Goal: Information Seeking & Learning: Compare options

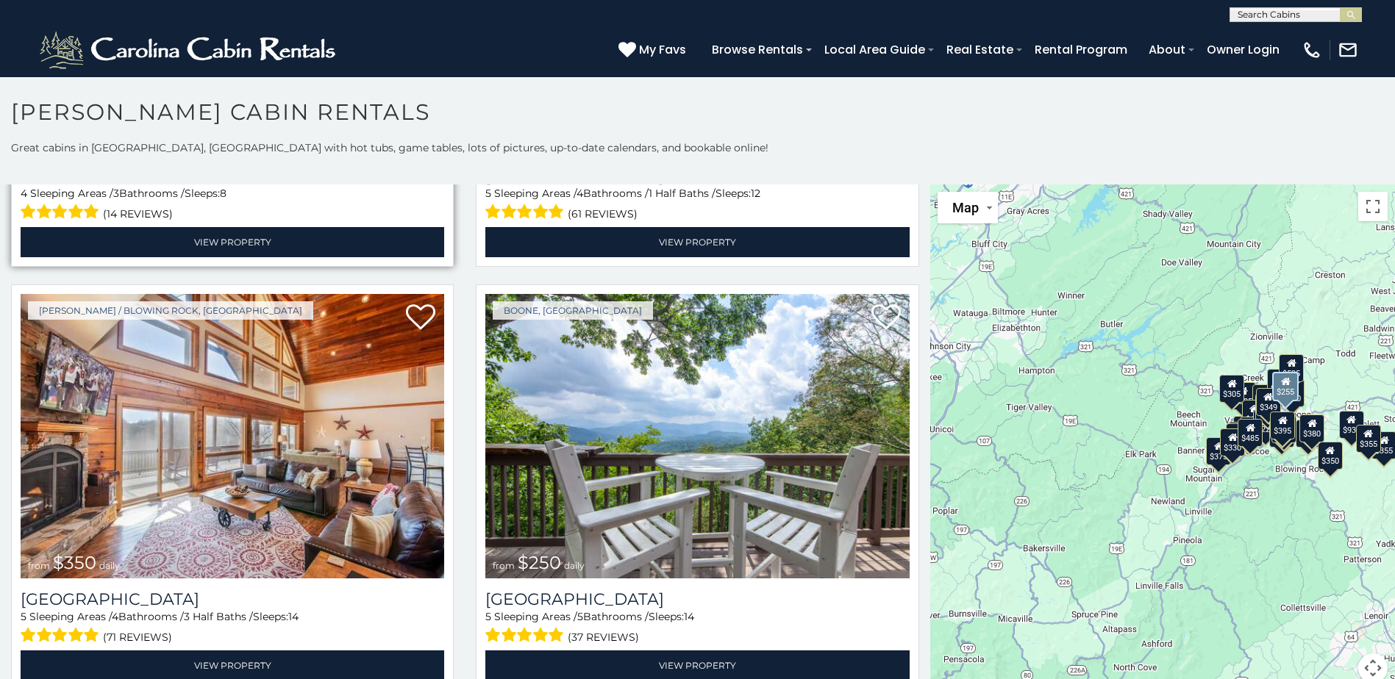
scroll to position [3750, 0]
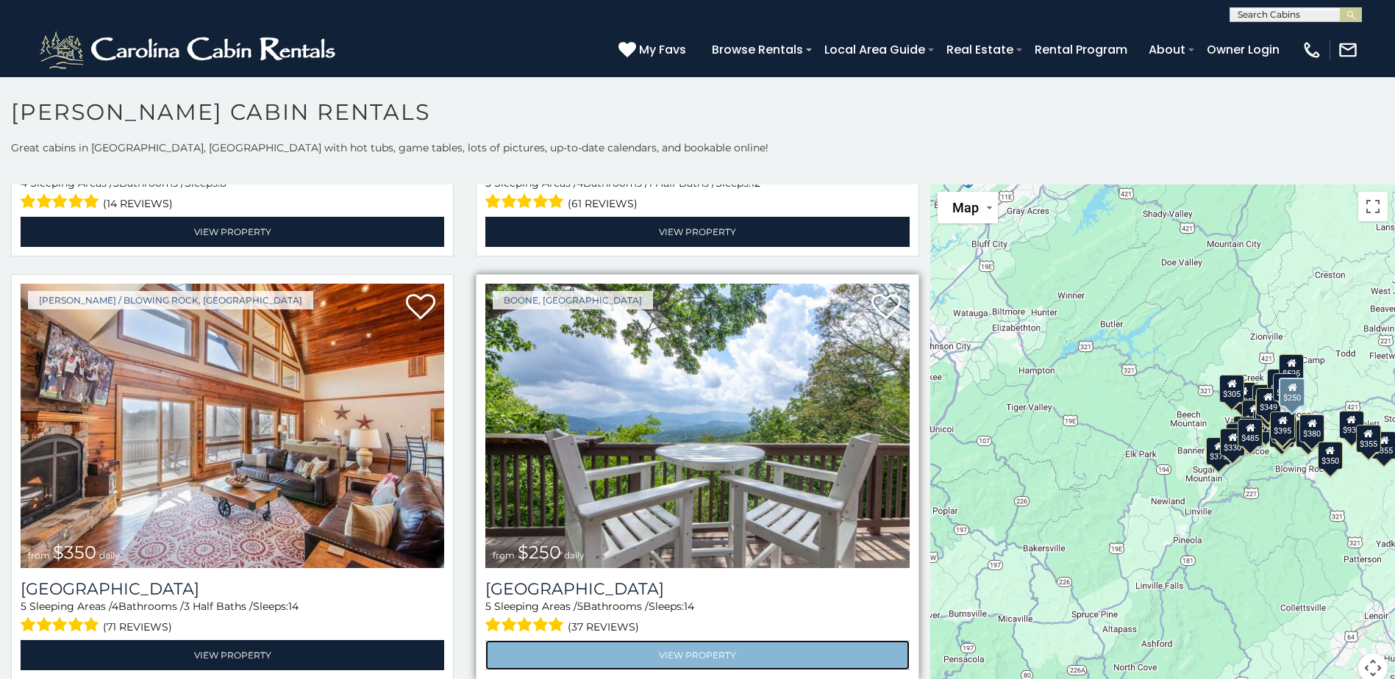
click at [688, 640] on link "View Property" at bounding box center [697, 655] width 424 height 30
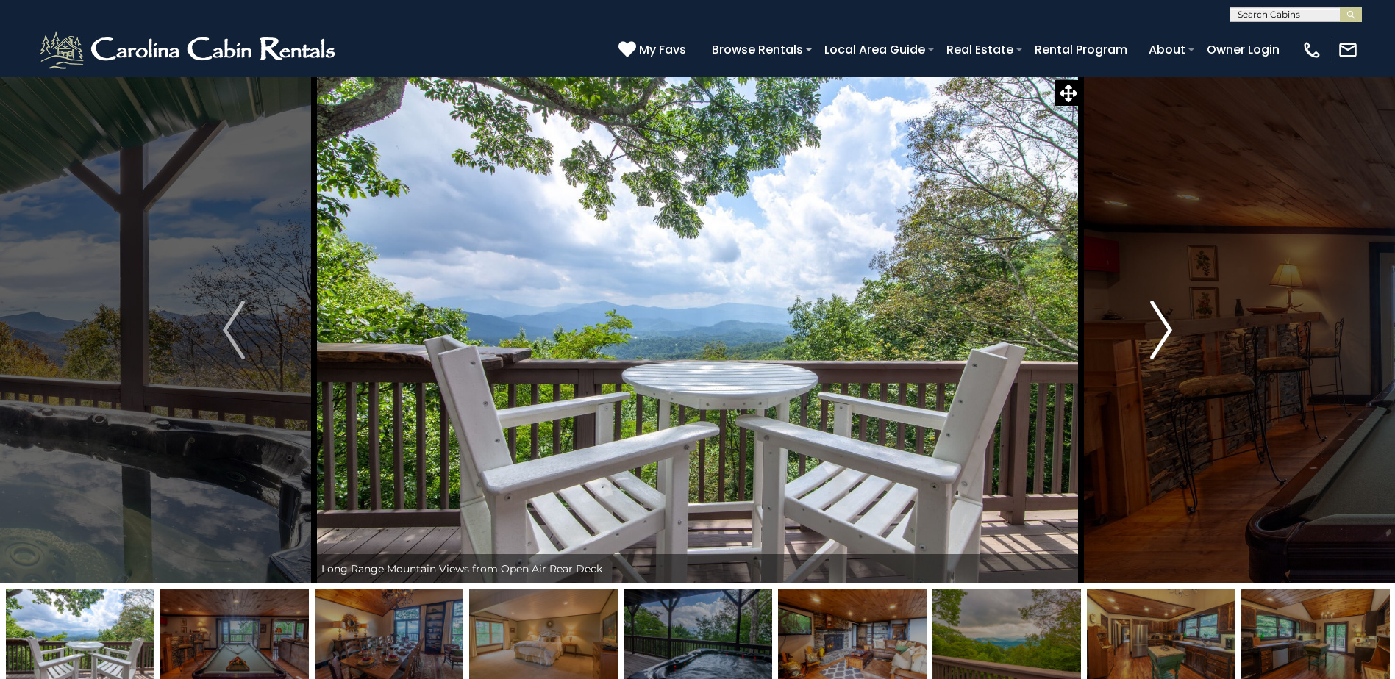
click at [1169, 330] on img "Next" at bounding box center [1161, 330] width 22 height 59
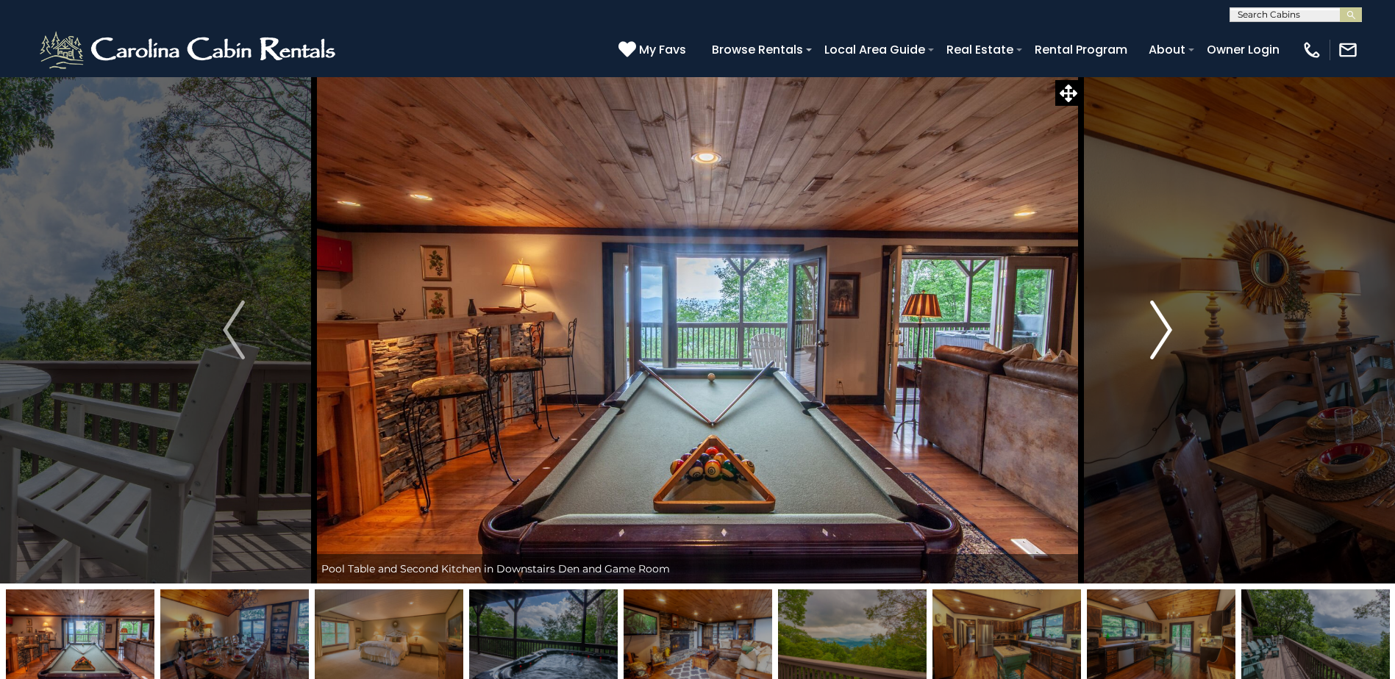
click at [1168, 331] on img "Next" at bounding box center [1161, 330] width 22 height 59
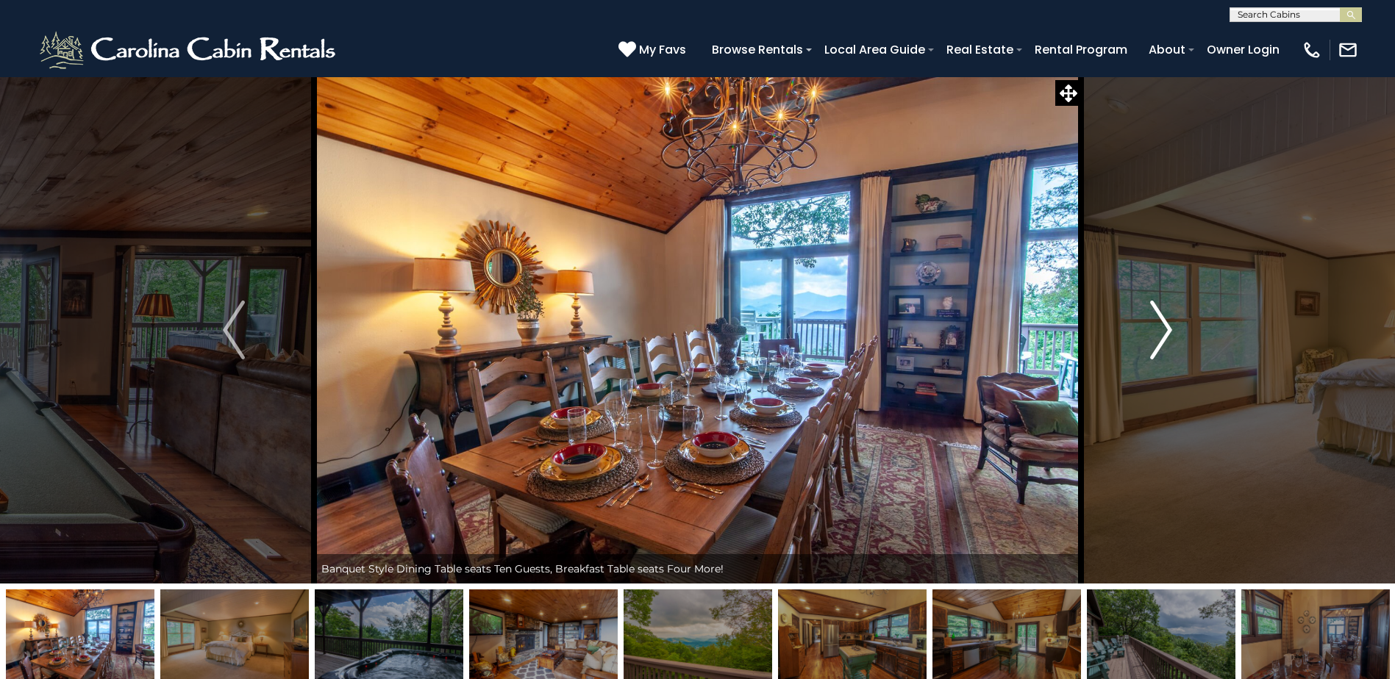
click at [1168, 331] on img "Next" at bounding box center [1161, 330] width 22 height 59
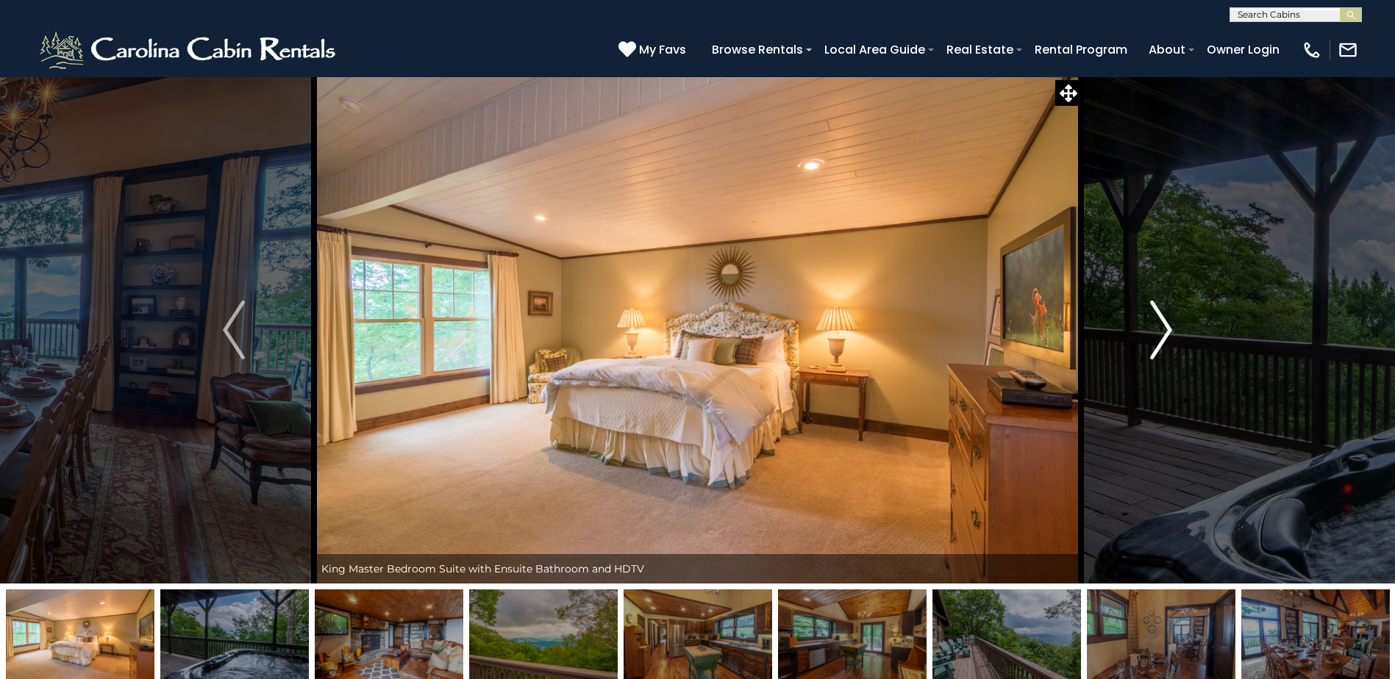
click at [1168, 331] on img "Next" at bounding box center [1161, 330] width 22 height 59
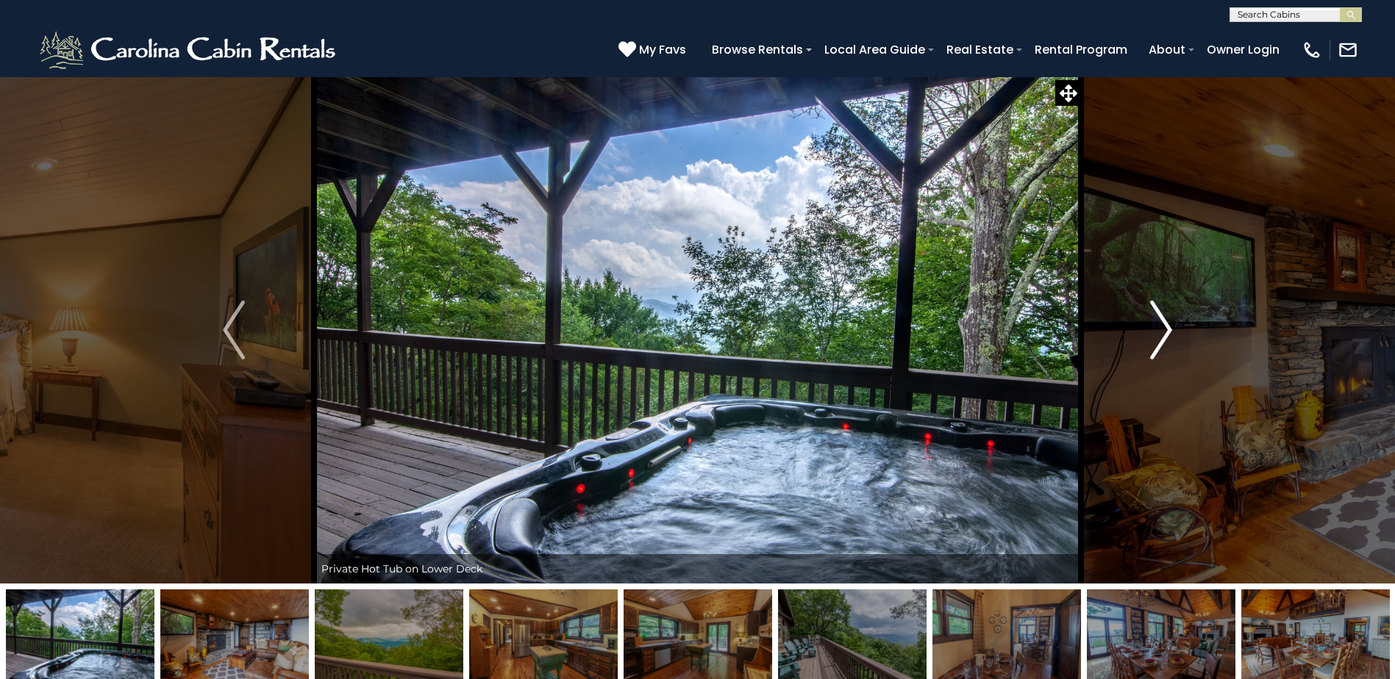
click at [1168, 331] on img "Next" at bounding box center [1161, 330] width 22 height 59
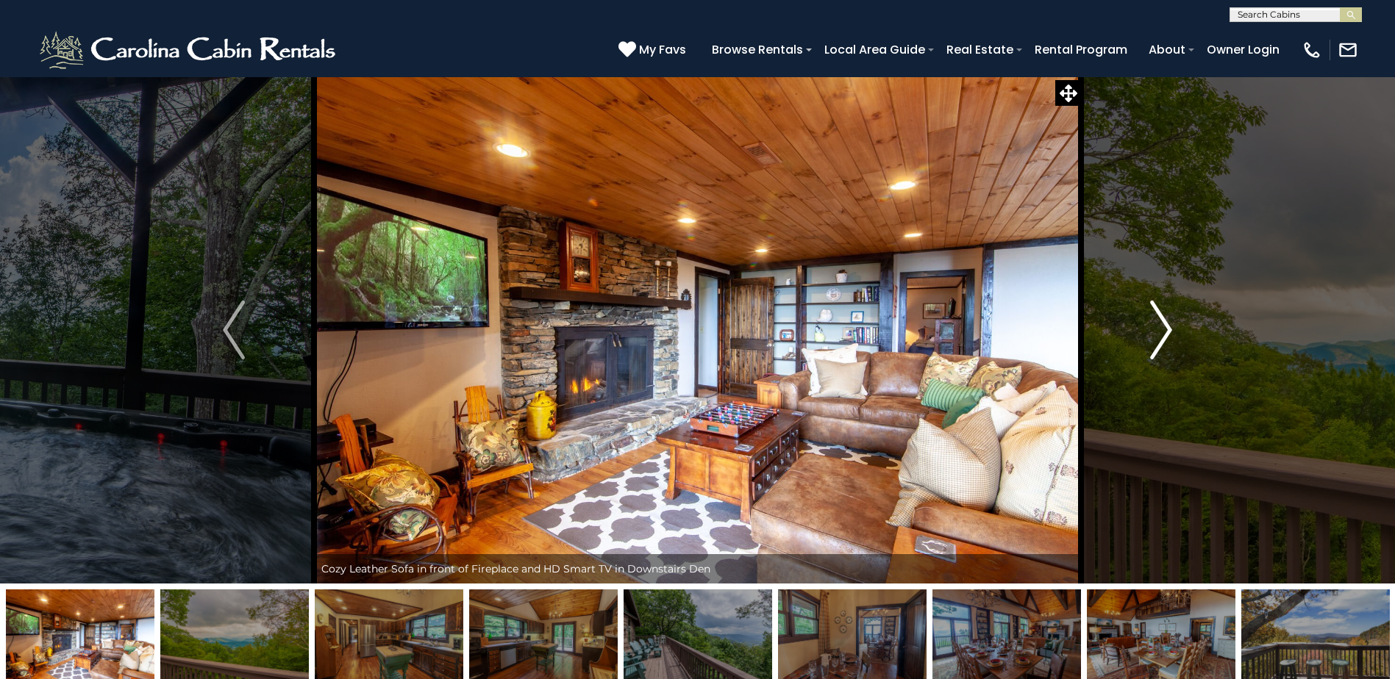
click at [1168, 331] on img "Next" at bounding box center [1161, 330] width 22 height 59
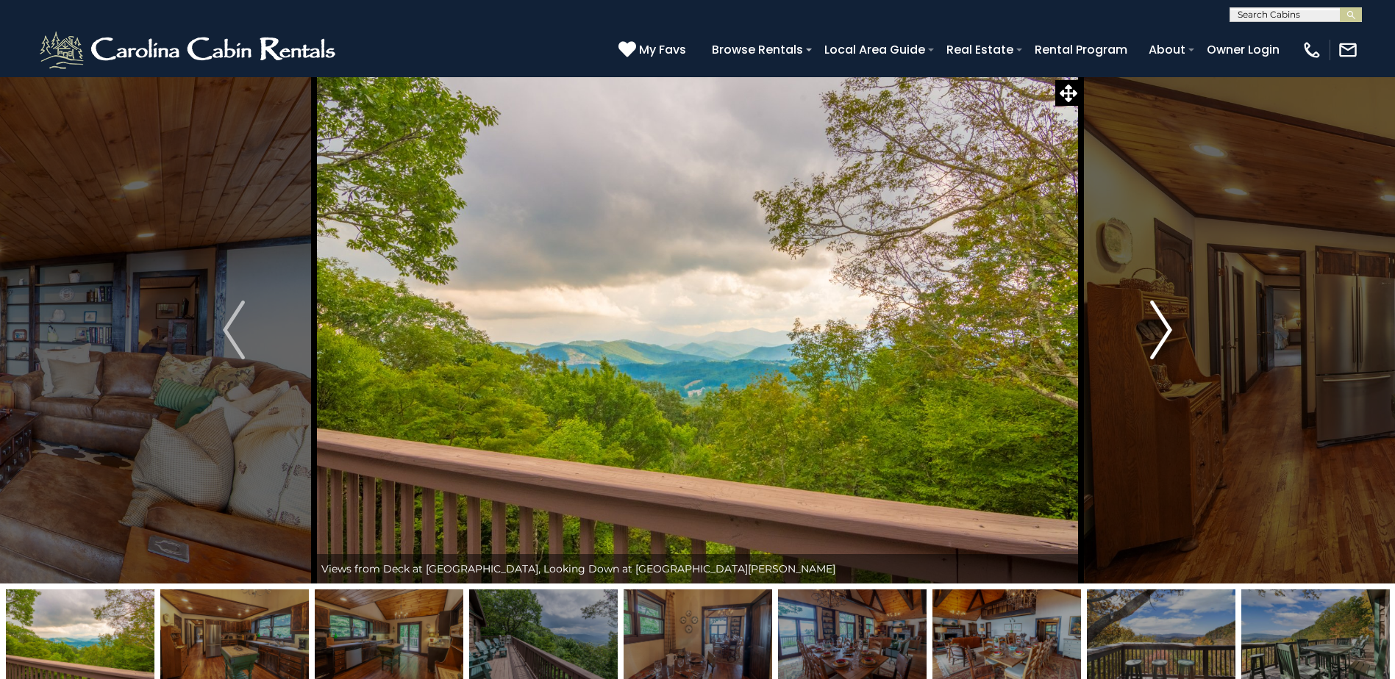
click at [1168, 331] on img "Next" at bounding box center [1161, 330] width 22 height 59
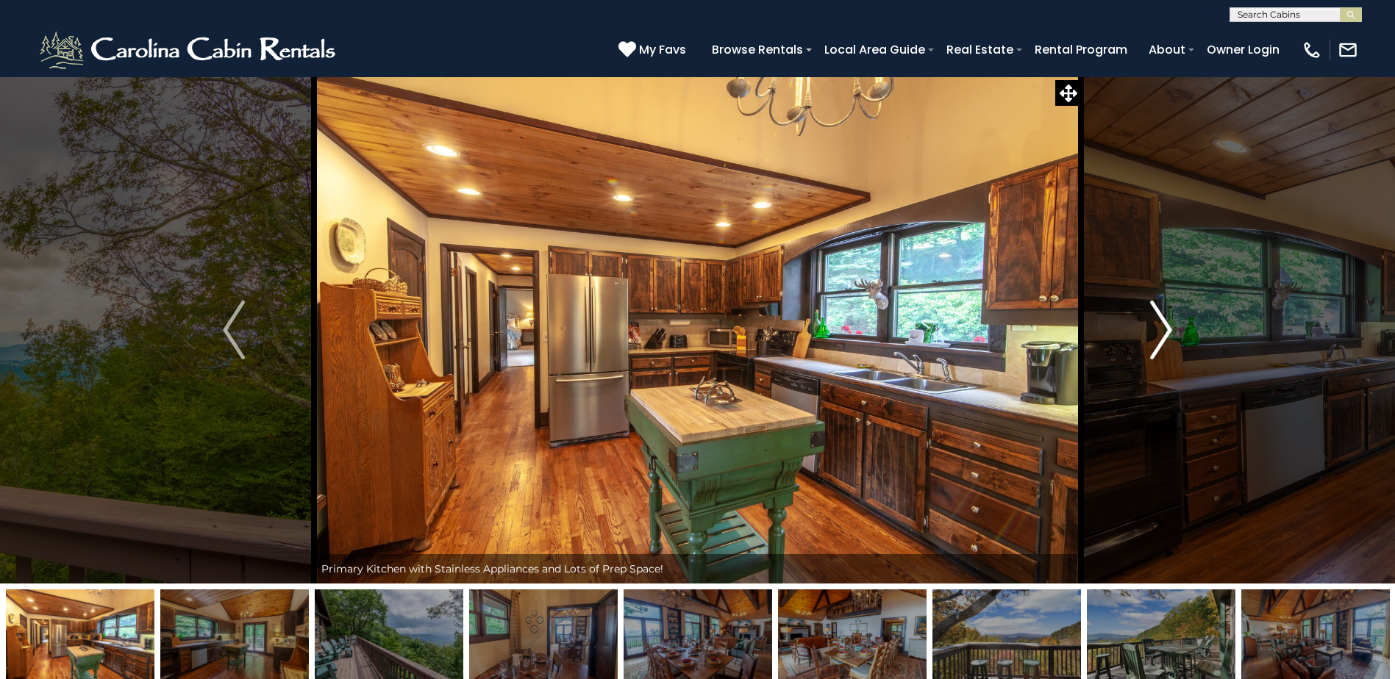
click at [1168, 331] on img "Next" at bounding box center [1161, 330] width 22 height 59
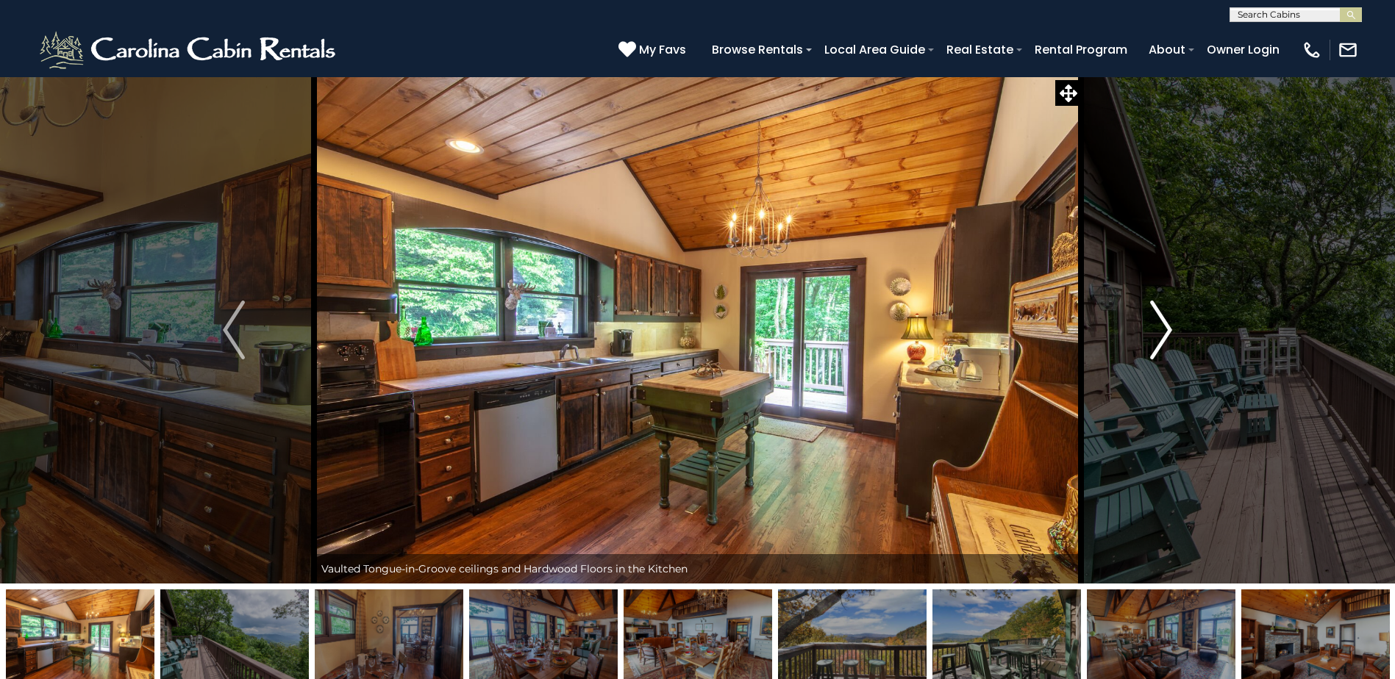
click at [1168, 331] on img "Next" at bounding box center [1161, 330] width 22 height 59
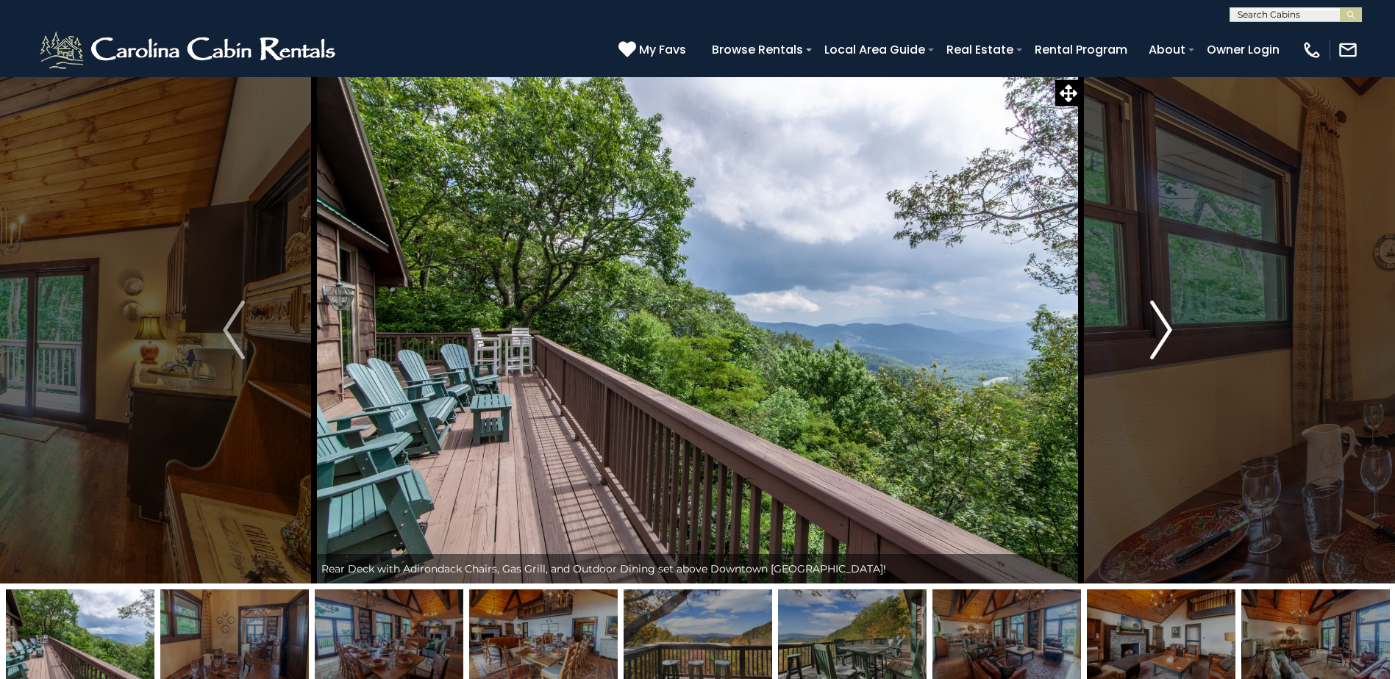
click at [1168, 331] on img "Next" at bounding box center [1161, 330] width 22 height 59
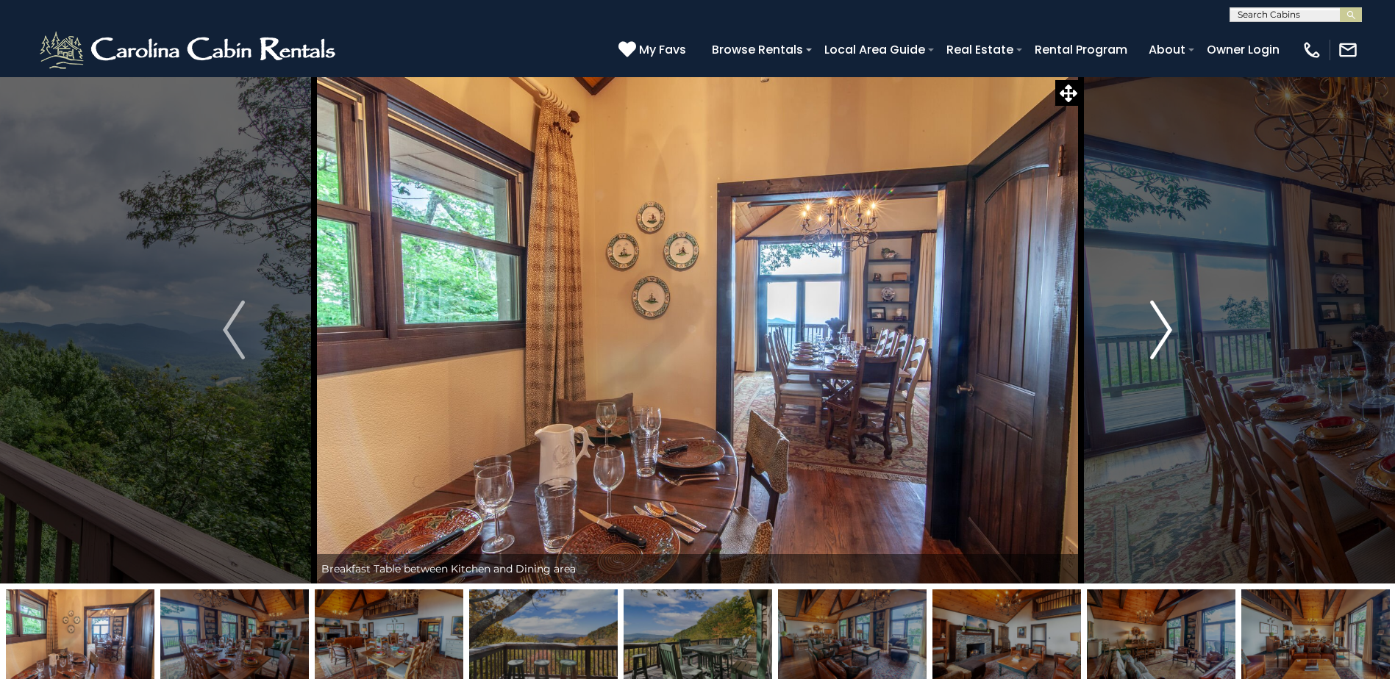
click at [1168, 331] on img "Next" at bounding box center [1161, 330] width 22 height 59
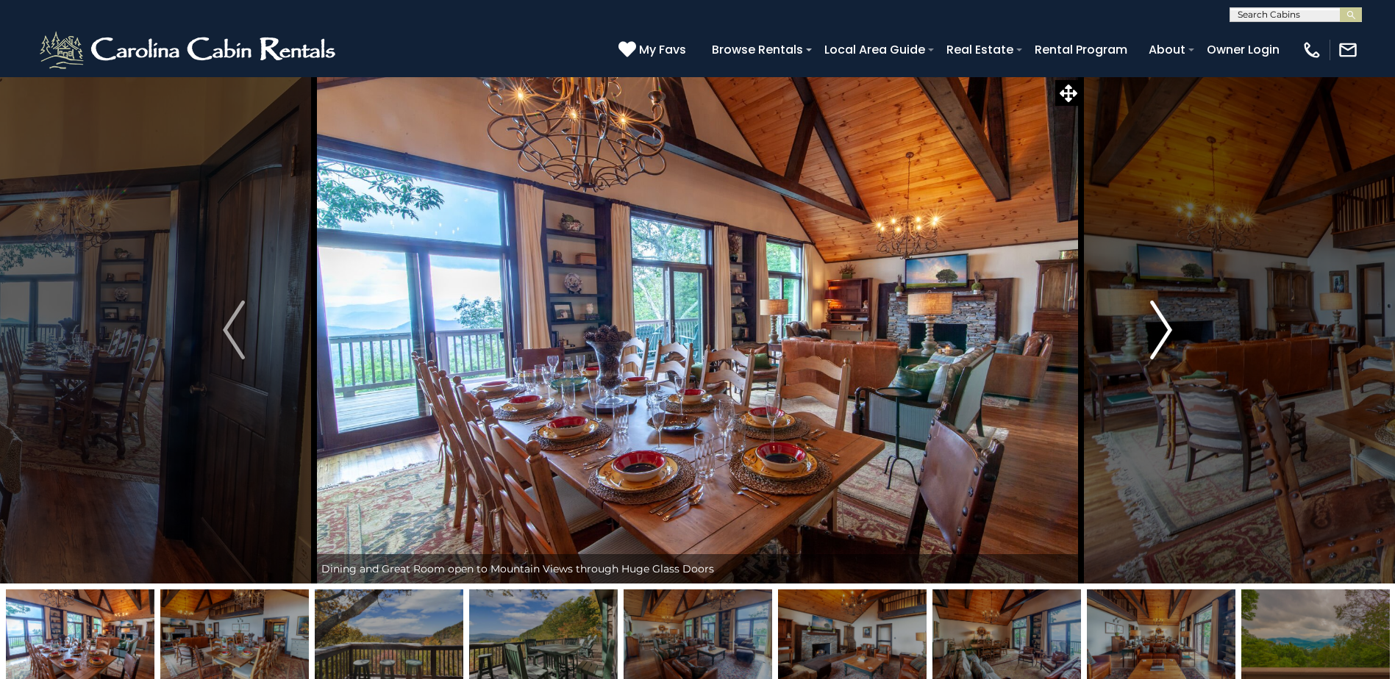
click at [1168, 331] on img "Next" at bounding box center [1161, 330] width 22 height 59
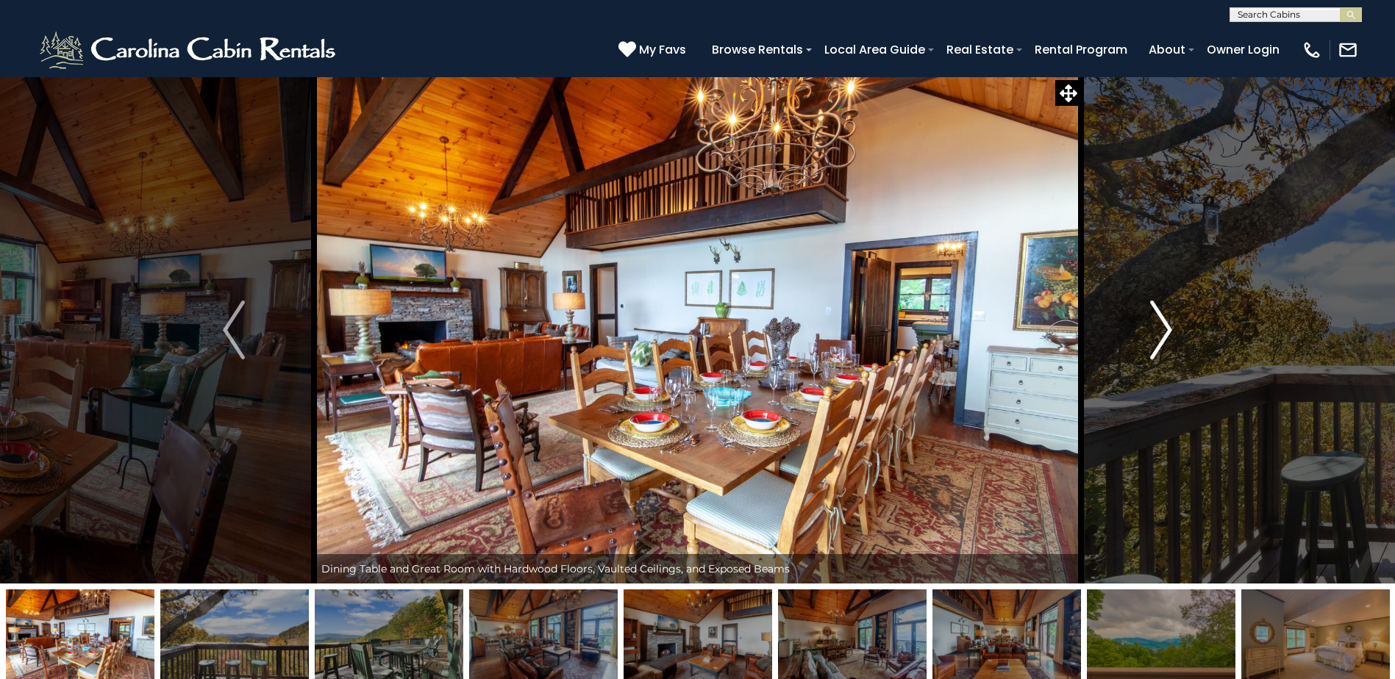
click at [1168, 331] on img "Next" at bounding box center [1161, 330] width 22 height 59
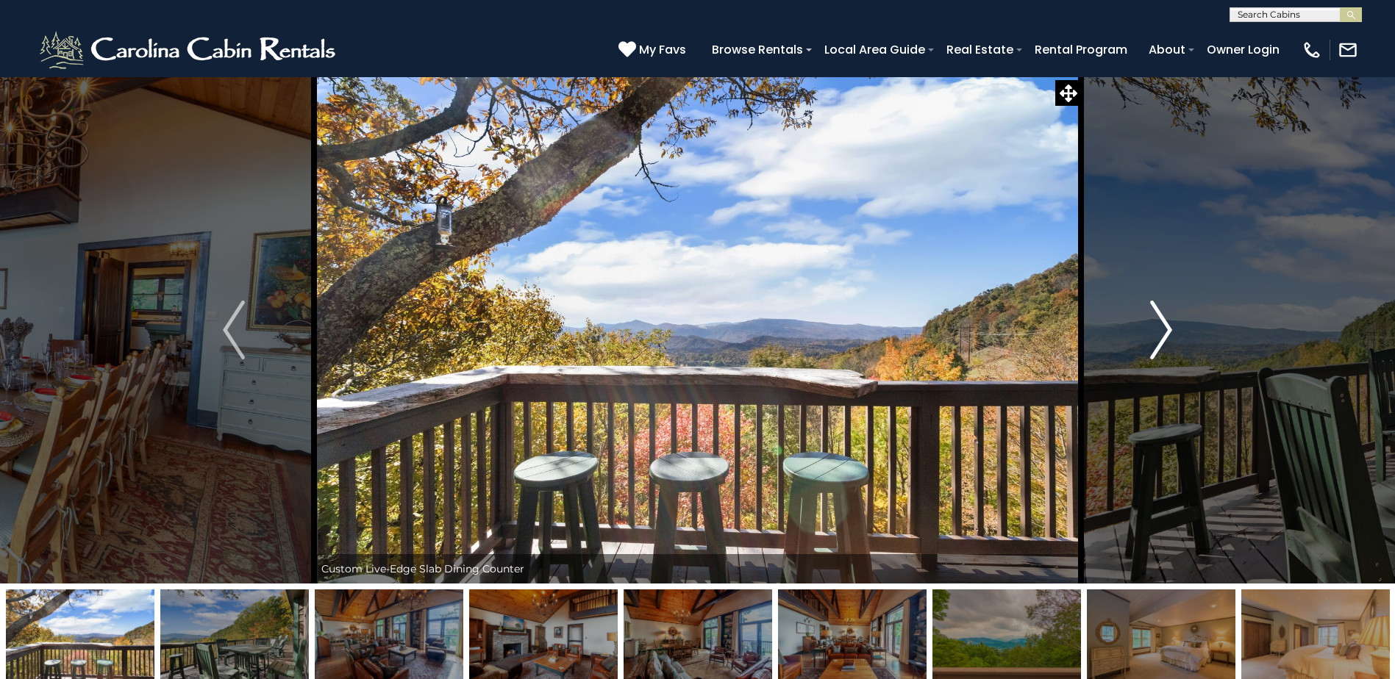
click at [1168, 331] on img "Next" at bounding box center [1161, 330] width 22 height 59
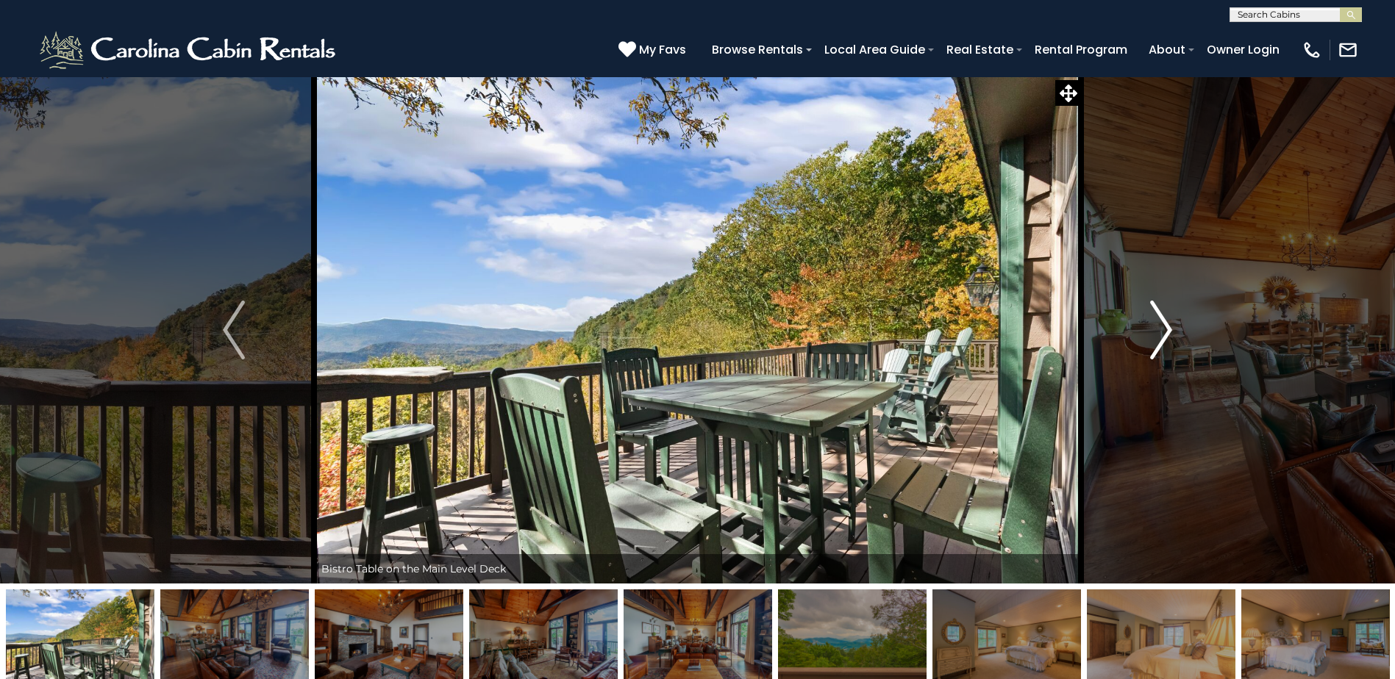
click at [1168, 331] on img "Next" at bounding box center [1161, 330] width 22 height 59
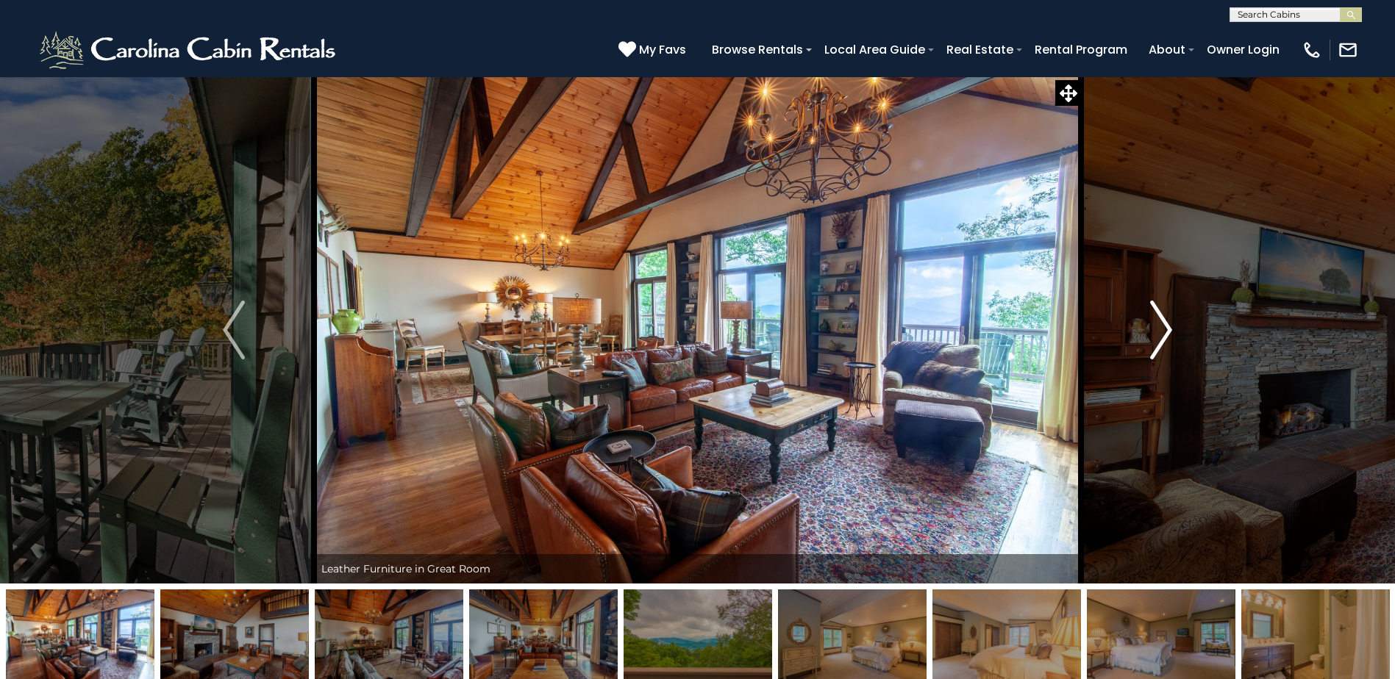
click at [1168, 331] on img "Next" at bounding box center [1161, 330] width 22 height 59
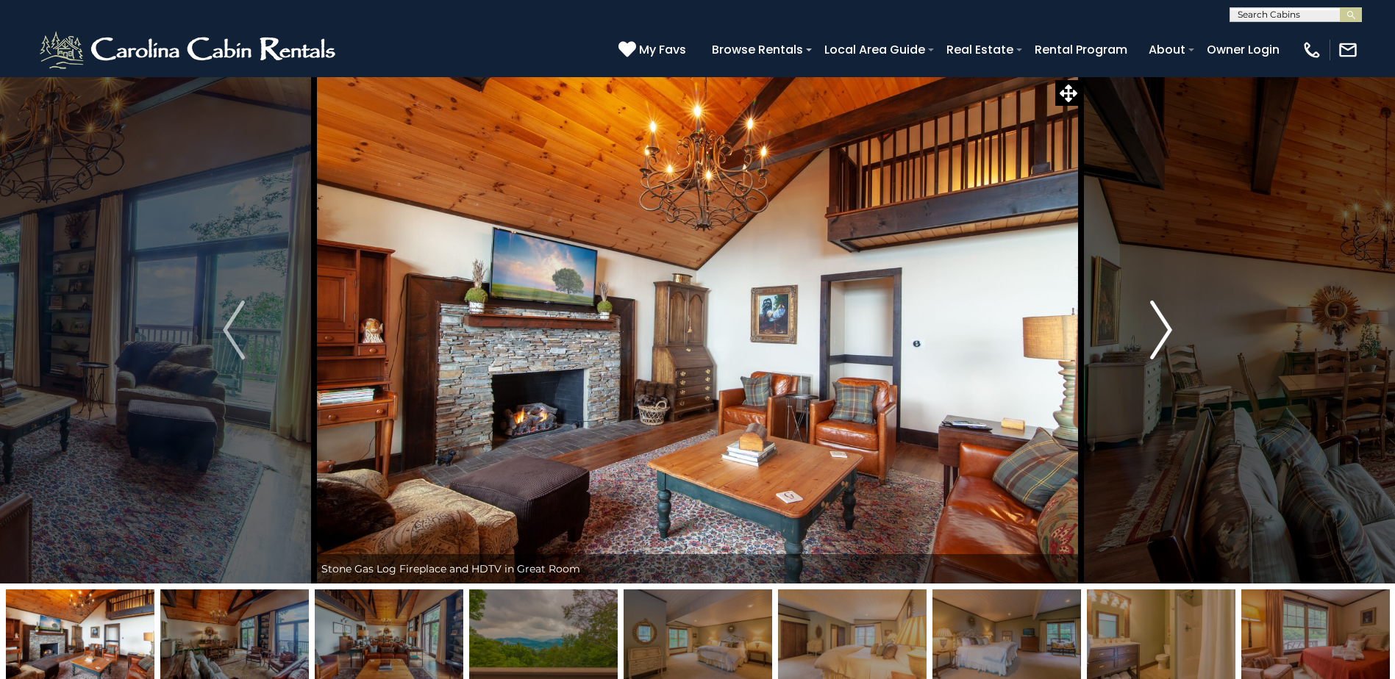
click at [1168, 331] on img "Next" at bounding box center [1161, 330] width 22 height 59
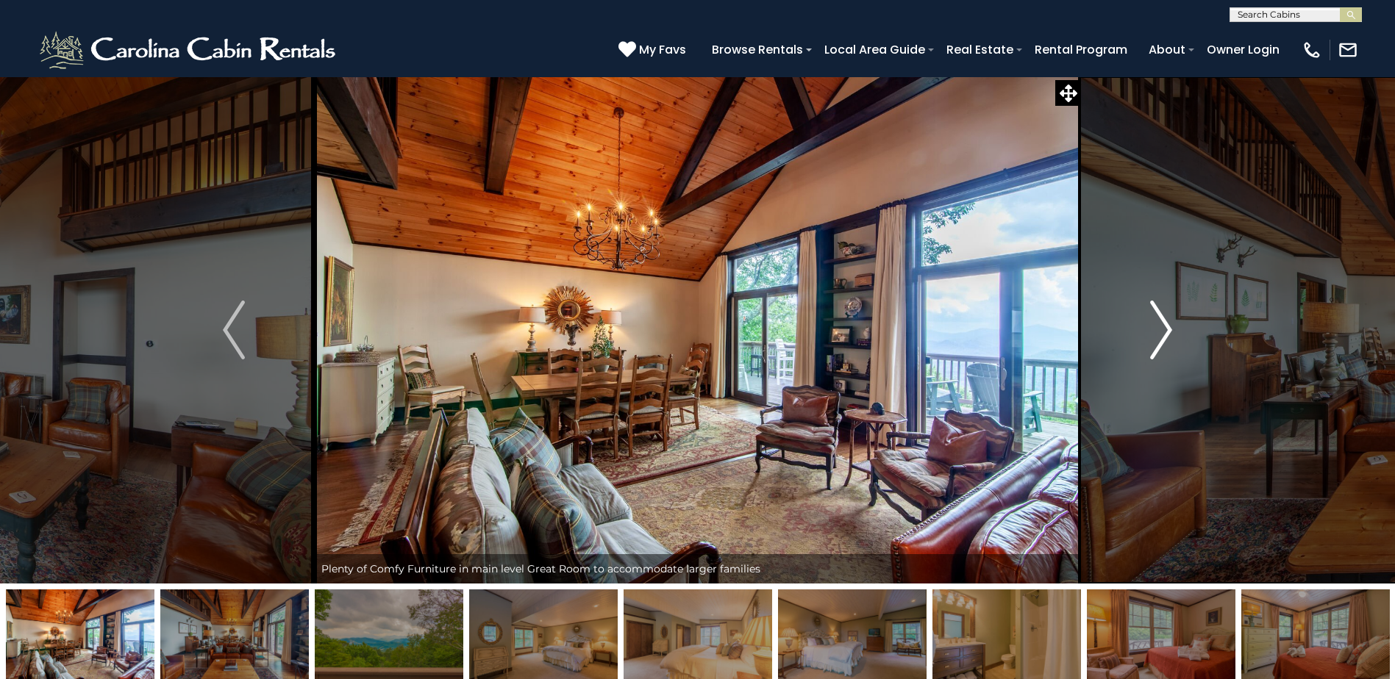
click at [1168, 331] on img "Next" at bounding box center [1161, 330] width 22 height 59
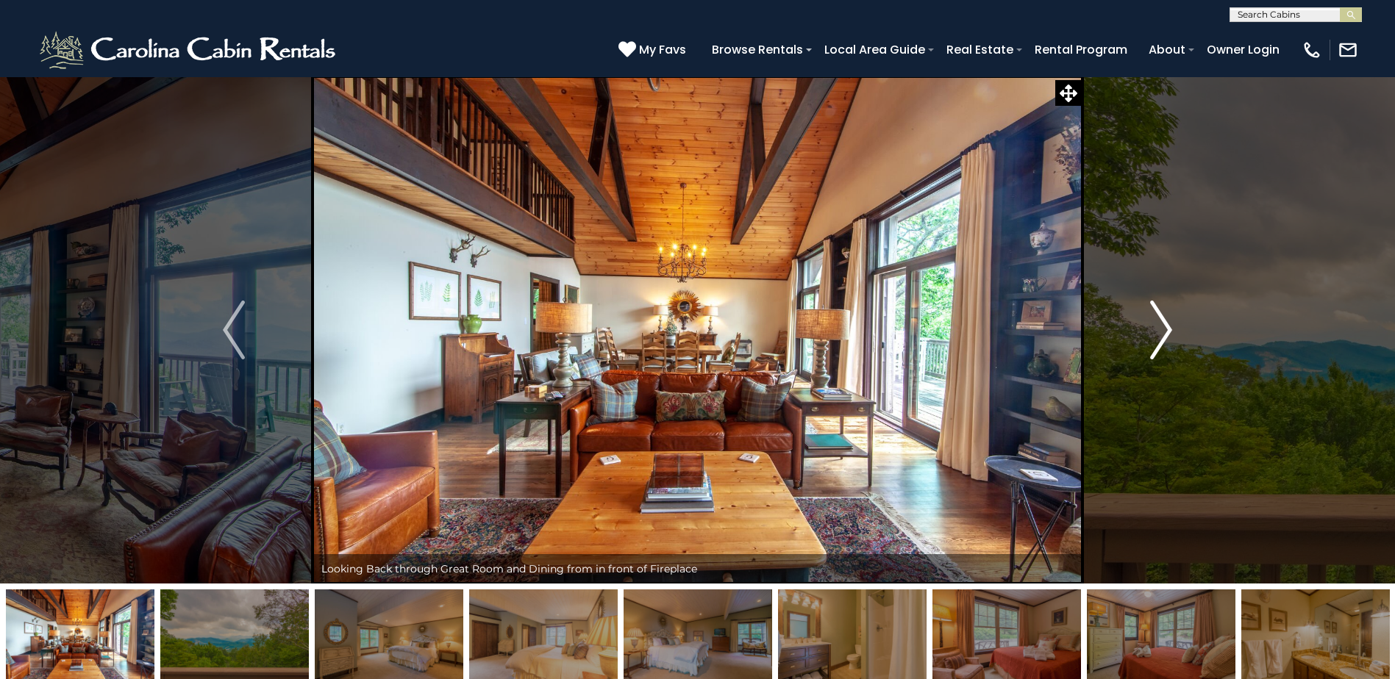
click at [1168, 331] on img "Next" at bounding box center [1161, 330] width 22 height 59
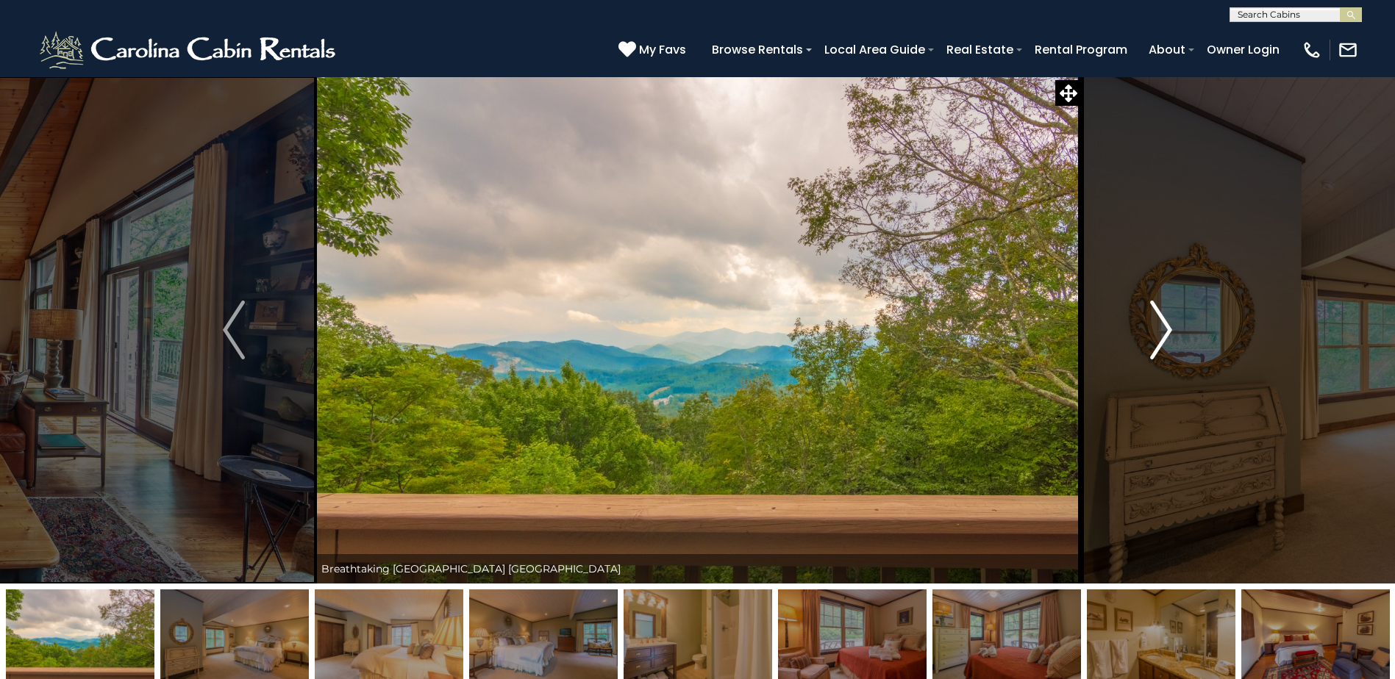
click at [1168, 331] on img "Next" at bounding box center [1161, 330] width 22 height 59
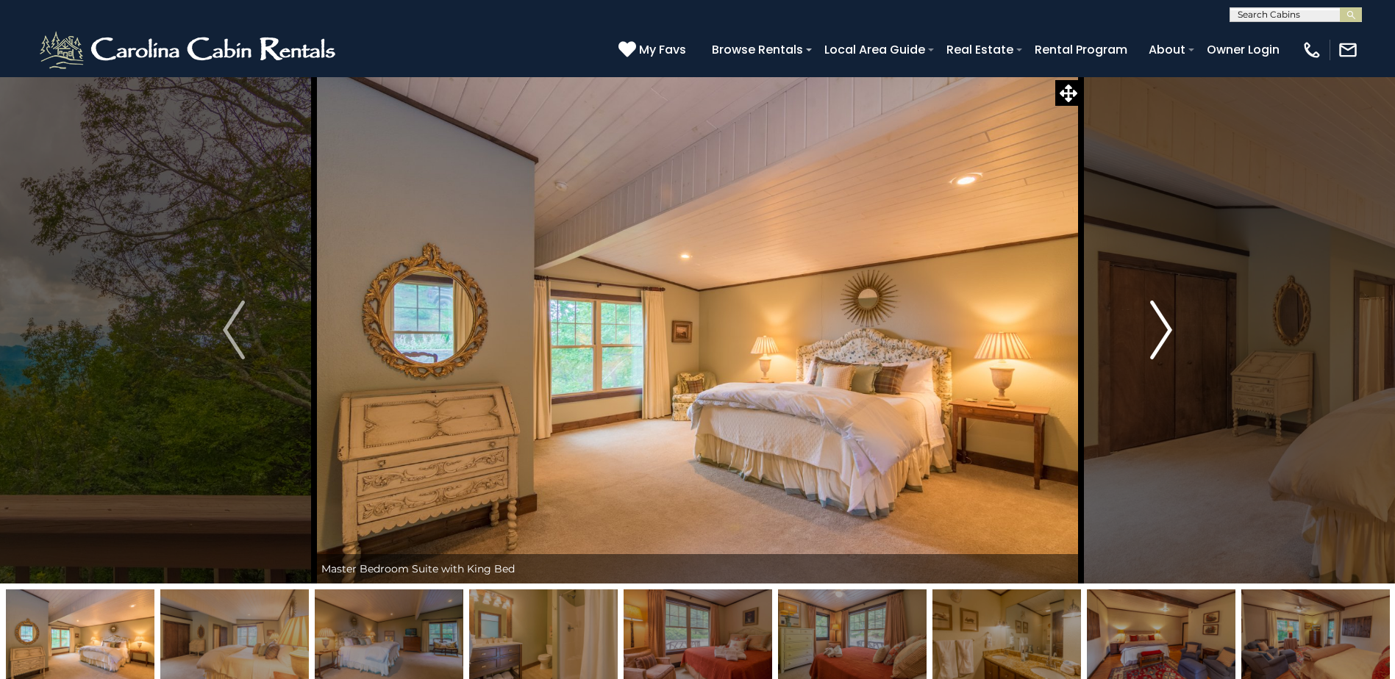
click at [1168, 331] on img "Next" at bounding box center [1161, 330] width 22 height 59
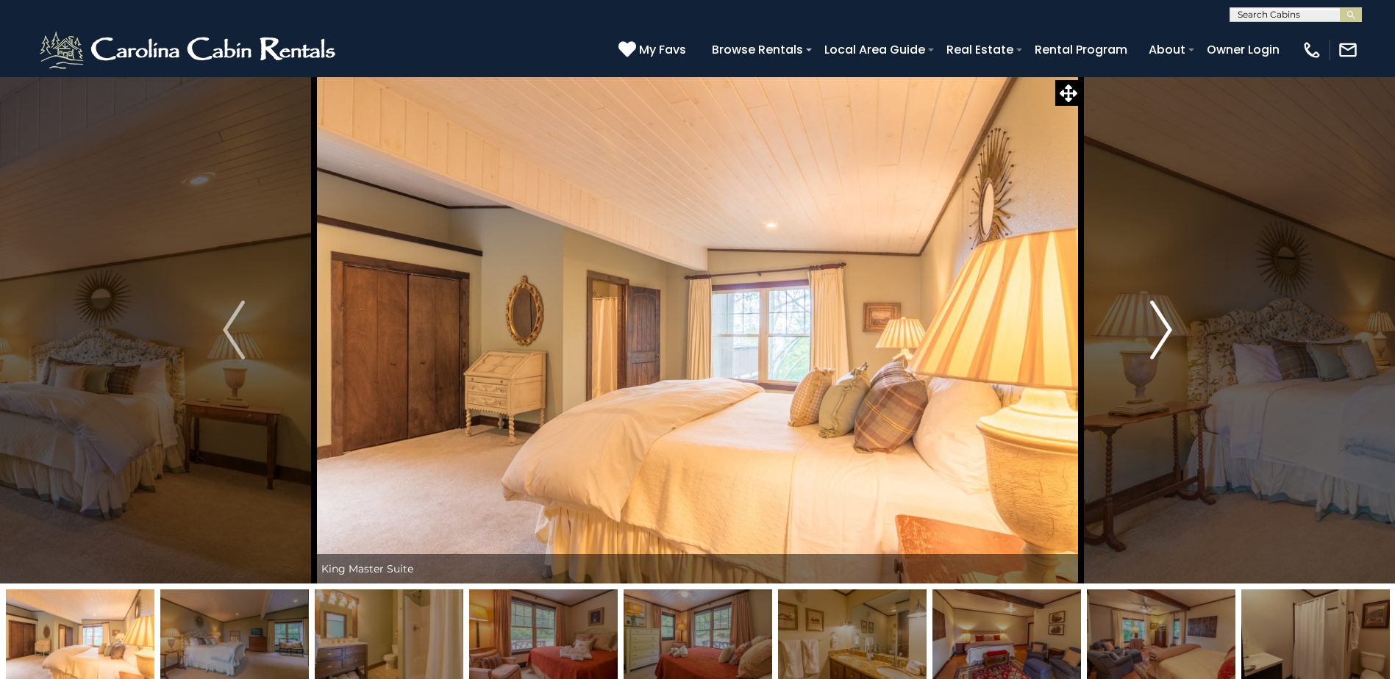
click at [1168, 331] on img "Next" at bounding box center [1161, 330] width 22 height 59
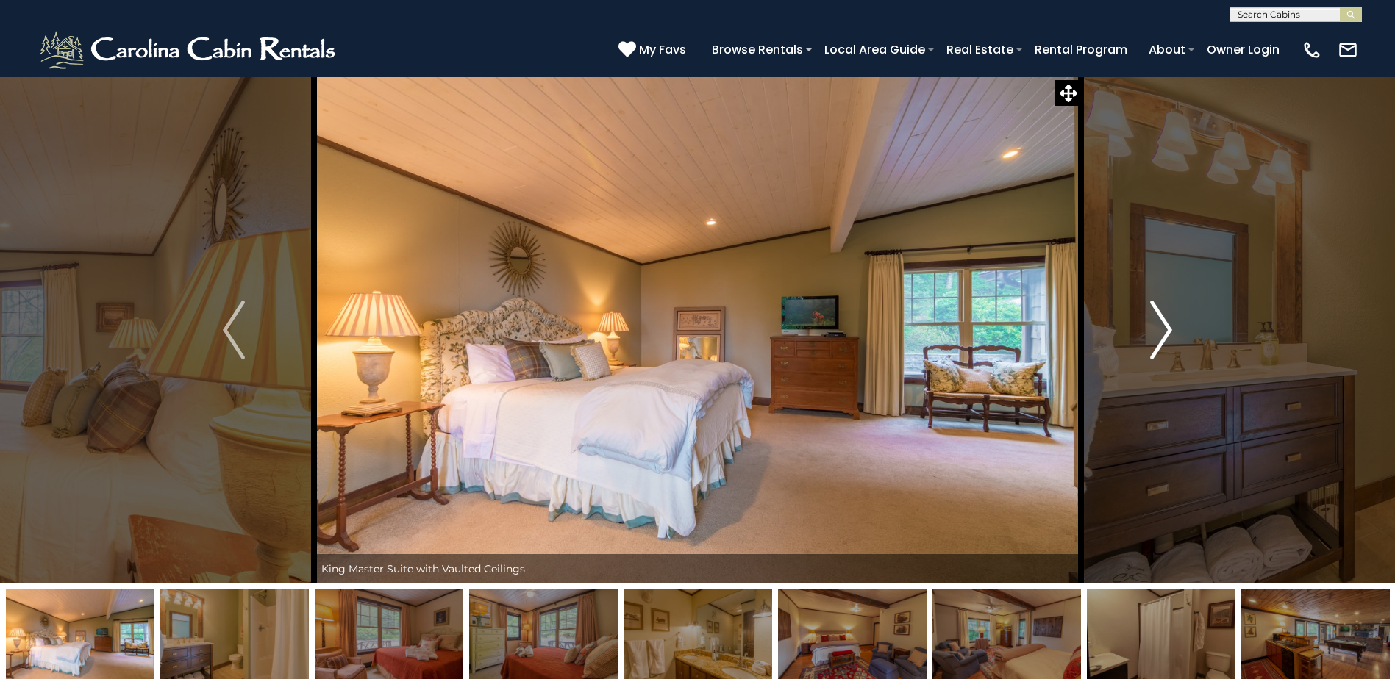
click at [1168, 331] on img "Next" at bounding box center [1161, 330] width 22 height 59
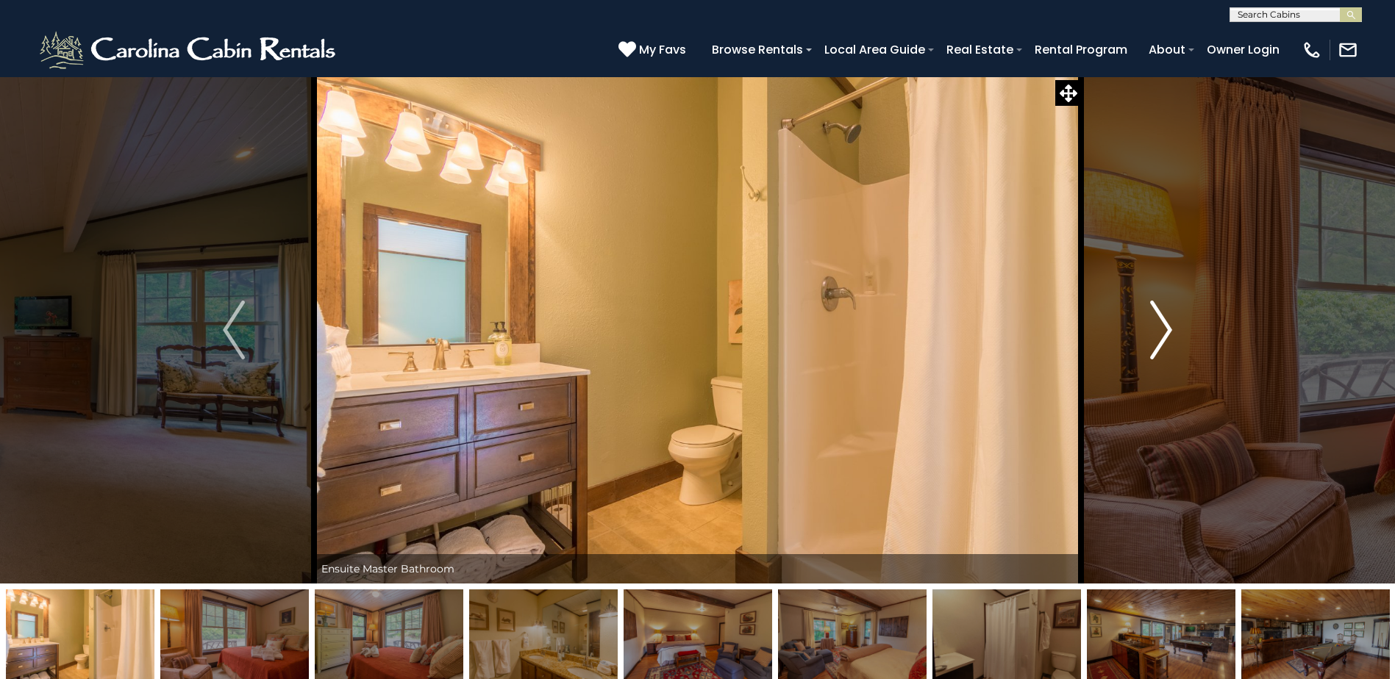
click at [1168, 331] on img "Next" at bounding box center [1161, 330] width 22 height 59
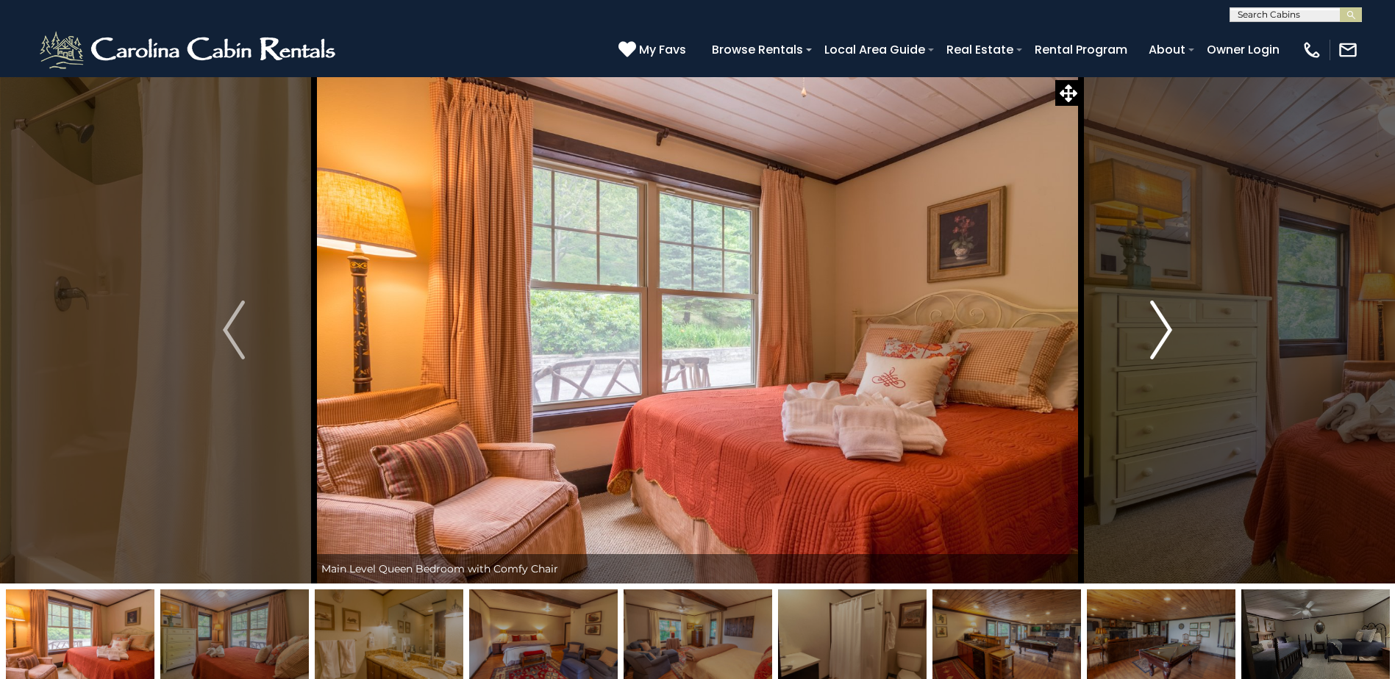
click at [1168, 331] on img "Next" at bounding box center [1161, 330] width 22 height 59
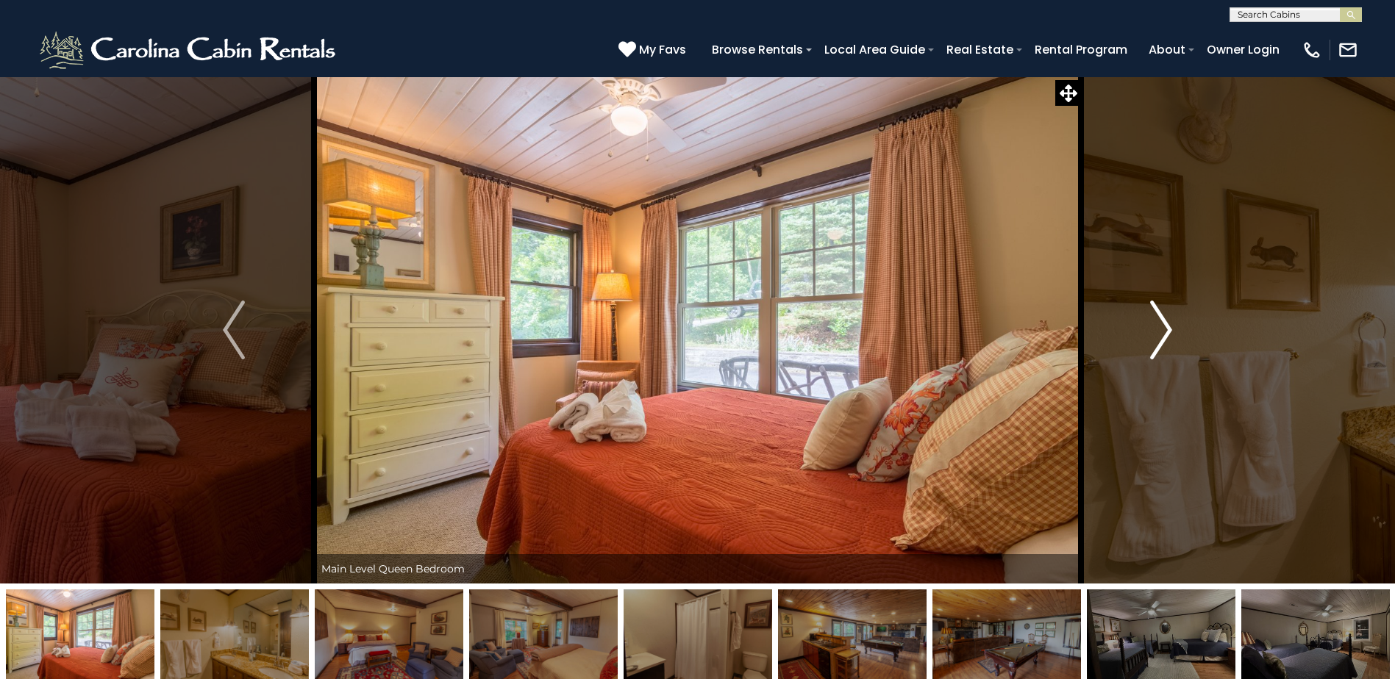
click at [1168, 331] on img "Next" at bounding box center [1161, 330] width 22 height 59
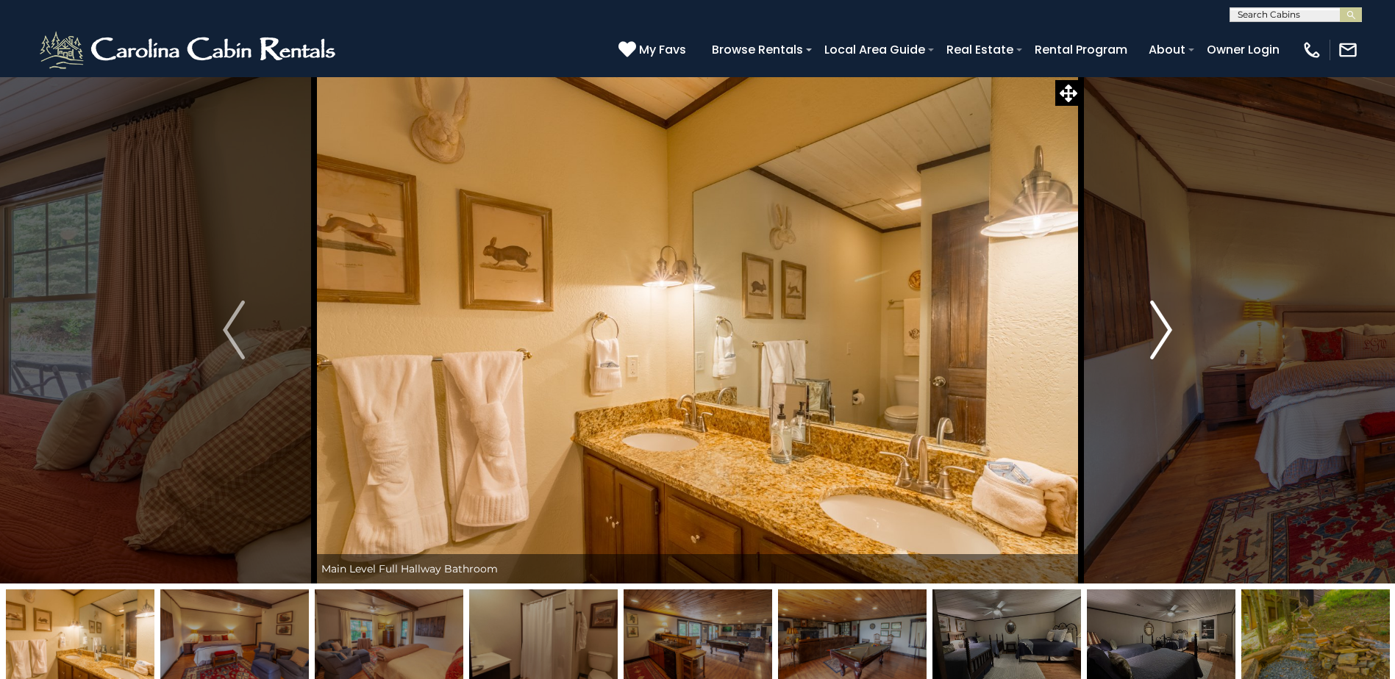
click at [1168, 331] on img "Next" at bounding box center [1161, 330] width 22 height 59
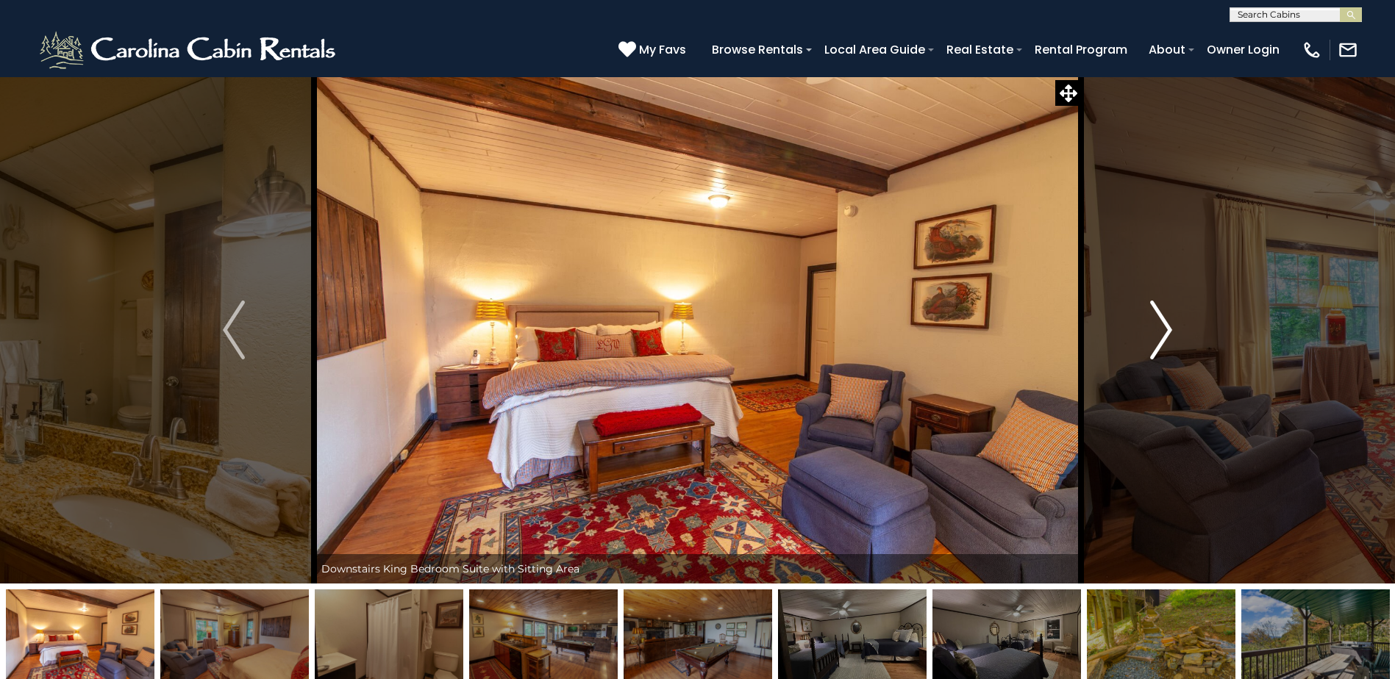
click at [1168, 331] on img "Next" at bounding box center [1161, 330] width 22 height 59
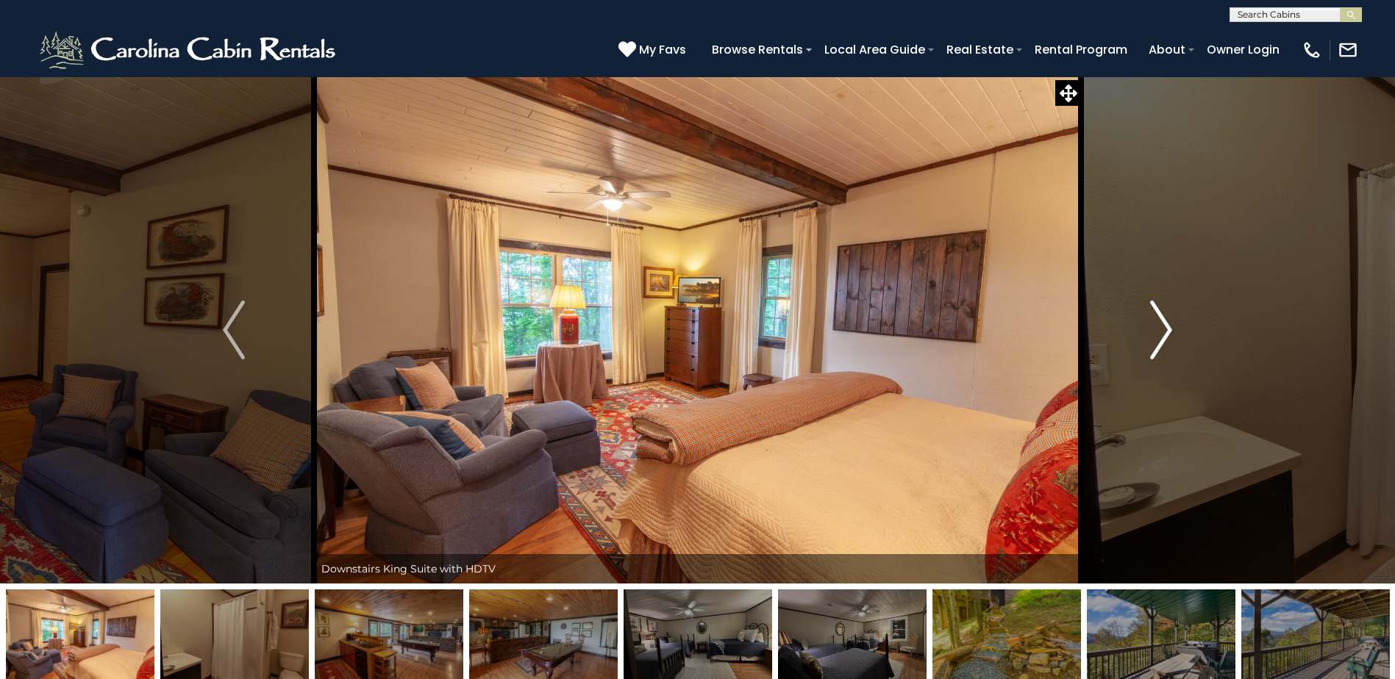
click at [1168, 331] on img "Next" at bounding box center [1161, 330] width 22 height 59
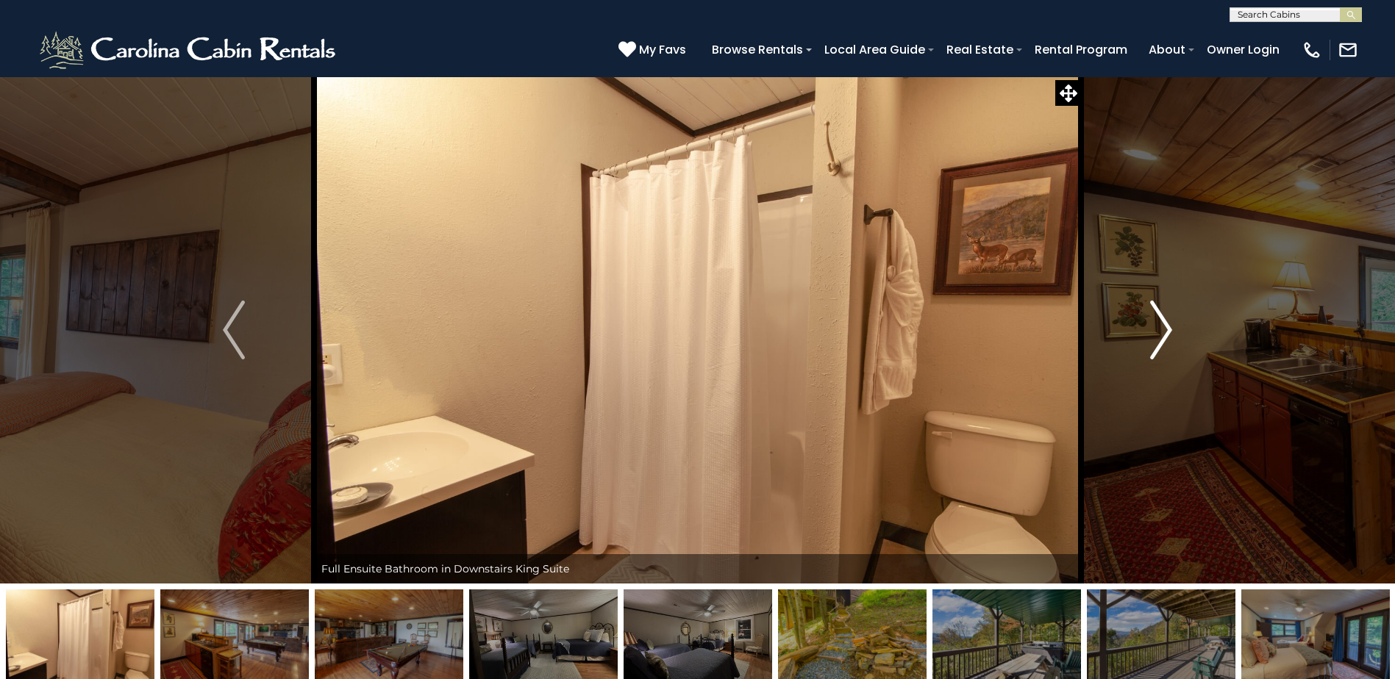
click at [1168, 331] on img "Next" at bounding box center [1161, 330] width 22 height 59
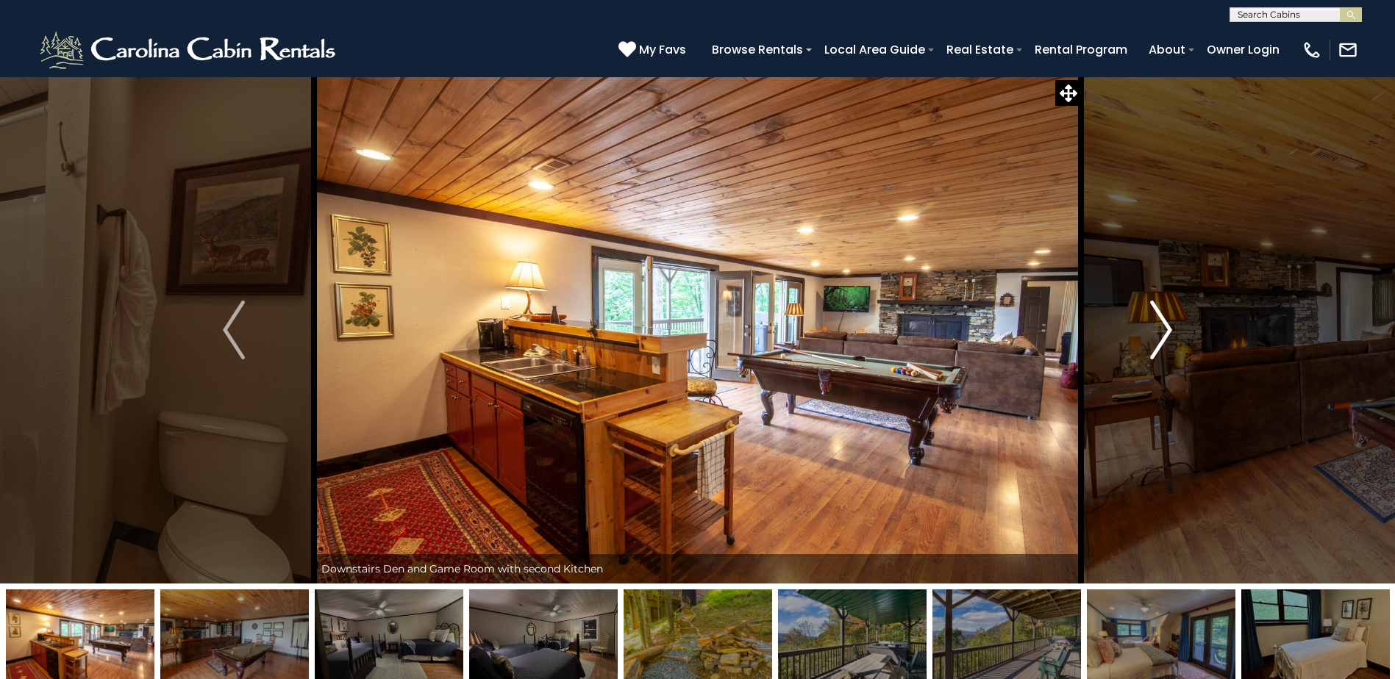
click at [1168, 331] on img "Next" at bounding box center [1161, 330] width 22 height 59
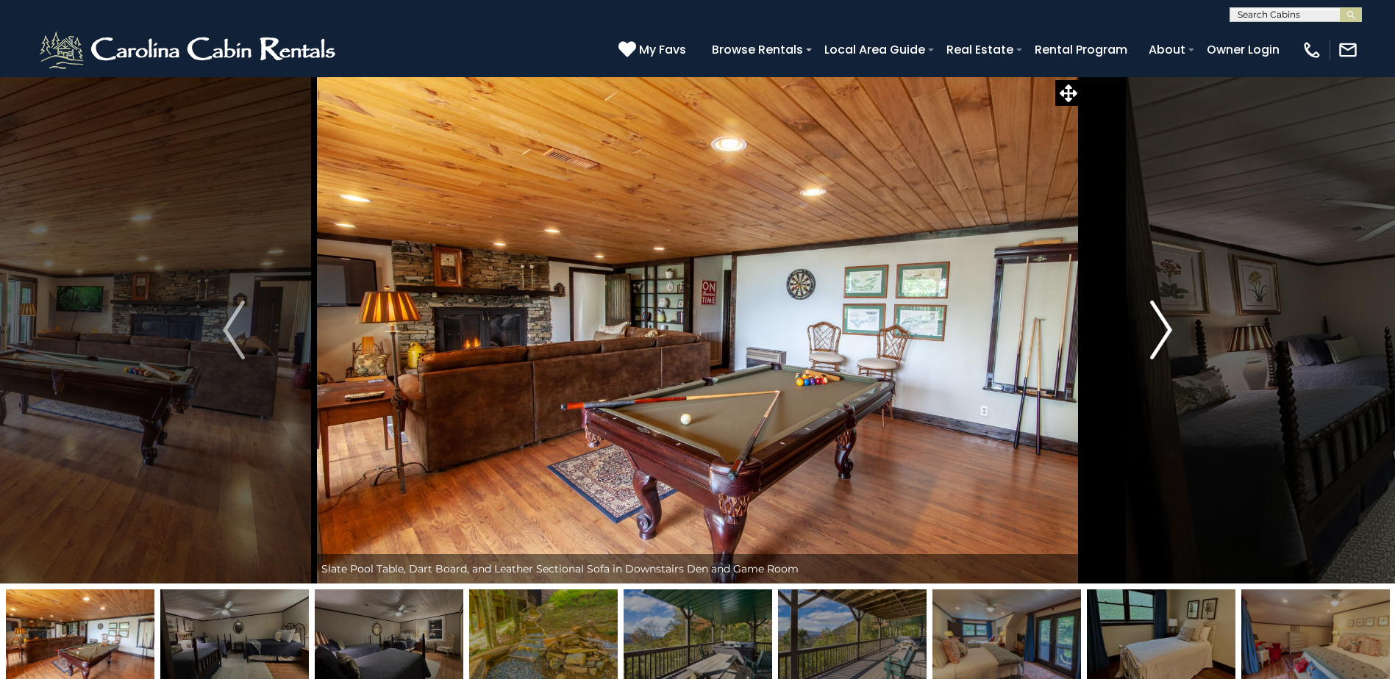
click at [1168, 331] on img "Next" at bounding box center [1161, 330] width 22 height 59
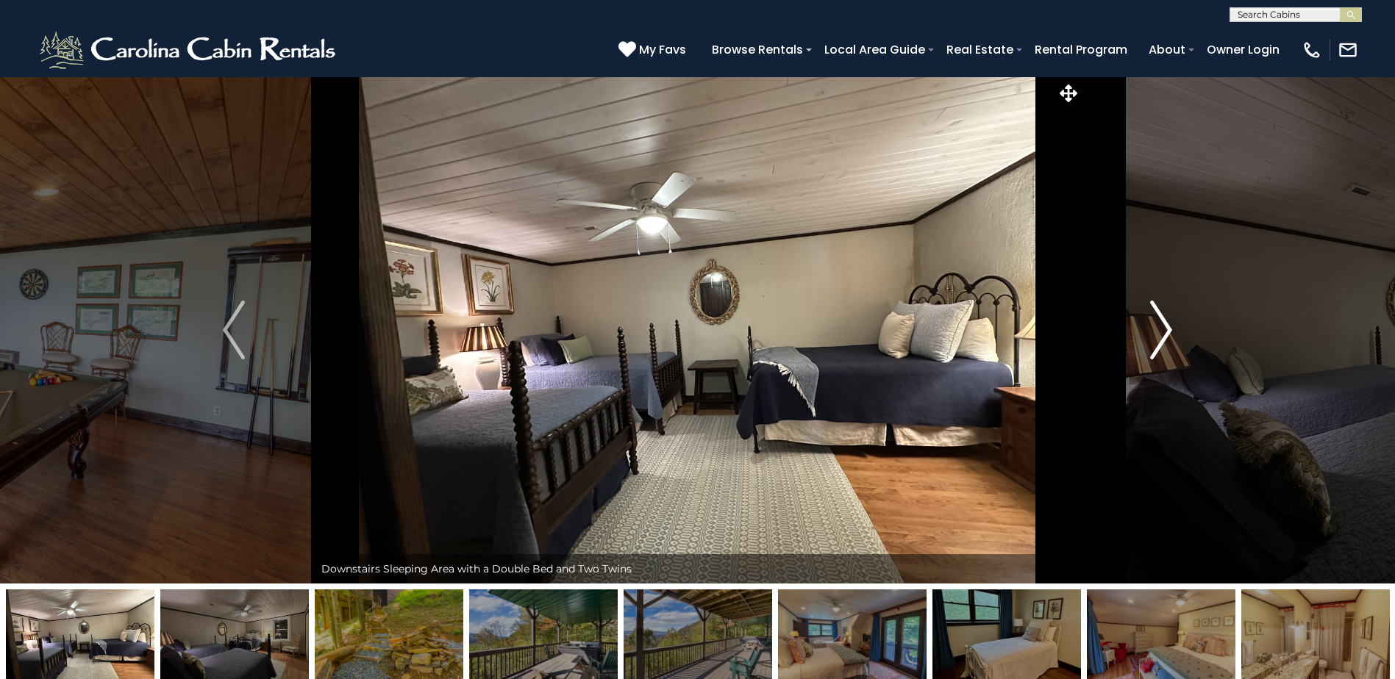
click at [1168, 331] on img "Next" at bounding box center [1161, 330] width 22 height 59
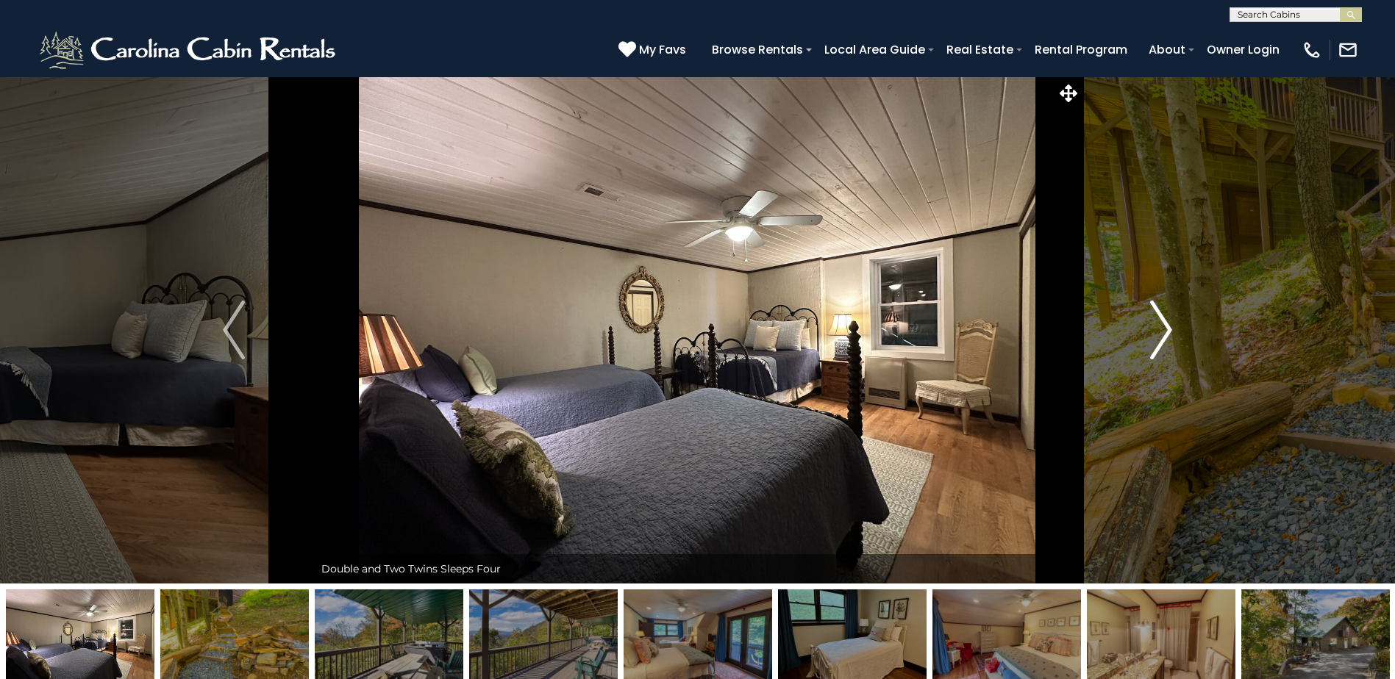
click at [1168, 331] on img "Next" at bounding box center [1161, 330] width 22 height 59
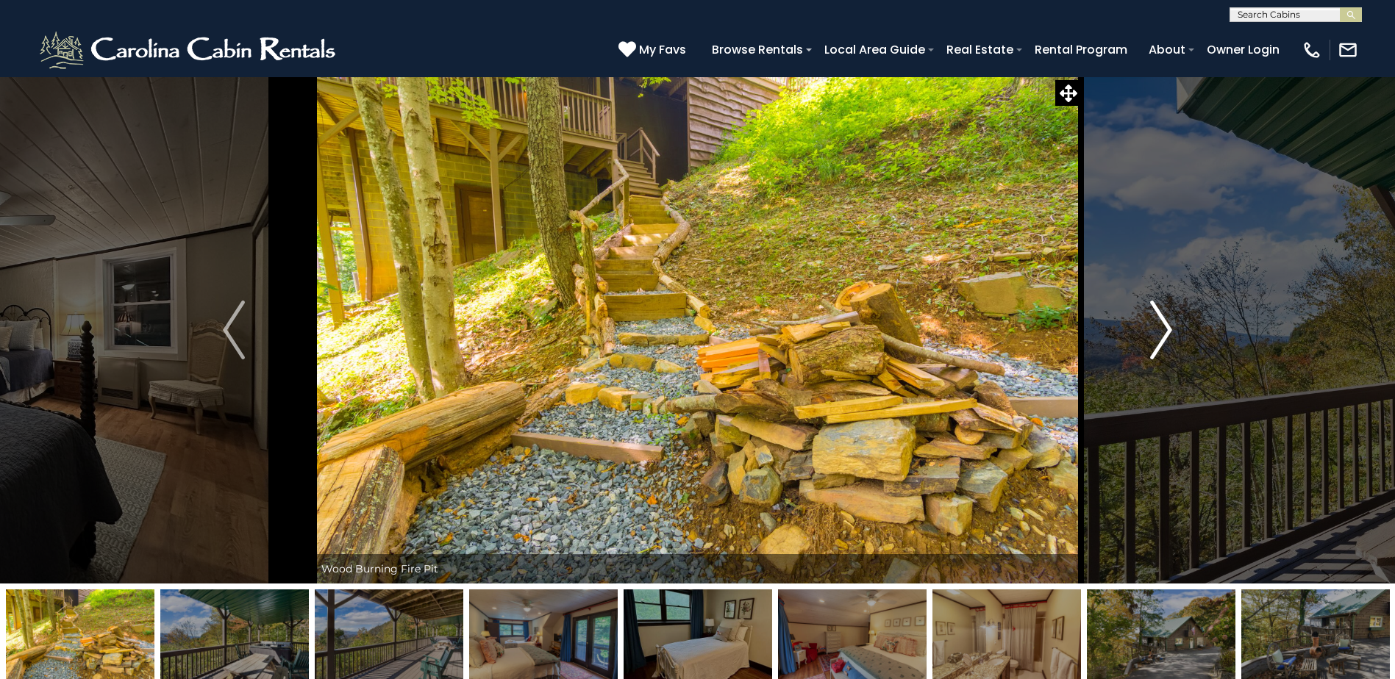
click at [1168, 331] on img "Next" at bounding box center [1161, 330] width 22 height 59
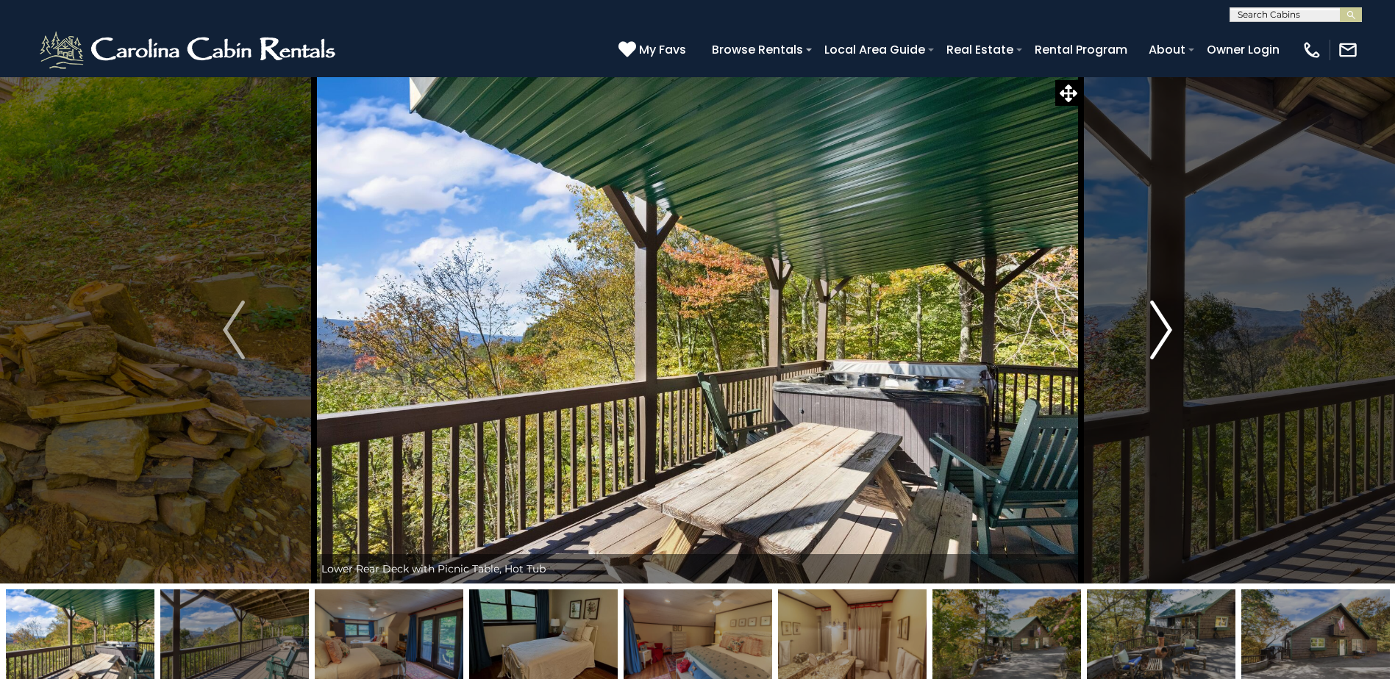
click at [1168, 331] on img "Next" at bounding box center [1161, 330] width 22 height 59
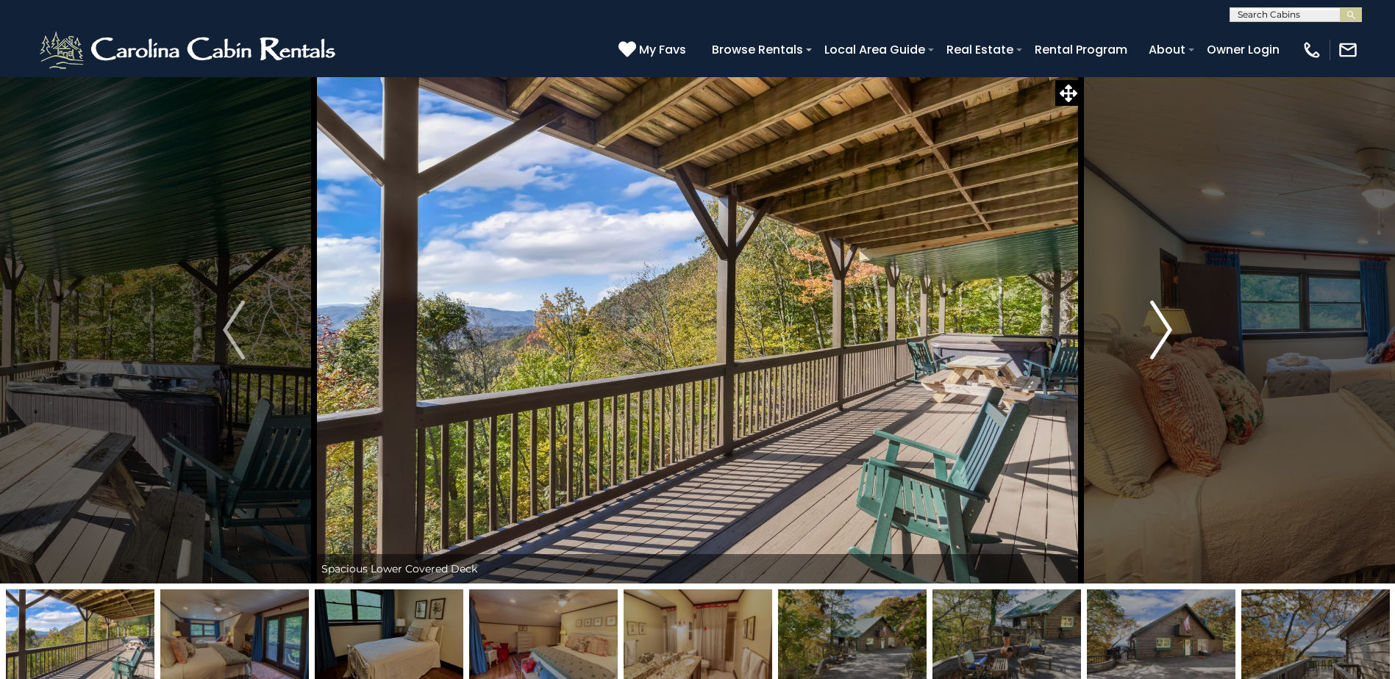
click at [1168, 331] on img "Next" at bounding box center [1161, 330] width 22 height 59
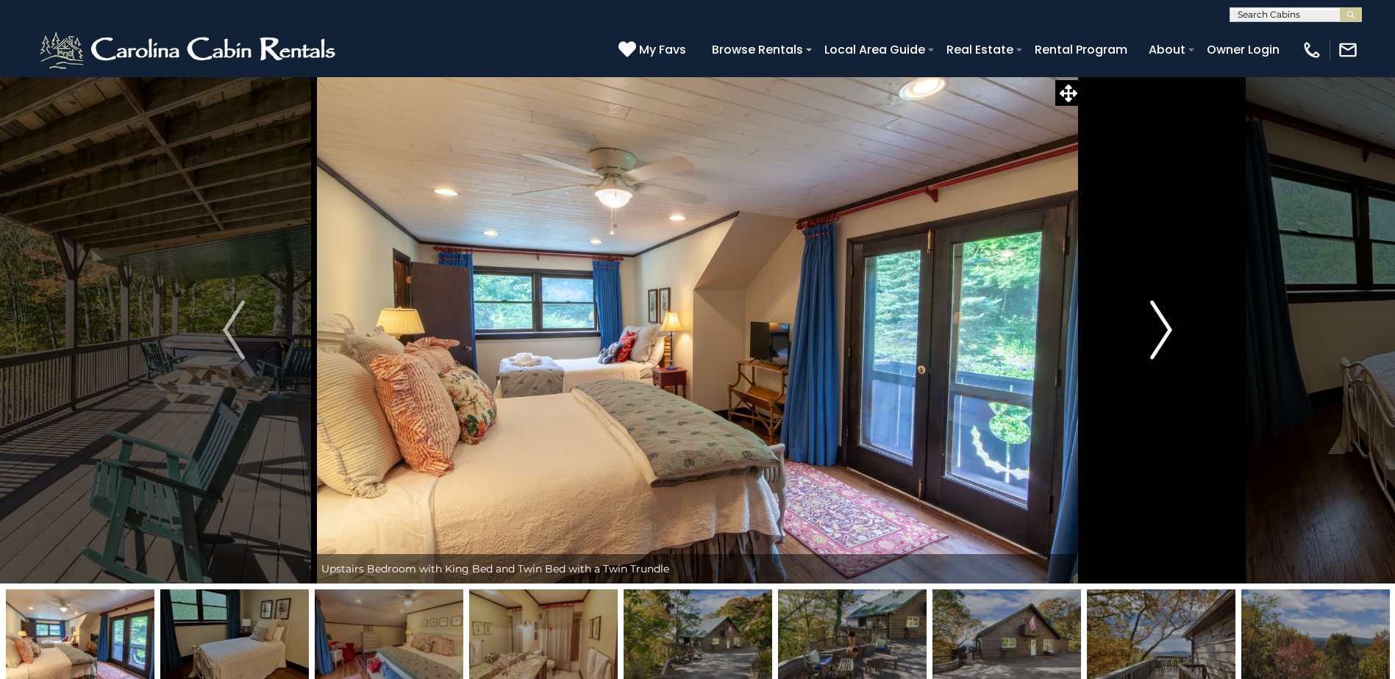
click at [1168, 331] on img "Next" at bounding box center [1161, 330] width 22 height 59
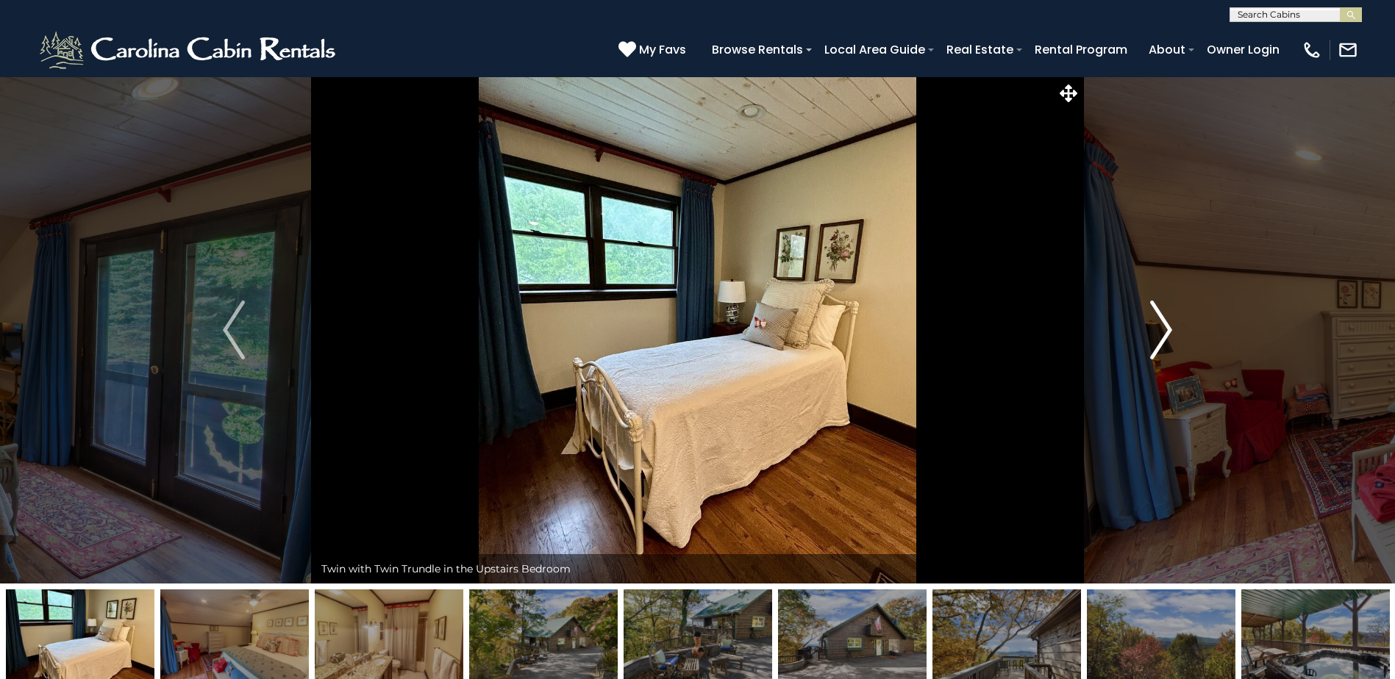
click at [1168, 331] on img "Next" at bounding box center [1161, 330] width 22 height 59
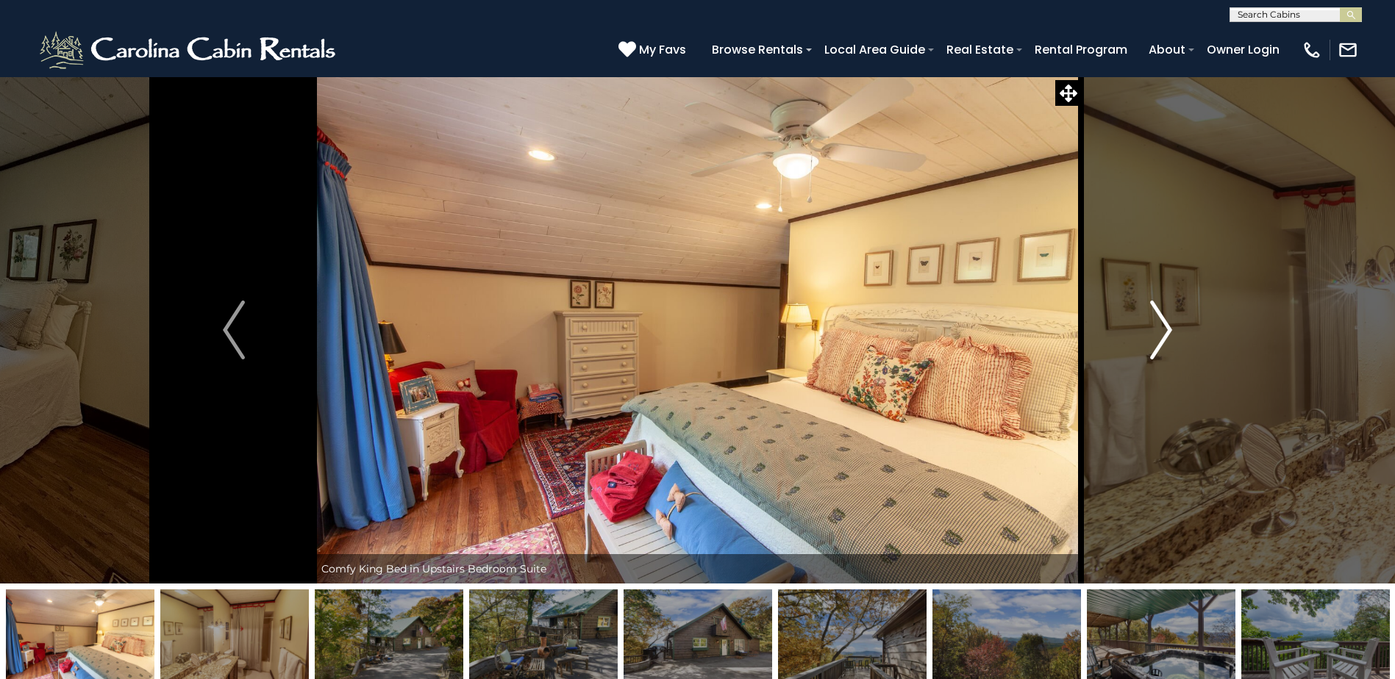
click at [1168, 331] on img "Next" at bounding box center [1161, 330] width 22 height 59
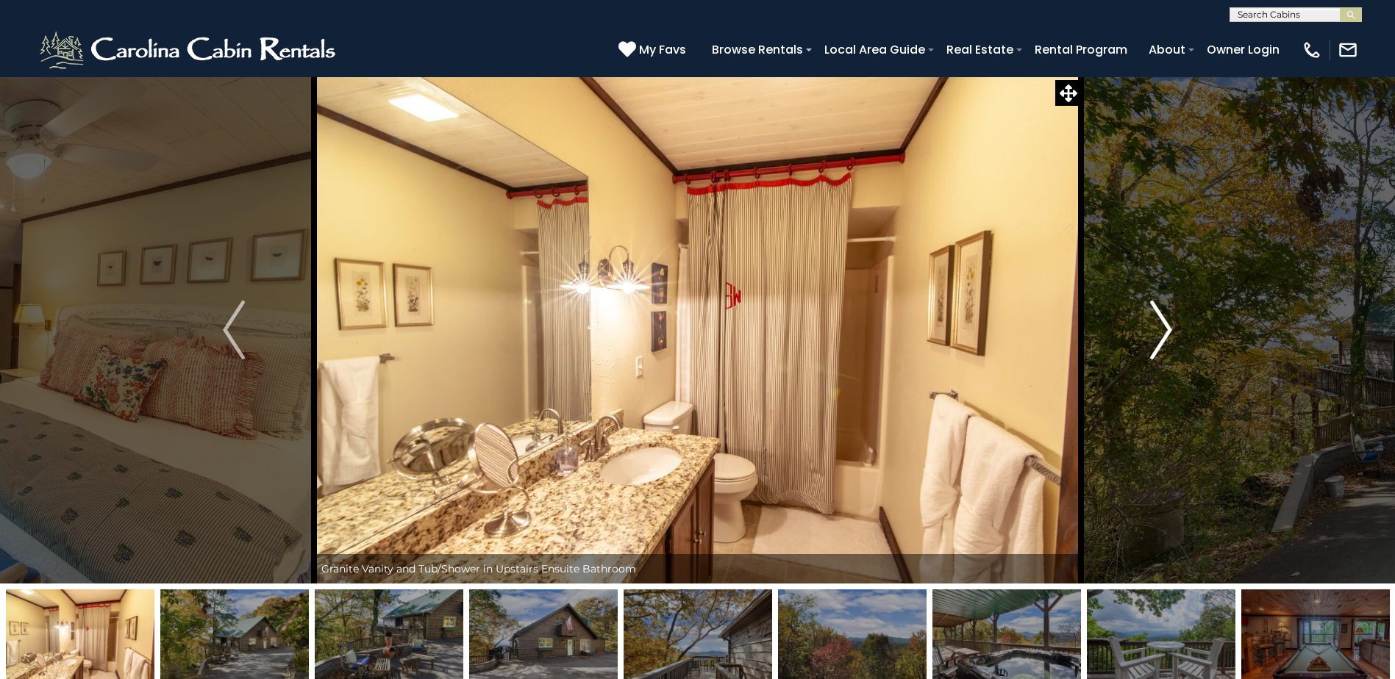
click at [1168, 331] on img "Next" at bounding box center [1161, 330] width 22 height 59
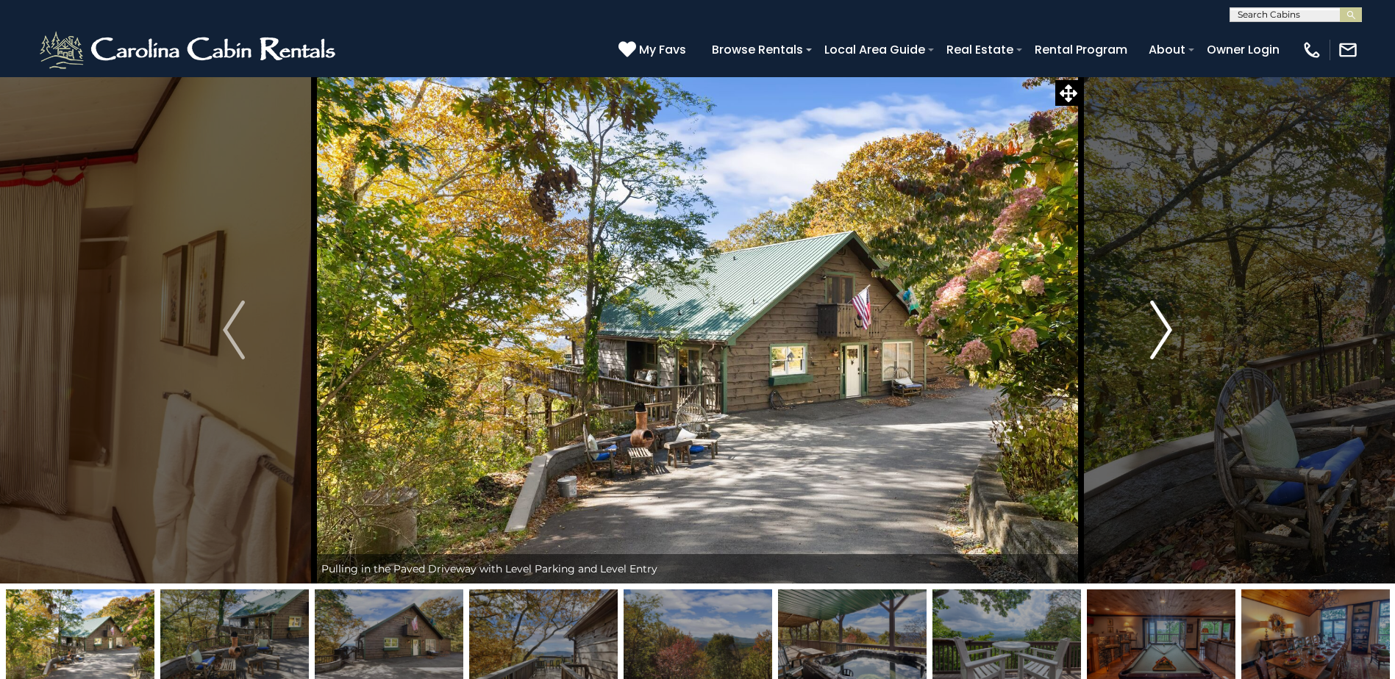
click at [1168, 331] on img "Next" at bounding box center [1161, 330] width 22 height 59
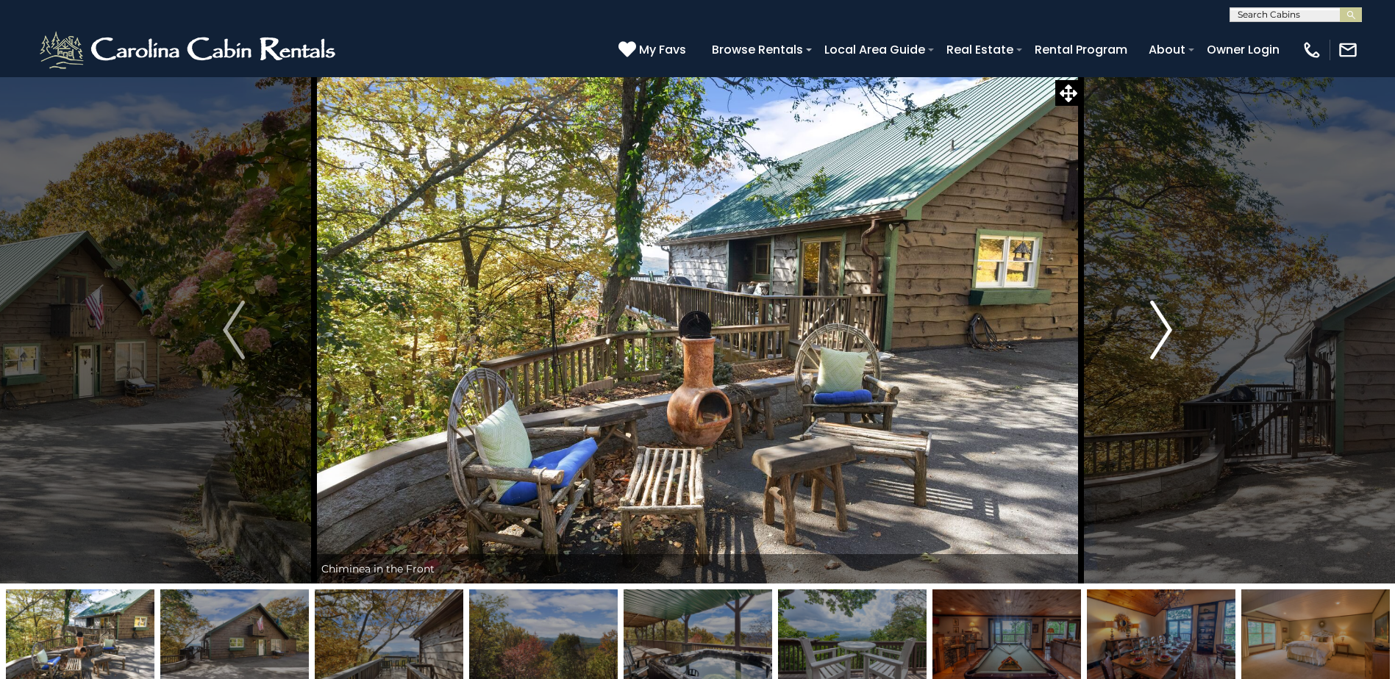
click at [1168, 331] on img "Next" at bounding box center [1161, 330] width 22 height 59
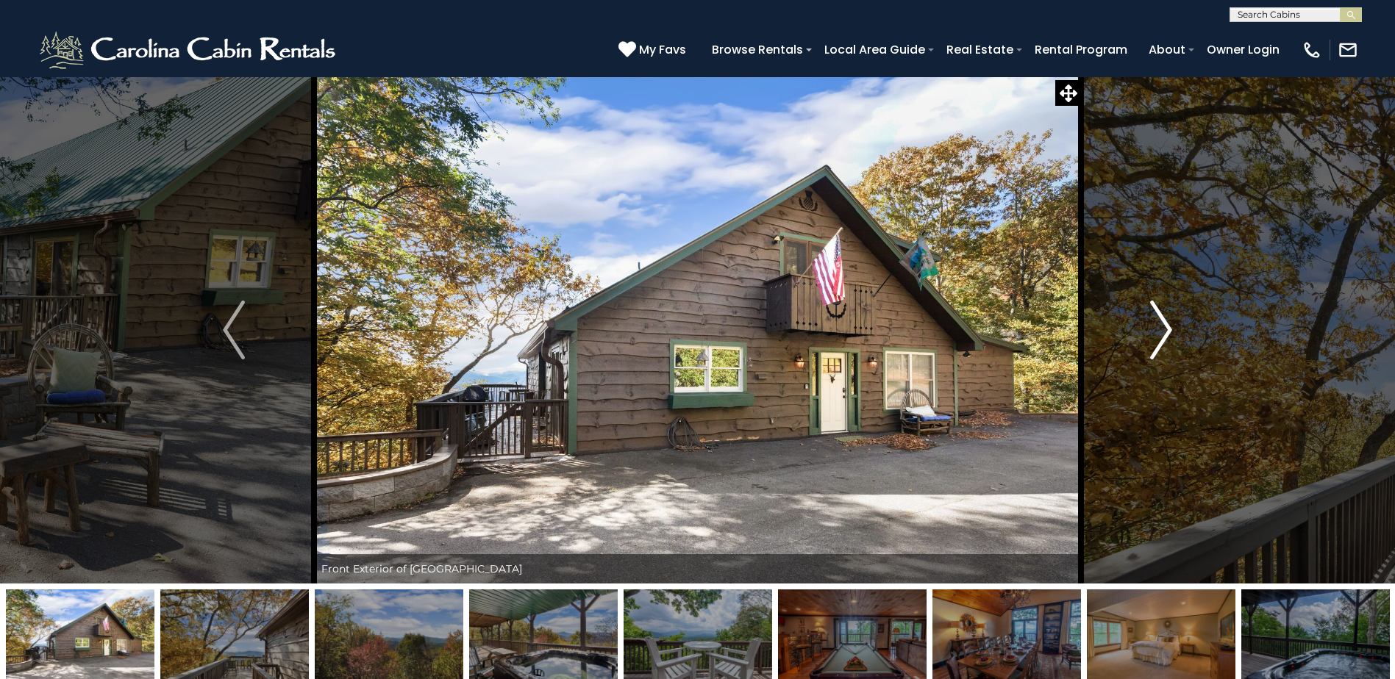
click at [1168, 331] on img "Next" at bounding box center [1161, 330] width 22 height 59
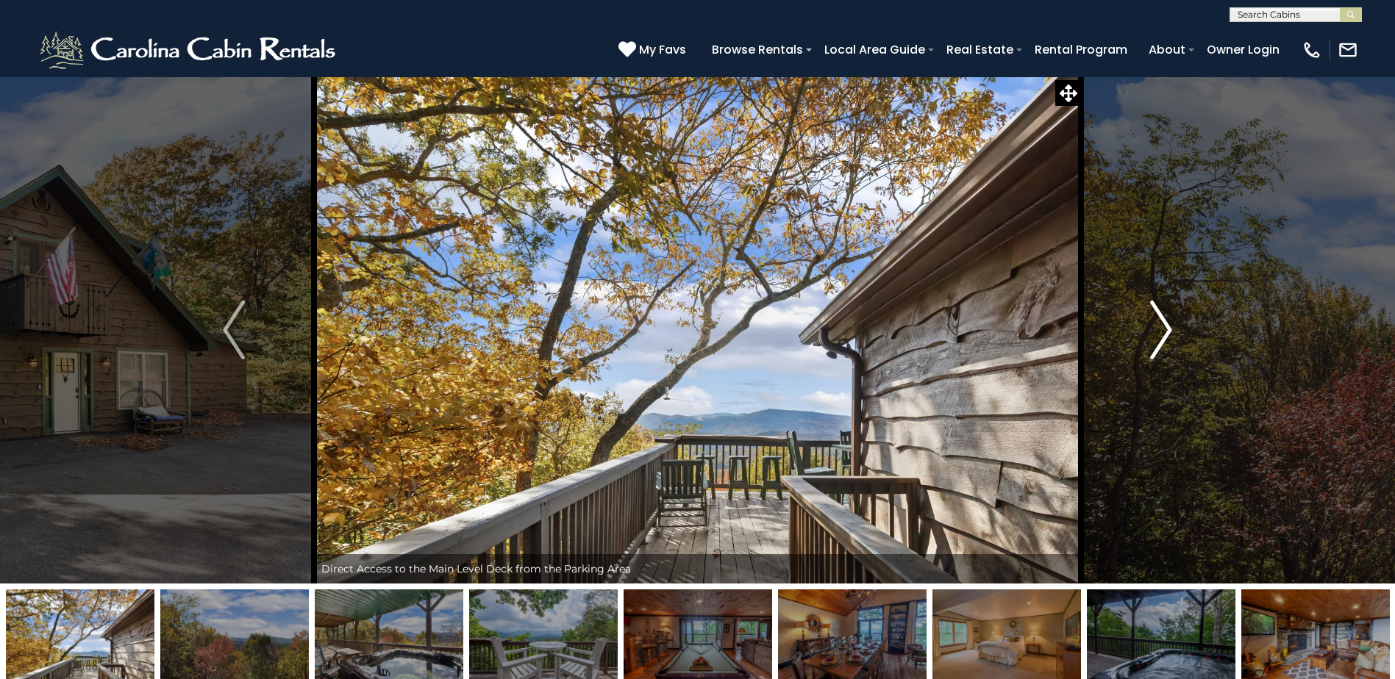
click at [1168, 331] on img "Next" at bounding box center [1161, 330] width 22 height 59
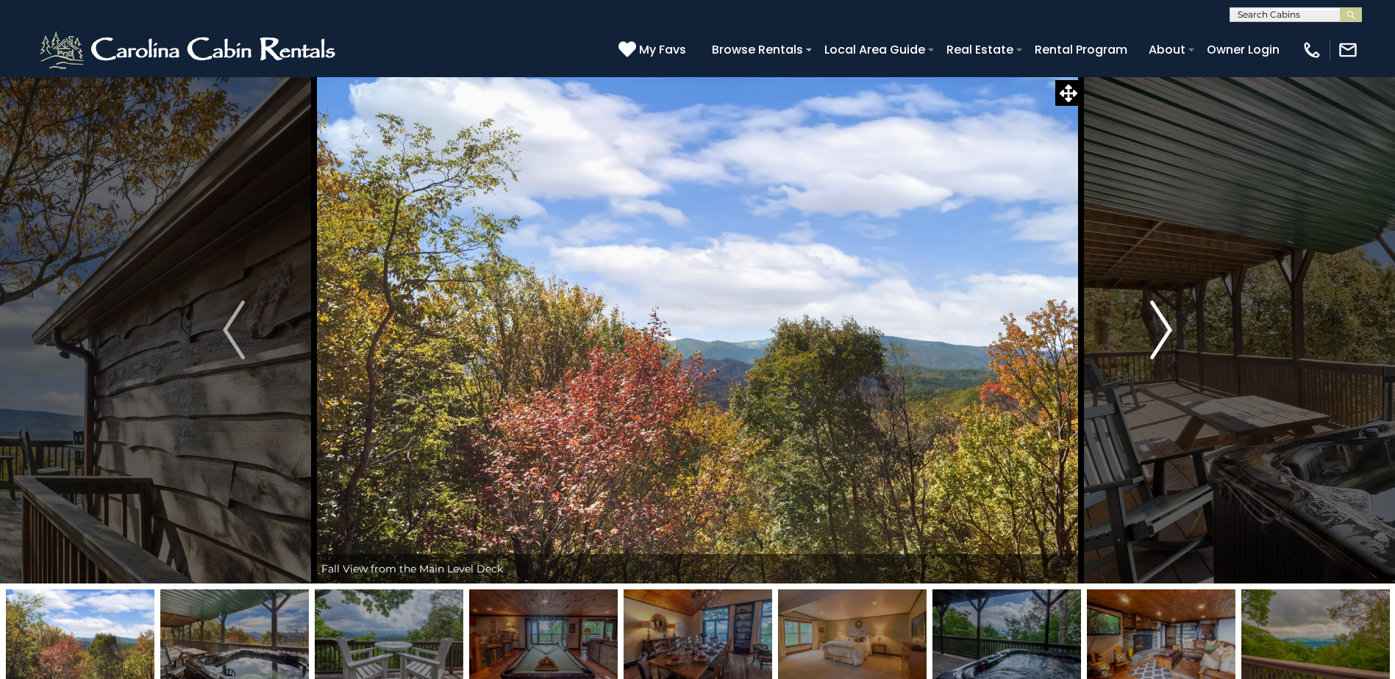
click at [1168, 331] on img "Next" at bounding box center [1161, 330] width 22 height 59
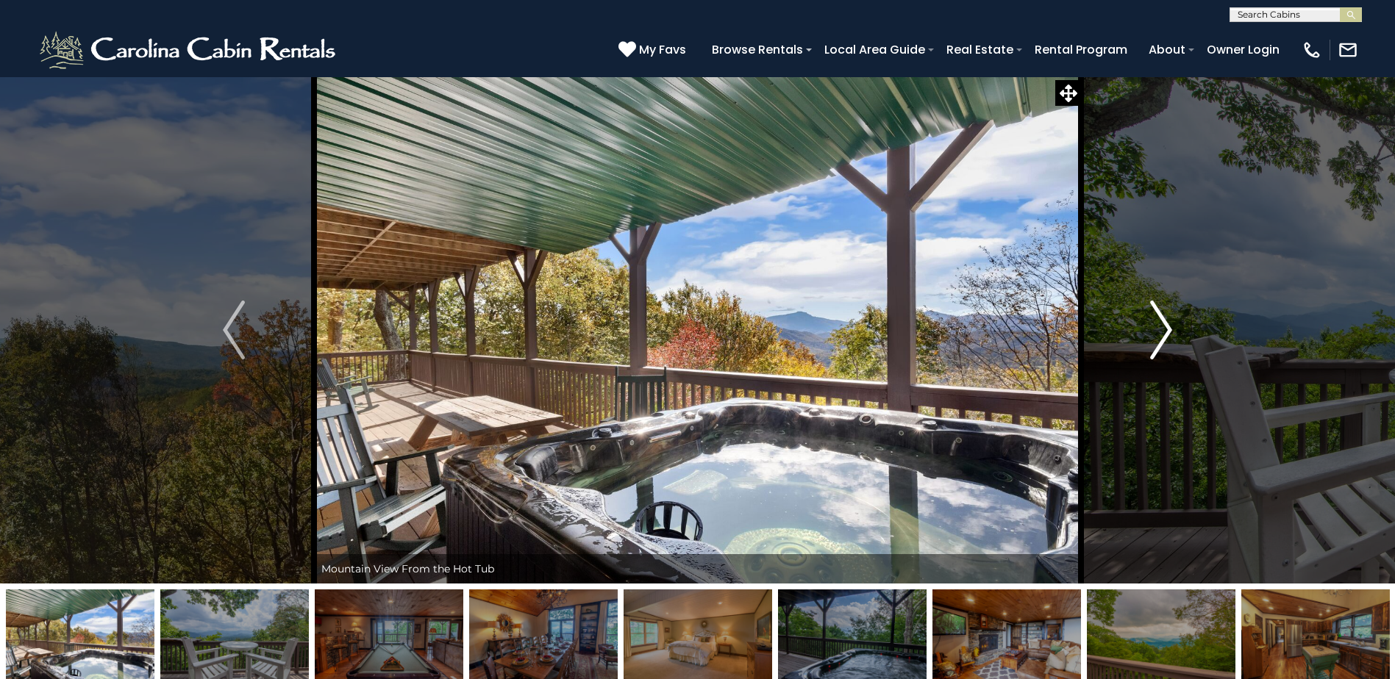
click at [1168, 331] on img "Next" at bounding box center [1161, 330] width 22 height 59
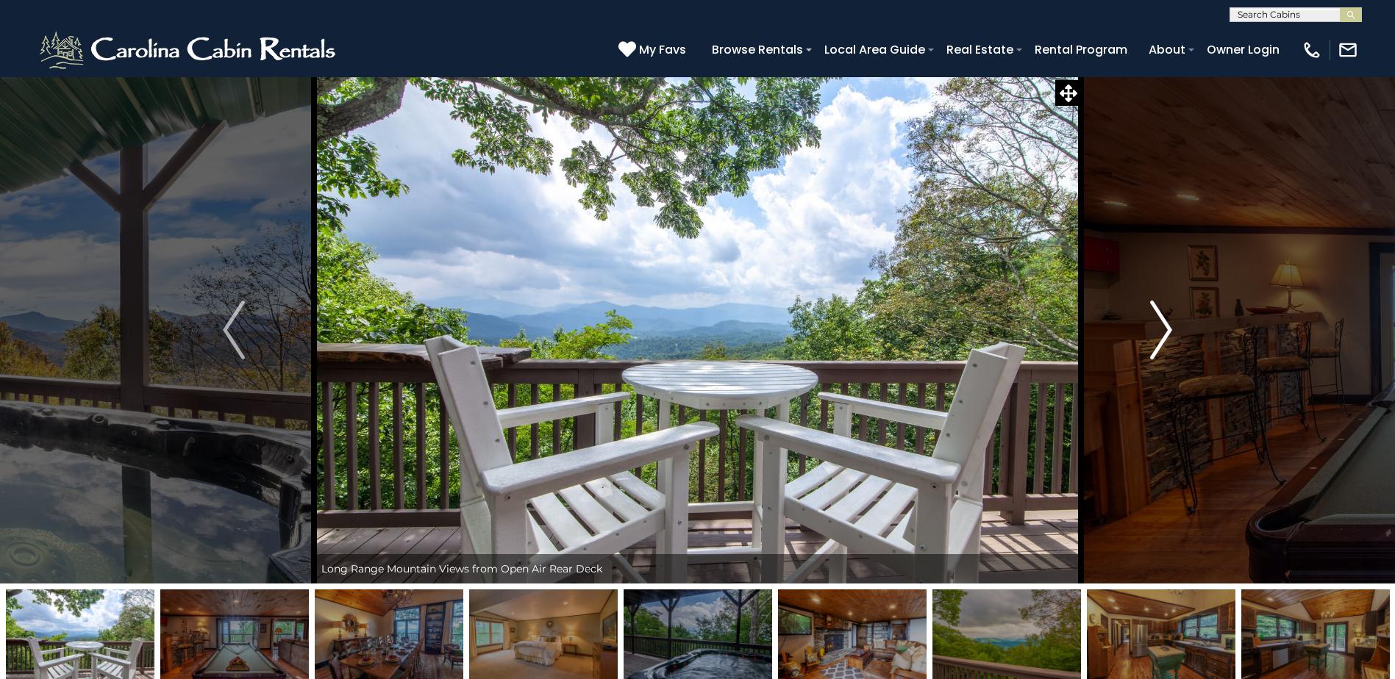
click at [1168, 331] on img "Next" at bounding box center [1161, 330] width 22 height 59
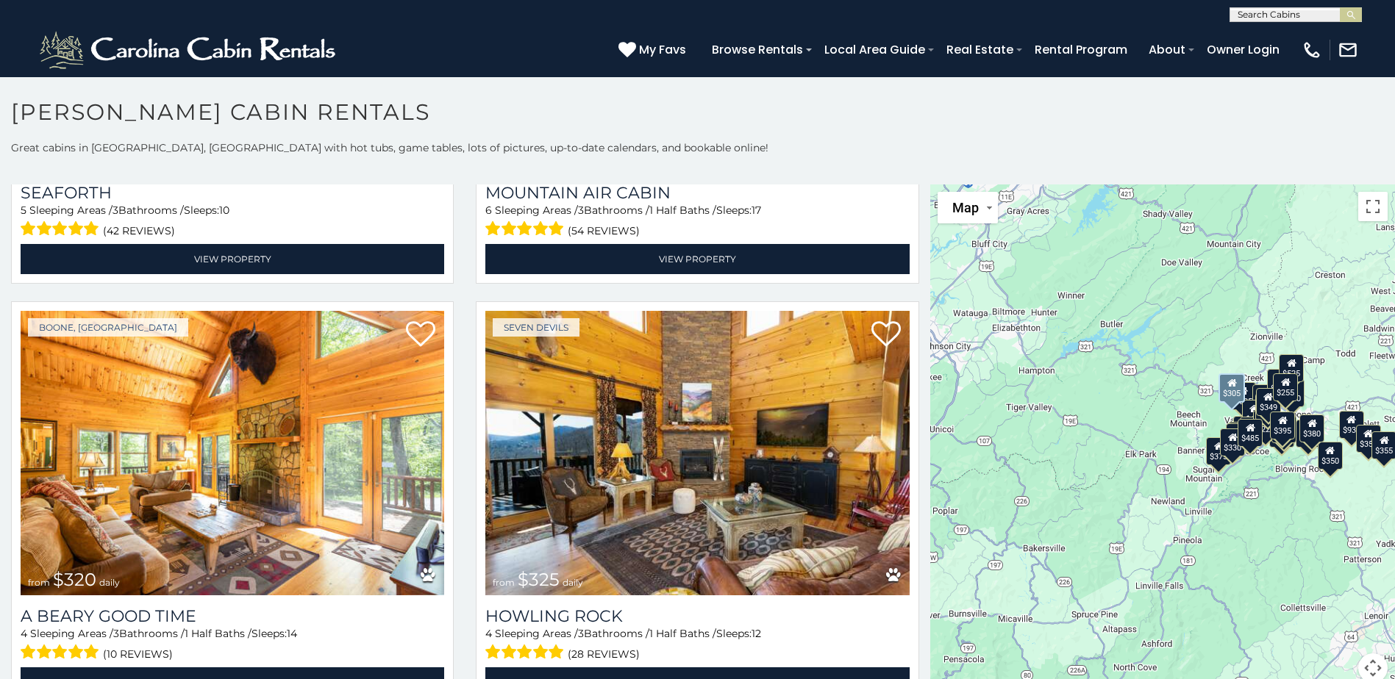
scroll to position [5442, 0]
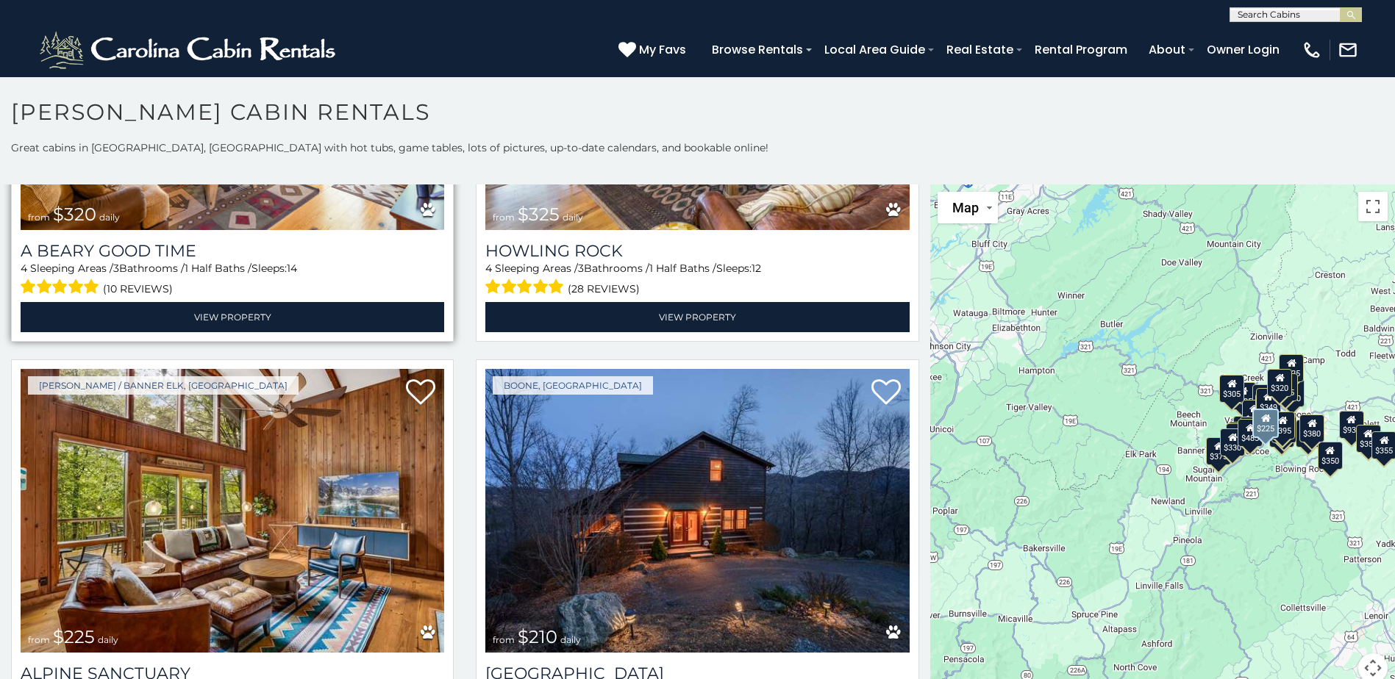
scroll to position [5800, 0]
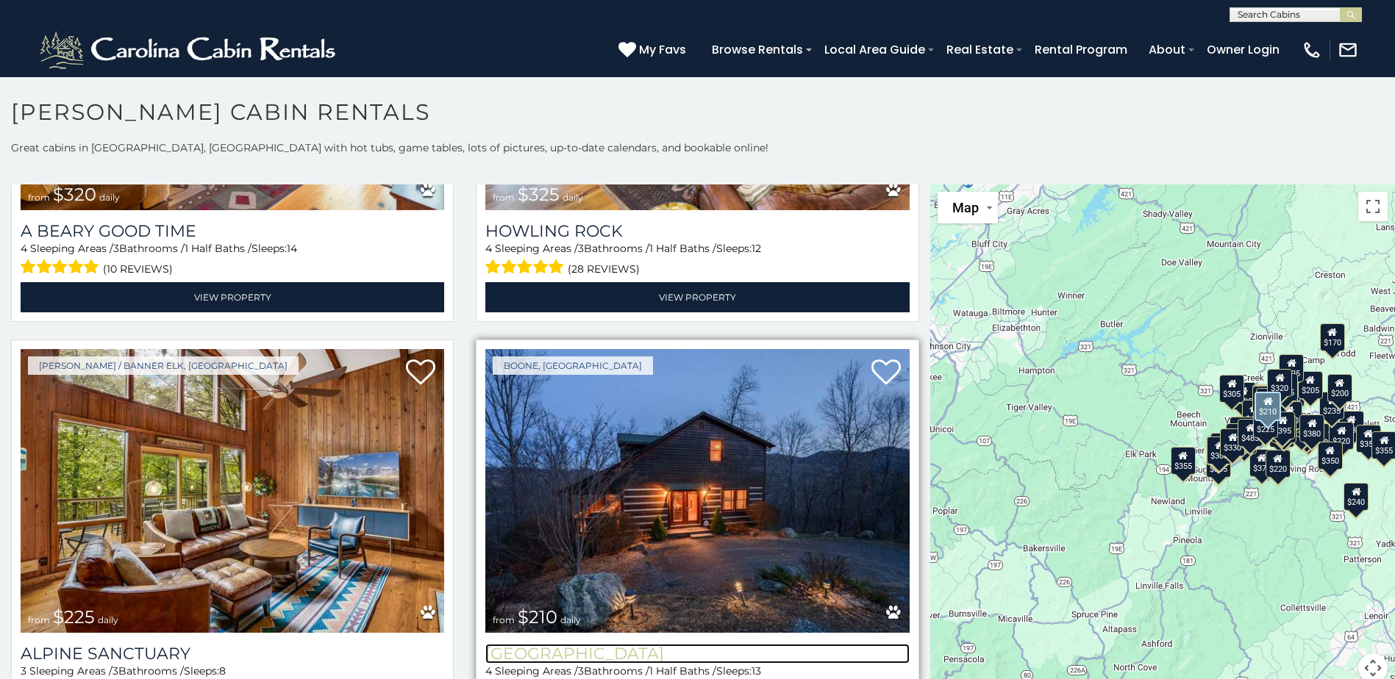
click at [601, 644] on h3 "Willow Valley View" at bounding box center [697, 654] width 424 height 20
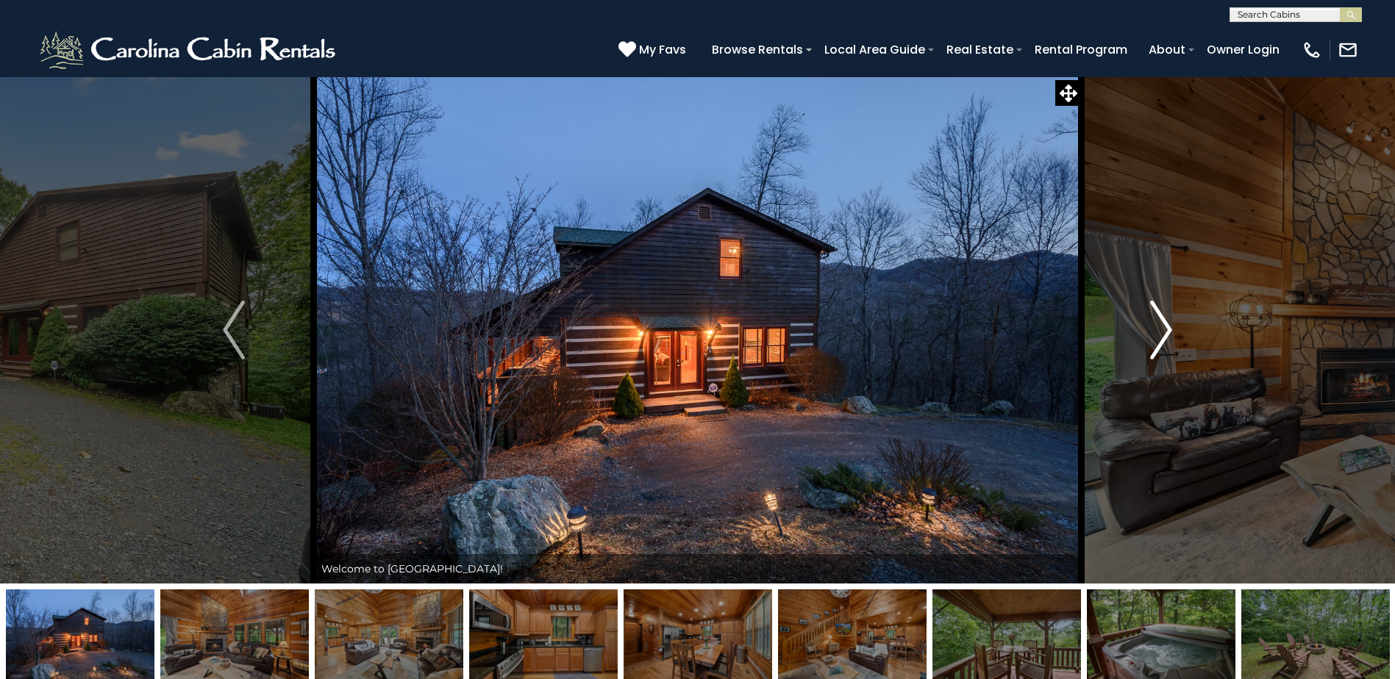
click at [1166, 327] on img "Next" at bounding box center [1161, 330] width 22 height 59
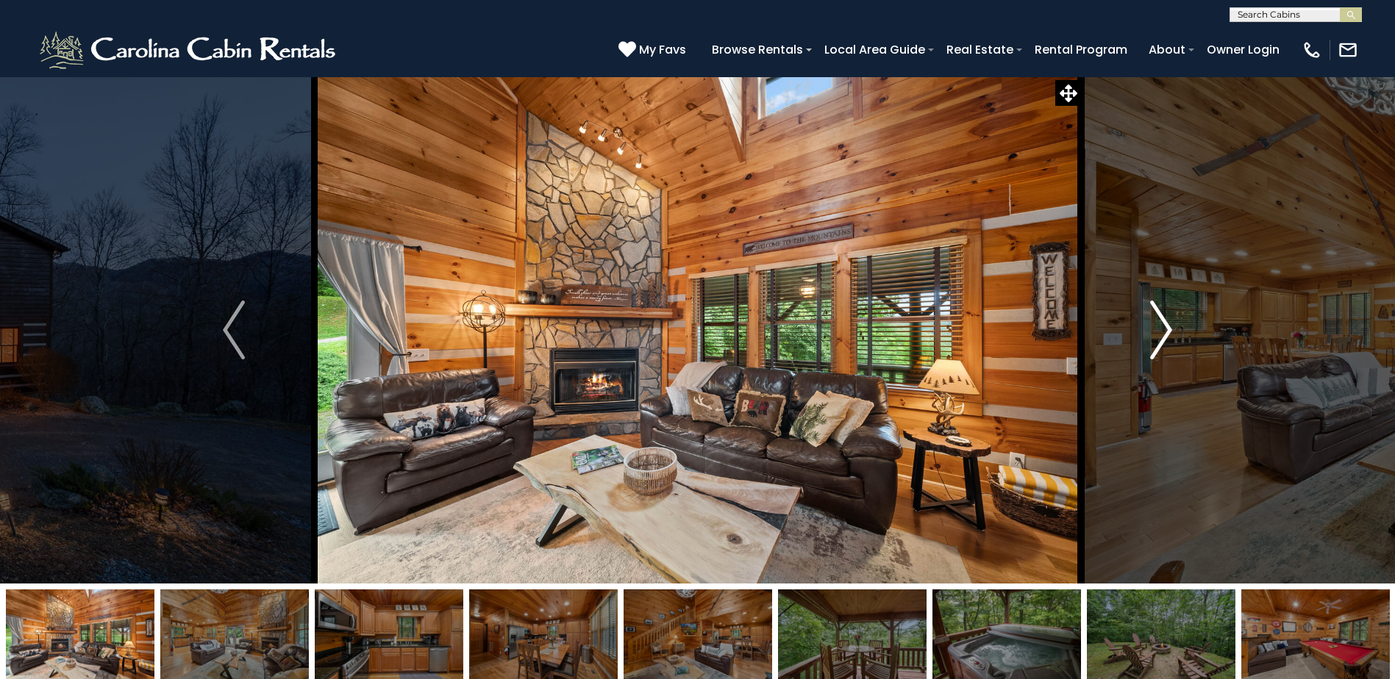
click at [1168, 333] on img "Next" at bounding box center [1161, 330] width 22 height 59
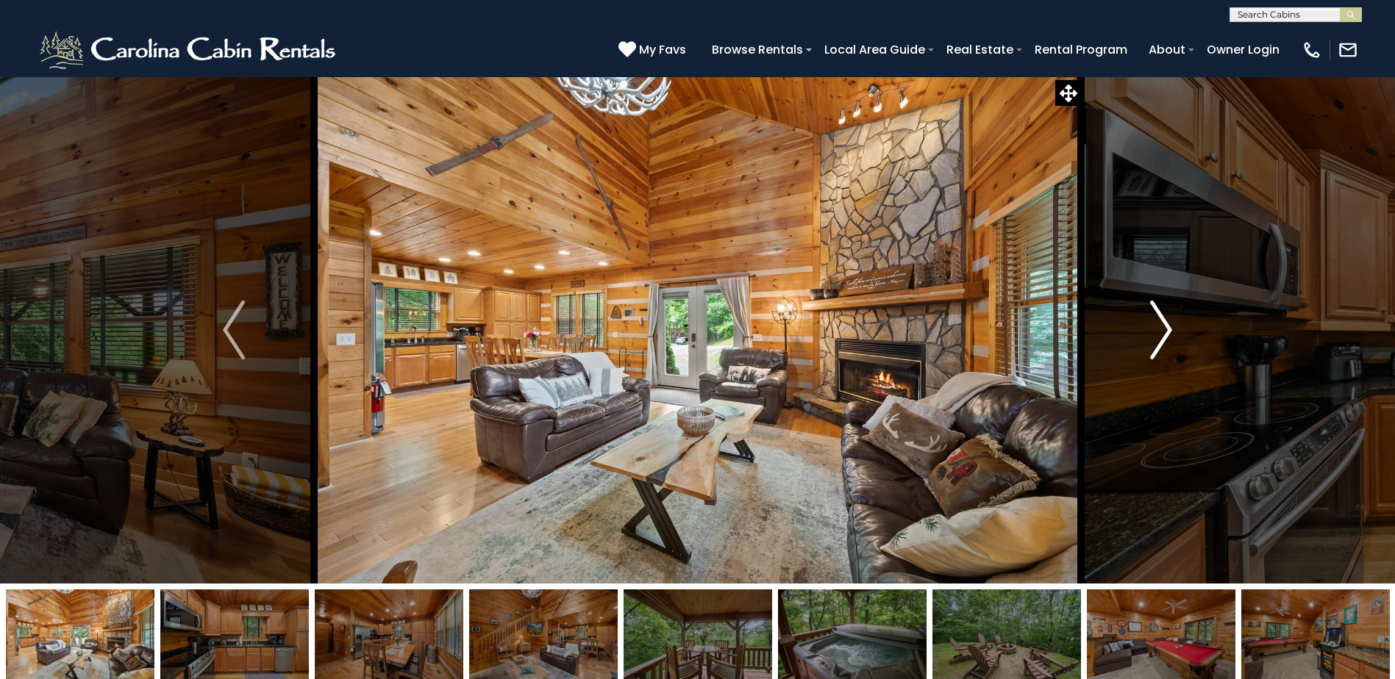
click at [1169, 330] on img "Next" at bounding box center [1161, 330] width 22 height 59
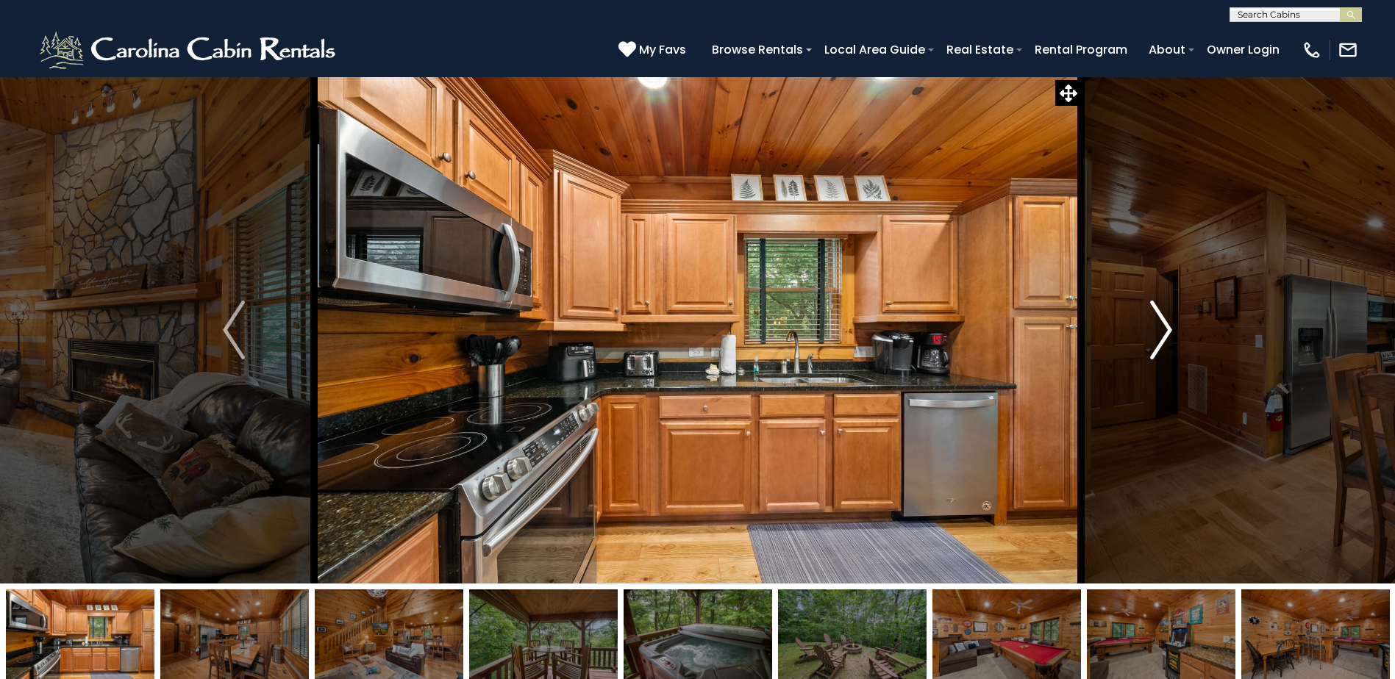
click at [1169, 330] on img "Next" at bounding box center [1161, 330] width 22 height 59
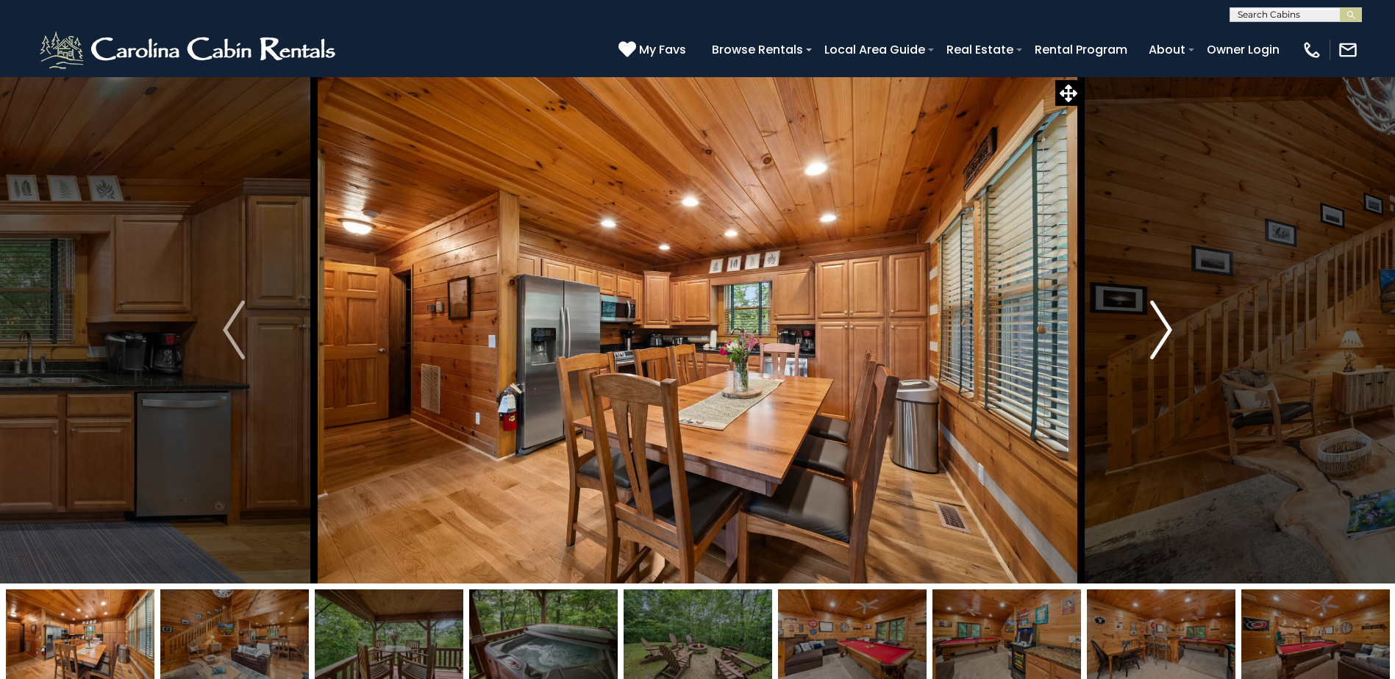
click at [1169, 330] on img "Next" at bounding box center [1161, 330] width 22 height 59
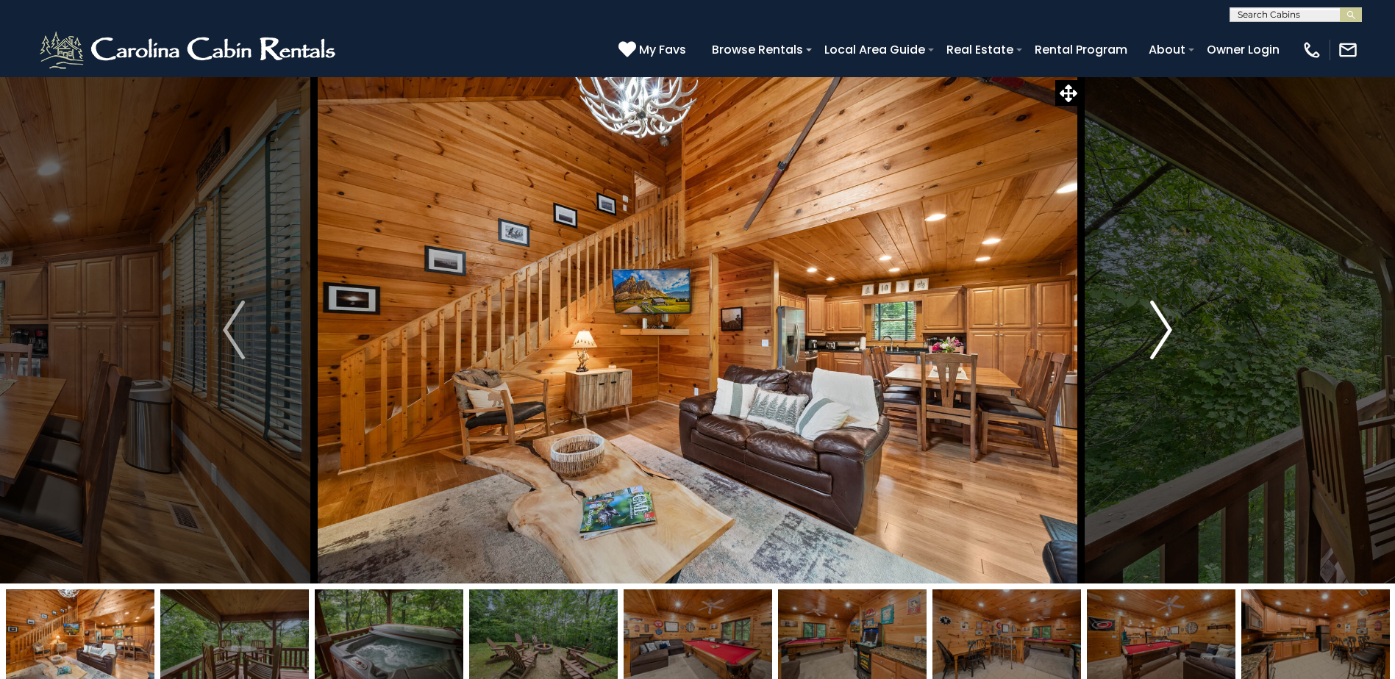
click at [1169, 330] on img "Next" at bounding box center [1161, 330] width 22 height 59
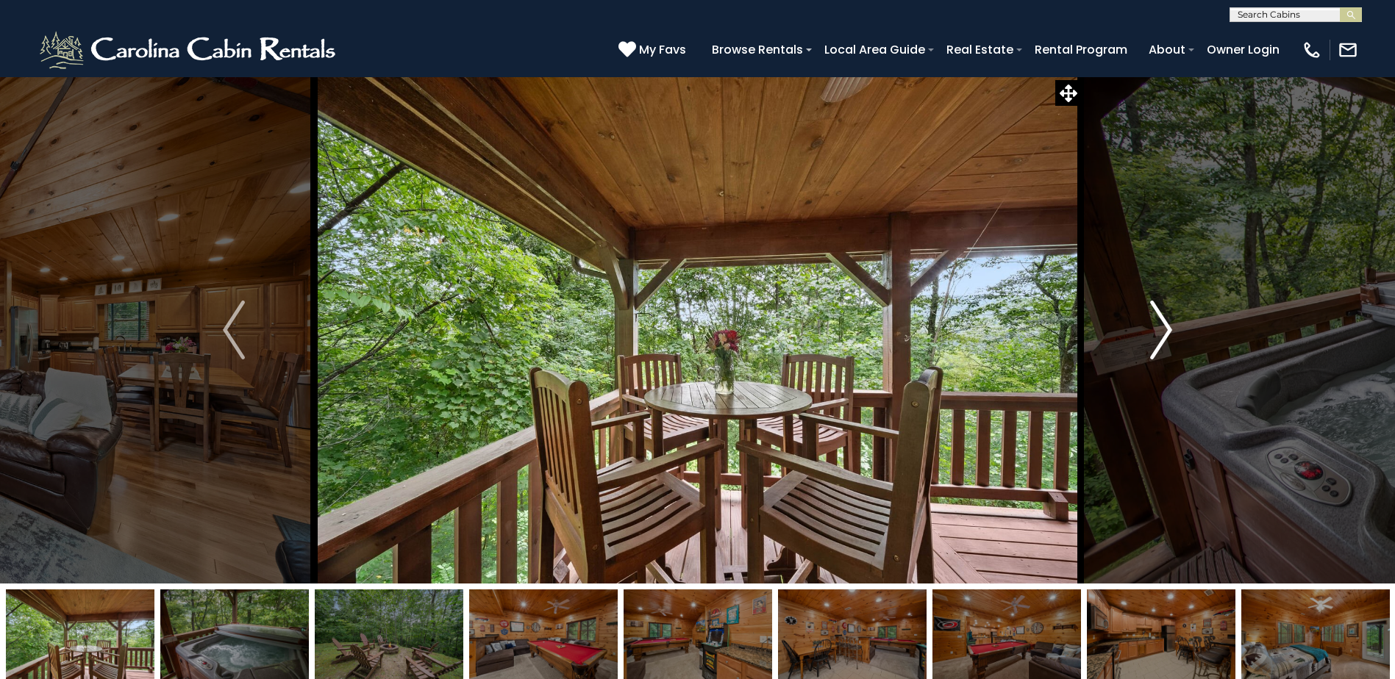
click at [1169, 330] on img "Next" at bounding box center [1161, 330] width 22 height 59
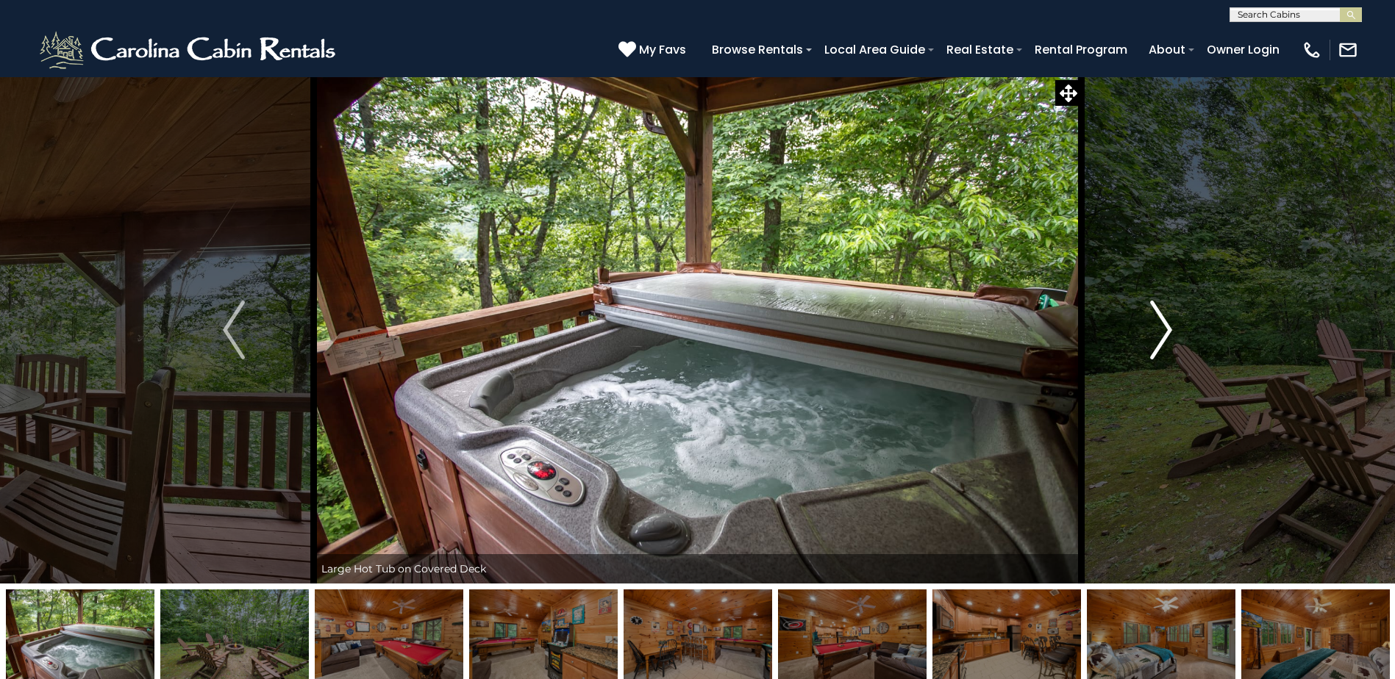
click at [1169, 330] on img "Next" at bounding box center [1161, 330] width 22 height 59
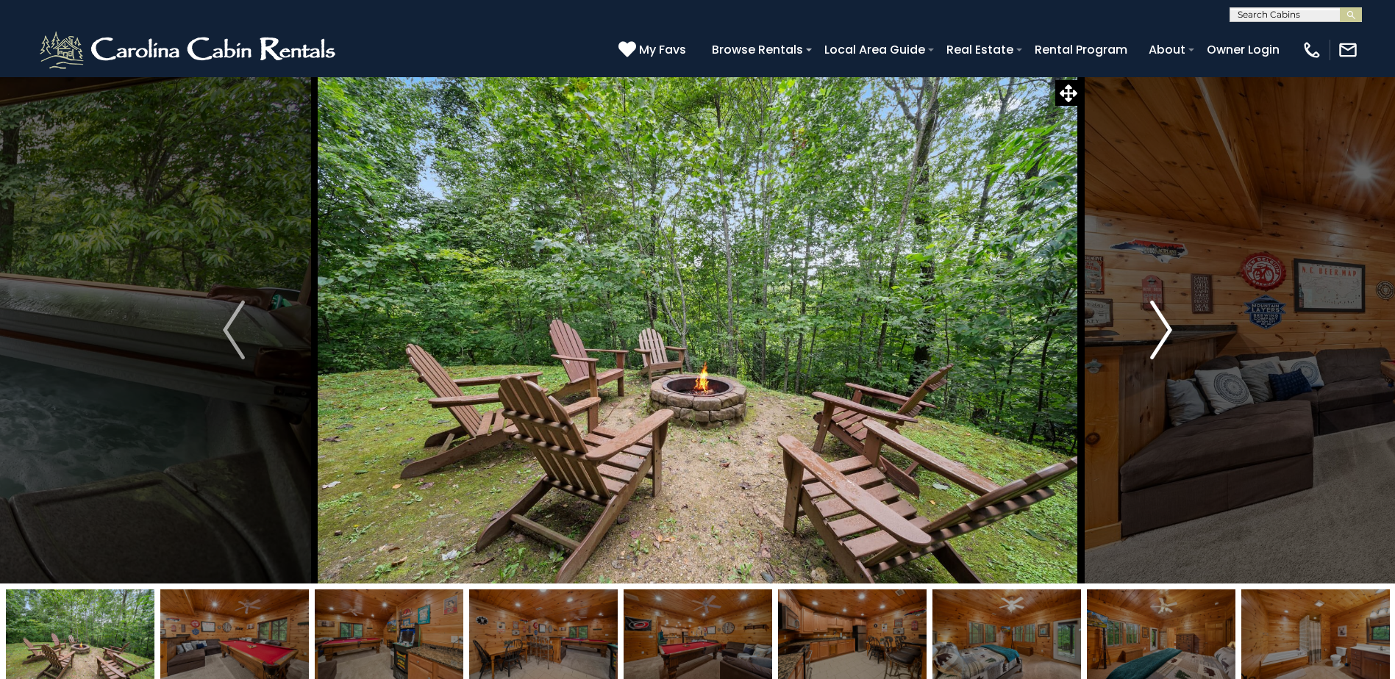
click at [1169, 330] on img "Next" at bounding box center [1161, 330] width 22 height 59
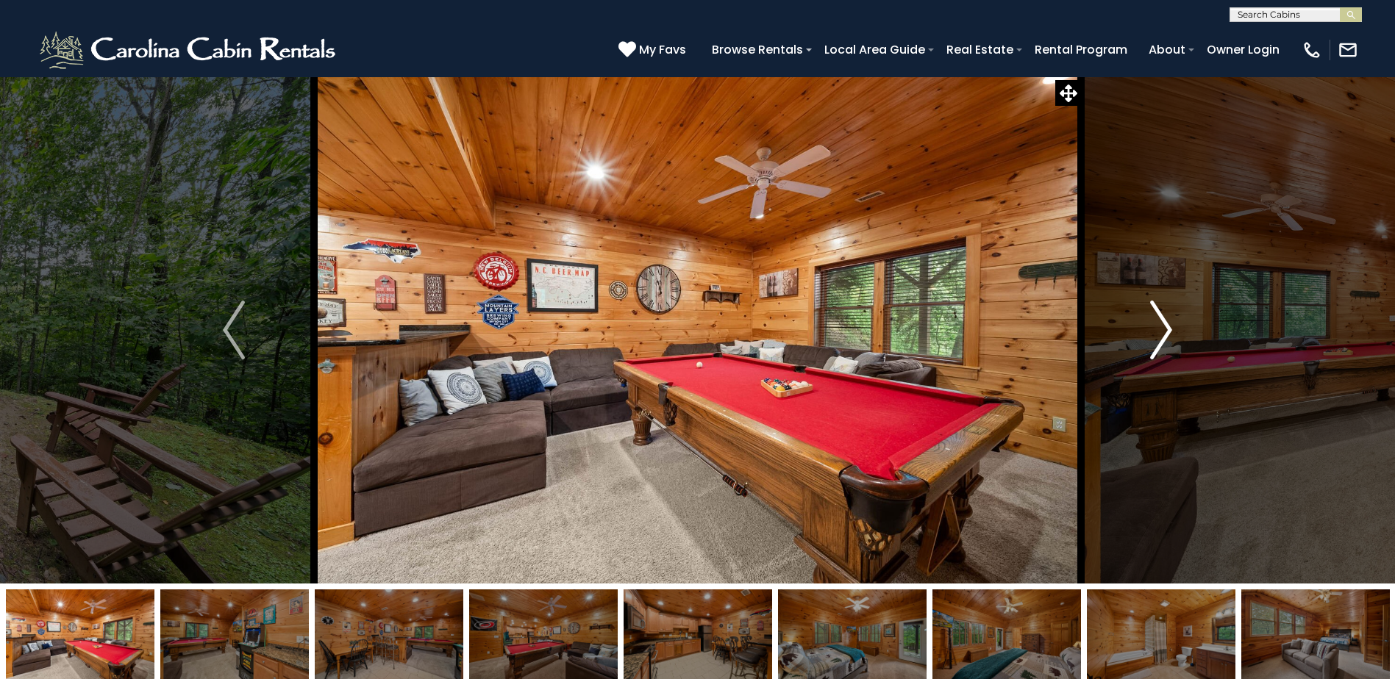
click at [1169, 330] on img "Next" at bounding box center [1161, 330] width 22 height 59
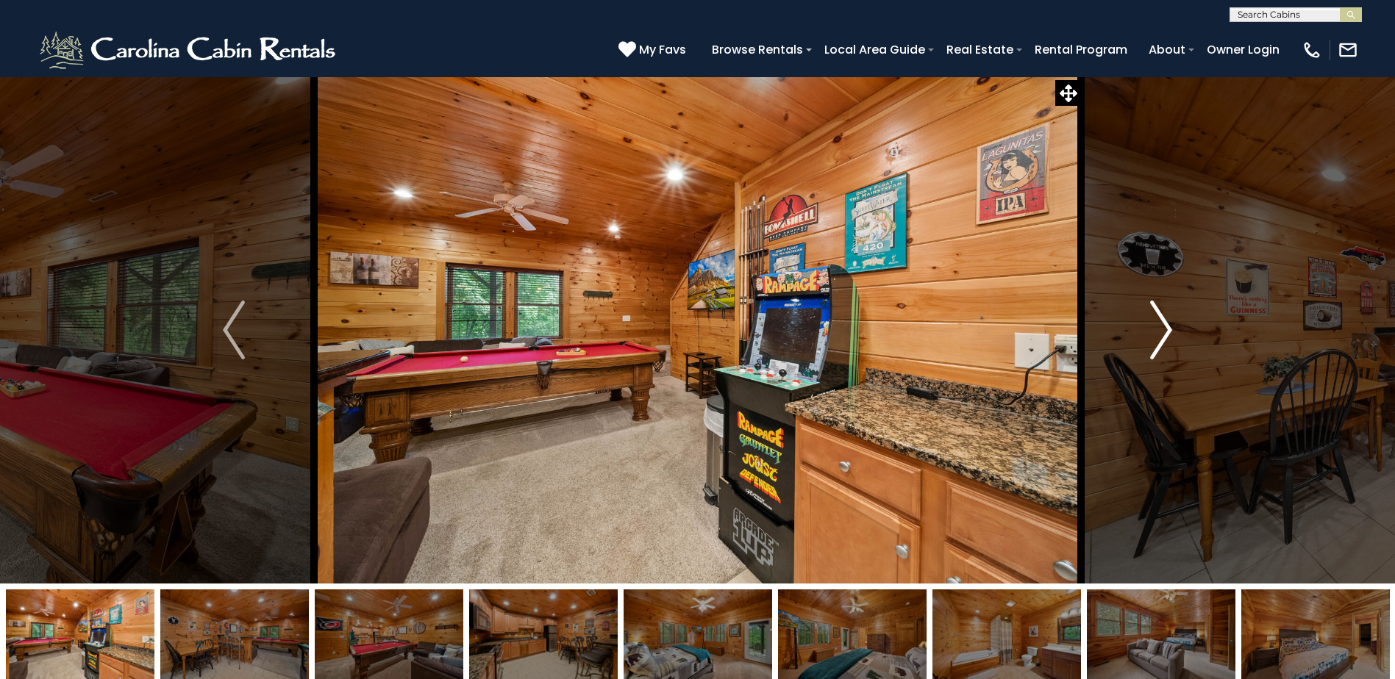
click at [1169, 330] on img "Next" at bounding box center [1161, 330] width 22 height 59
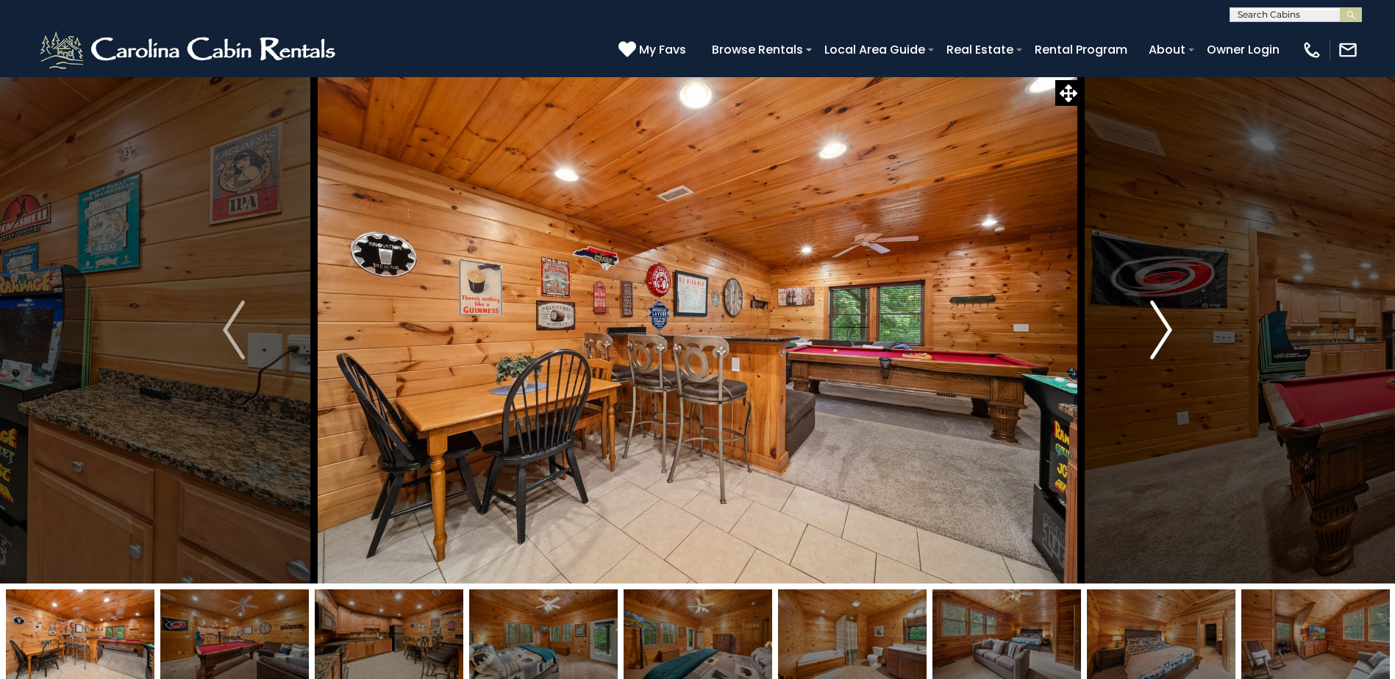
click at [1169, 330] on img "Next" at bounding box center [1161, 330] width 22 height 59
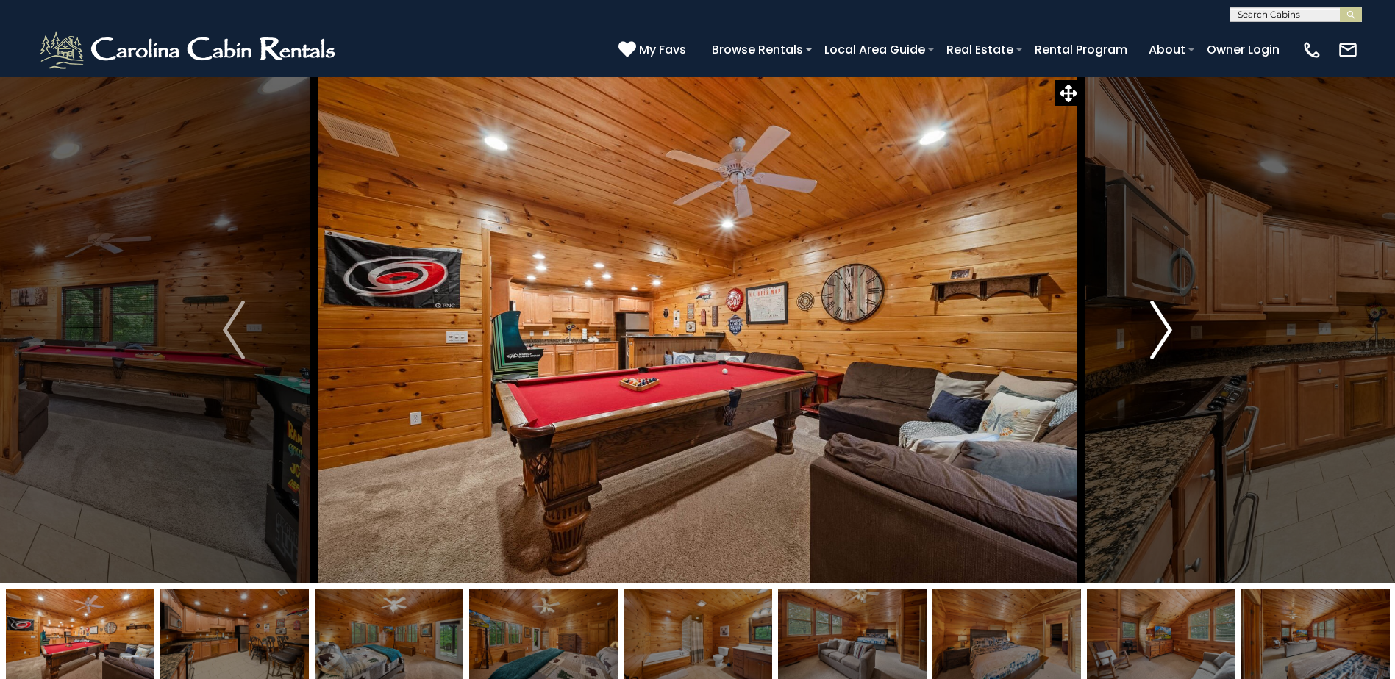
click at [1169, 330] on img "Next" at bounding box center [1161, 330] width 22 height 59
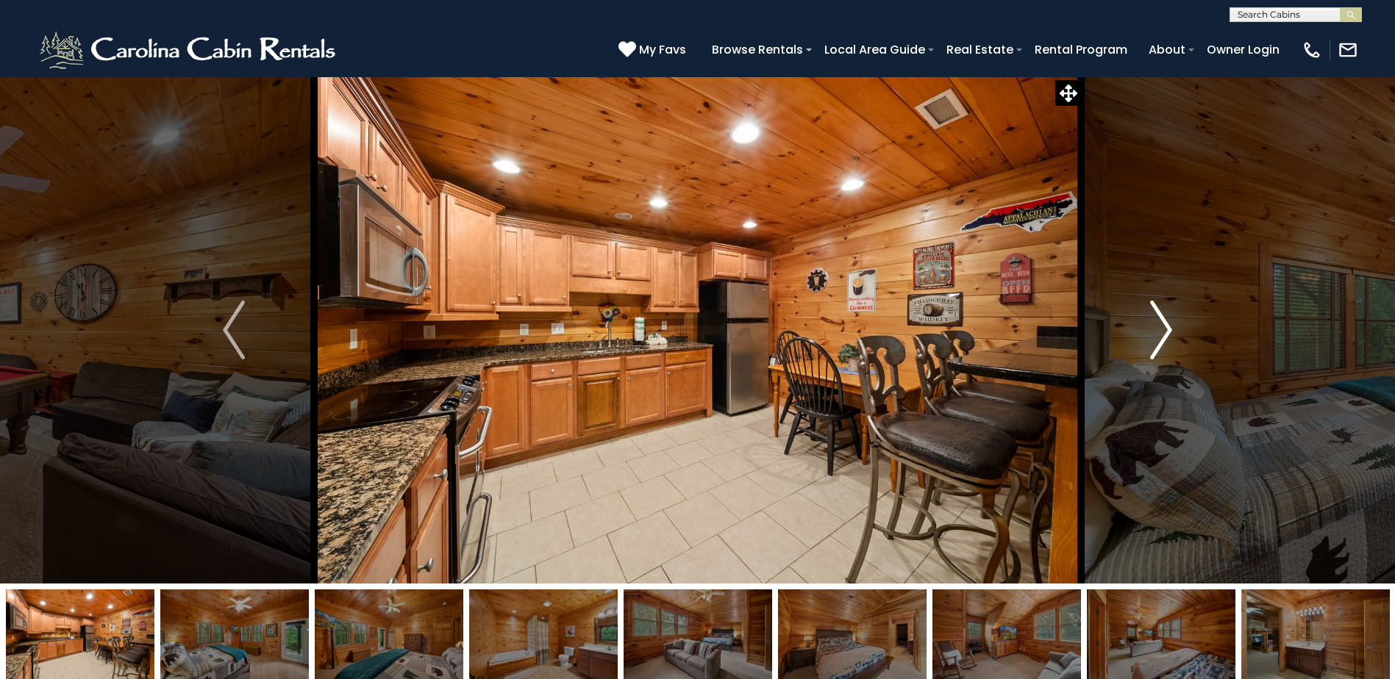
click at [1169, 330] on img "Next" at bounding box center [1161, 330] width 22 height 59
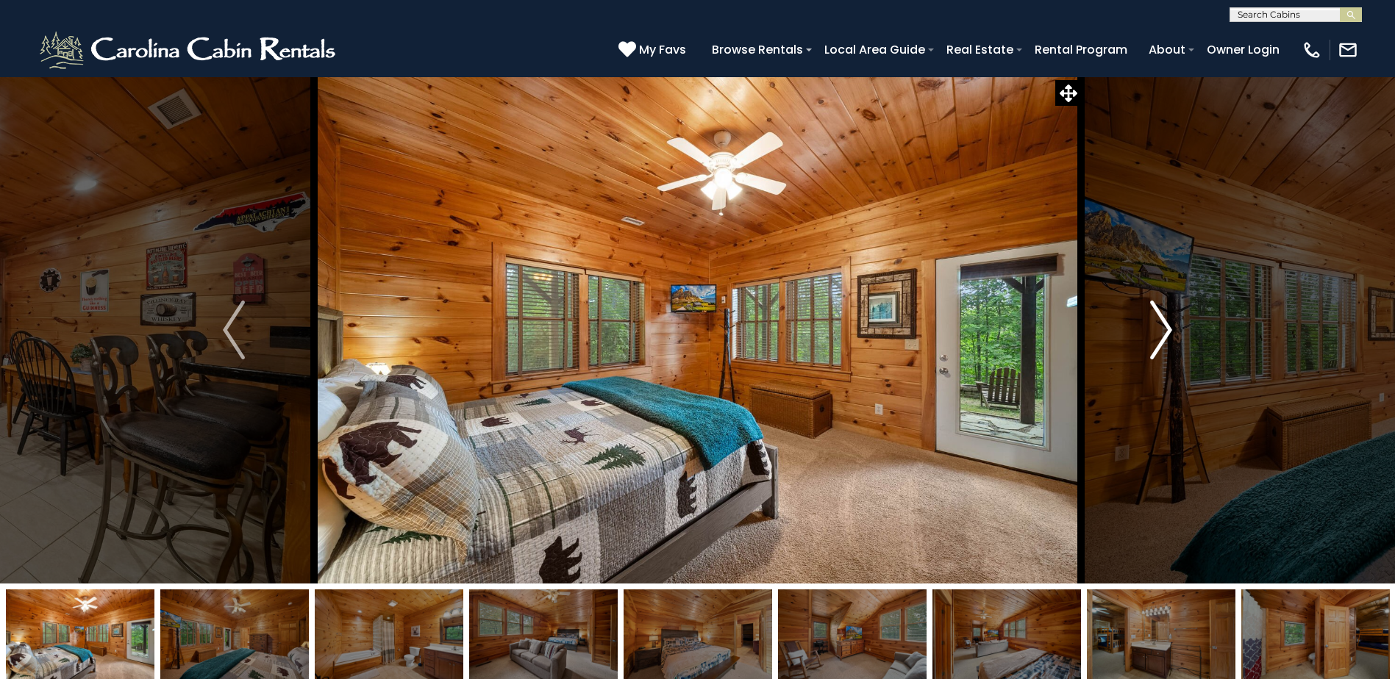
click at [1169, 330] on img "Next" at bounding box center [1161, 330] width 22 height 59
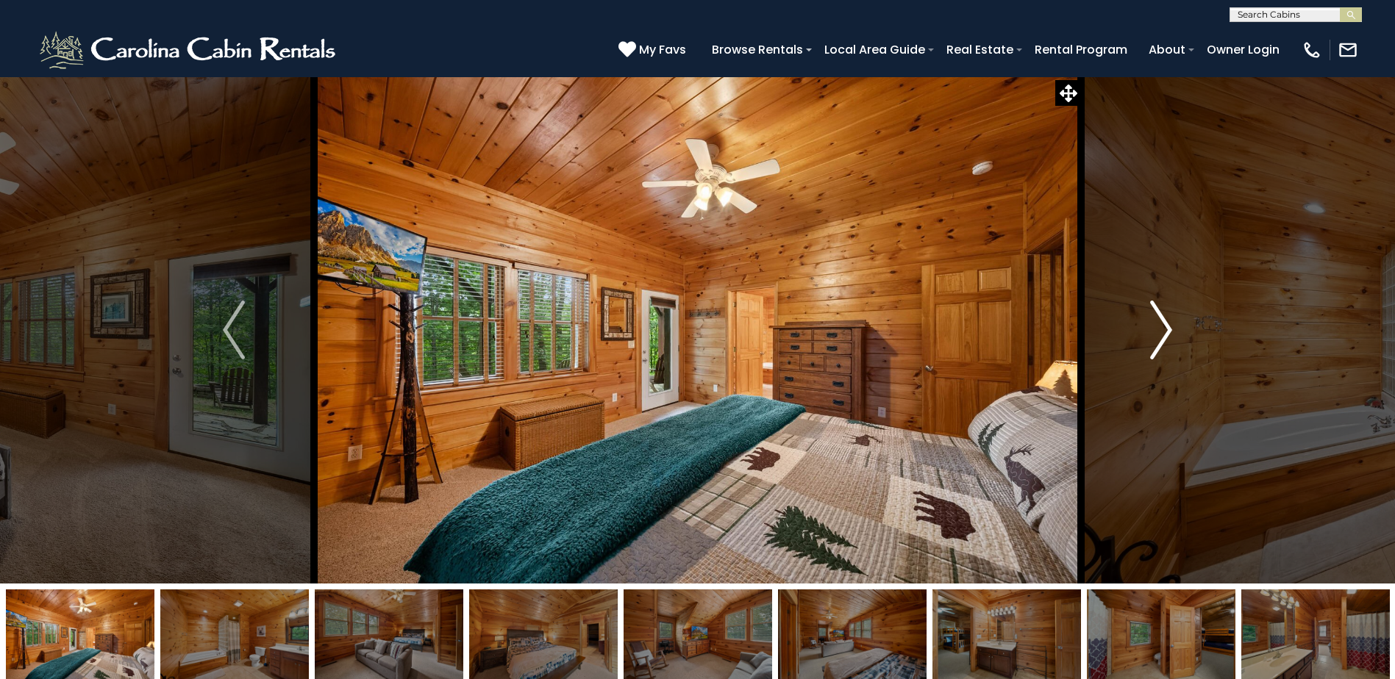
click at [1169, 330] on img "Next" at bounding box center [1161, 330] width 22 height 59
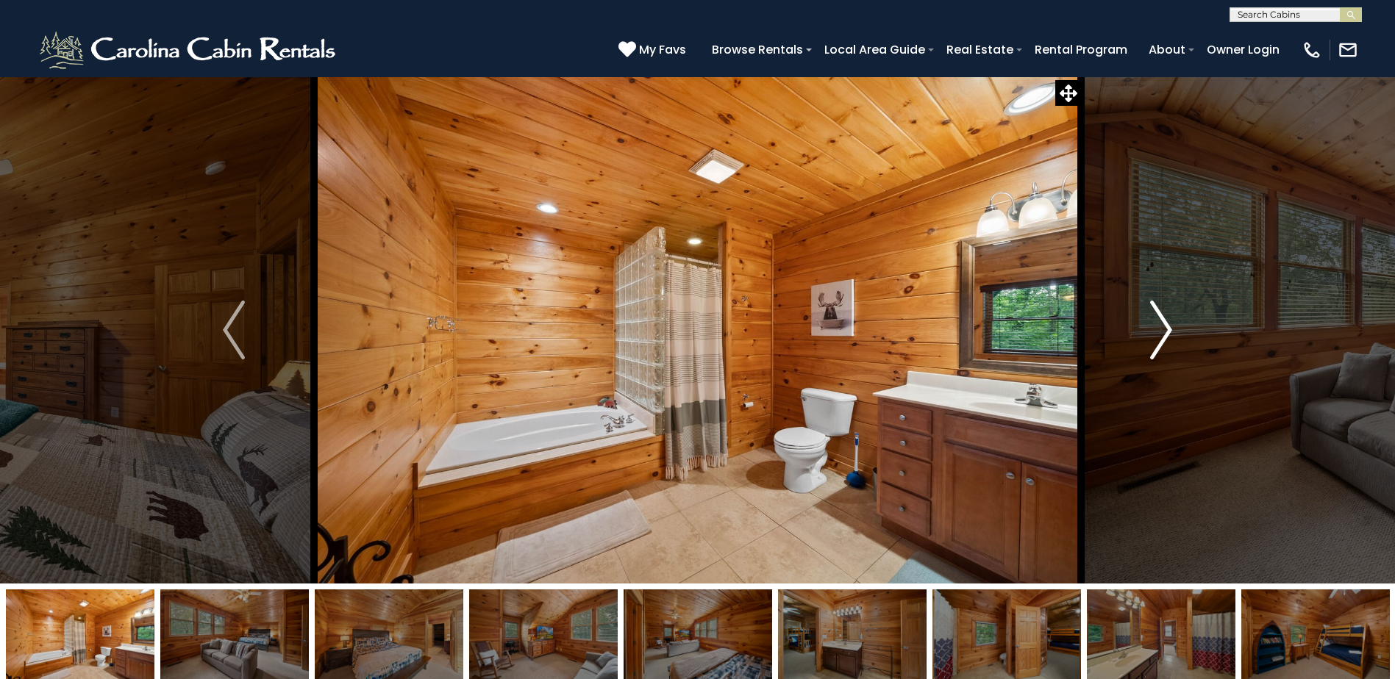
click at [1169, 330] on img "Next" at bounding box center [1161, 330] width 22 height 59
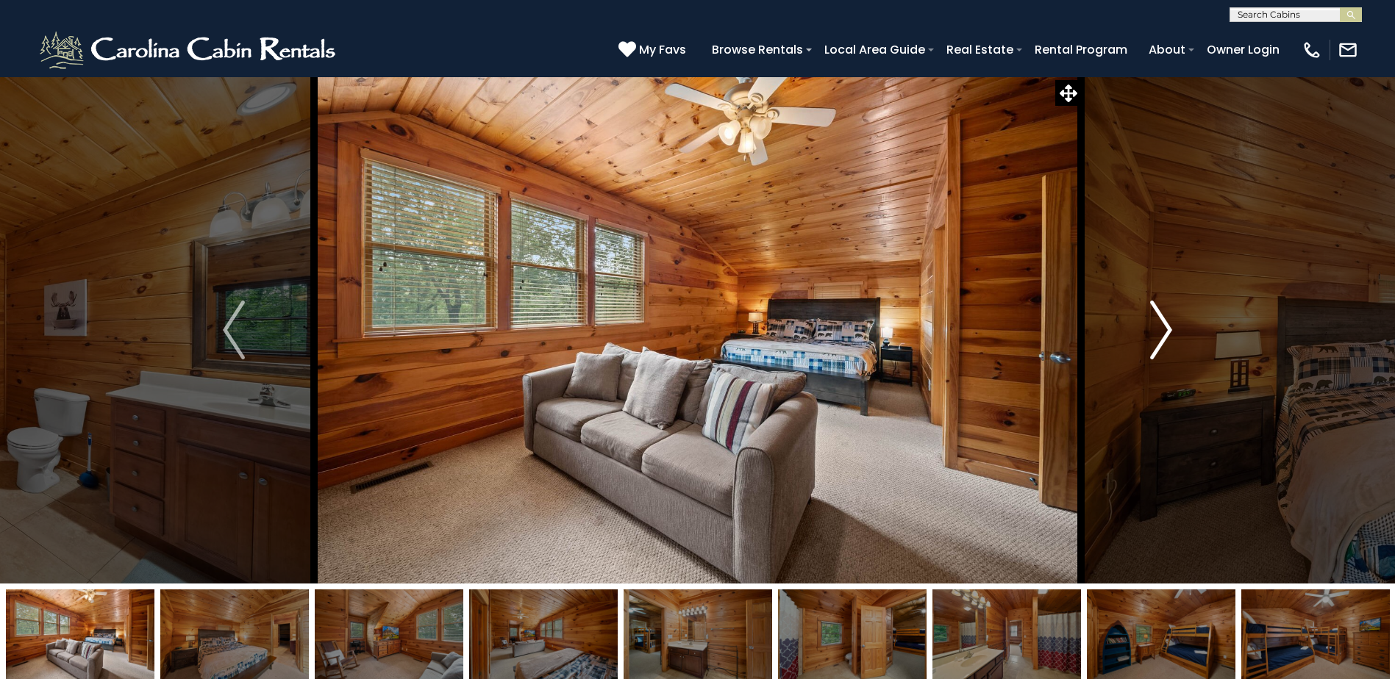
click at [1169, 330] on img "Next" at bounding box center [1161, 330] width 22 height 59
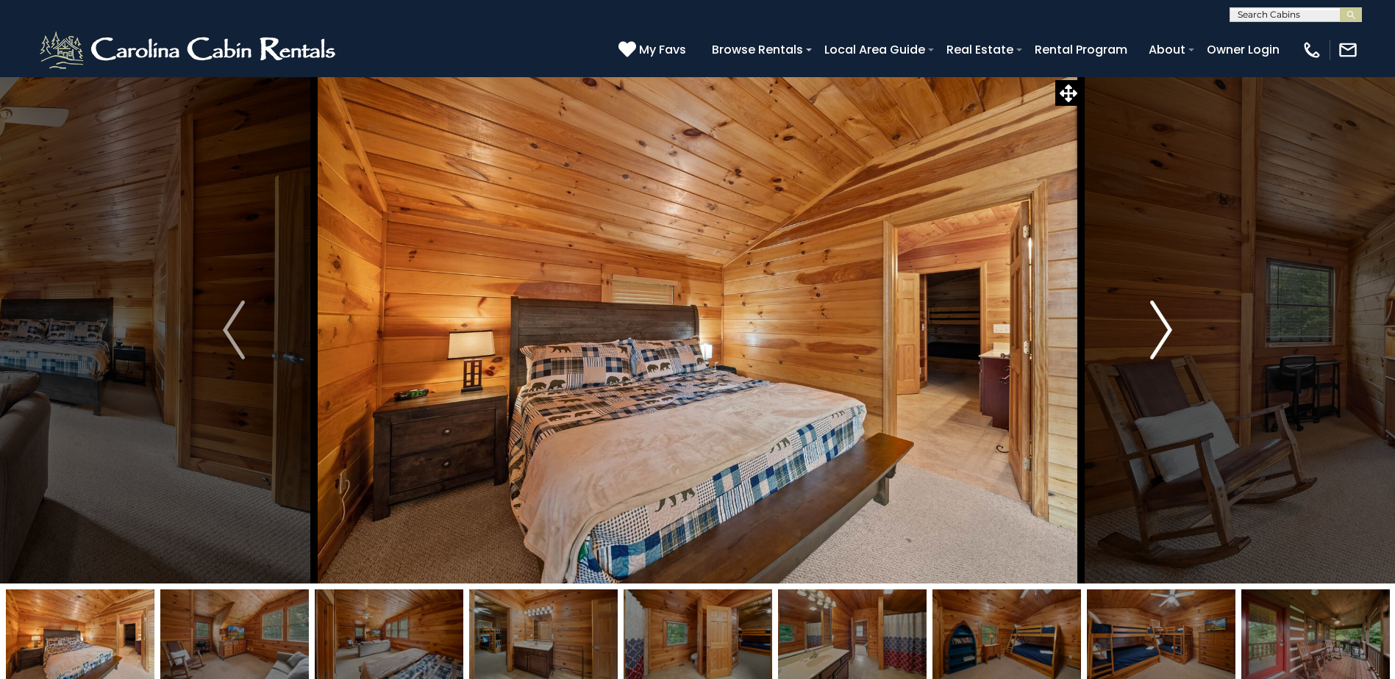
click at [1169, 330] on img "Next" at bounding box center [1161, 330] width 22 height 59
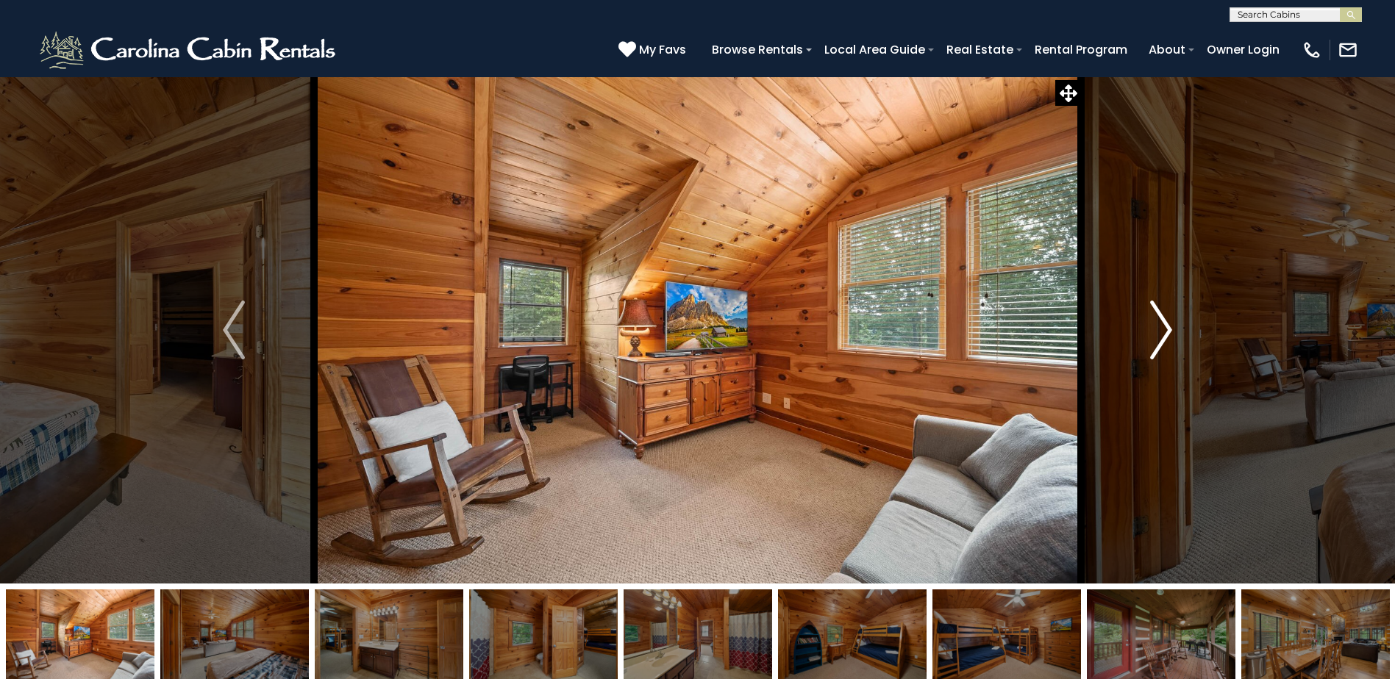
click at [1169, 330] on img "Next" at bounding box center [1161, 330] width 22 height 59
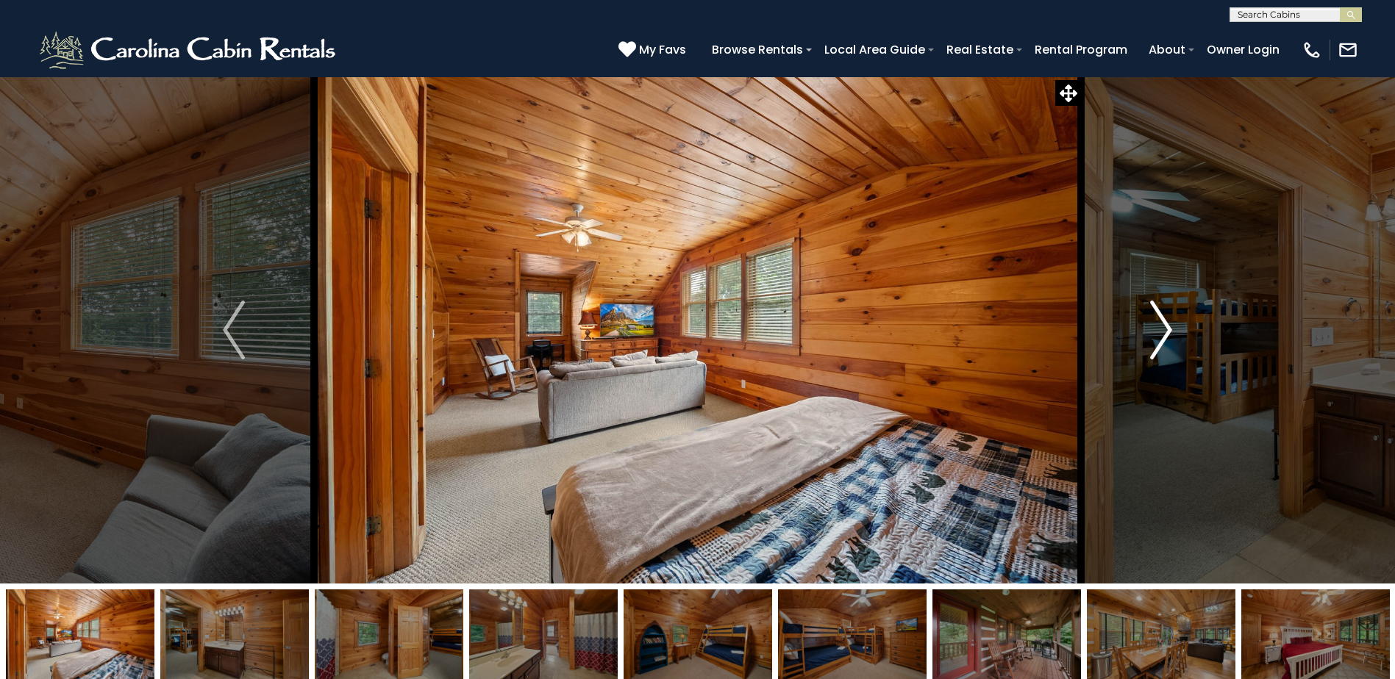
click at [1169, 330] on img "Next" at bounding box center [1161, 330] width 22 height 59
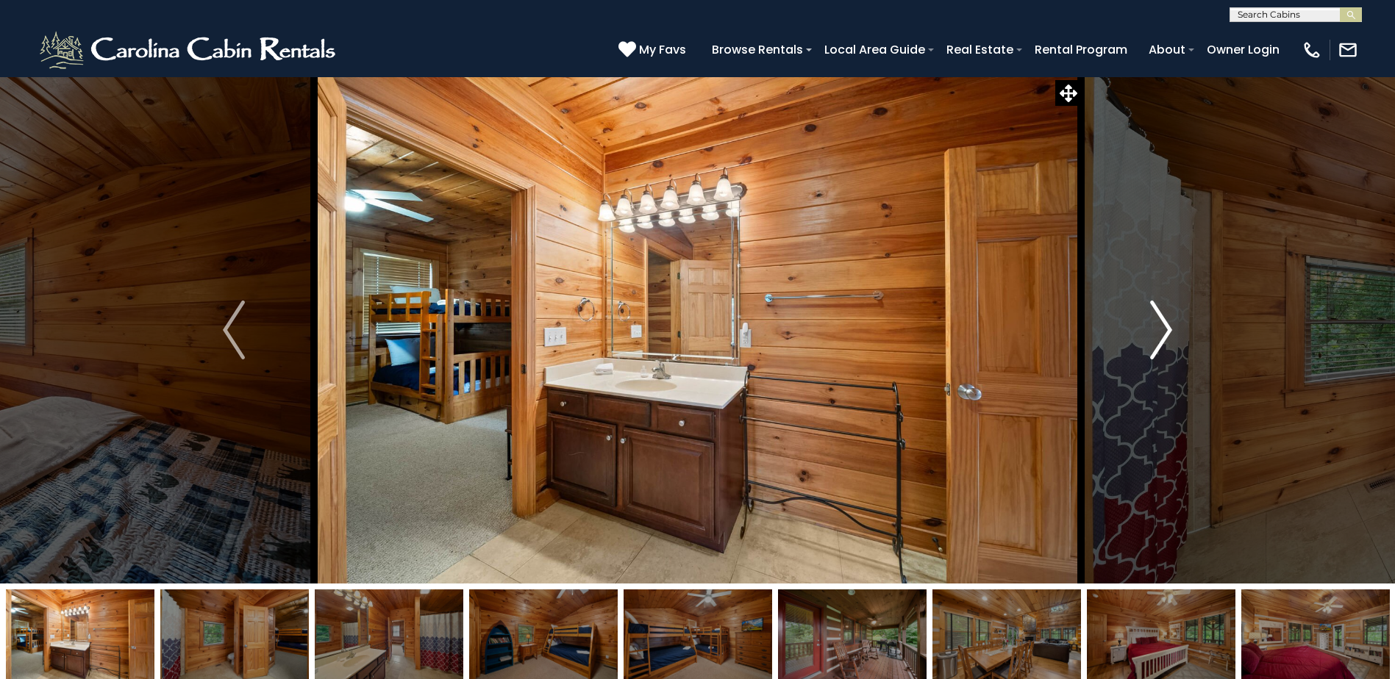
click at [1169, 330] on img "Next" at bounding box center [1161, 330] width 22 height 59
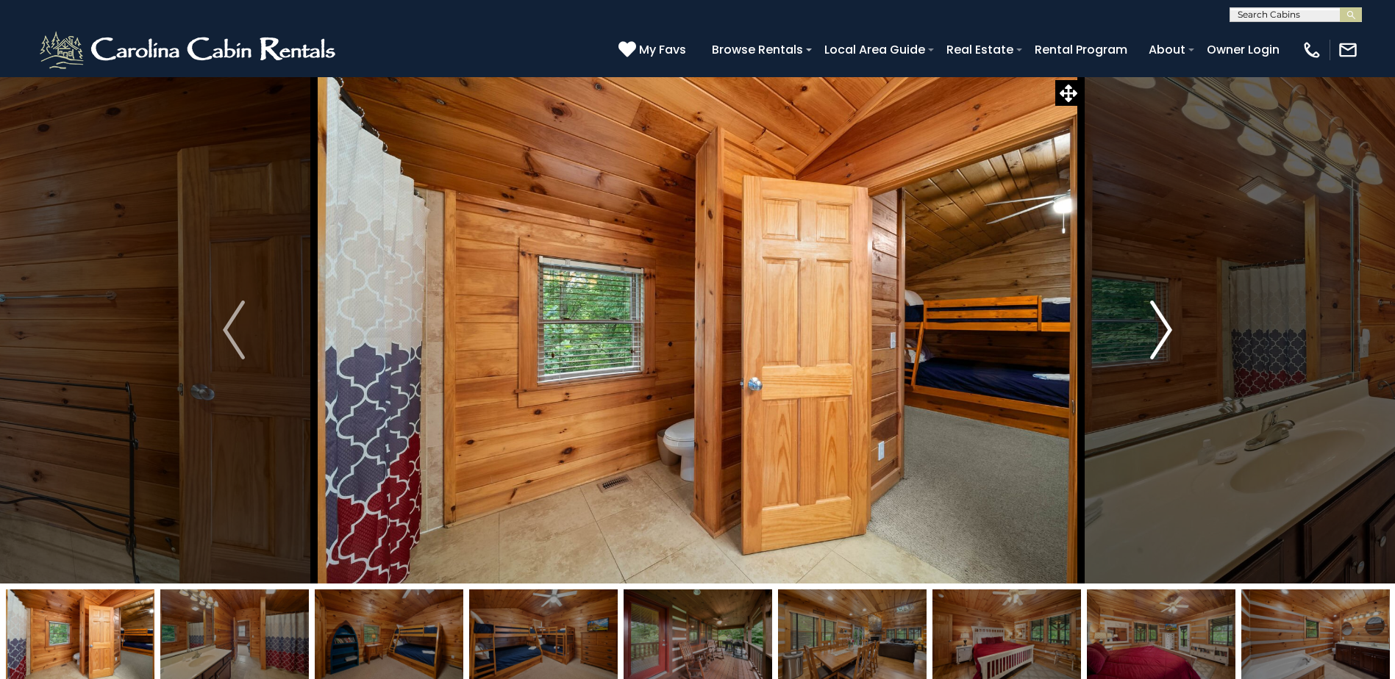
click at [1169, 330] on img "Next" at bounding box center [1161, 330] width 22 height 59
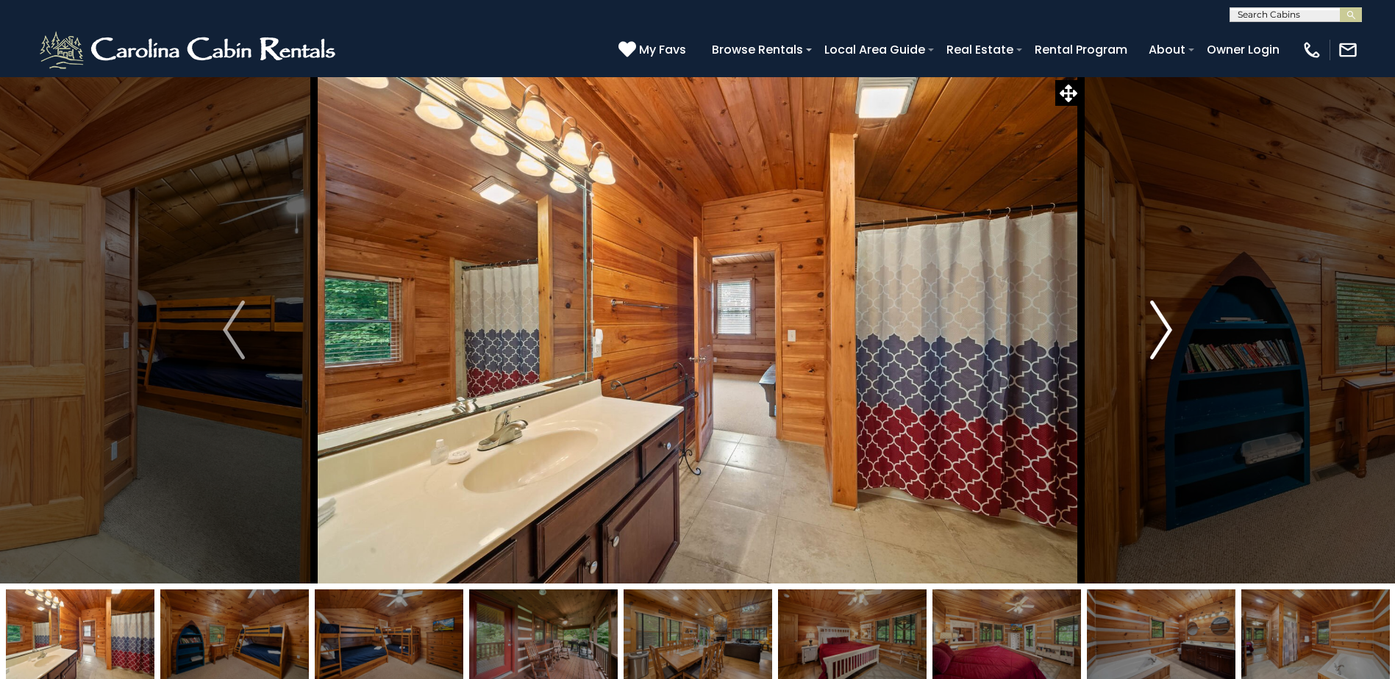
click at [1169, 330] on img "Next" at bounding box center [1161, 330] width 22 height 59
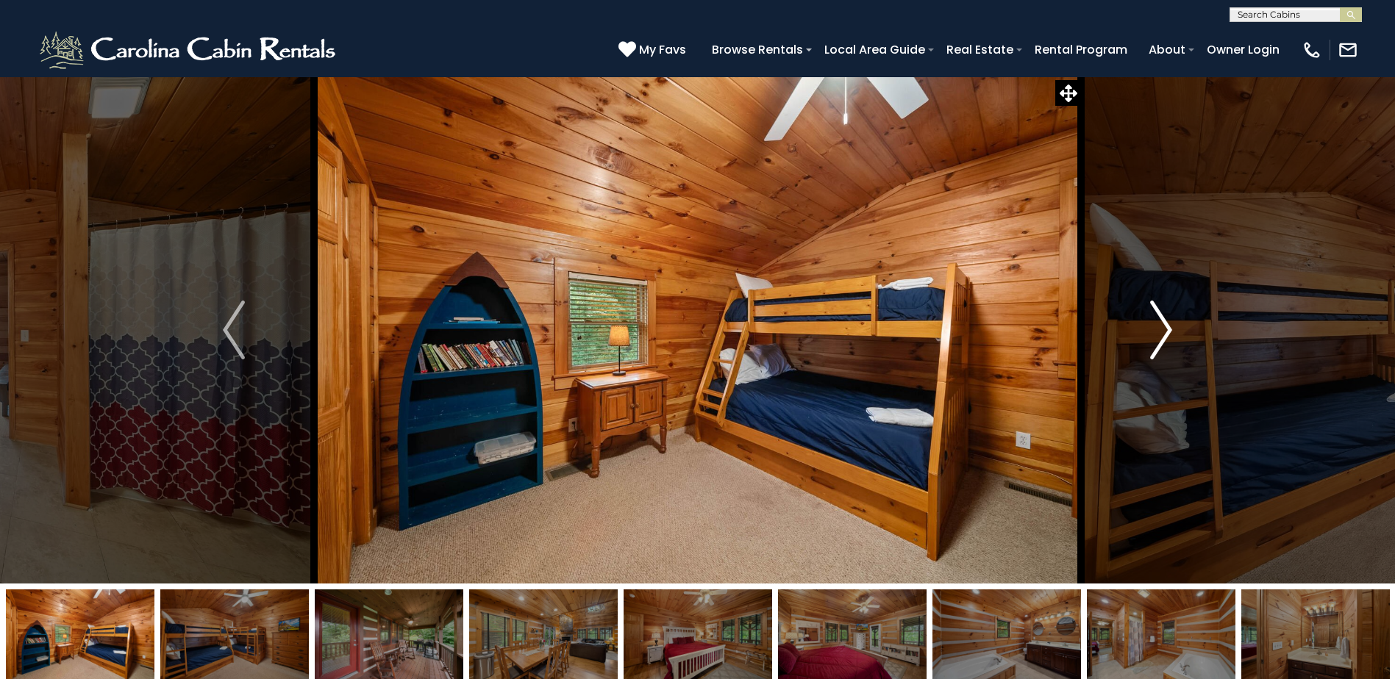
click at [1169, 330] on img "Next" at bounding box center [1161, 330] width 22 height 59
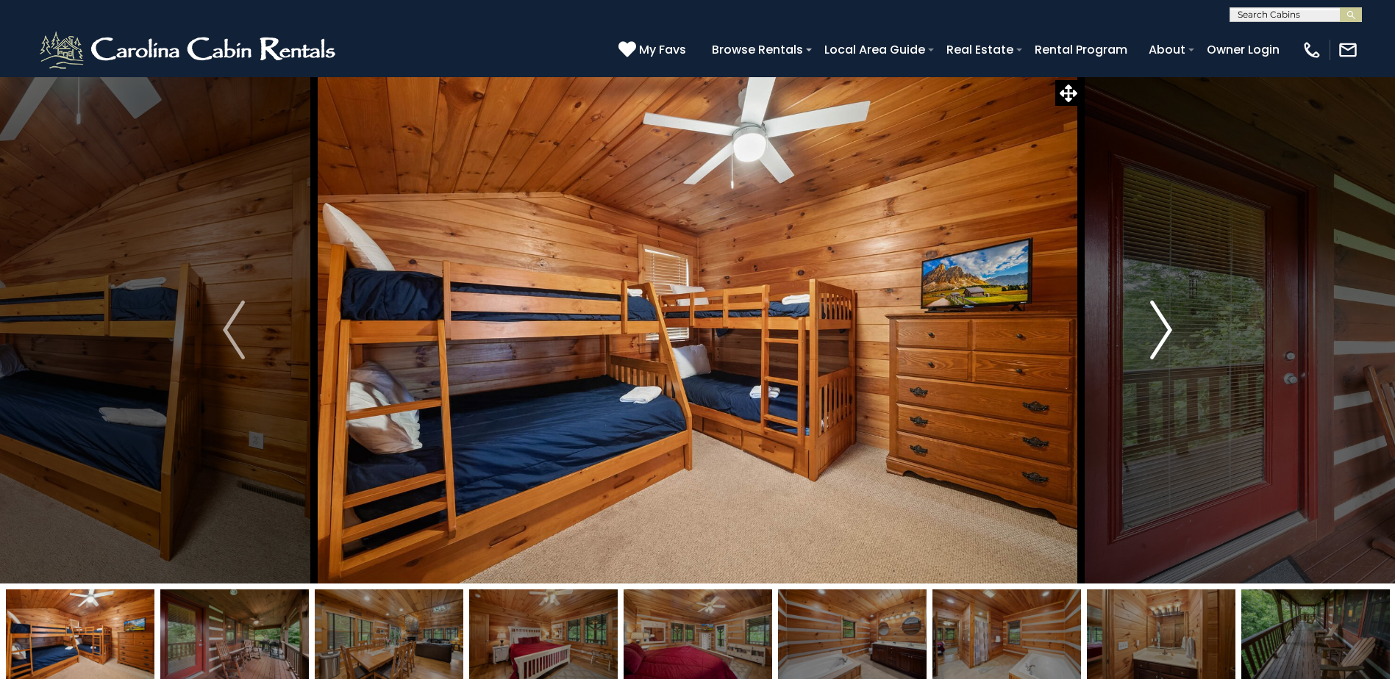
click at [1169, 330] on img "Next" at bounding box center [1161, 330] width 22 height 59
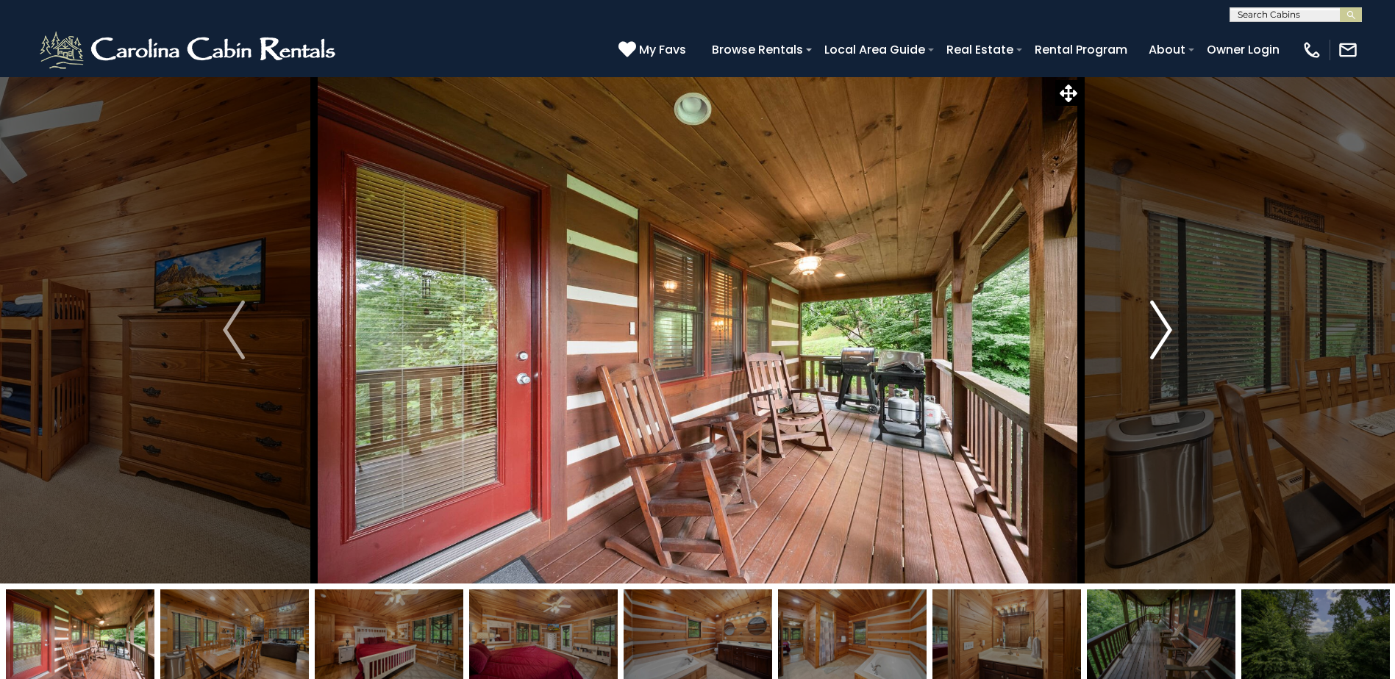
click at [1169, 330] on img "Next" at bounding box center [1161, 330] width 22 height 59
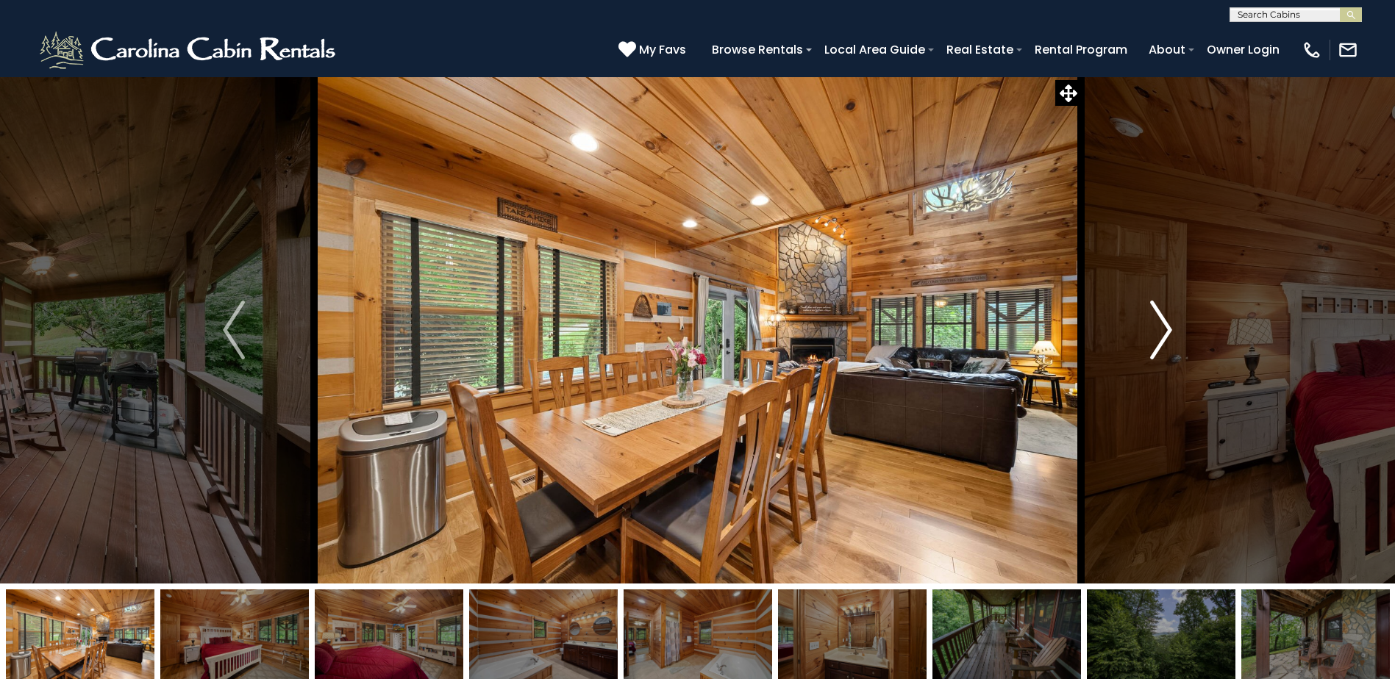
click at [1169, 330] on img "Next" at bounding box center [1161, 330] width 22 height 59
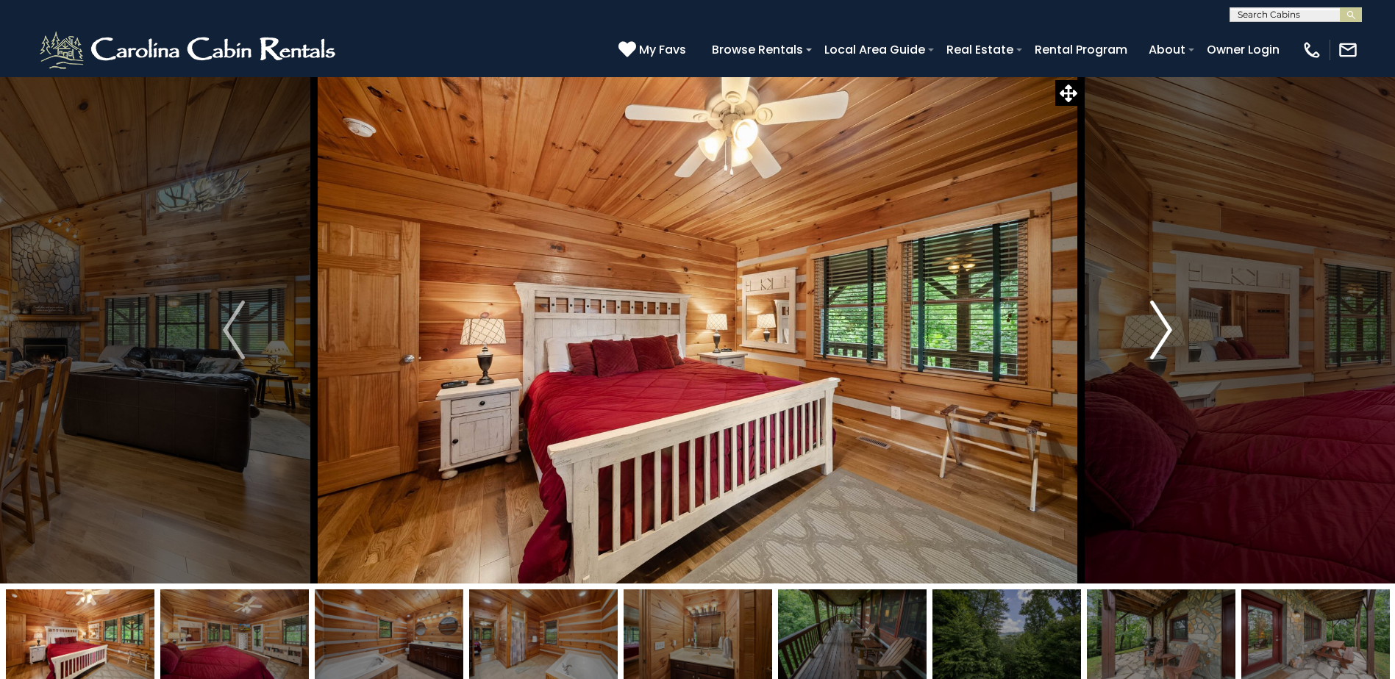
click at [1169, 330] on img "Next" at bounding box center [1161, 330] width 22 height 59
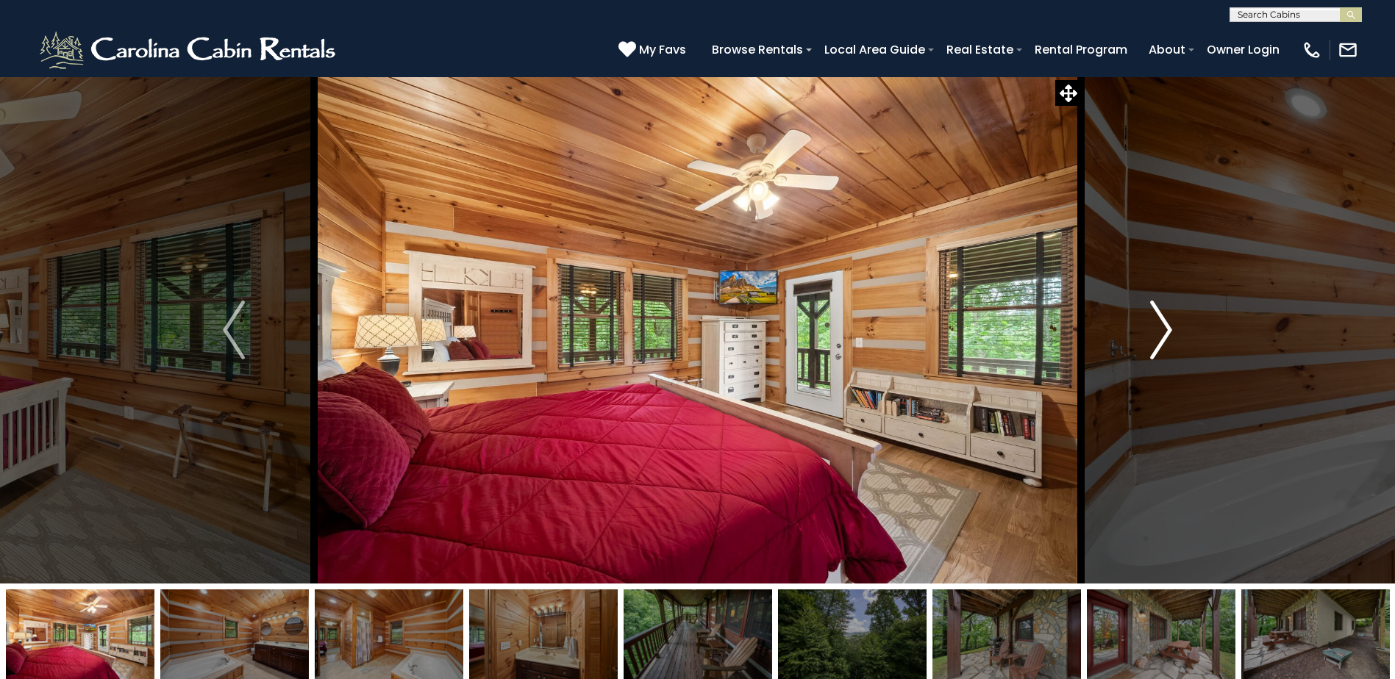
click at [1169, 330] on img "Next" at bounding box center [1161, 330] width 22 height 59
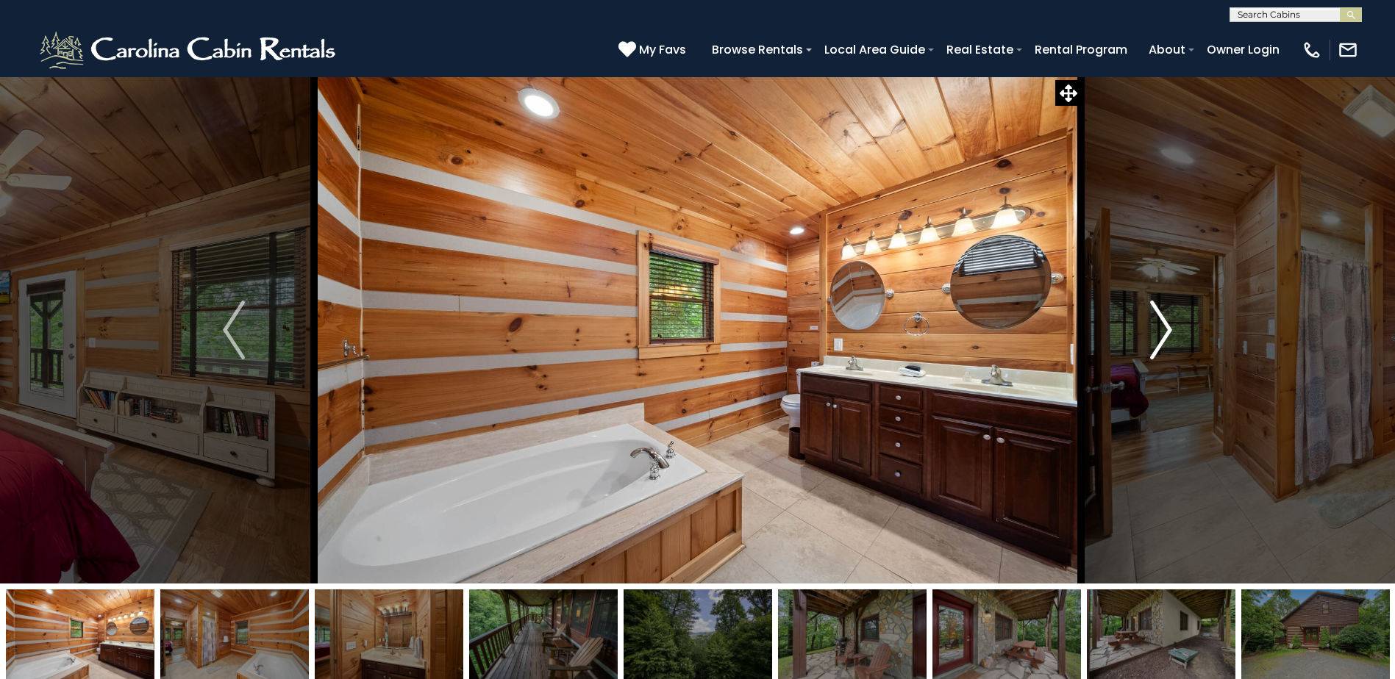
click at [1169, 330] on img "Next" at bounding box center [1161, 330] width 22 height 59
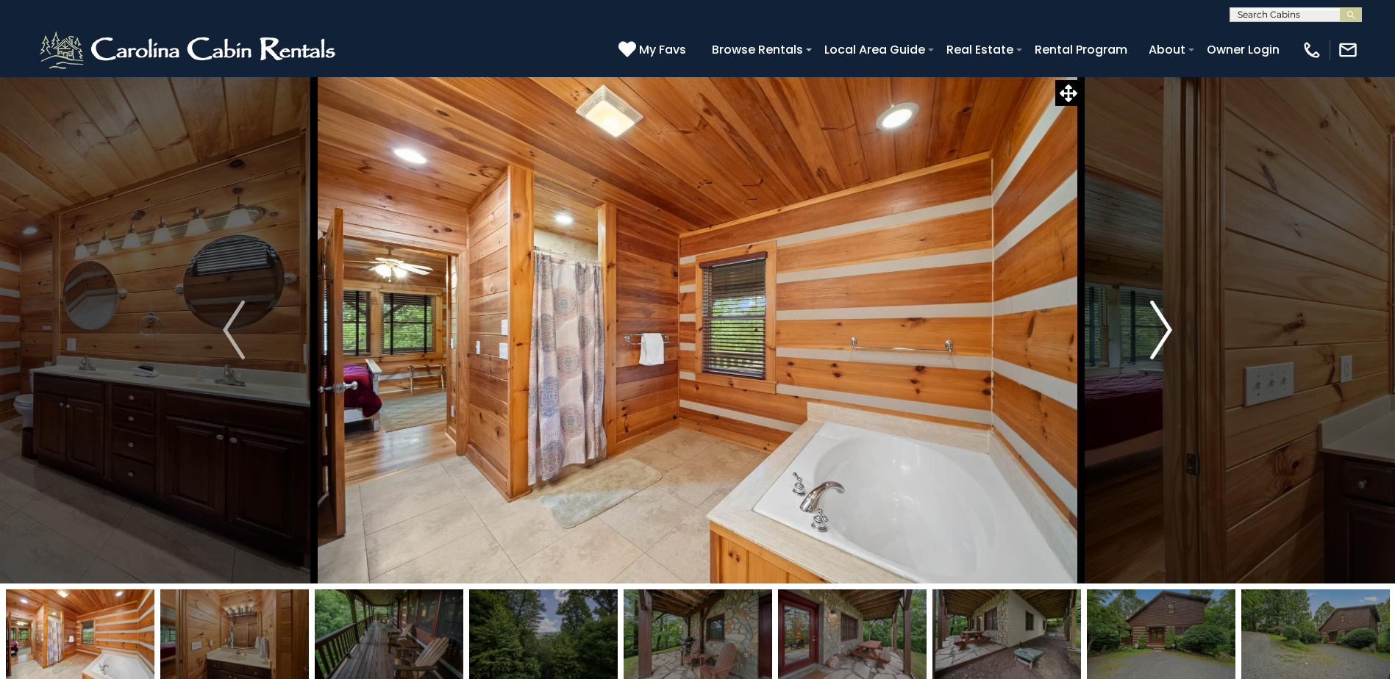
click at [1169, 330] on img "Next" at bounding box center [1161, 330] width 22 height 59
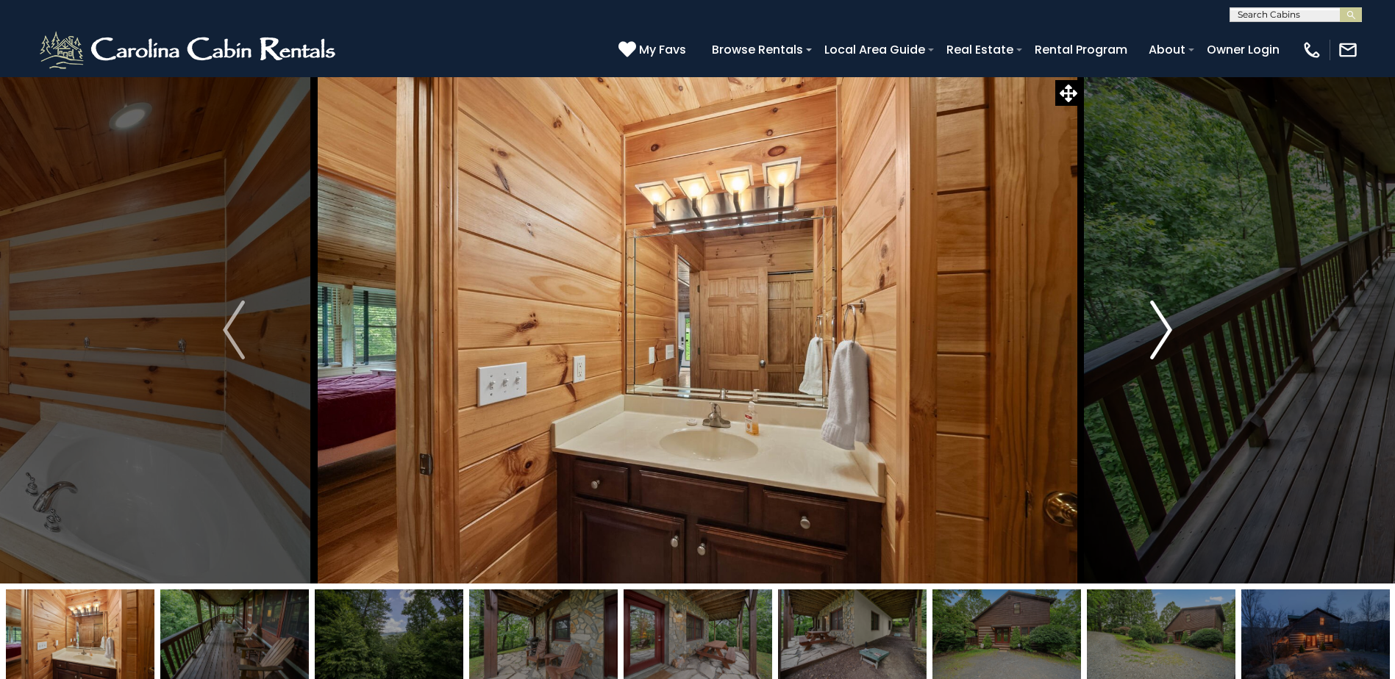
click at [1169, 330] on img "Next" at bounding box center [1161, 330] width 22 height 59
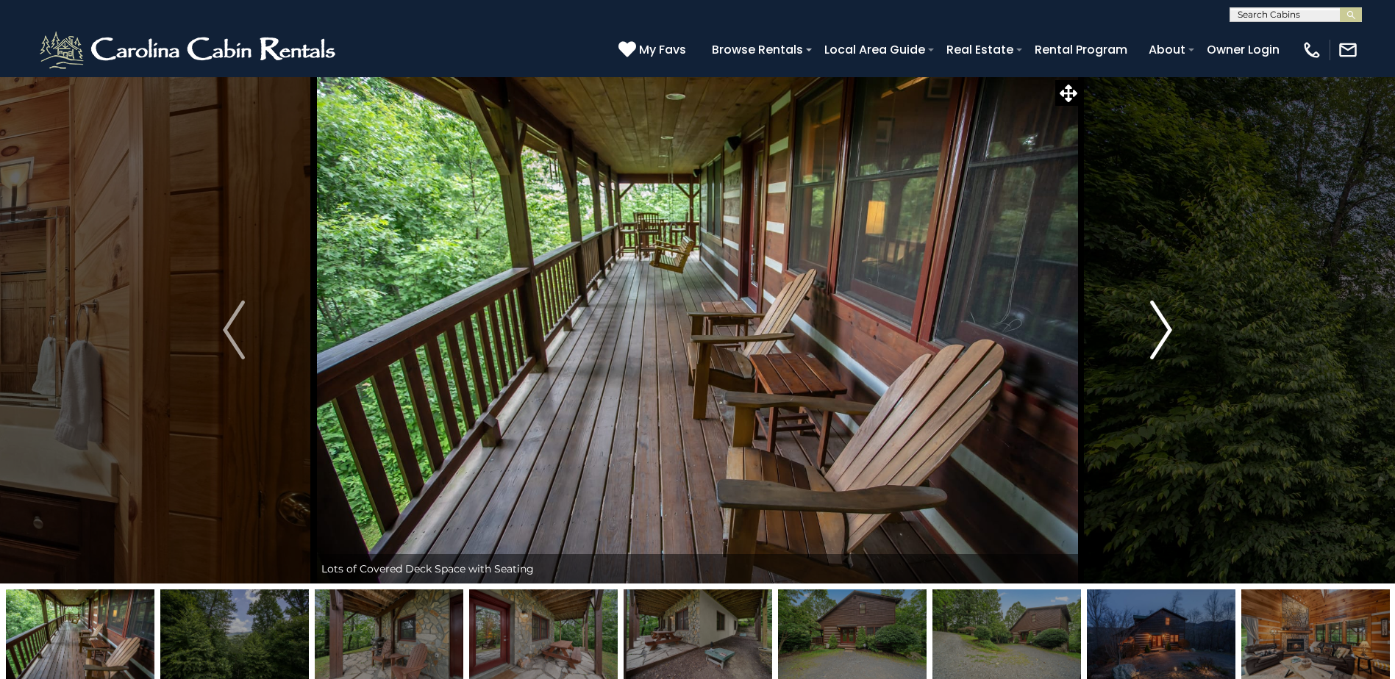
click at [1169, 330] on img "Next" at bounding box center [1161, 330] width 22 height 59
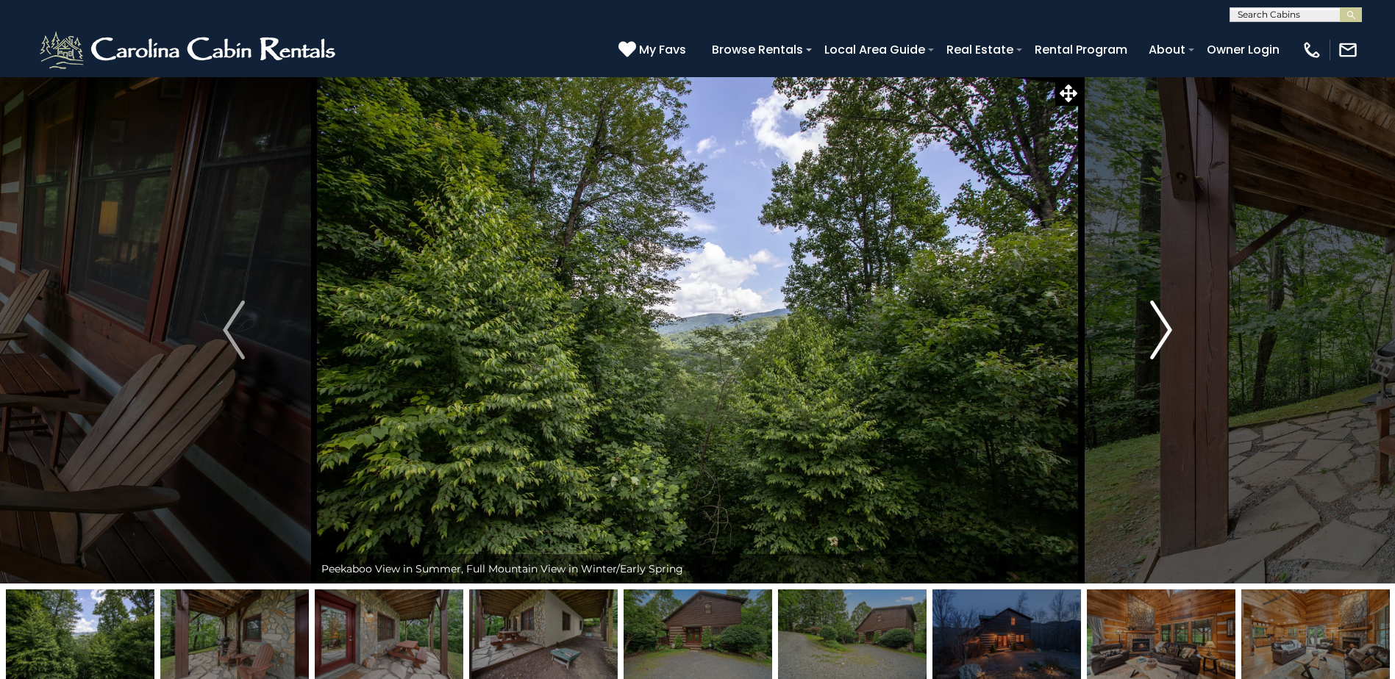
click at [1169, 330] on img "Next" at bounding box center [1161, 330] width 22 height 59
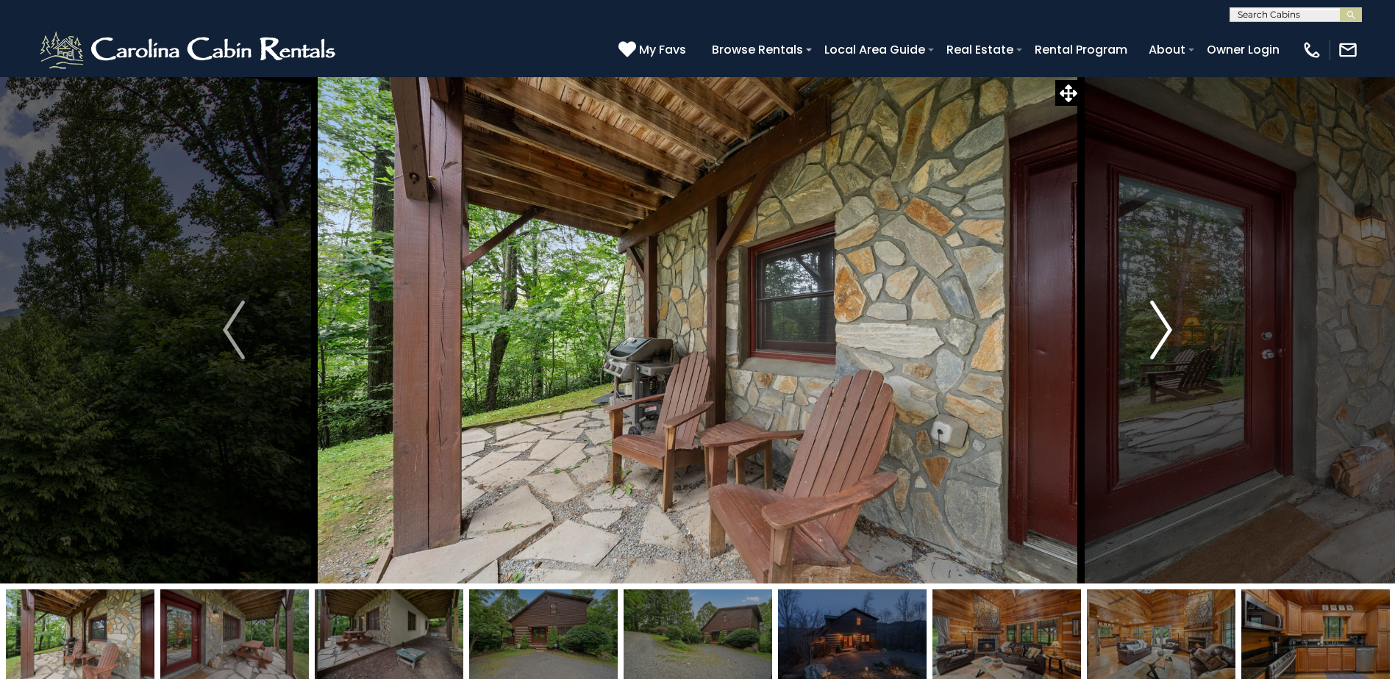
click at [1169, 330] on img "Next" at bounding box center [1161, 330] width 22 height 59
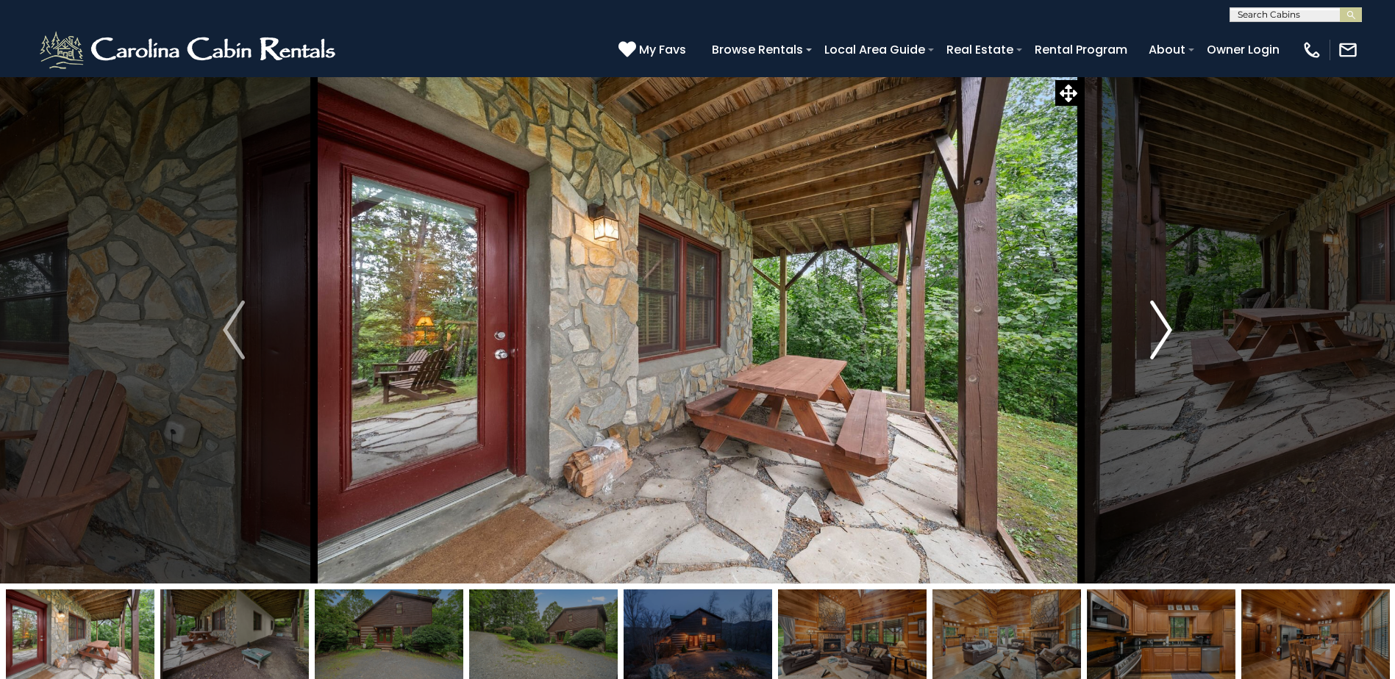
click at [1169, 330] on img "Next" at bounding box center [1161, 330] width 22 height 59
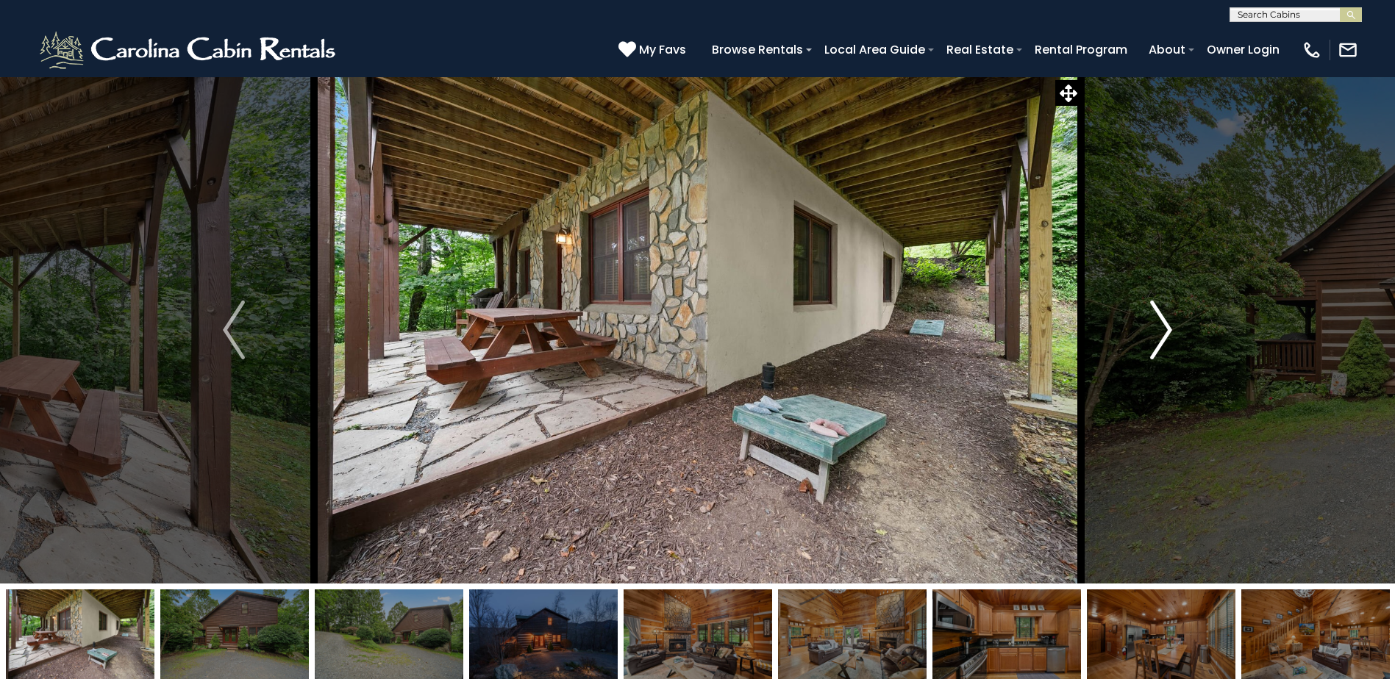
click at [1169, 330] on img "Next" at bounding box center [1161, 330] width 22 height 59
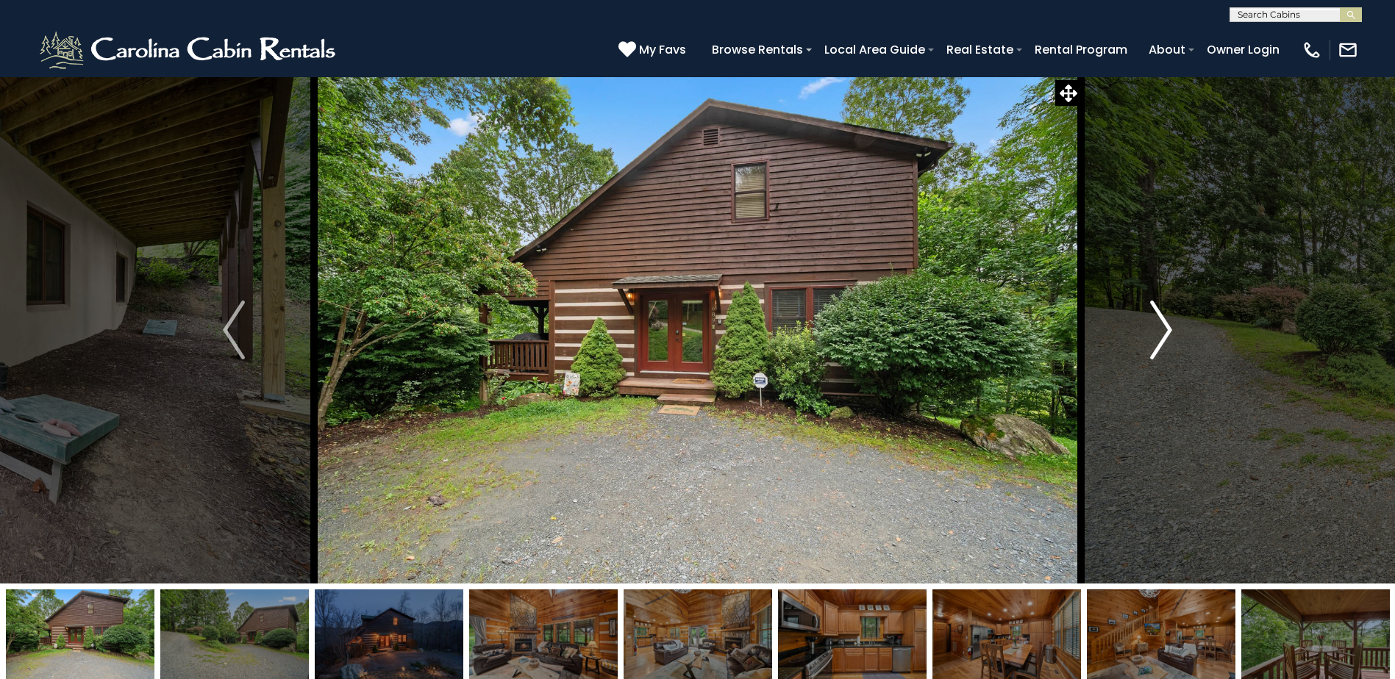
click at [1169, 330] on img "Next" at bounding box center [1161, 330] width 22 height 59
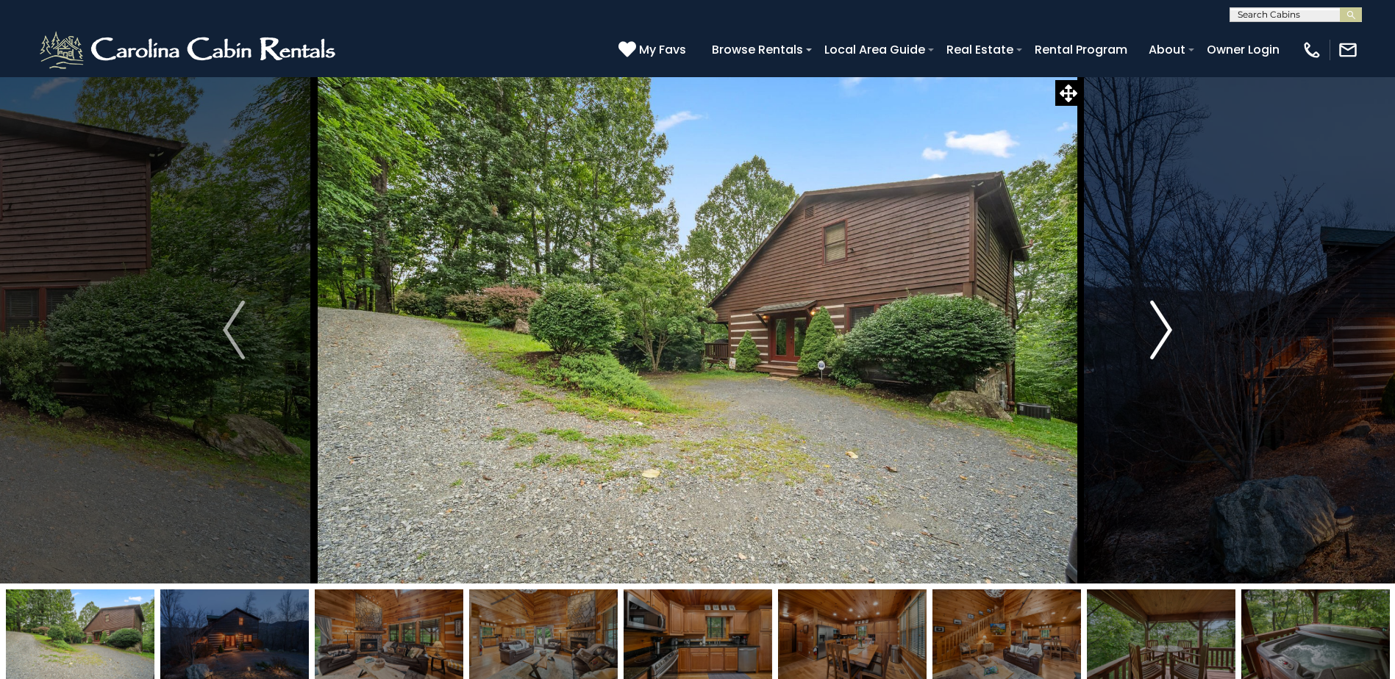
click at [1169, 330] on img "Next" at bounding box center [1161, 330] width 22 height 59
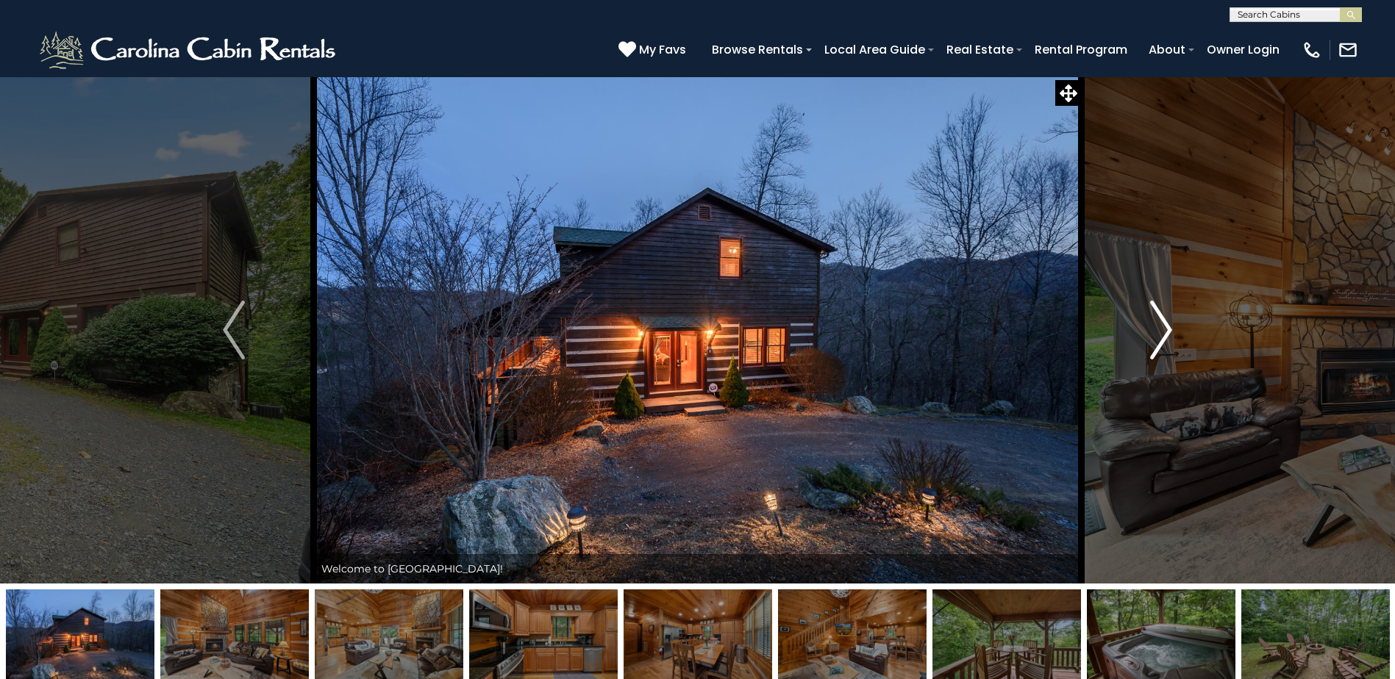
click at [1169, 330] on img "Next" at bounding box center [1161, 330] width 22 height 59
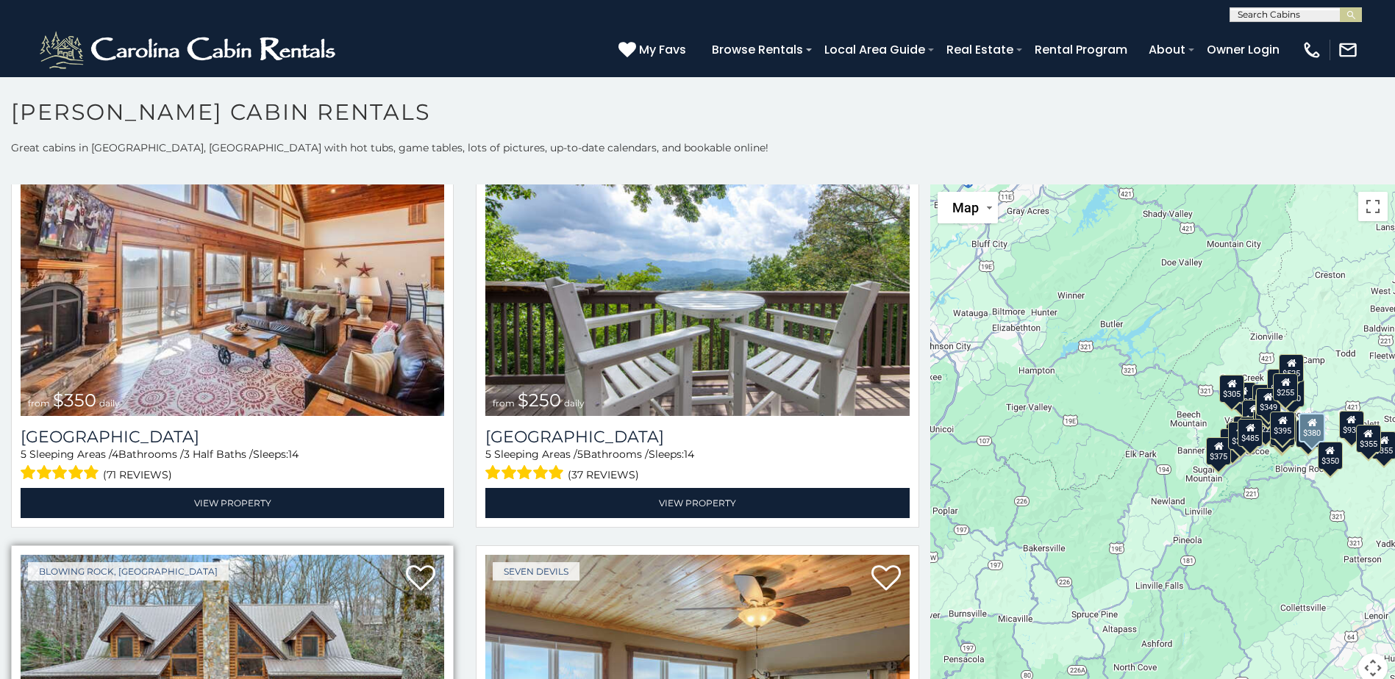
scroll to position [3897, 0]
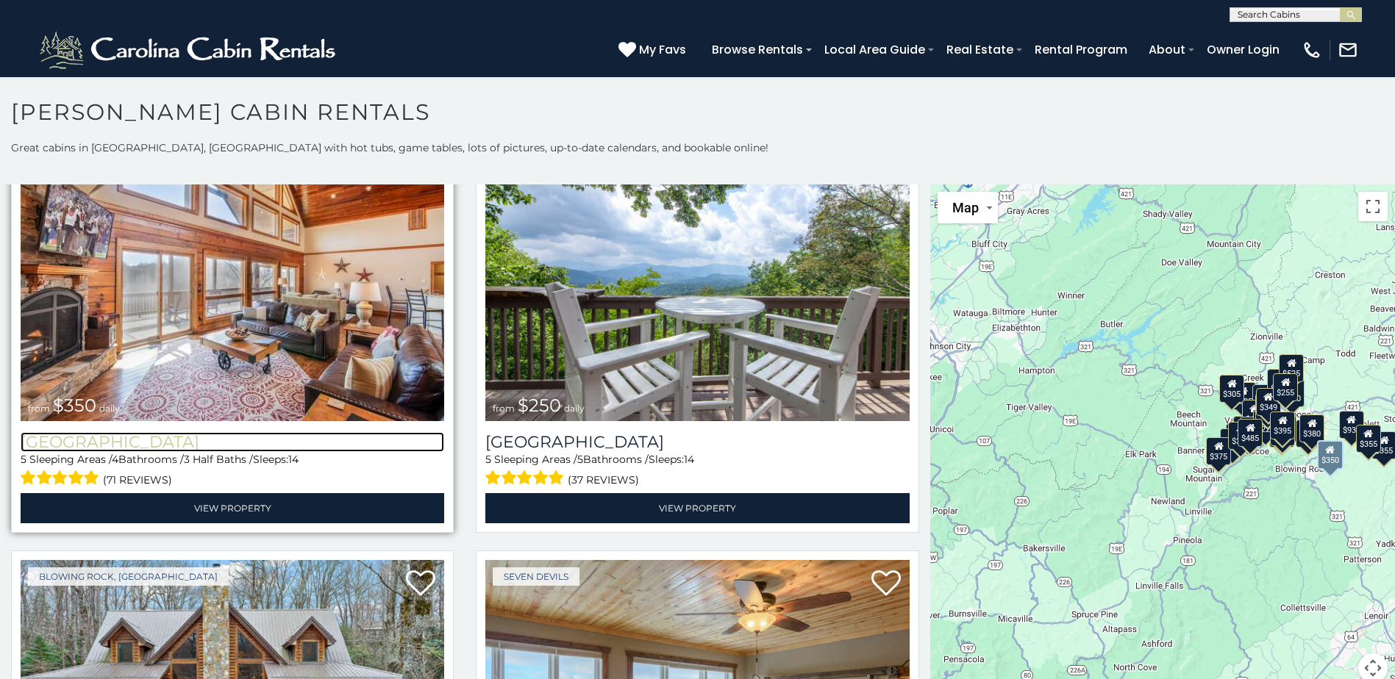
click at [152, 432] on h3 "[GEOGRAPHIC_DATA]" at bounding box center [233, 442] width 424 height 20
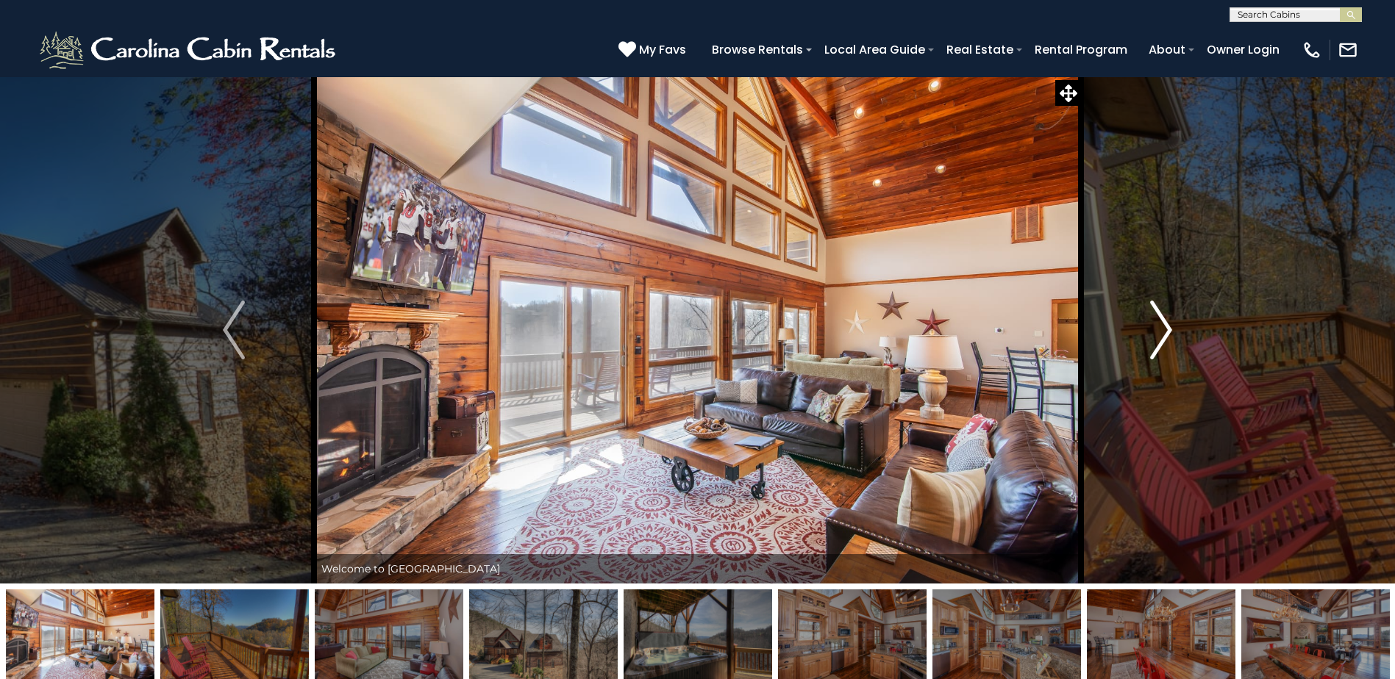
click at [1170, 335] on img "Next" at bounding box center [1161, 330] width 22 height 59
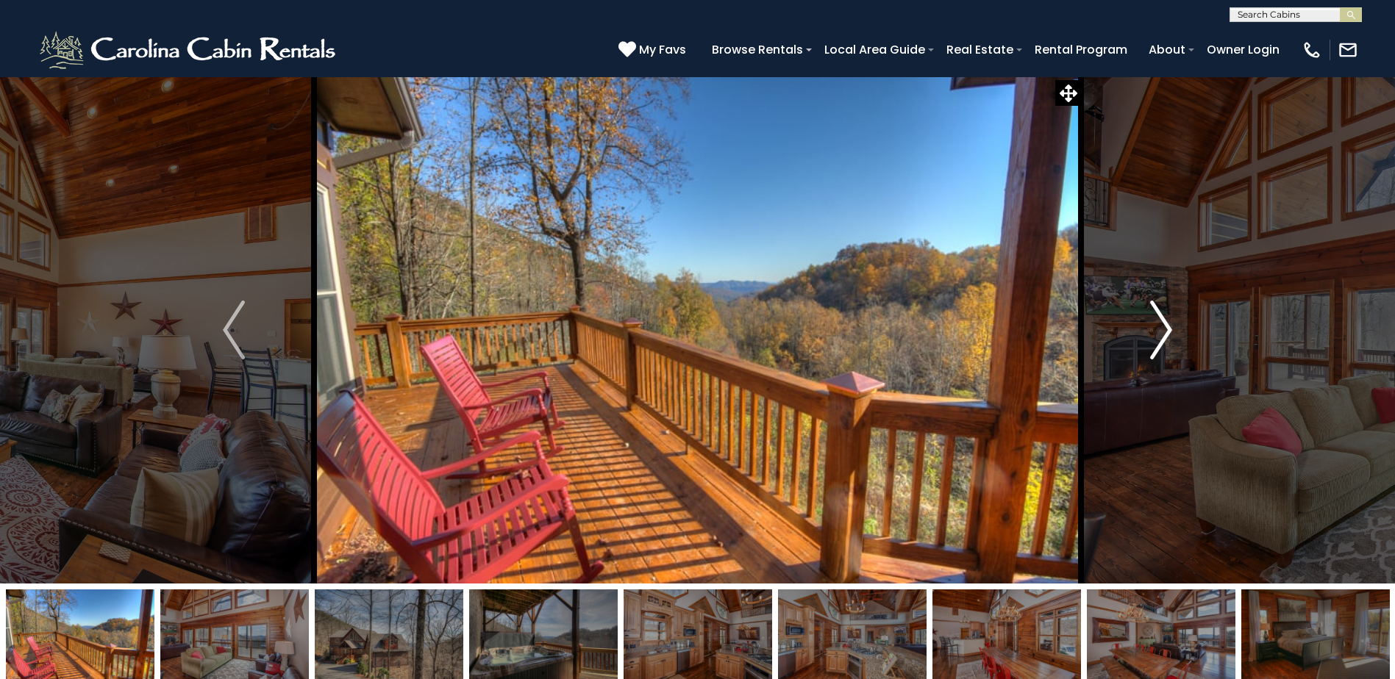
click at [1163, 330] on img "Next" at bounding box center [1161, 330] width 22 height 59
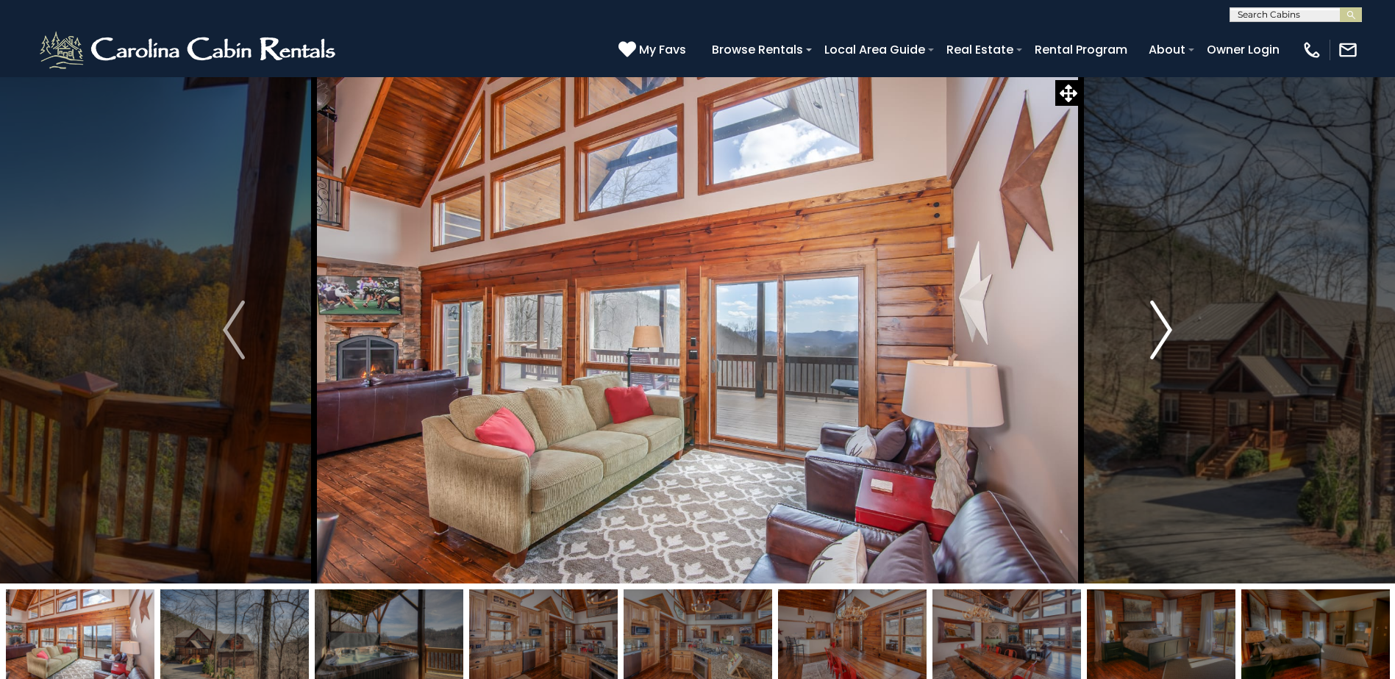
click at [1163, 330] on img "Next" at bounding box center [1161, 330] width 22 height 59
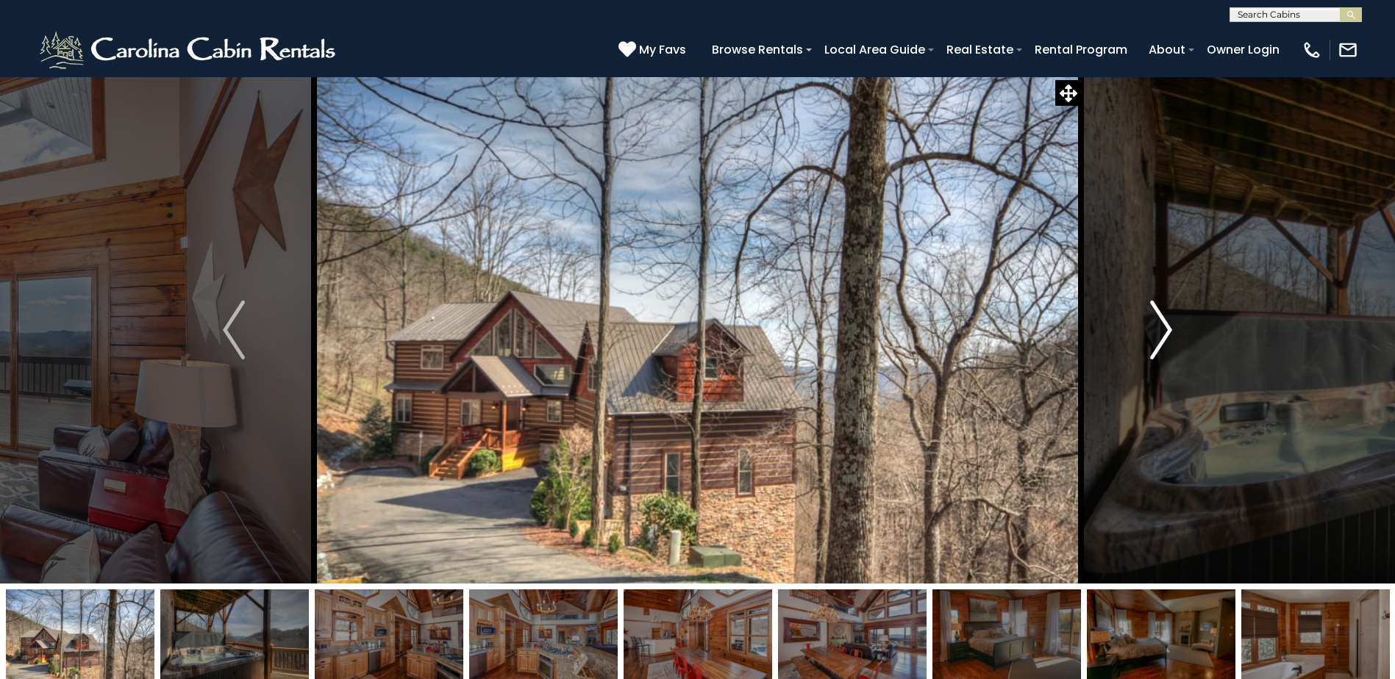
click at [1163, 330] on img "Next" at bounding box center [1161, 330] width 22 height 59
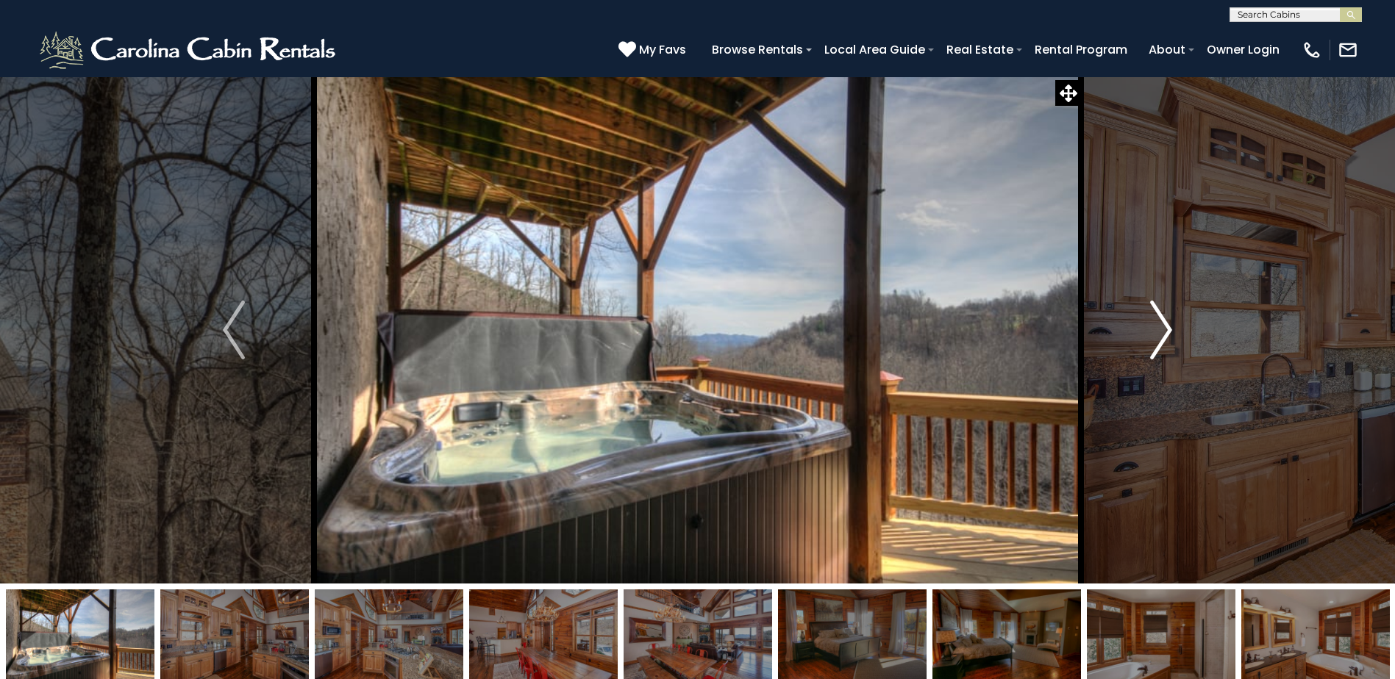
click at [1163, 330] on img "Next" at bounding box center [1161, 330] width 22 height 59
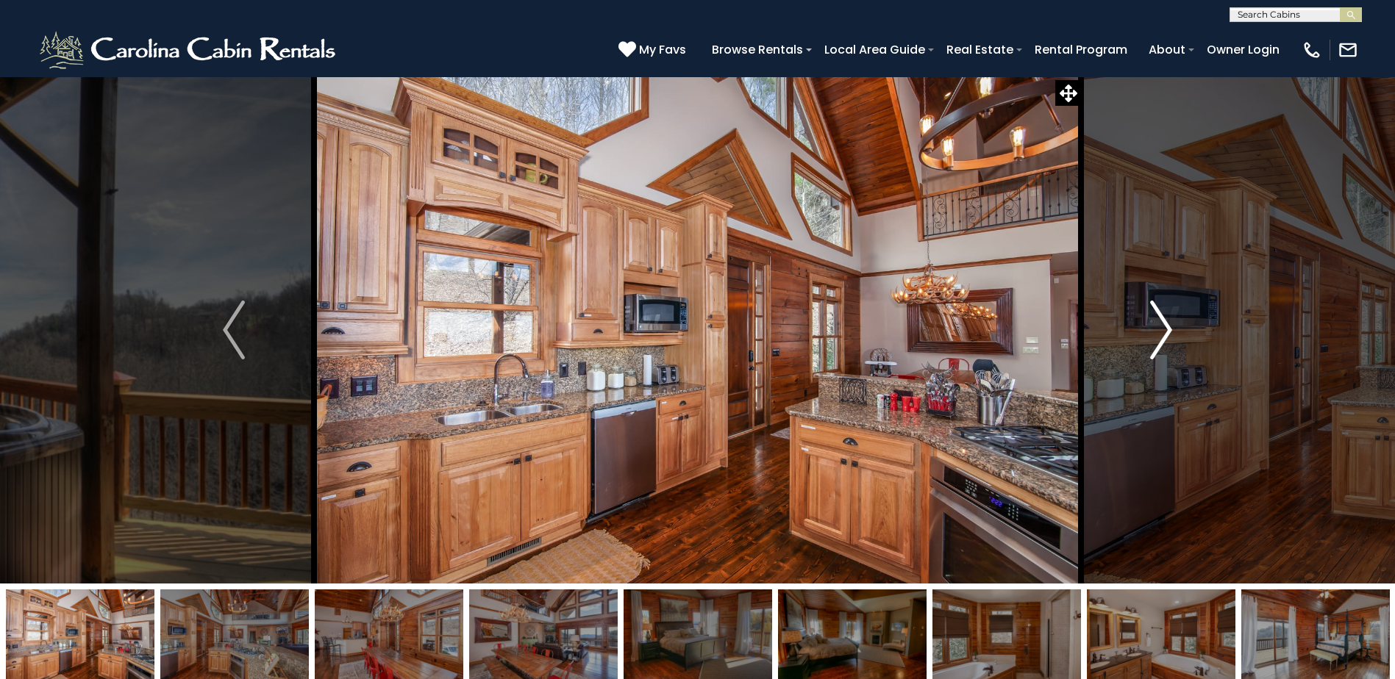
click at [1163, 330] on img "Next" at bounding box center [1161, 330] width 22 height 59
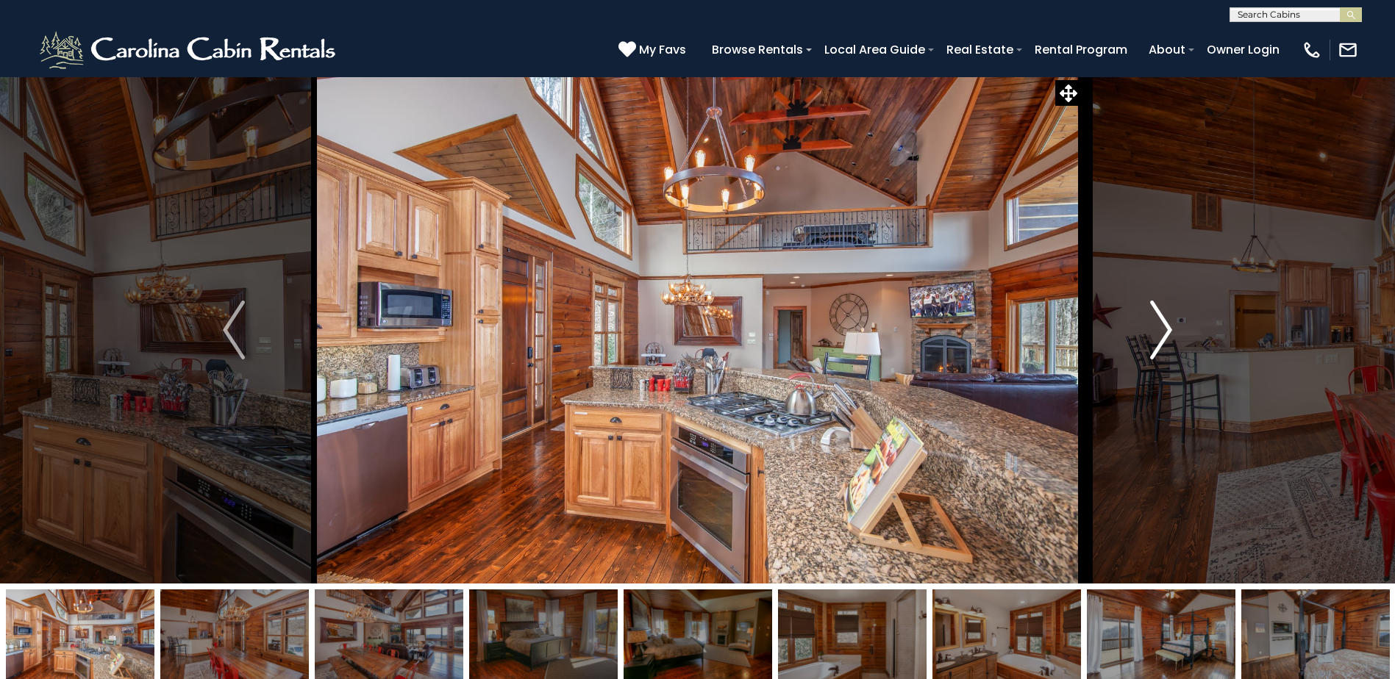
click at [1163, 330] on img "Next" at bounding box center [1161, 330] width 22 height 59
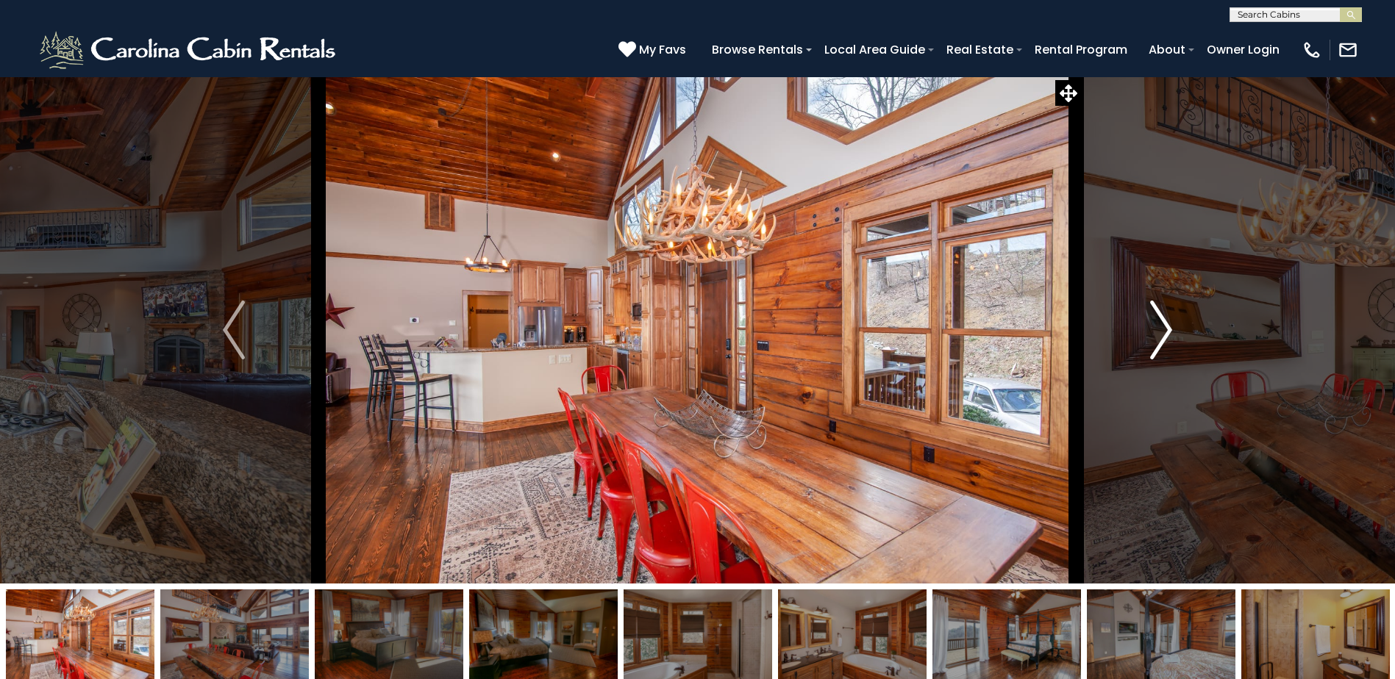
click at [1163, 330] on img "Next" at bounding box center [1161, 330] width 22 height 59
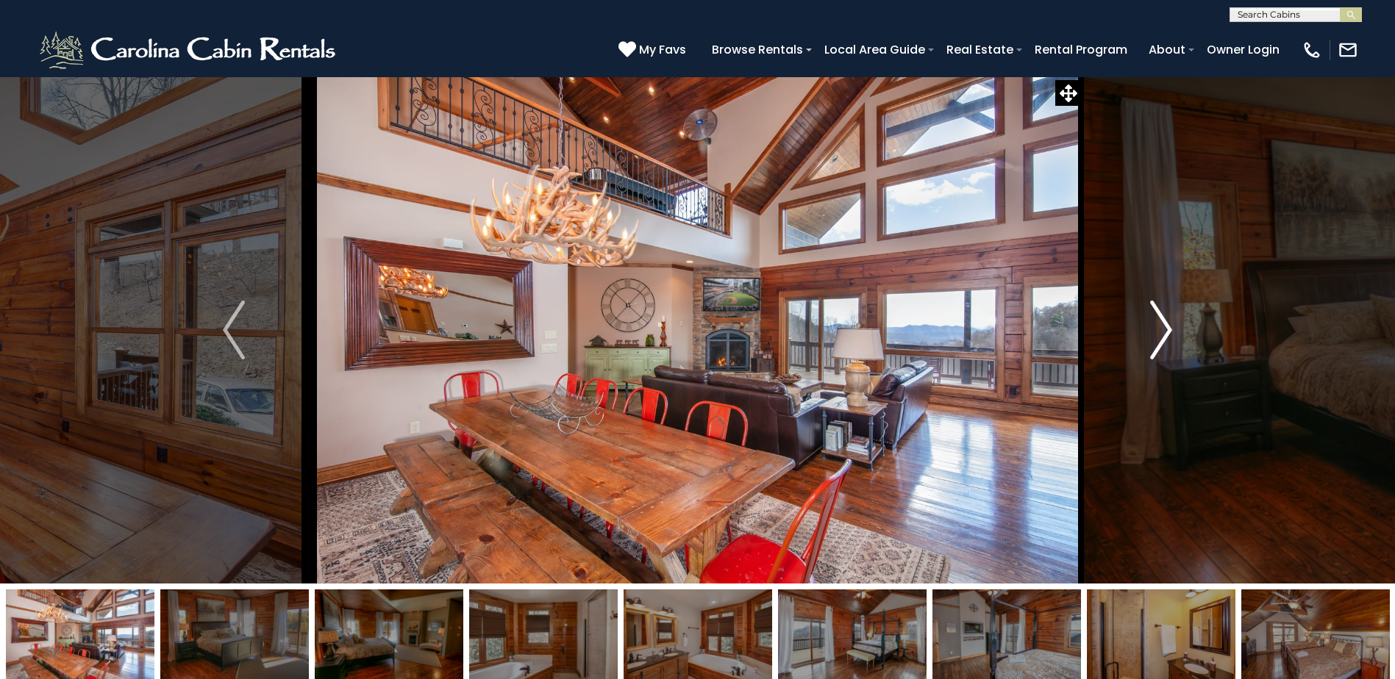
click at [1163, 330] on img "Next" at bounding box center [1161, 330] width 22 height 59
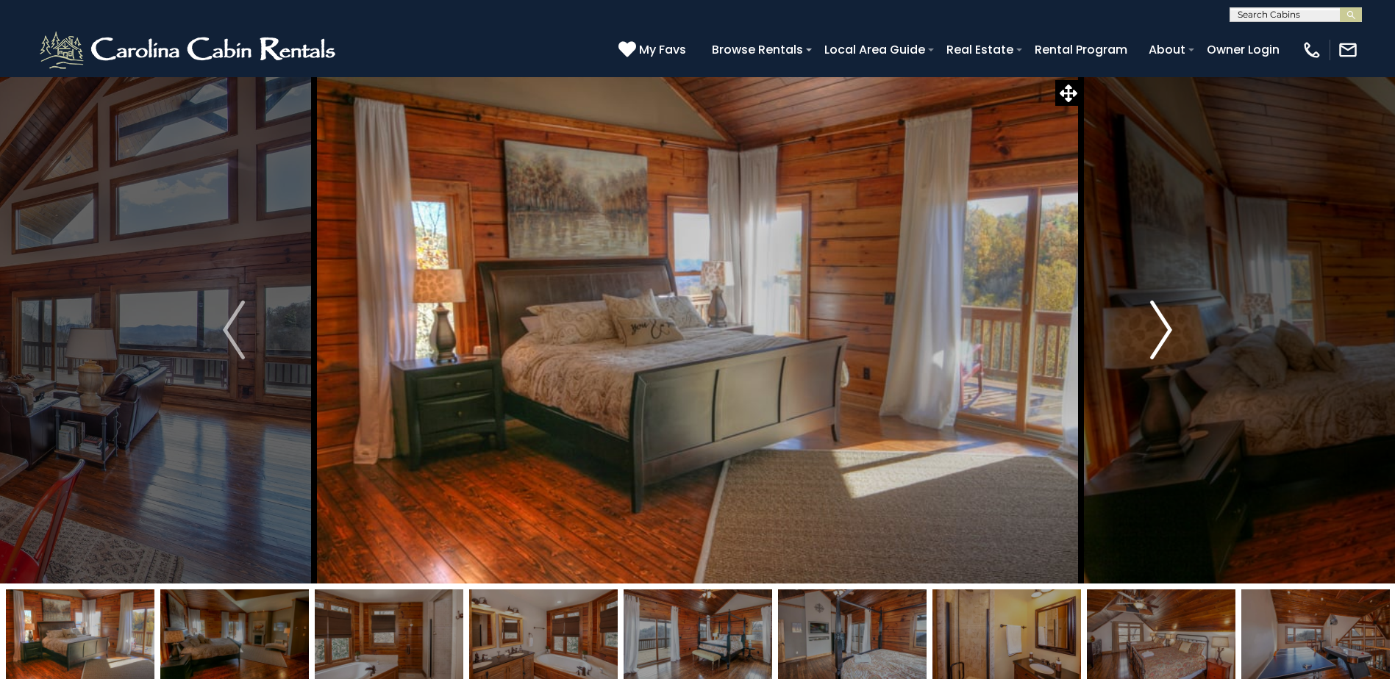
click at [1163, 330] on img "Next" at bounding box center [1161, 330] width 22 height 59
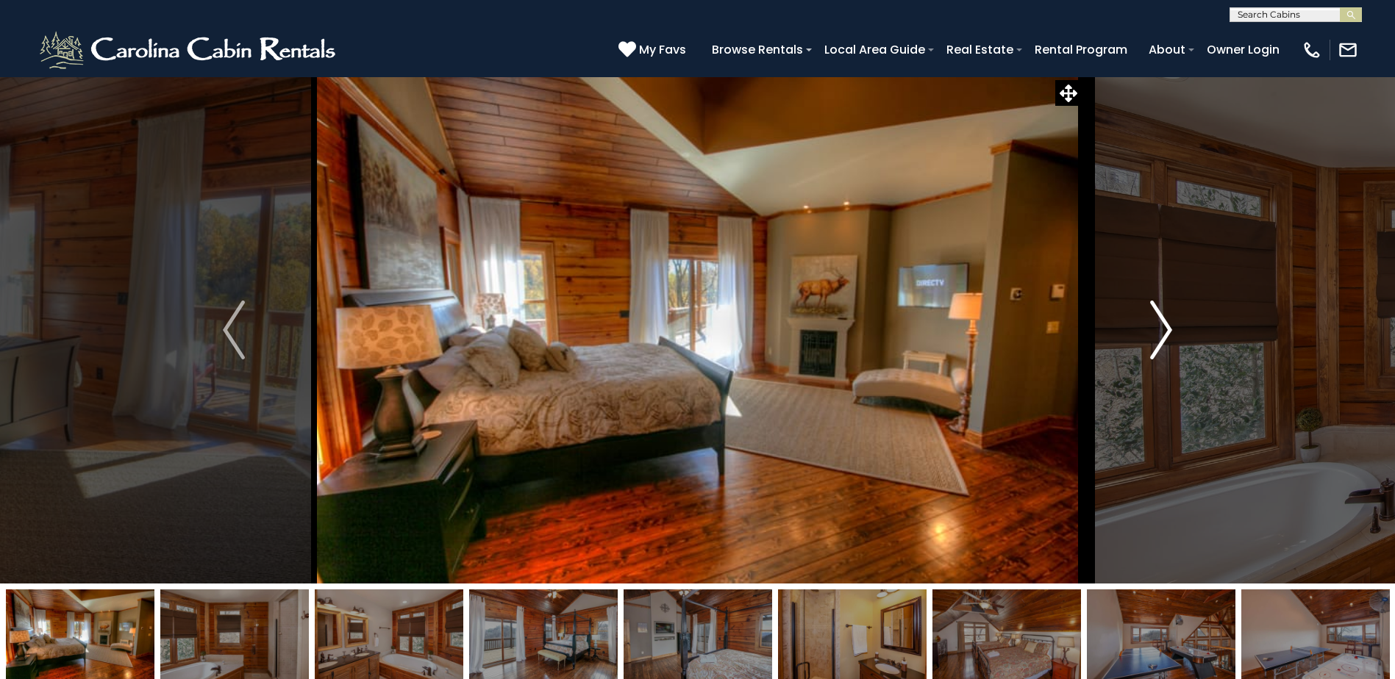
click at [1163, 330] on img "Next" at bounding box center [1161, 330] width 22 height 59
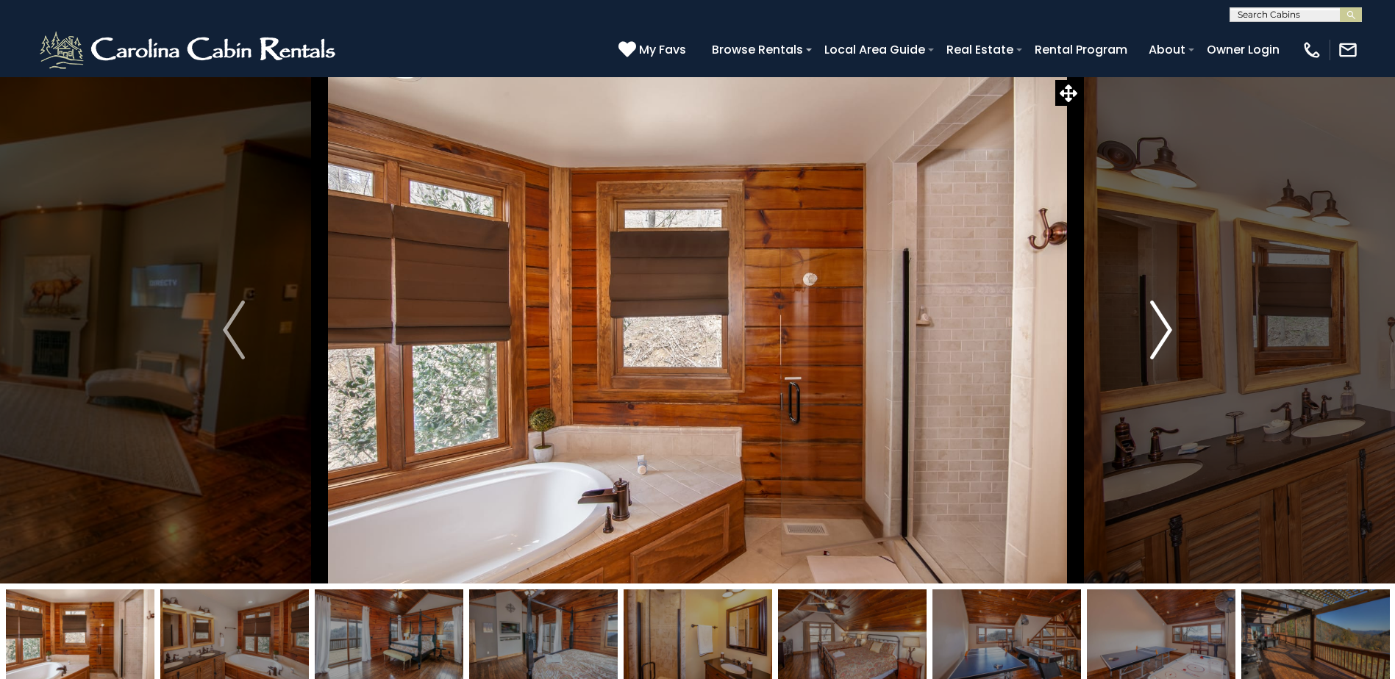
click at [1163, 330] on img "Next" at bounding box center [1161, 330] width 22 height 59
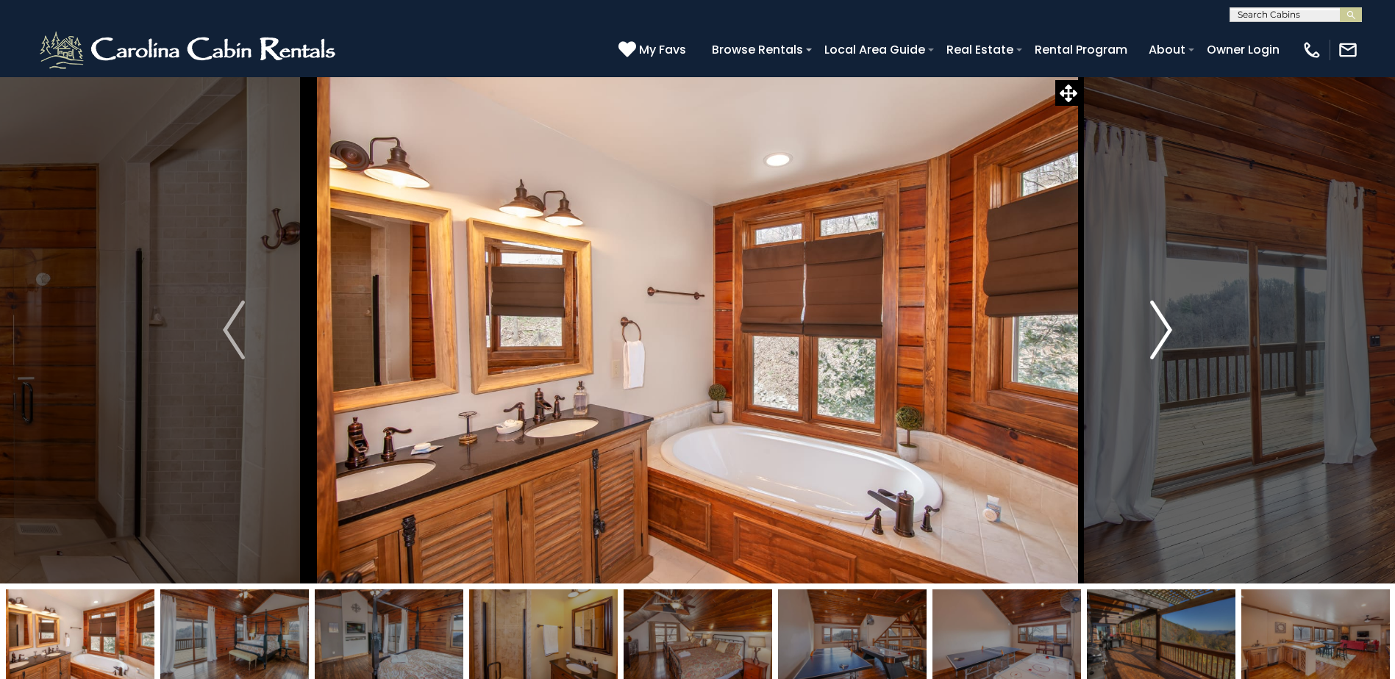
click at [1163, 330] on img "Next" at bounding box center [1161, 330] width 22 height 59
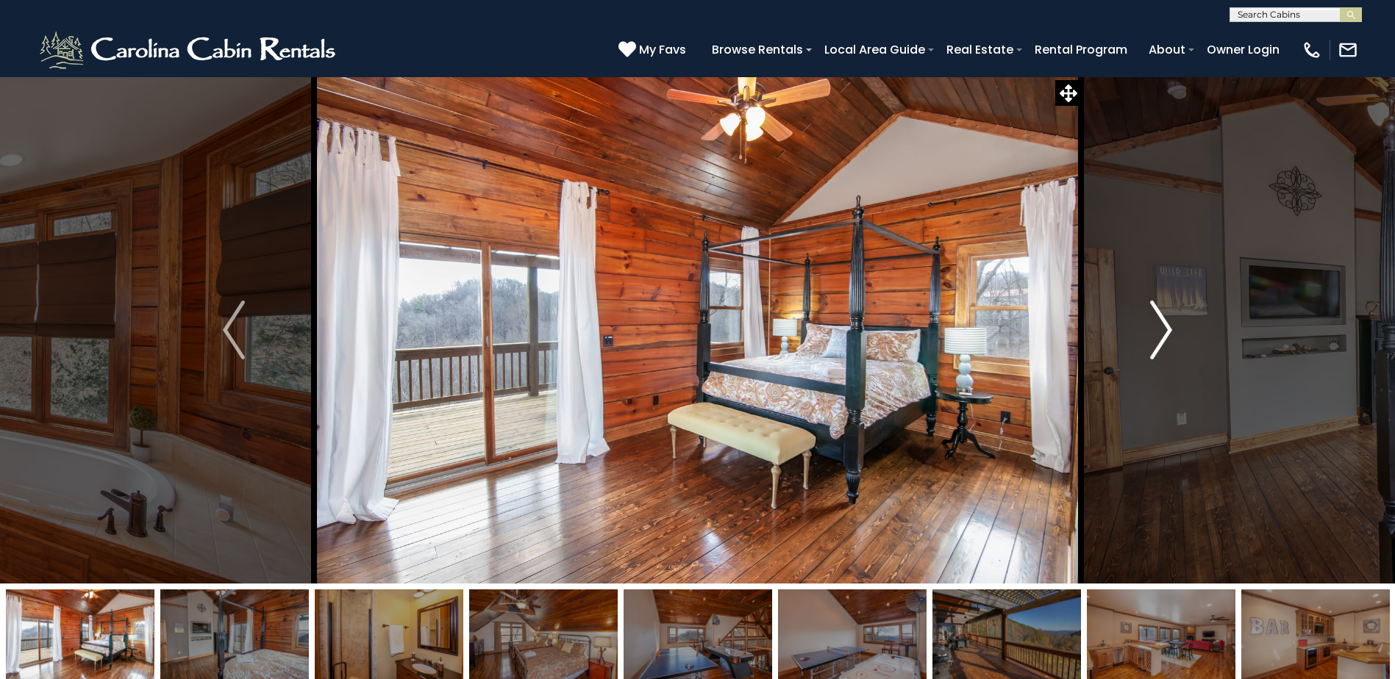
click at [1163, 330] on img "Next" at bounding box center [1161, 330] width 22 height 59
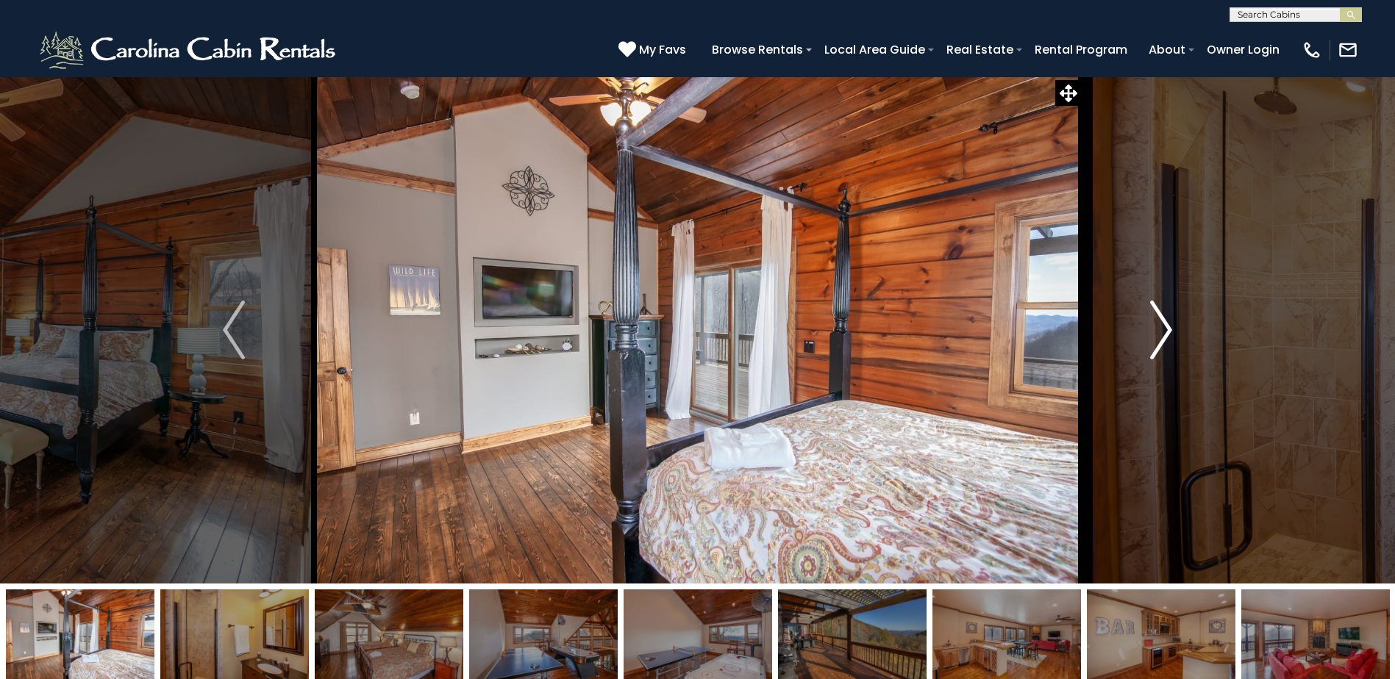
click at [1163, 330] on img "Next" at bounding box center [1161, 330] width 22 height 59
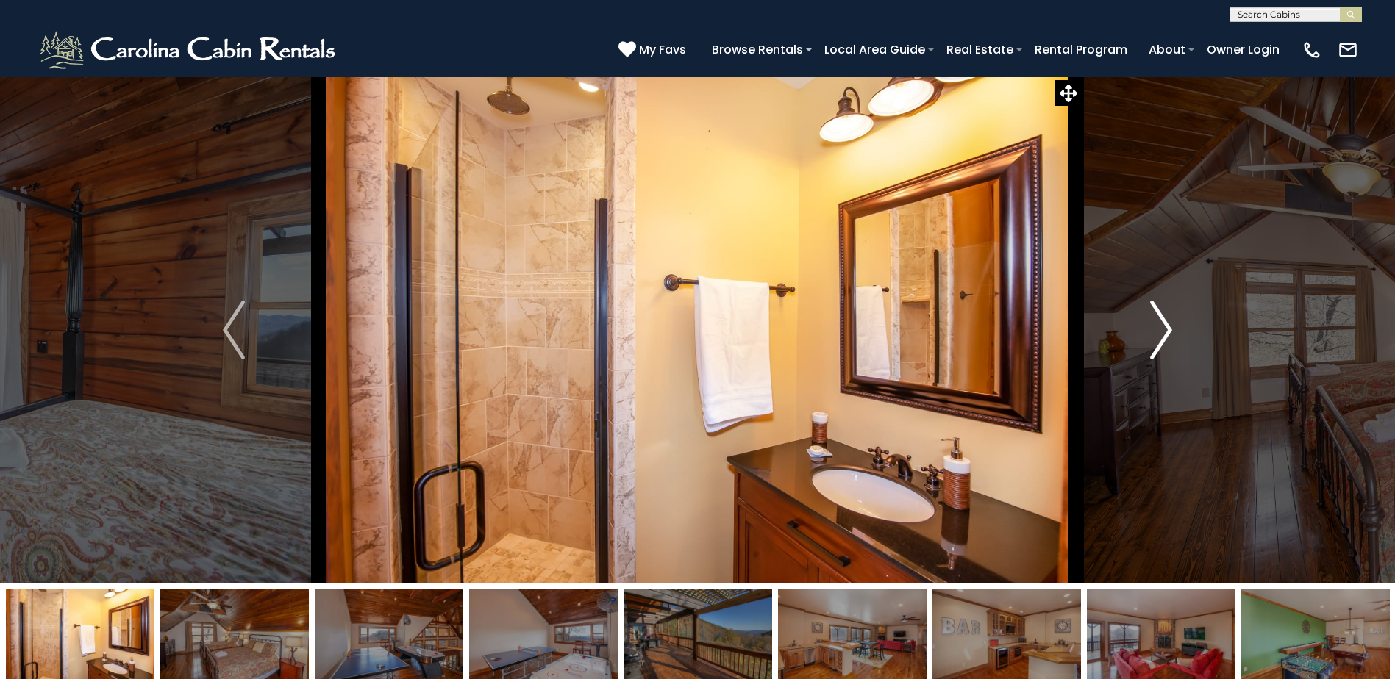
click at [1163, 330] on img "Next" at bounding box center [1161, 330] width 22 height 59
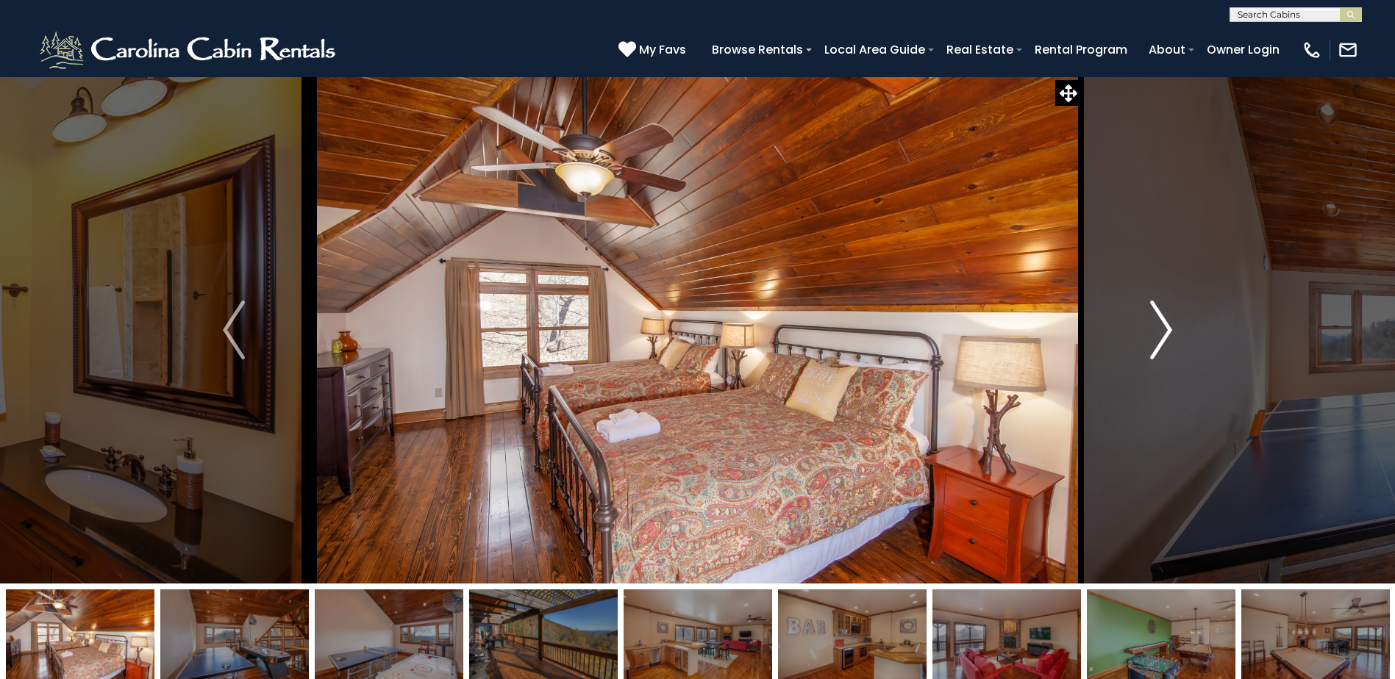
click at [1163, 330] on img "Next" at bounding box center [1161, 330] width 22 height 59
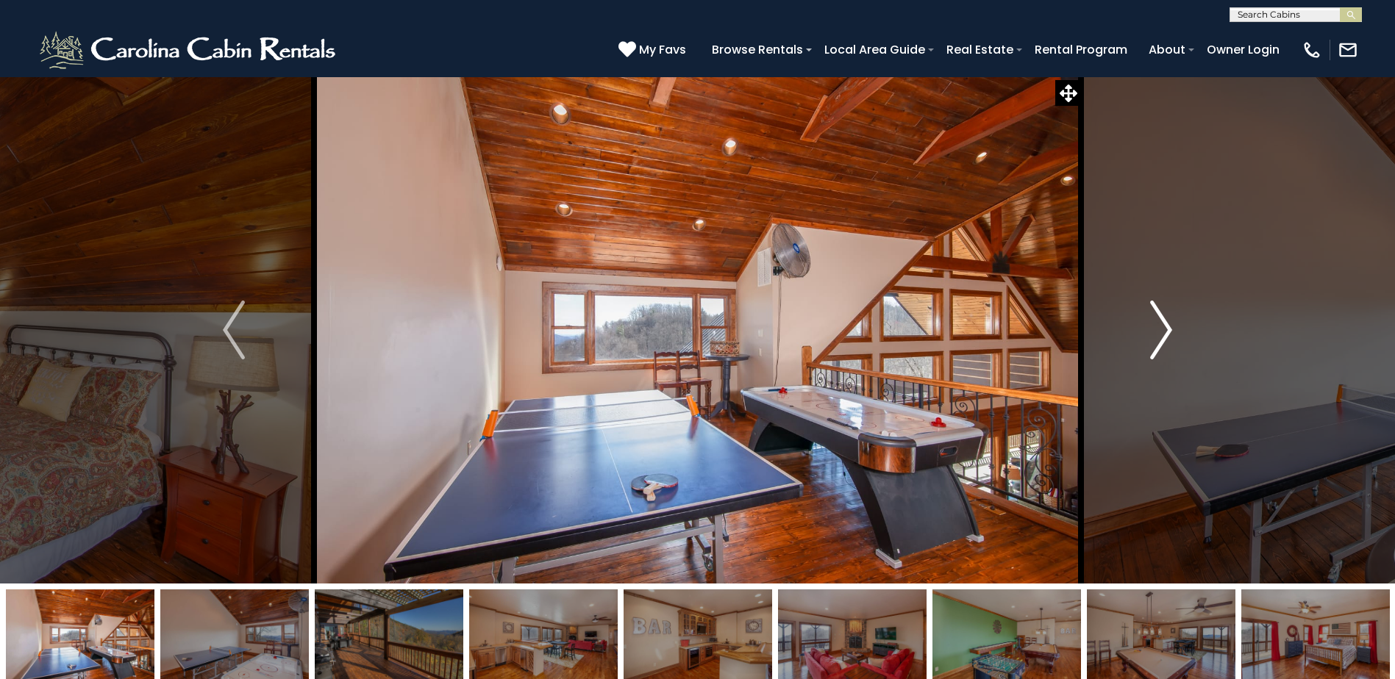
click at [1163, 330] on img "Next" at bounding box center [1161, 330] width 22 height 59
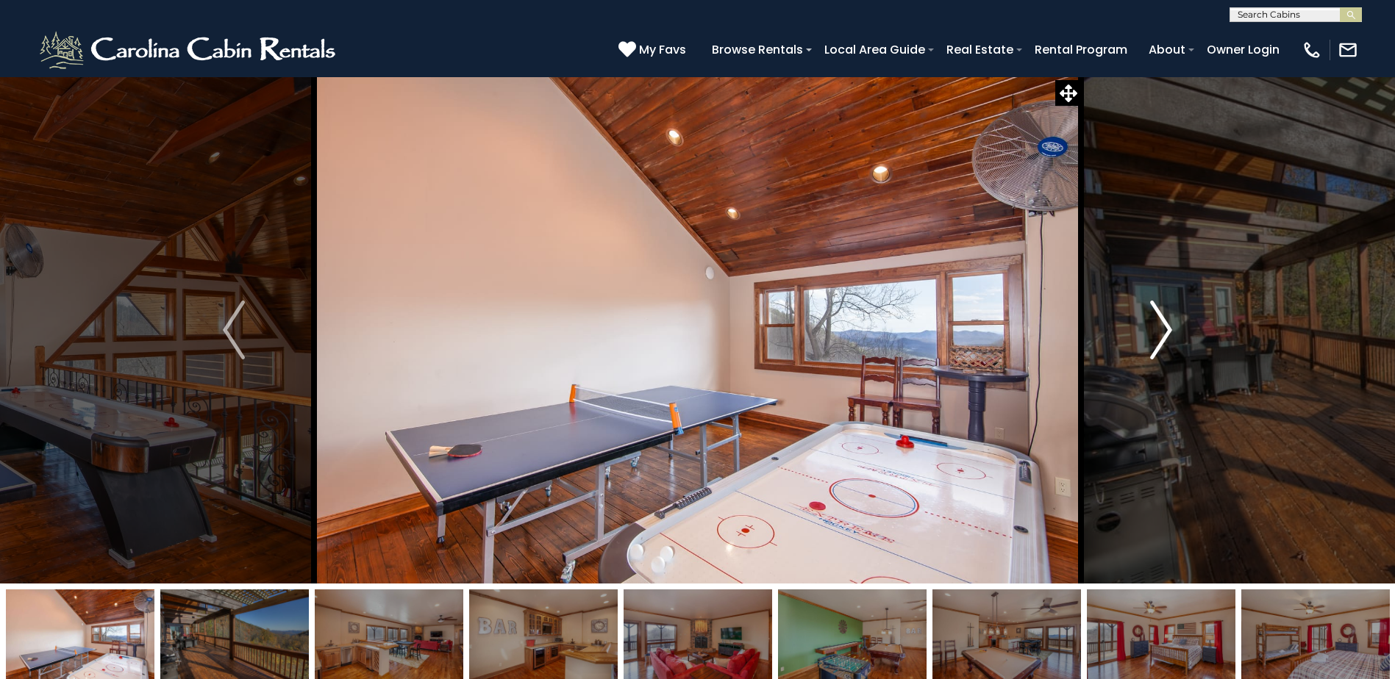
click at [1163, 330] on img "Next" at bounding box center [1161, 330] width 22 height 59
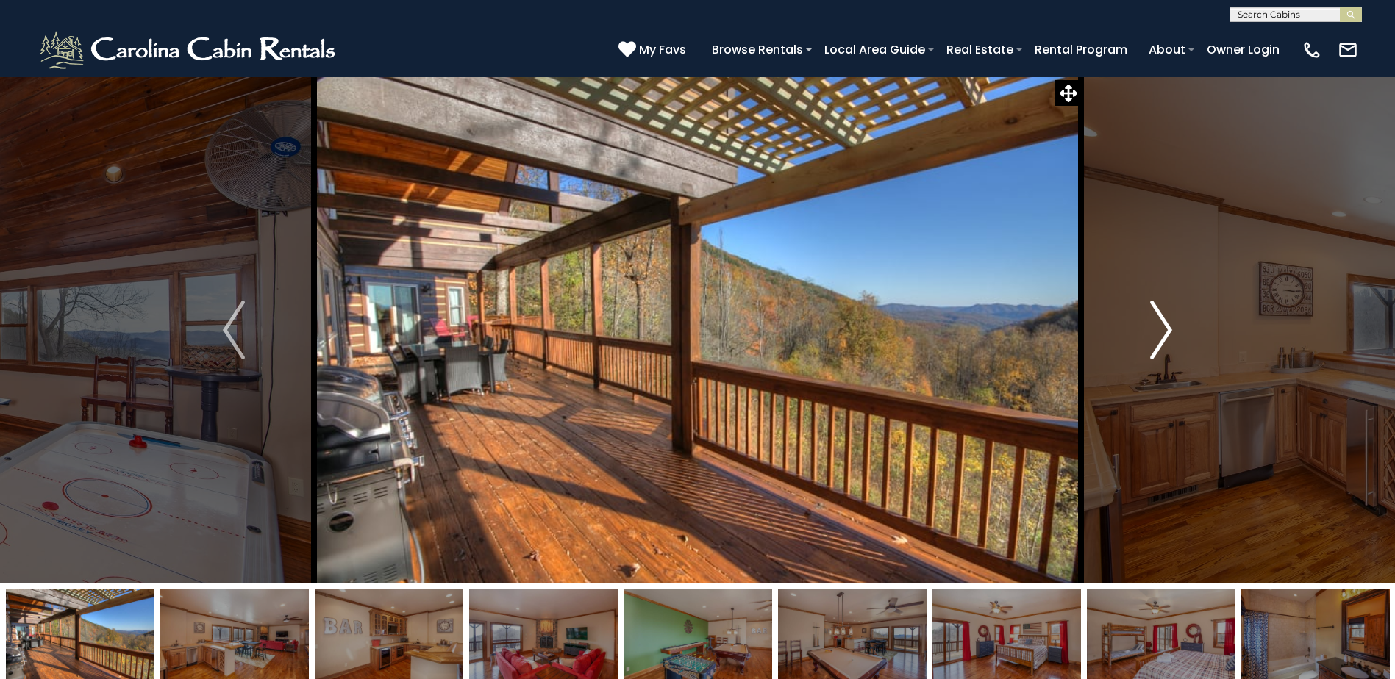
click at [1163, 330] on img "Next" at bounding box center [1161, 330] width 22 height 59
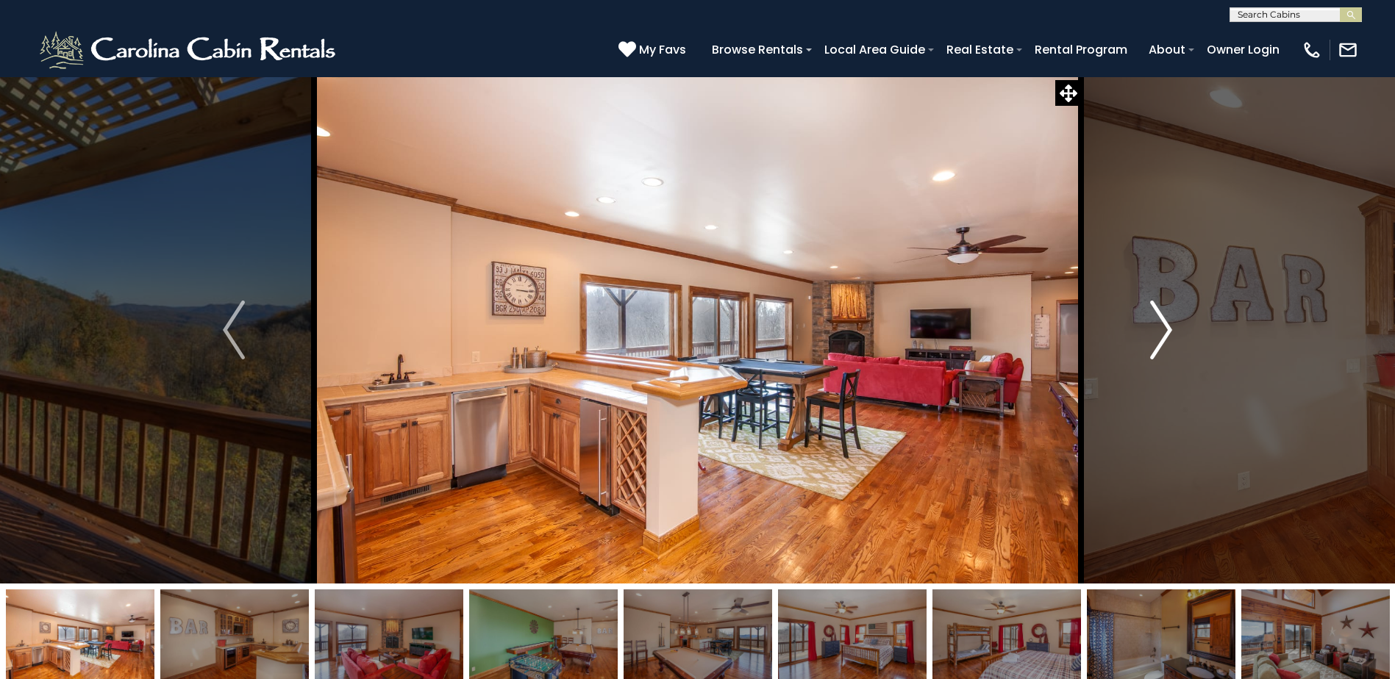
click at [1163, 330] on img "Next" at bounding box center [1161, 330] width 22 height 59
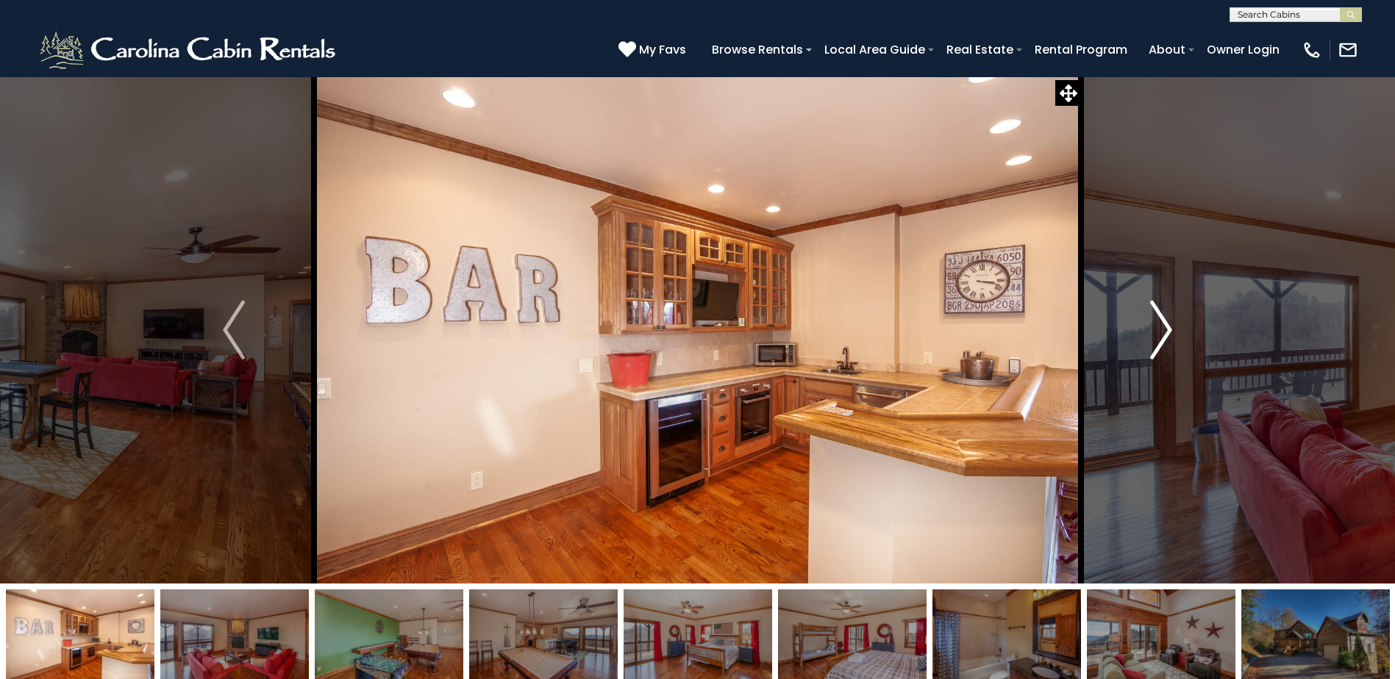
click at [1163, 330] on img "Next" at bounding box center [1161, 330] width 22 height 59
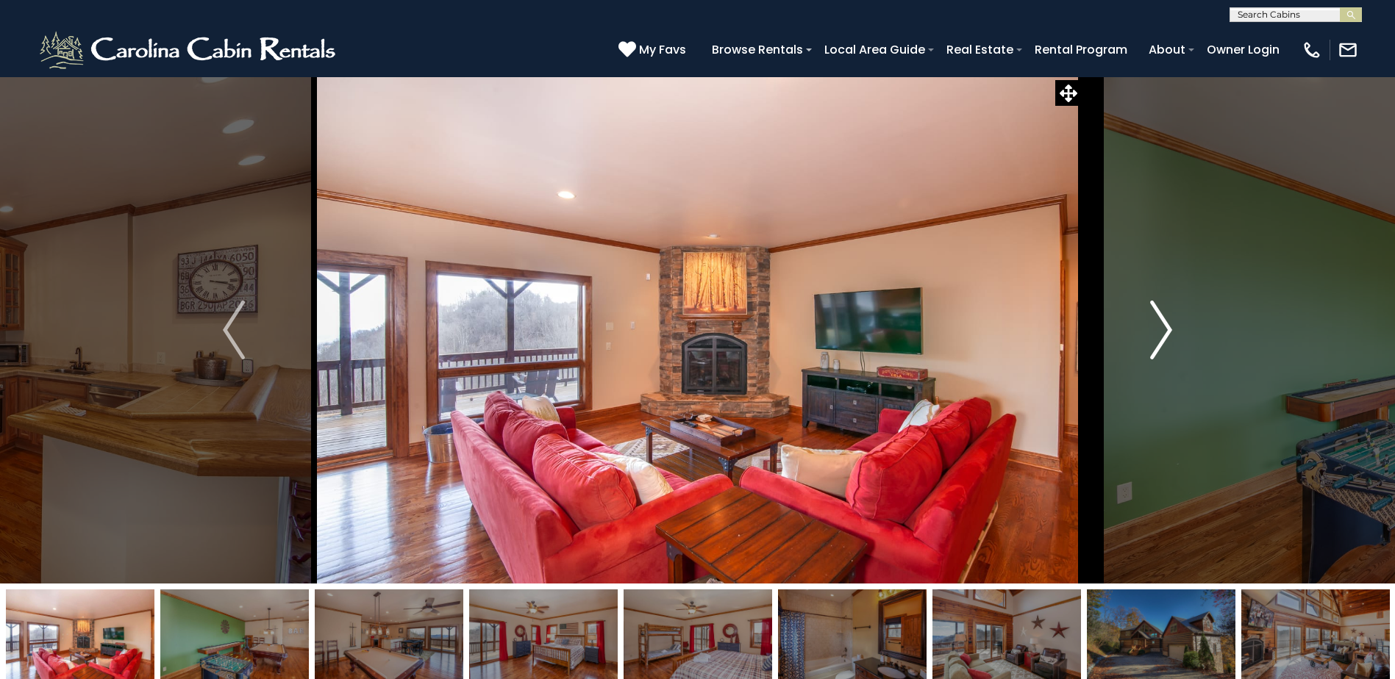
click at [1163, 330] on img "Next" at bounding box center [1161, 330] width 22 height 59
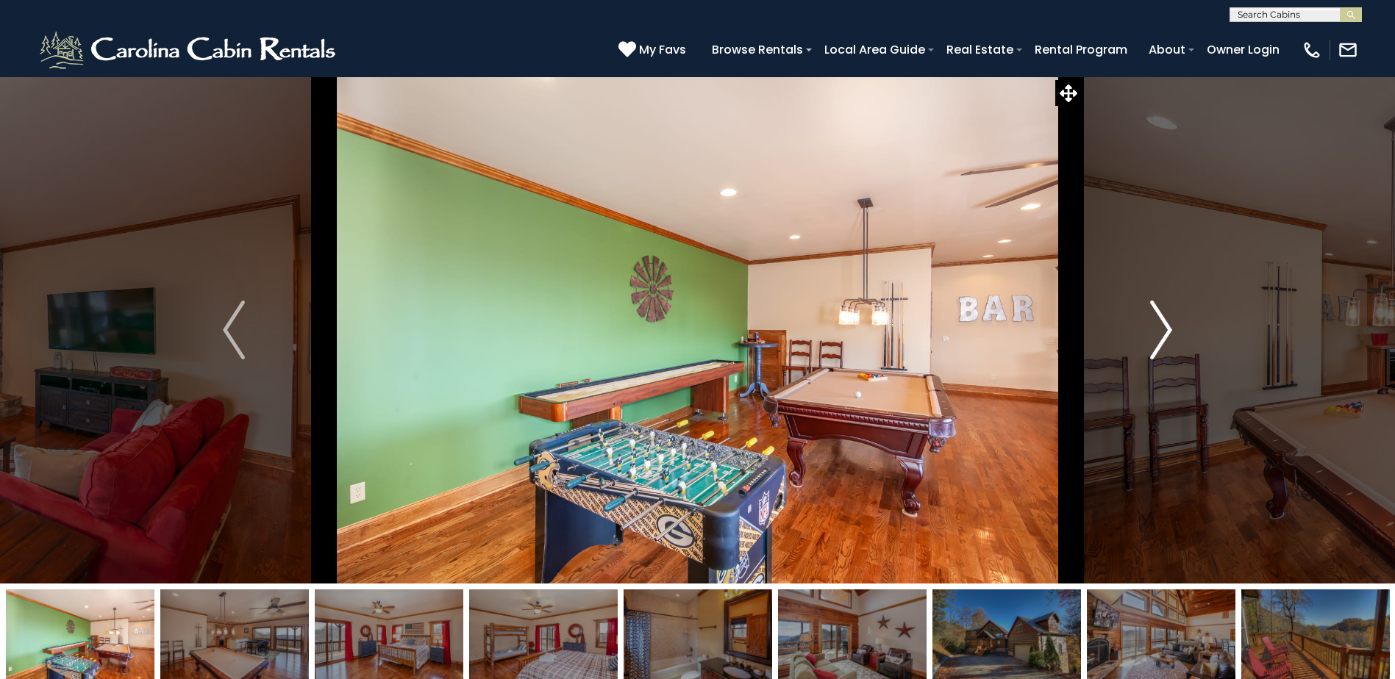
click at [1163, 330] on img "Next" at bounding box center [1161, 330] width 22 height 59
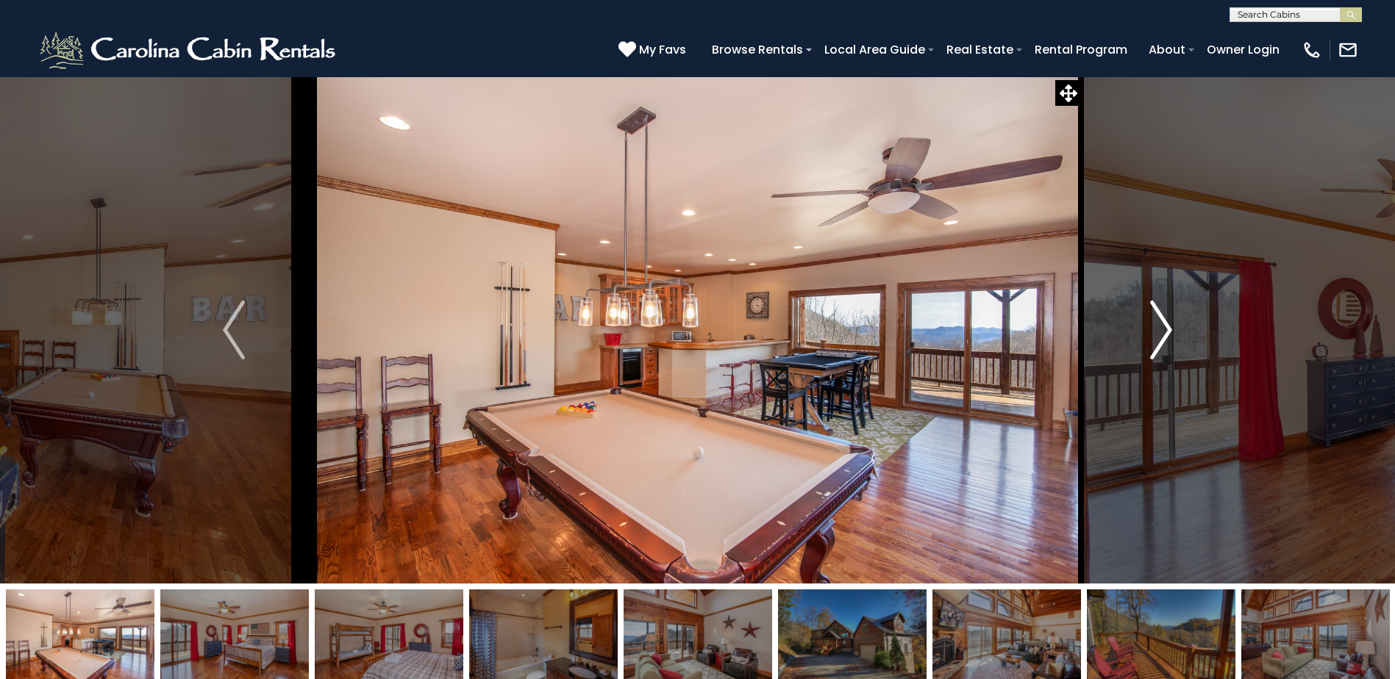
click at [1163, 330] on img "Next" at bounding box center [1161, 330] width 22 height 59
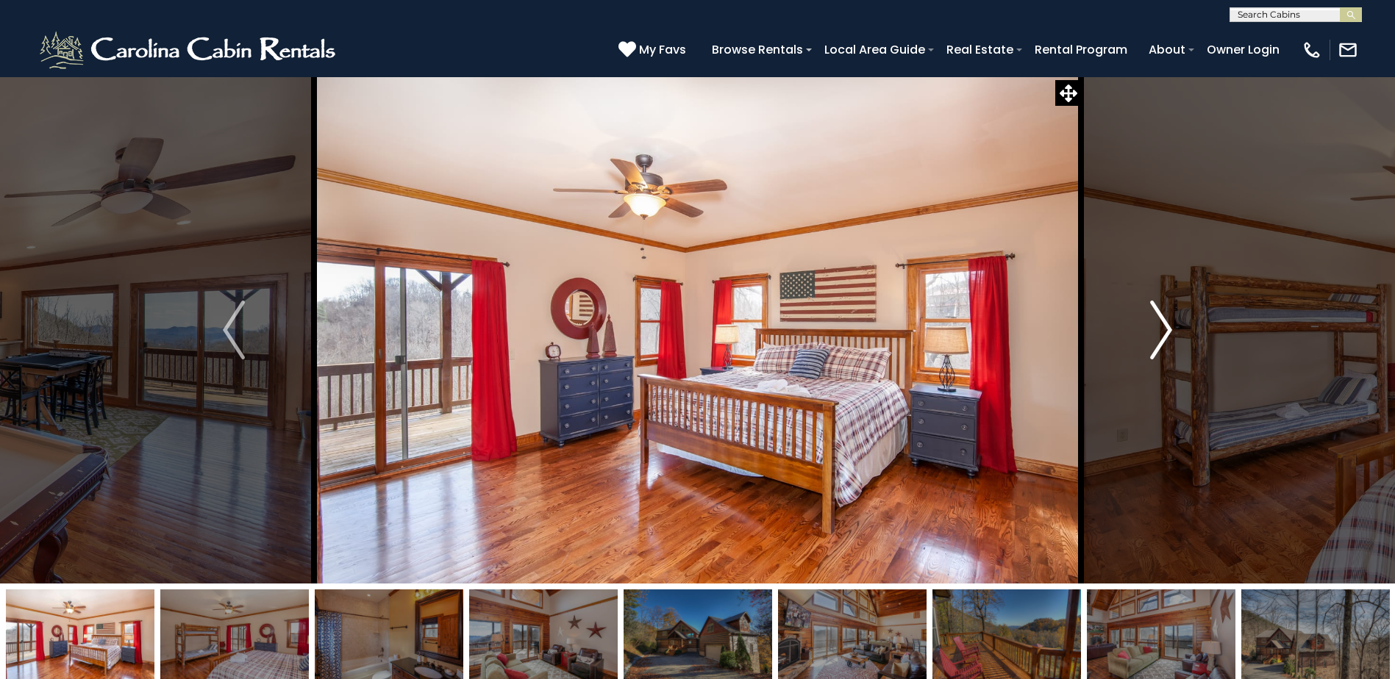
click at [1163, 330] on img "Next" at bounding box center [1161, 330] width 22 height 59
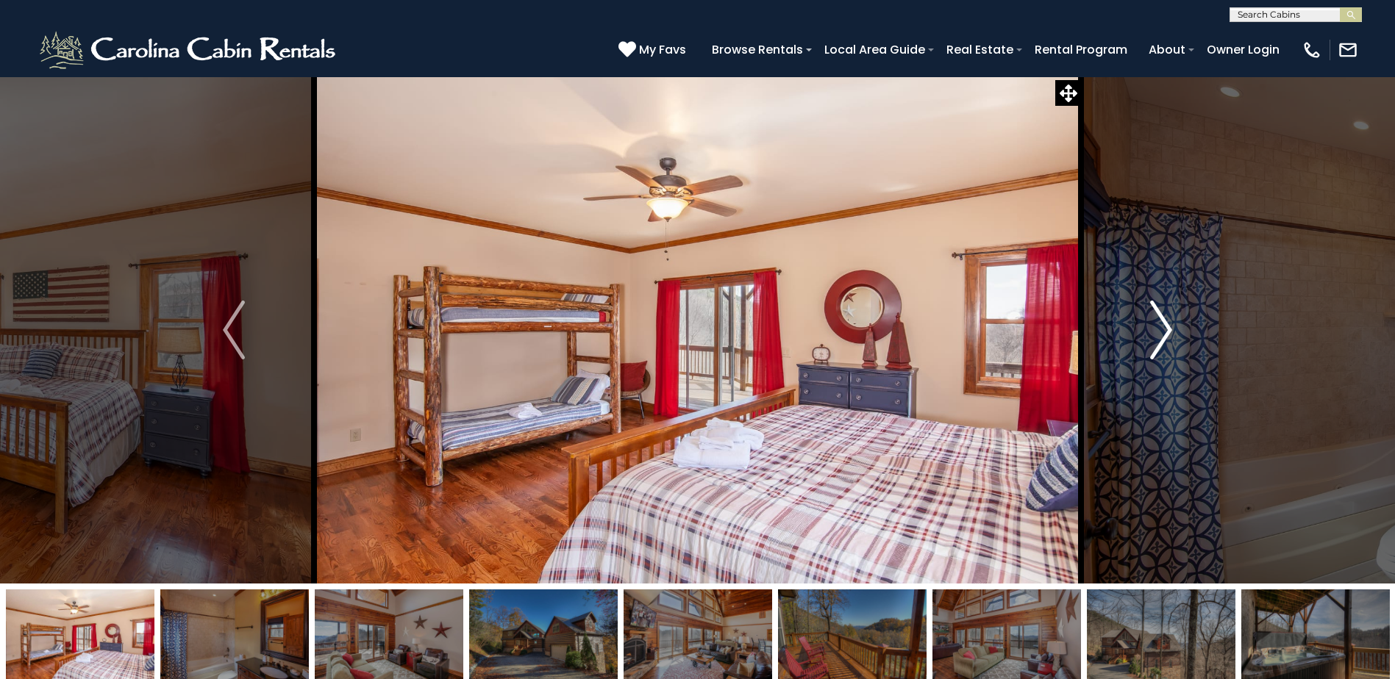
click at [1163, 330] on img "Next" at bounding box center [1161, 330] width 22 height 59
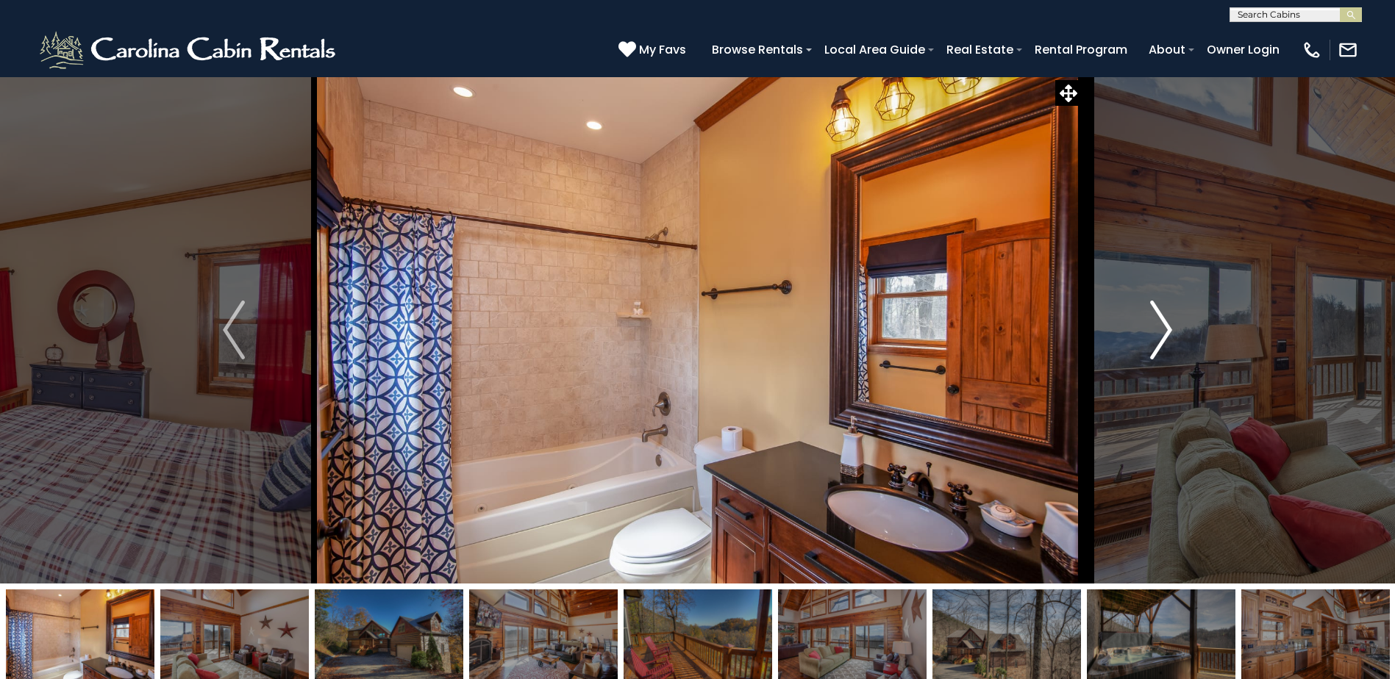
click at [1163, 330] on img "Next" at bounding box center [1161, 330] width 22 height 59
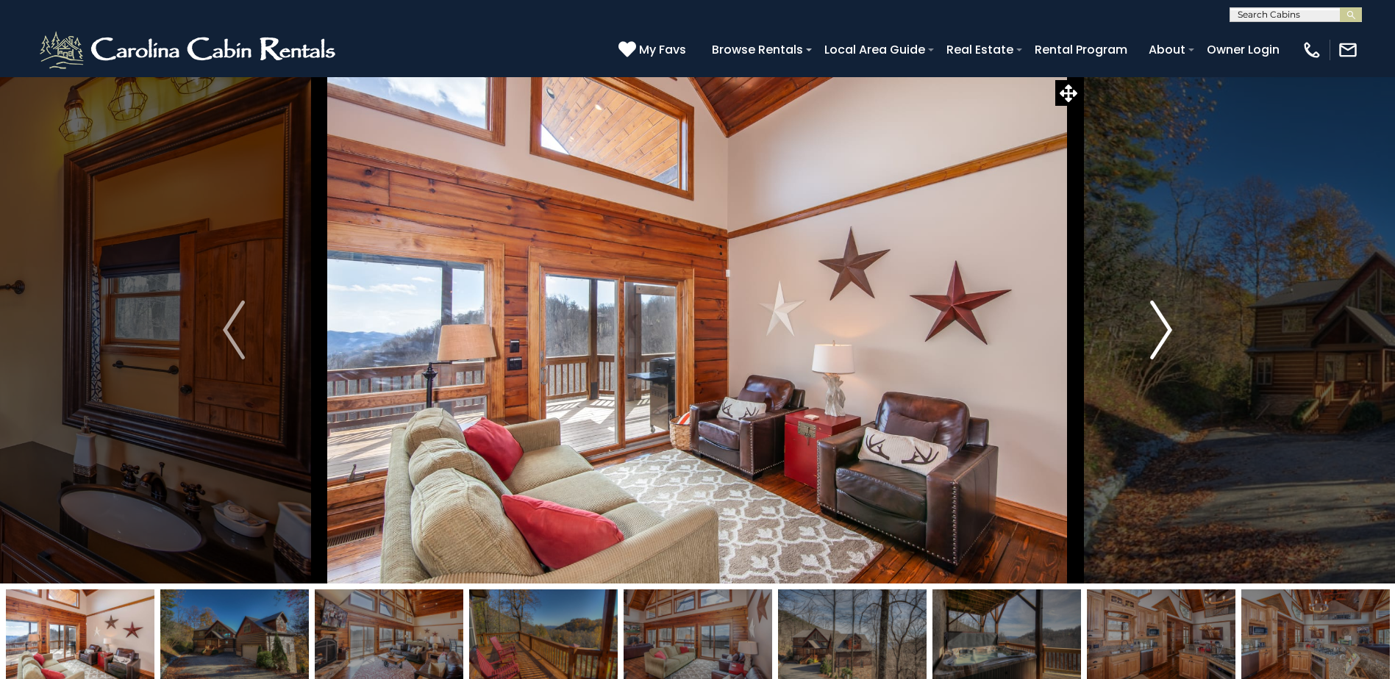
click at [1163, 330] on img "Next" at bounding box center [1161, 330] width 22 height 59
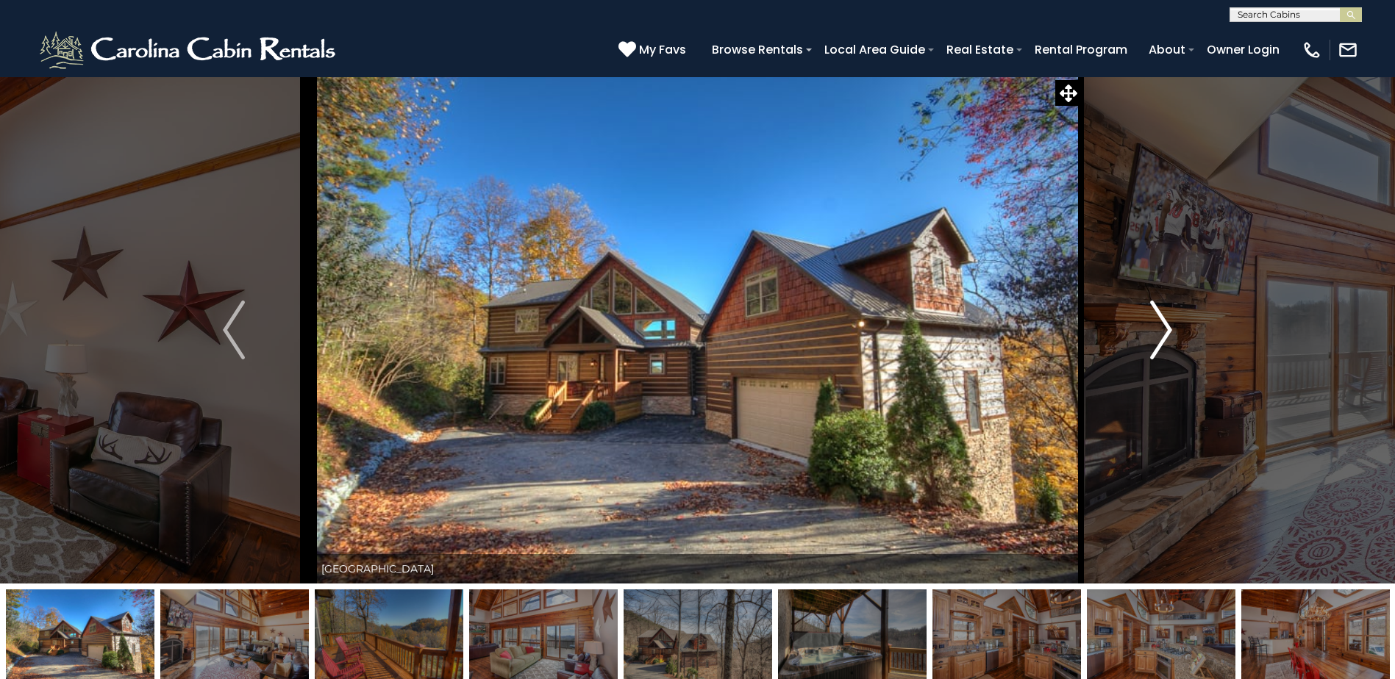
click at [1163, 330] on img "Next" at bounding box center [1161, 330] width 22 height 59
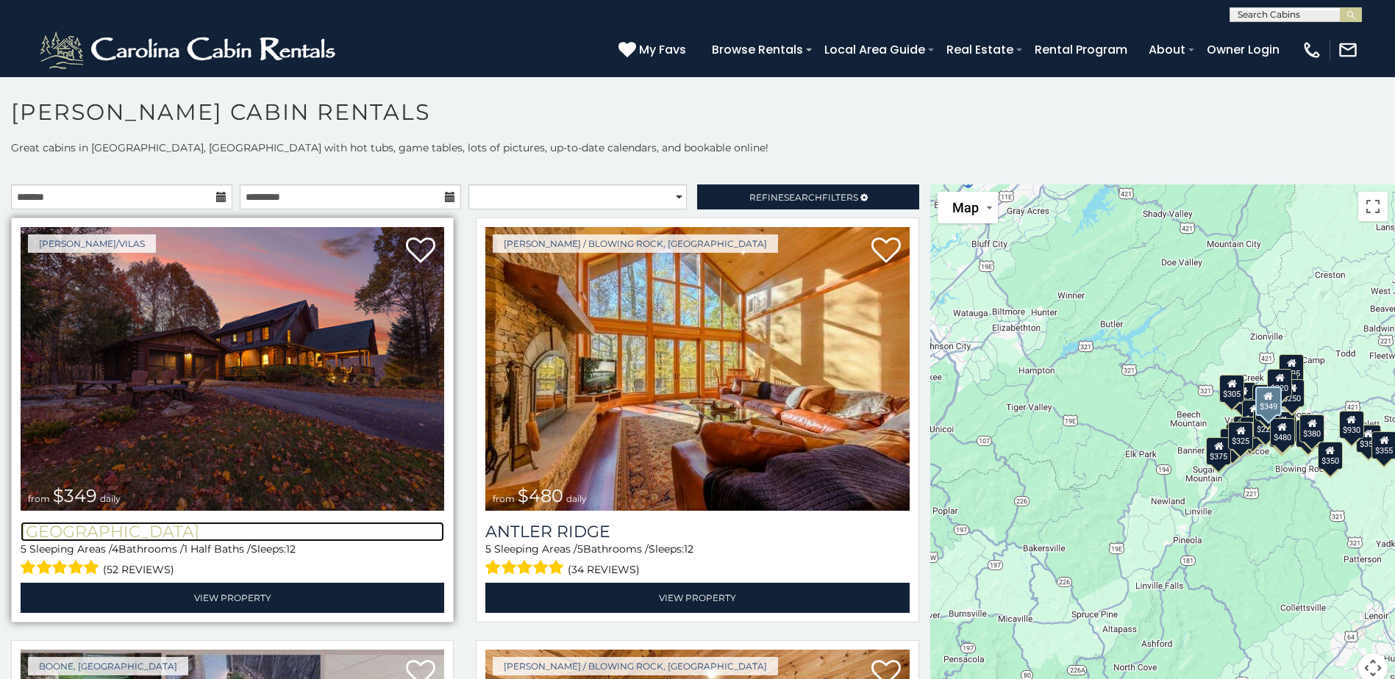
click at [140, 529] on h3 "[GEOGRAPHIC_DATA]" at bounding box center [233, 532] width 424 height 20
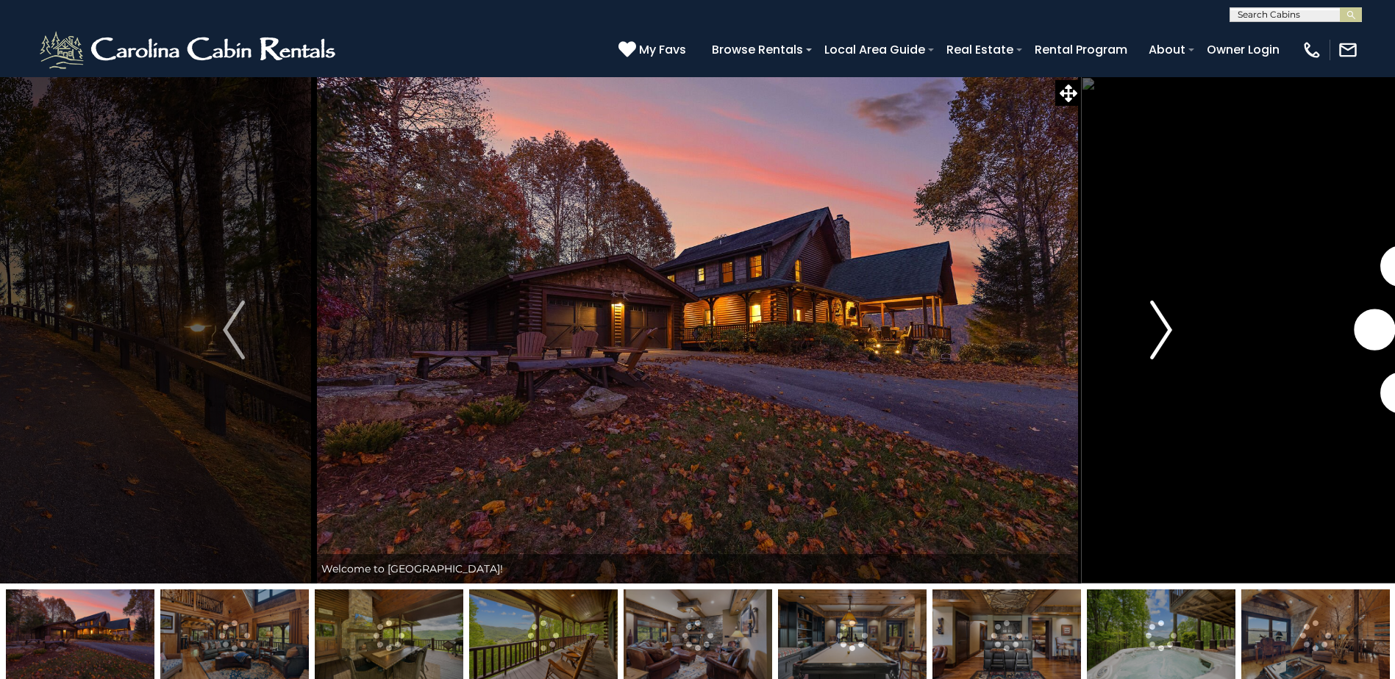
click at [1167, 337] on img "Next" at bounding box center [1161, 330] width 22 height 59
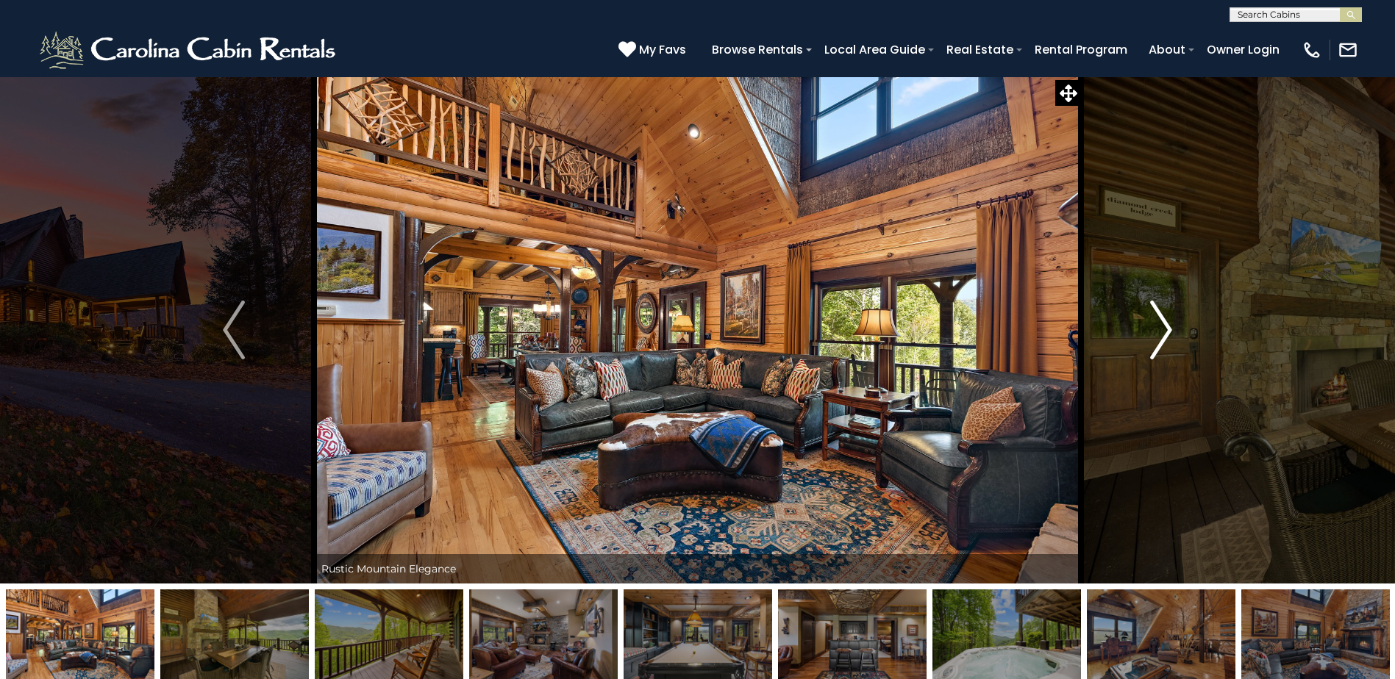
click at [1167, 337] on img "Next" at bounding box center [1161, 330] width 22 height 59
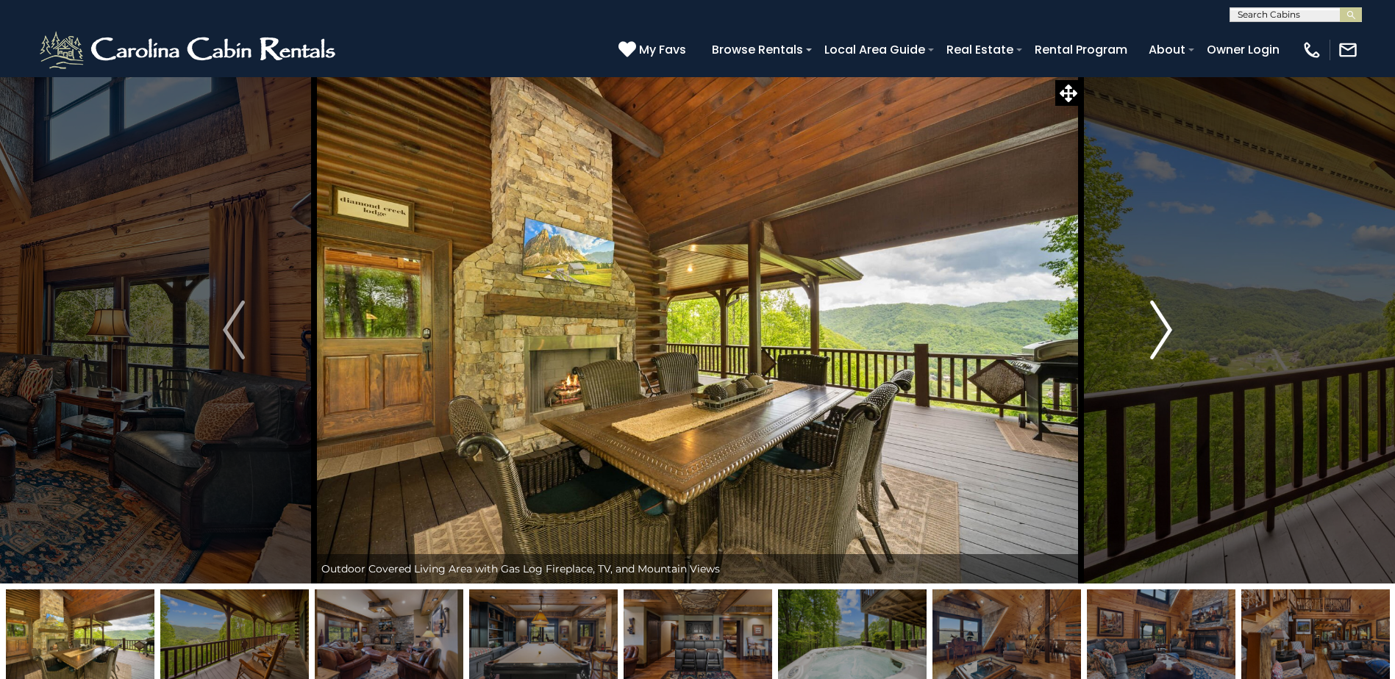
click at [1167, 337] on img "Next" at bounding box center [1161, 330] width 22 height 59
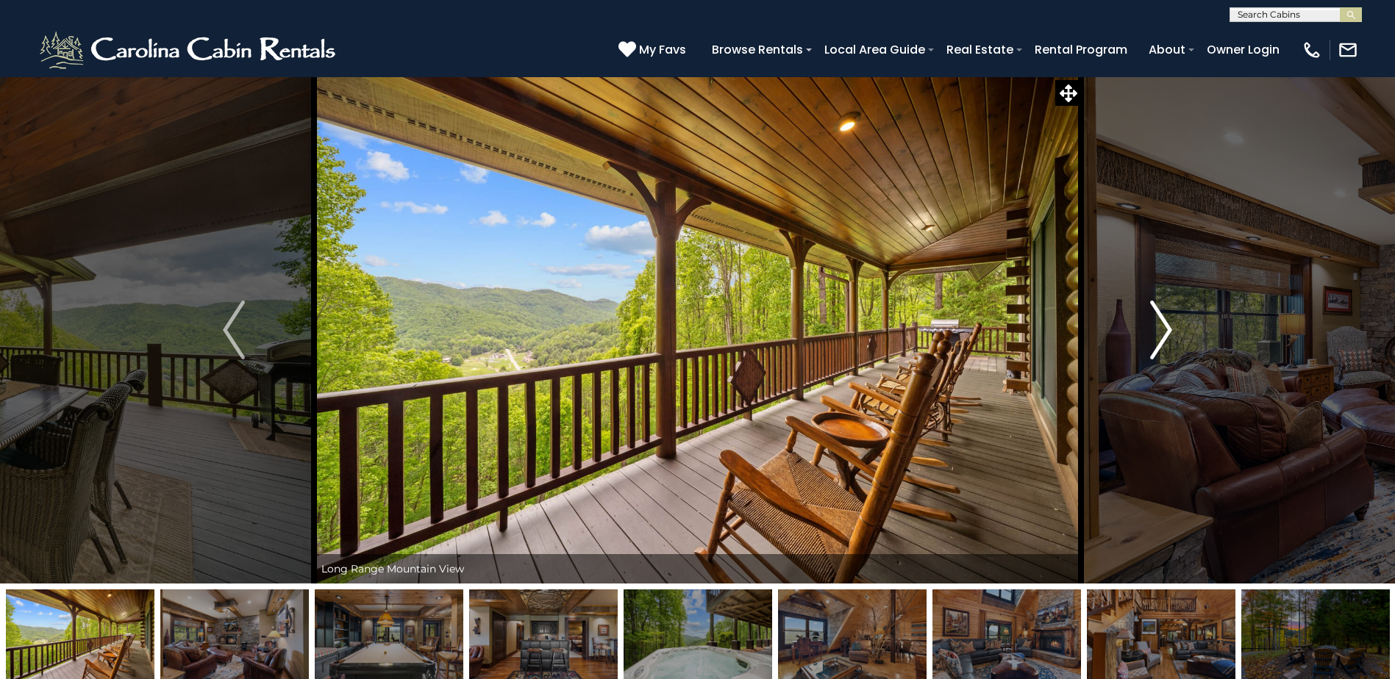
click at [1167, 337] on img "Next" at bounding box center [1161, 330] width 22 height 59
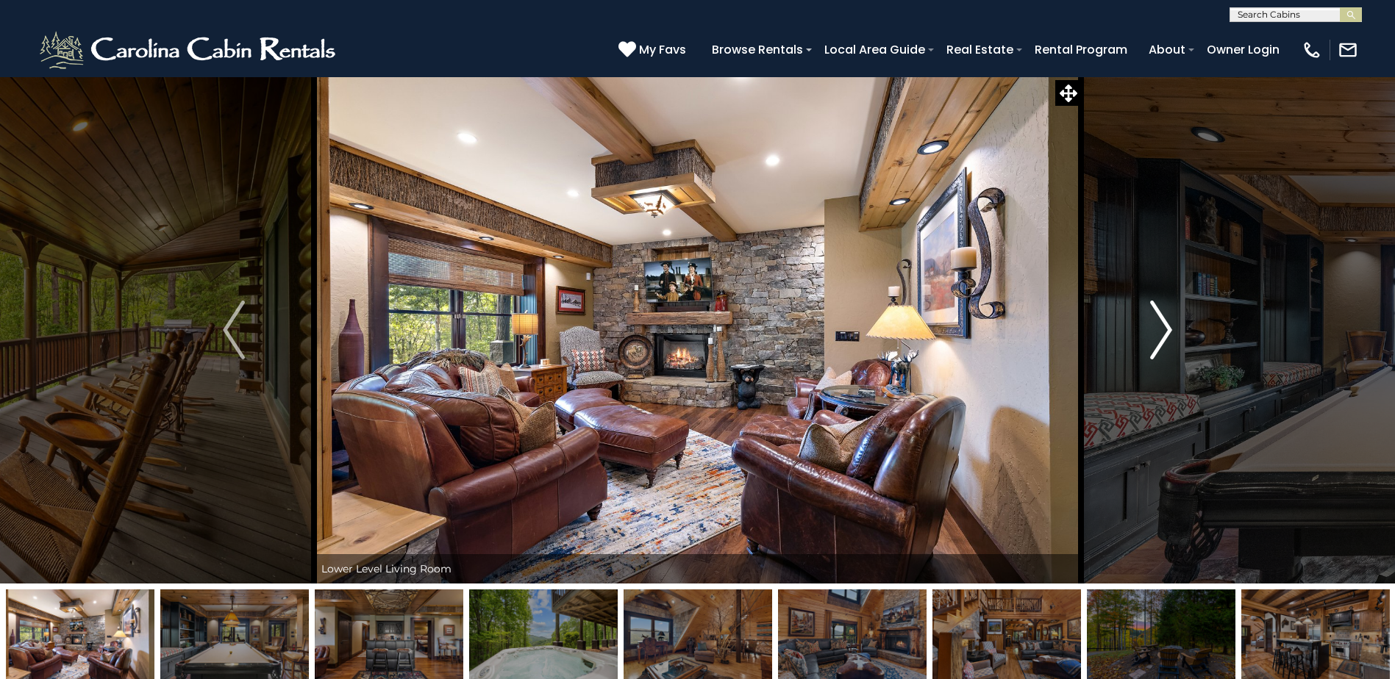
click at [1167, 337] on img "Next" at bounding box center [1161, 330] width 22 height 59
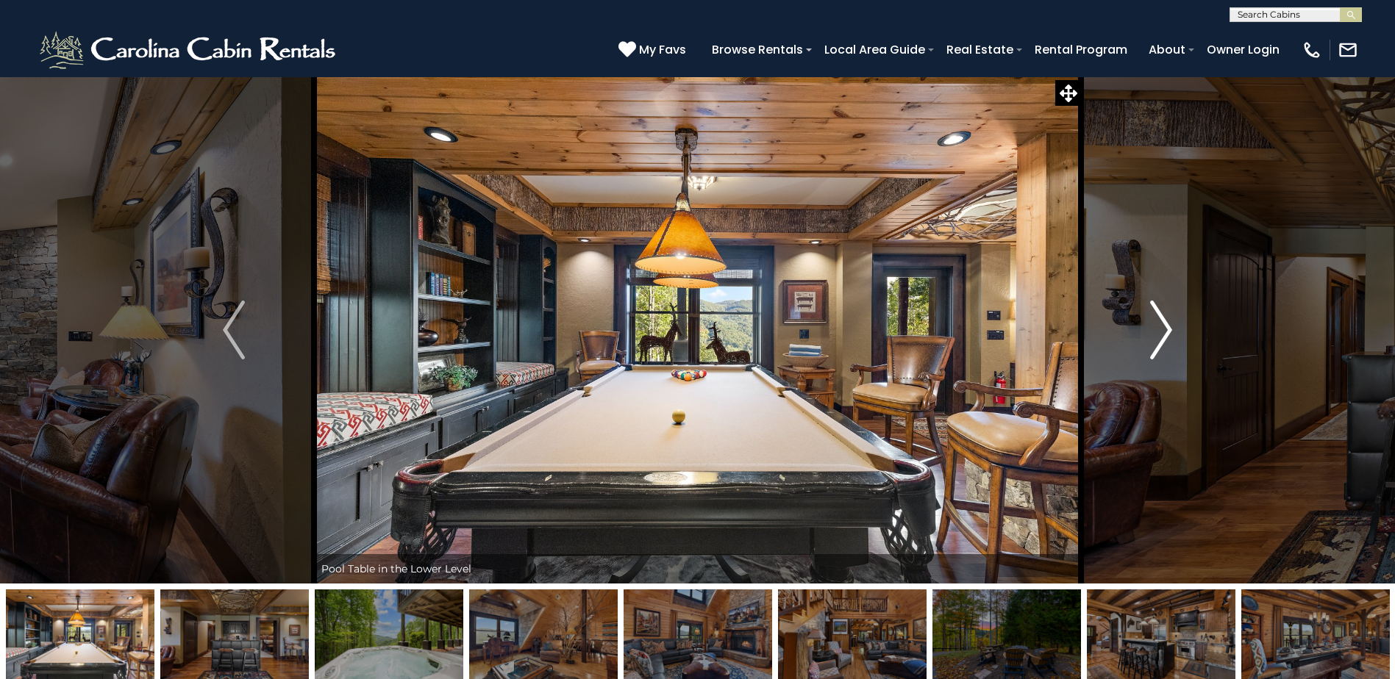
click at [1167, 337] on img "Next" at bounding box center [1161, 330] width 22 height 59
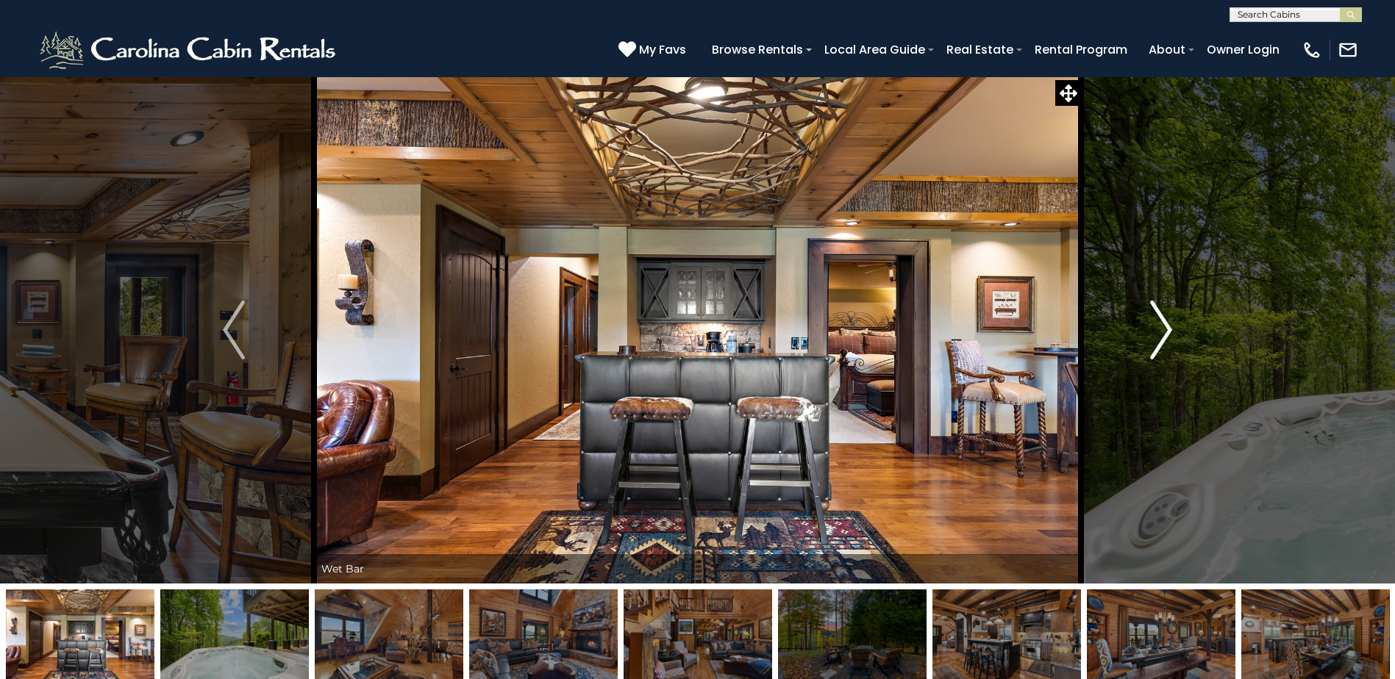
click at [1167, 337] on img "Next" at bounding box center [1161, 330] width 22 height 59
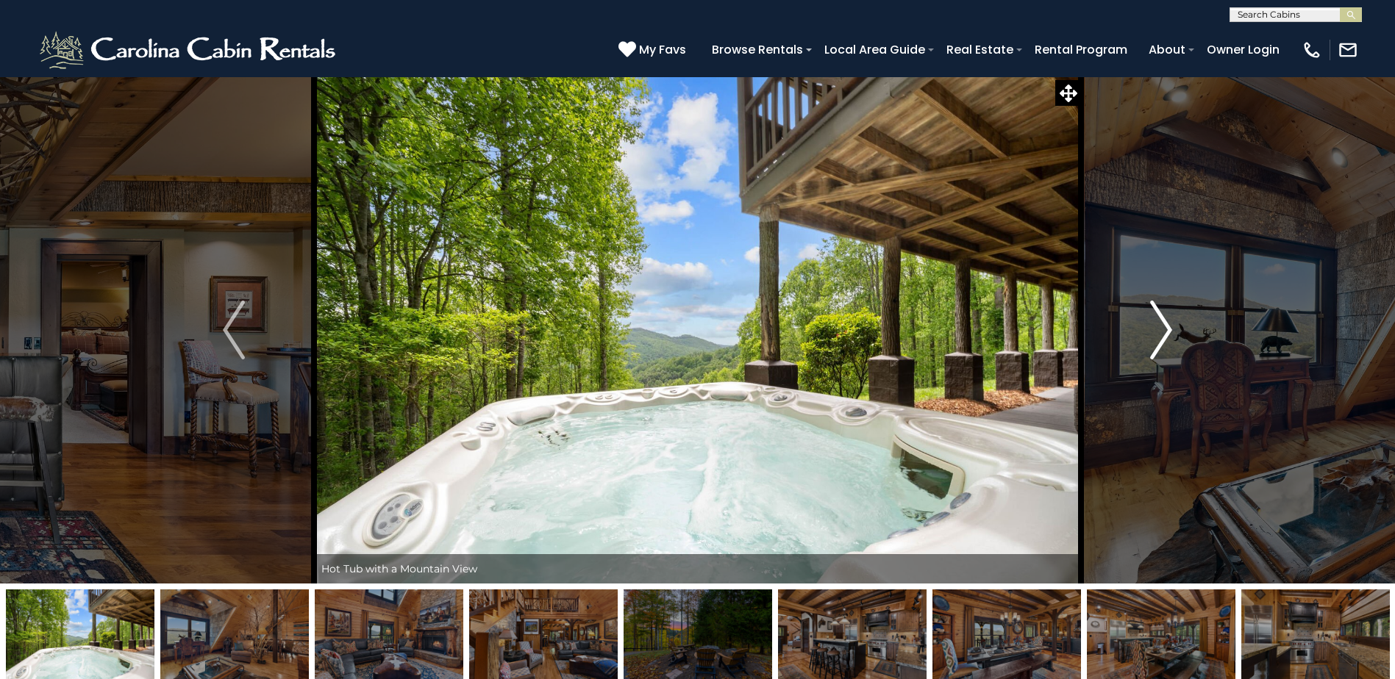
click at [1167, 337] on img "Next" at bounding box center [1161, 330] width 22 height 59
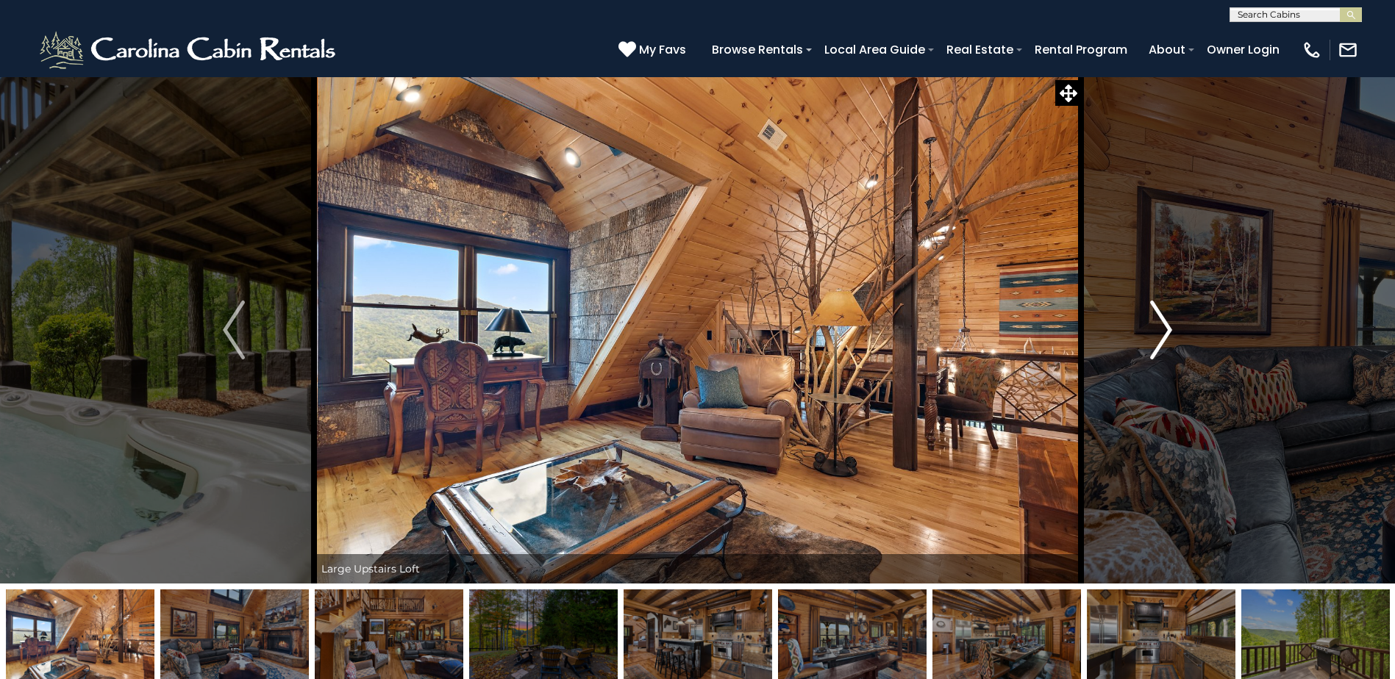
click at [1167, 337] on img "Next" at bounding box center [1161, 330] width 22 height 59
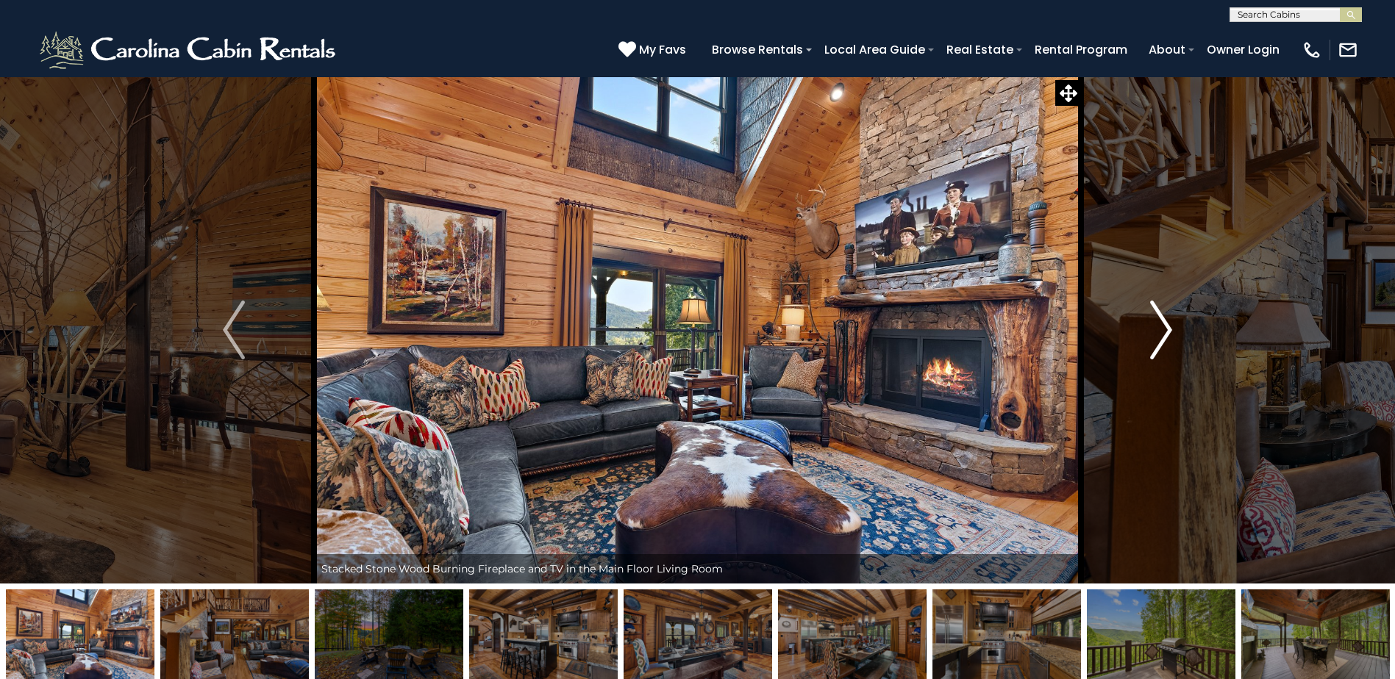
click at [1167, 337] on img "Next" at bounding box center [1161, 330] width 22 height 59
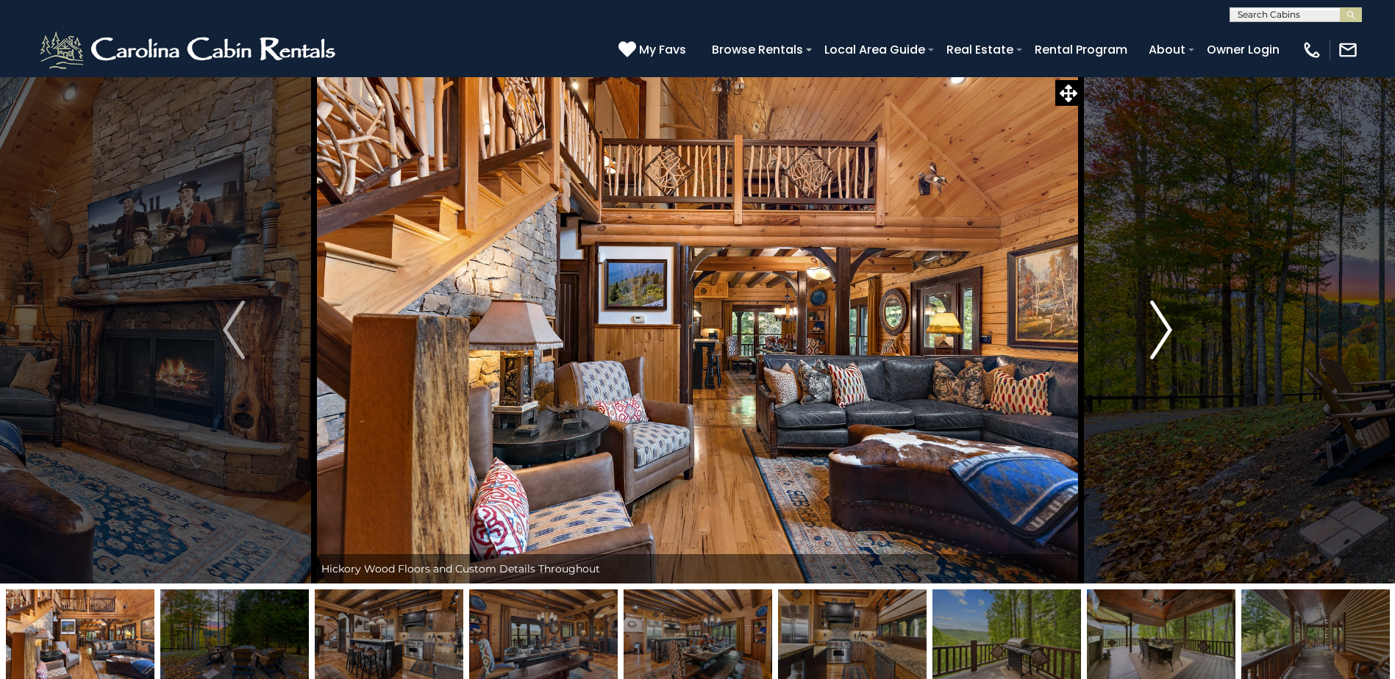
click at [1167, 337] on img "Next" at bounding box center [1161, 330] width 22 height 59
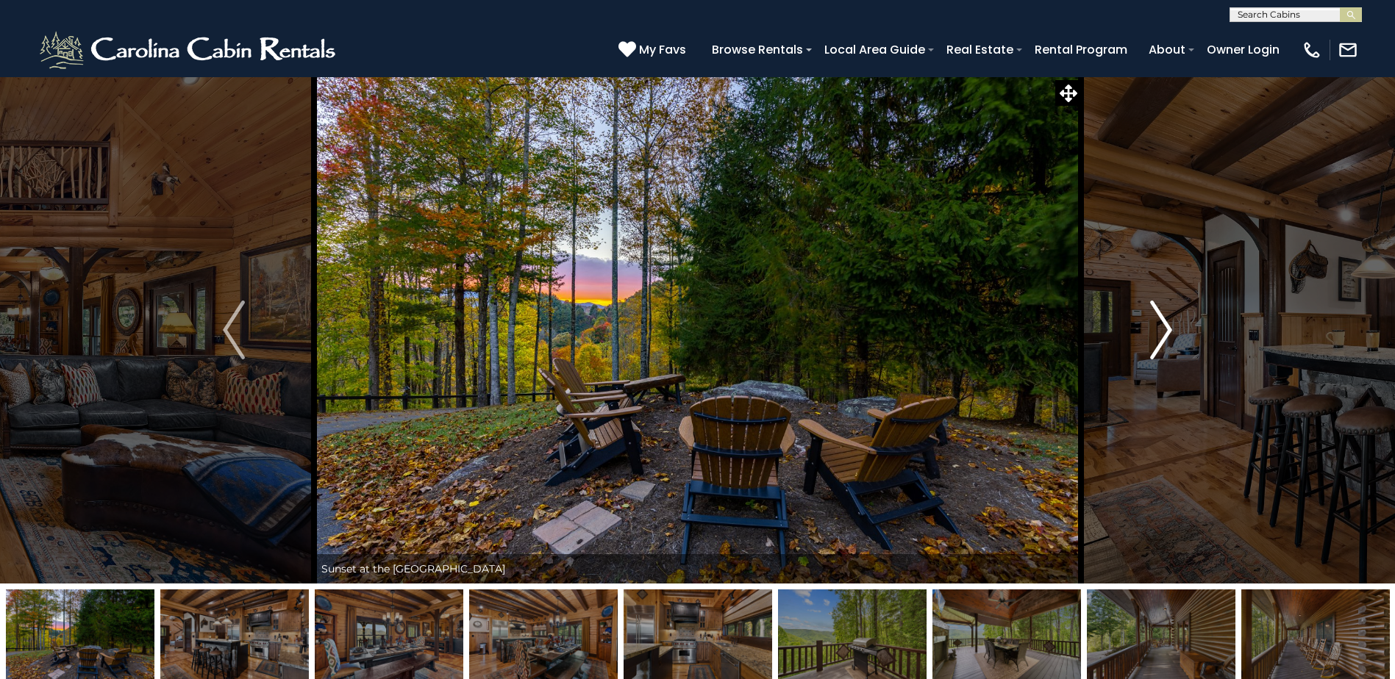
click at [1167, 337] on img "Next" at bounding box center [1161, 330] width 22 height 59
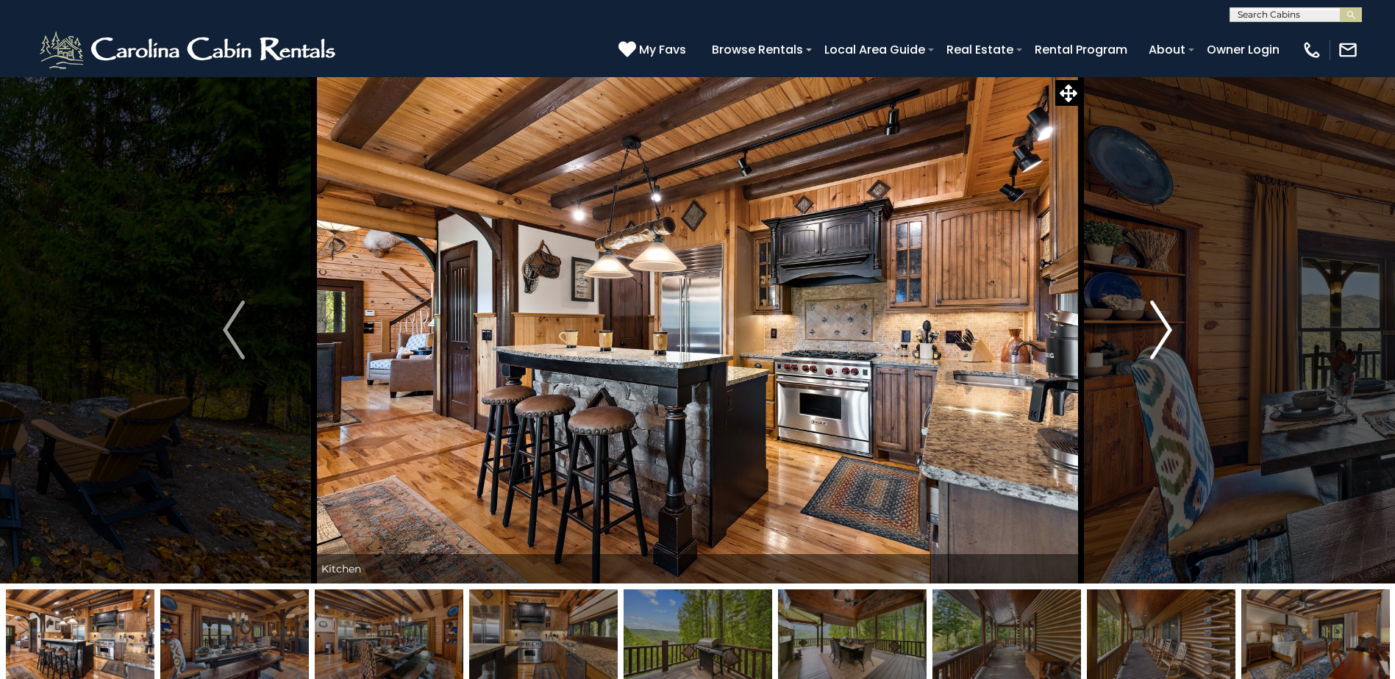
click at [1167, 337] on img "Next" at bounding box center [1161, 330] width 22 height 59
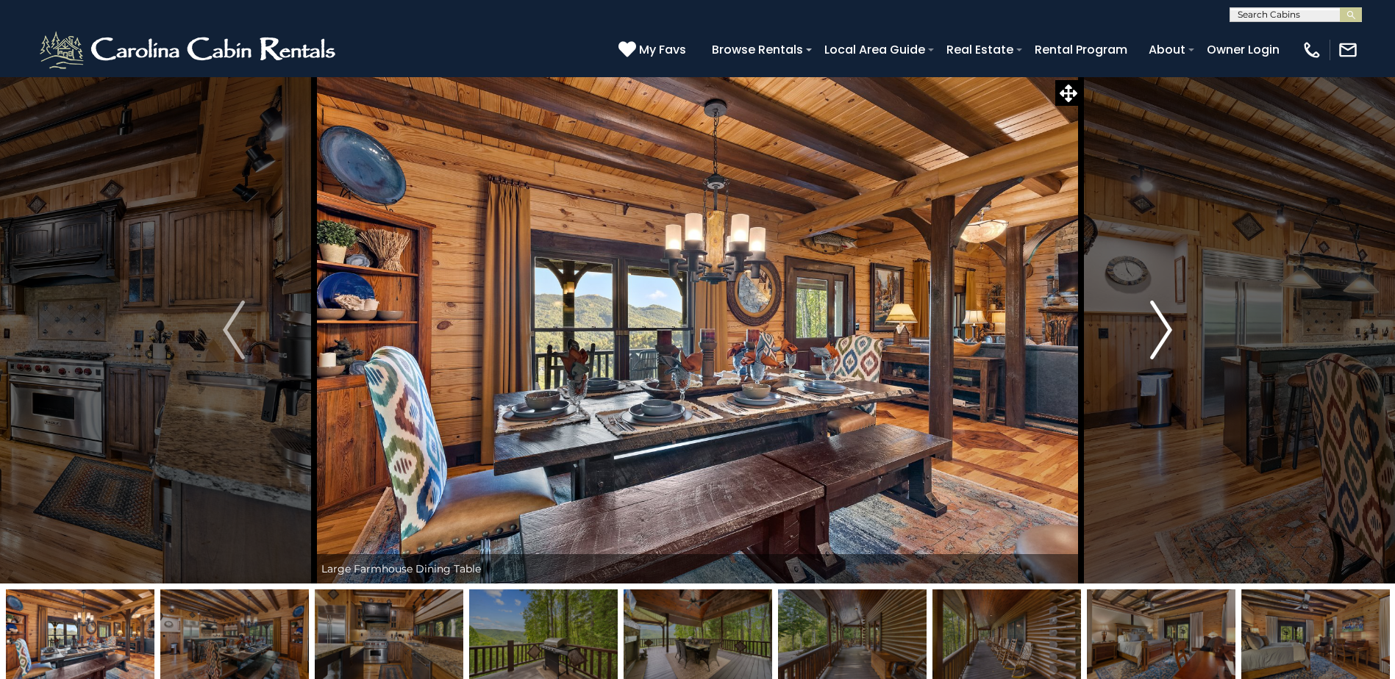
click at [1167, 337] on img "Next" at bounding box center [1161, 330] width 22 height 59
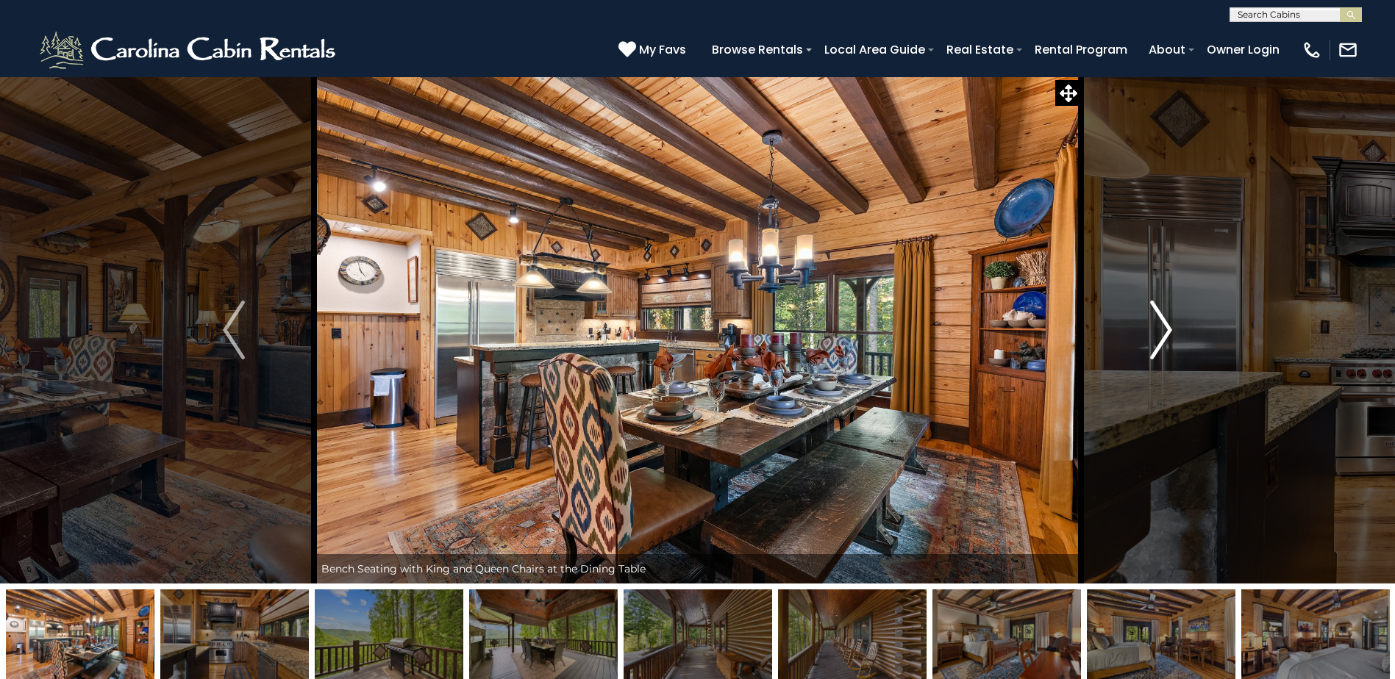
click at [1167, 337] on img "Next" at bounding box center [1161, 330] width 22 height 59
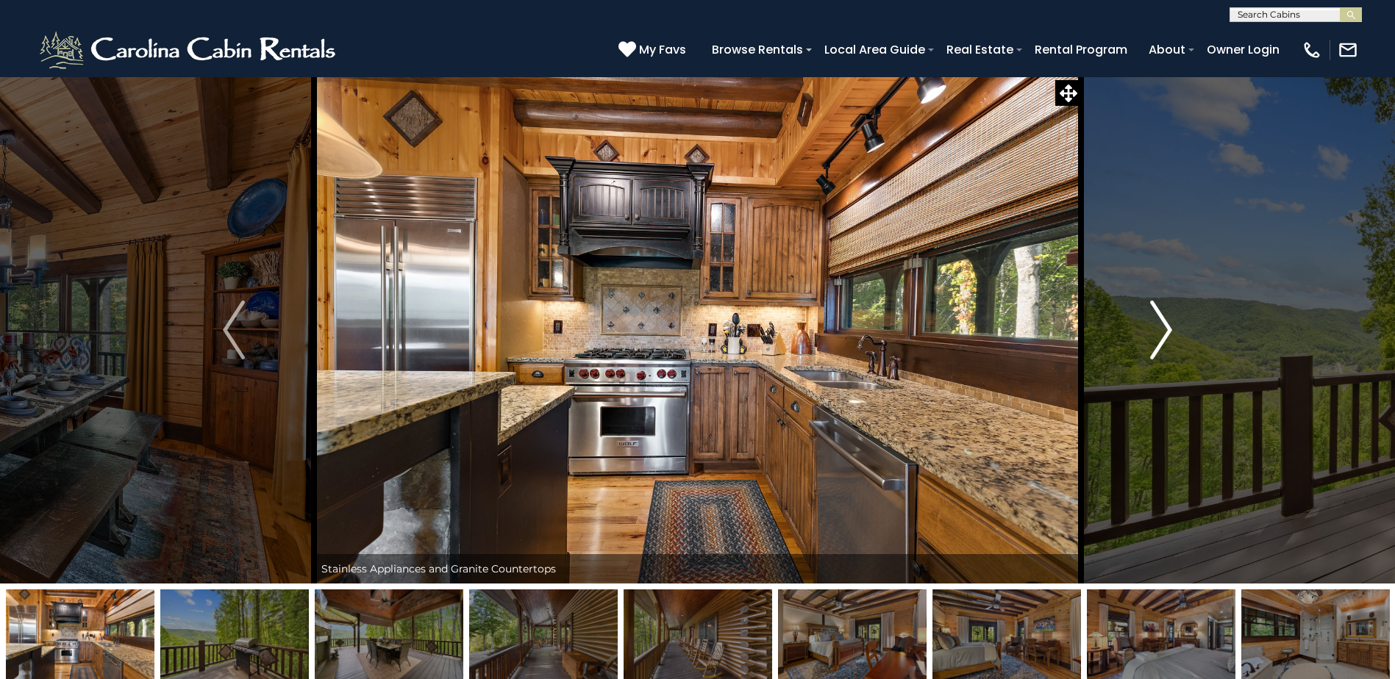
click at [1167, 337] on img "Next" at bounding box center [1161, 330] width 22 height 59
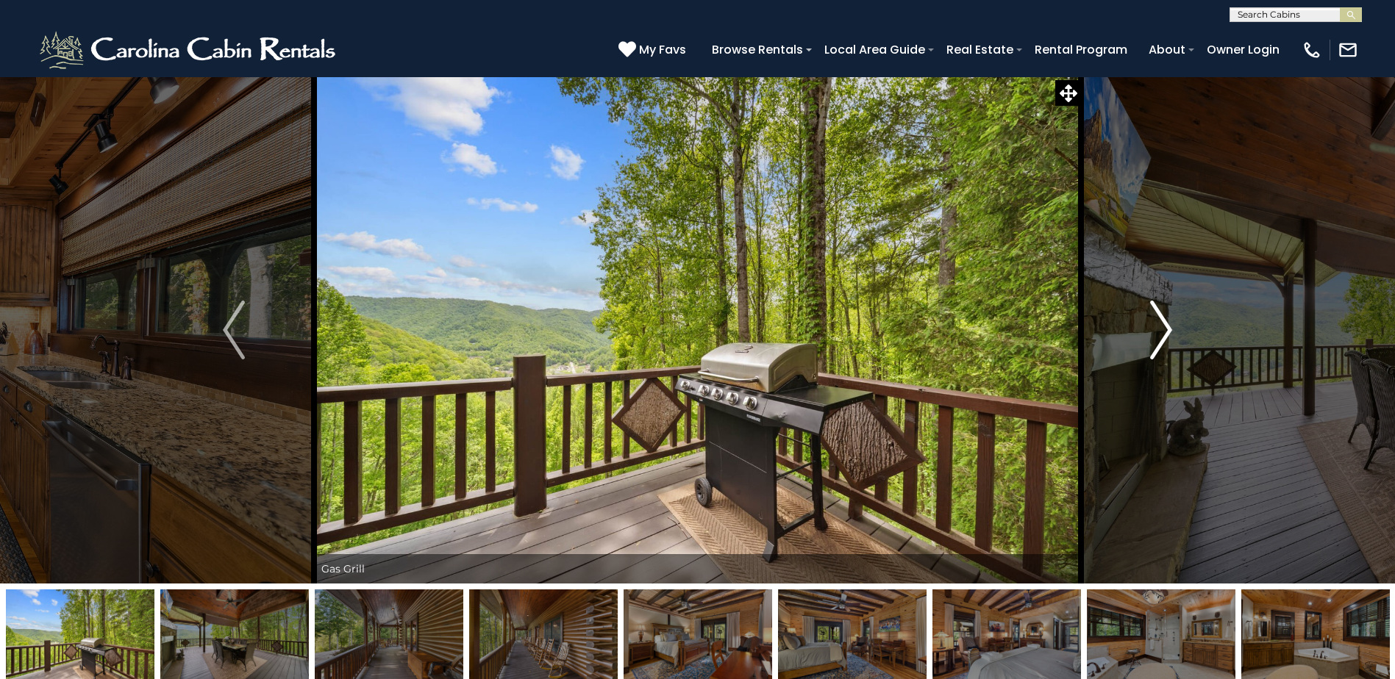
click at [1167, 337] on img "Next" at bounding box center [1161, 330] width 22 height 59
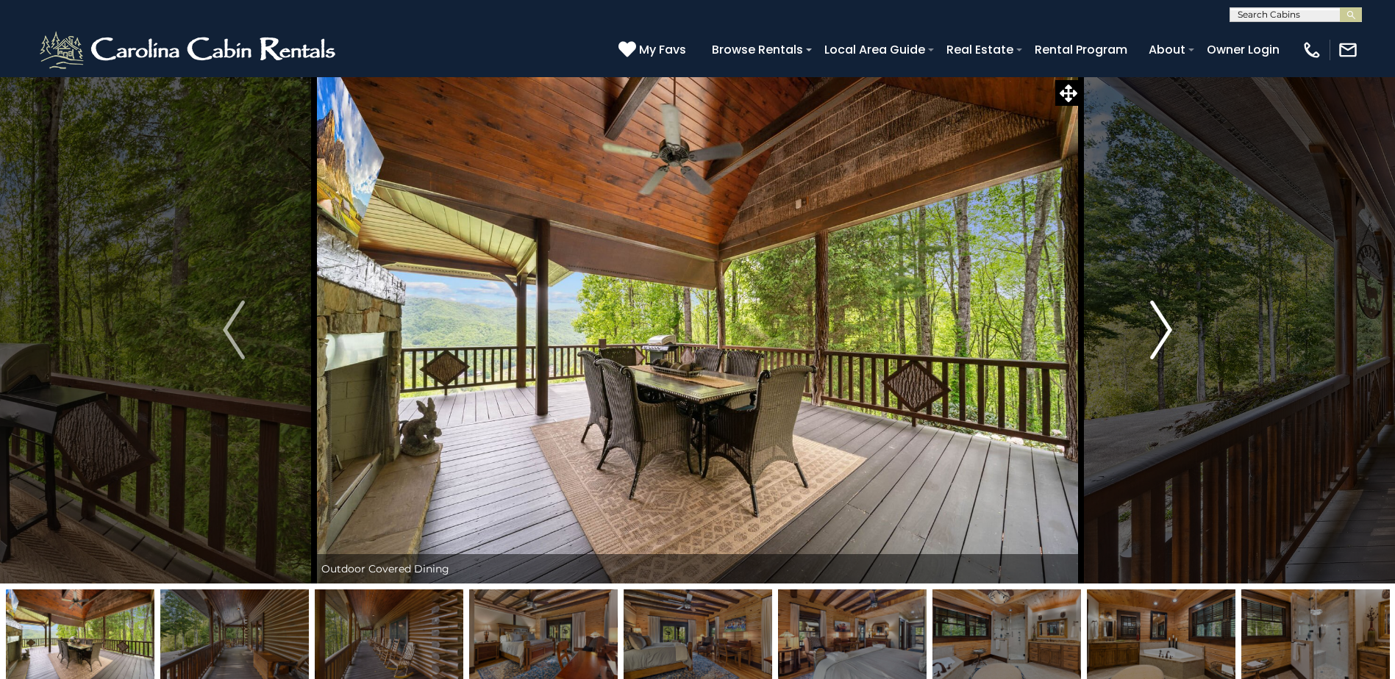
click at [1167, 337] on img "Next" at bounding box center [1161, 330] width 22 height 59
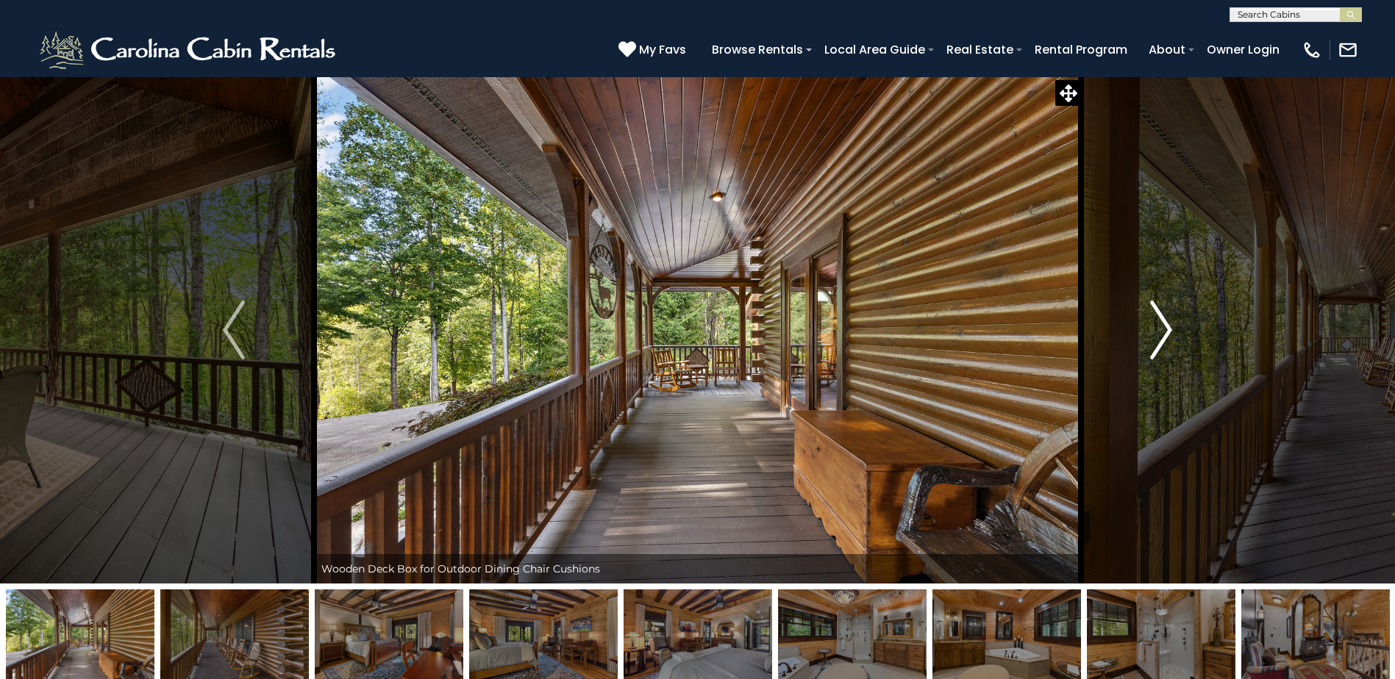
click at [1167, 337] on img "Next" at bounding box center [1161, 330] width 22 height 59
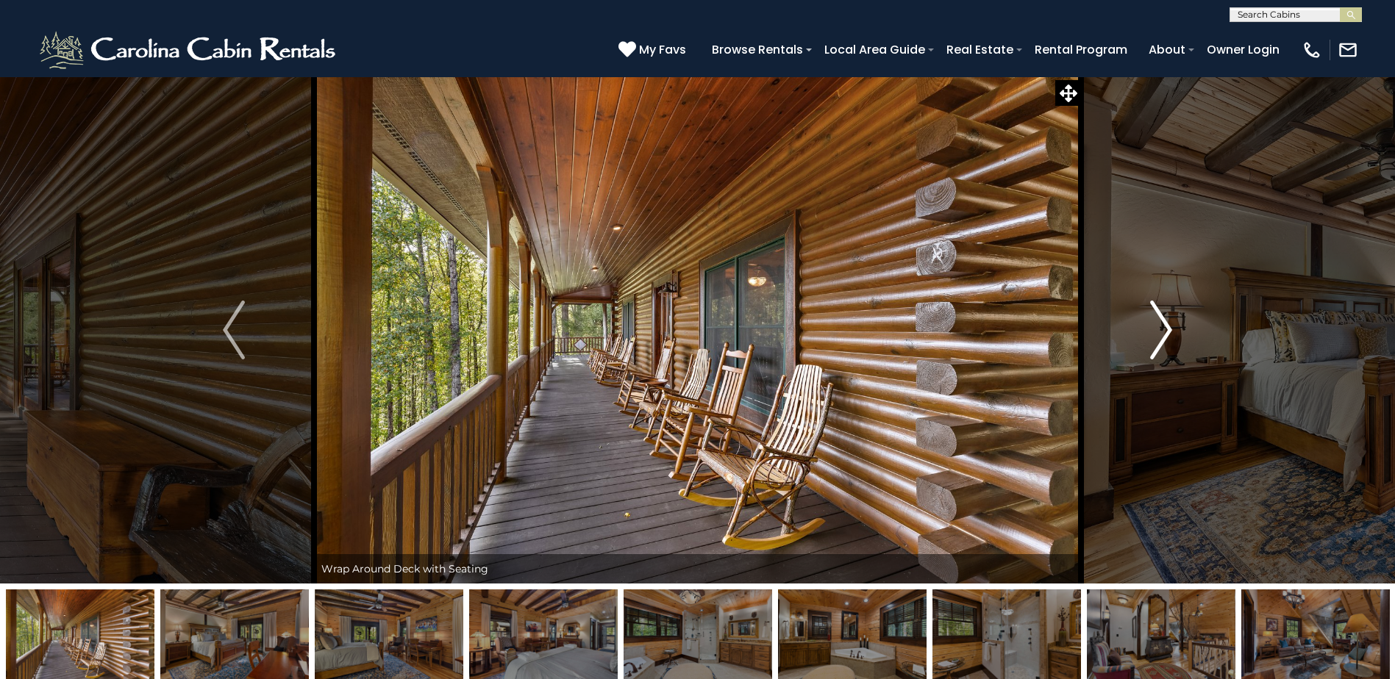
click at [1167, 337] on img "Next" at bounding box center [1161, 330] width 22 height 59
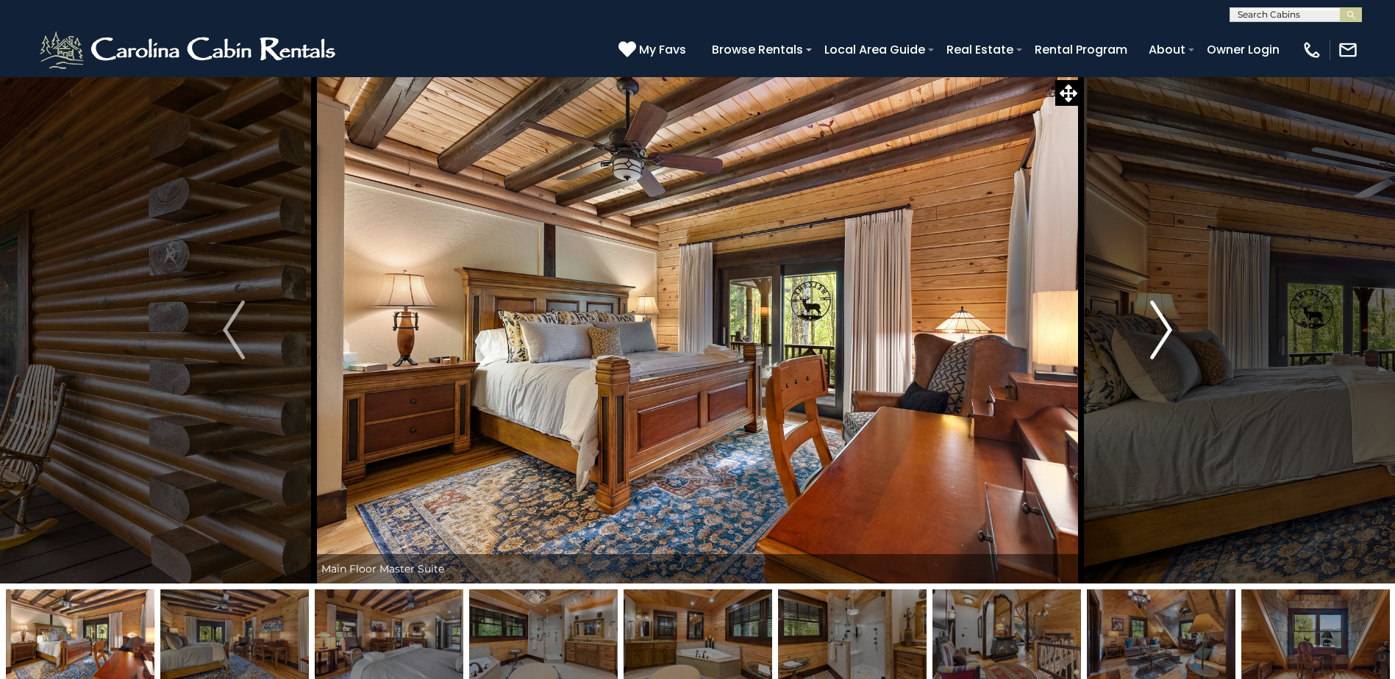
click at [1167, 337] on img "Next" at bounding box center [1161, 330] width 22 height 59
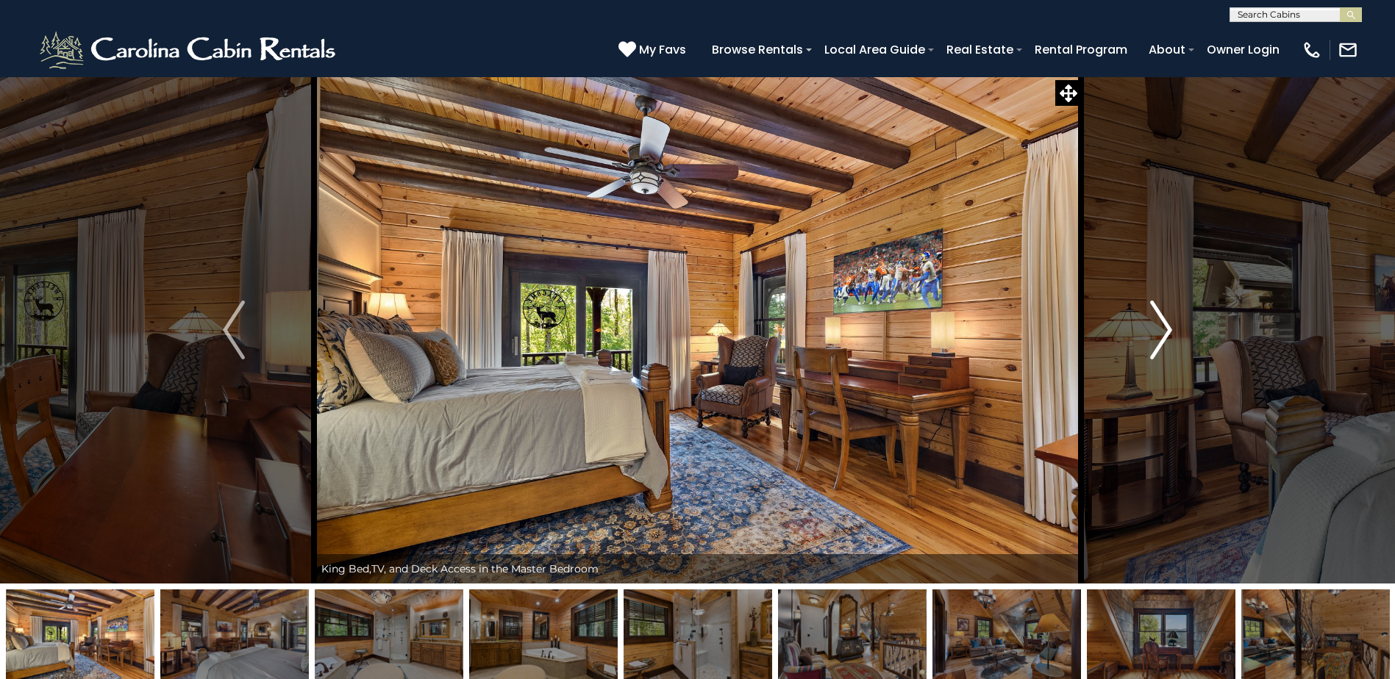
click at [1167, 337] on img "Next" at bounding box center [1161, 330] width 22 height 59
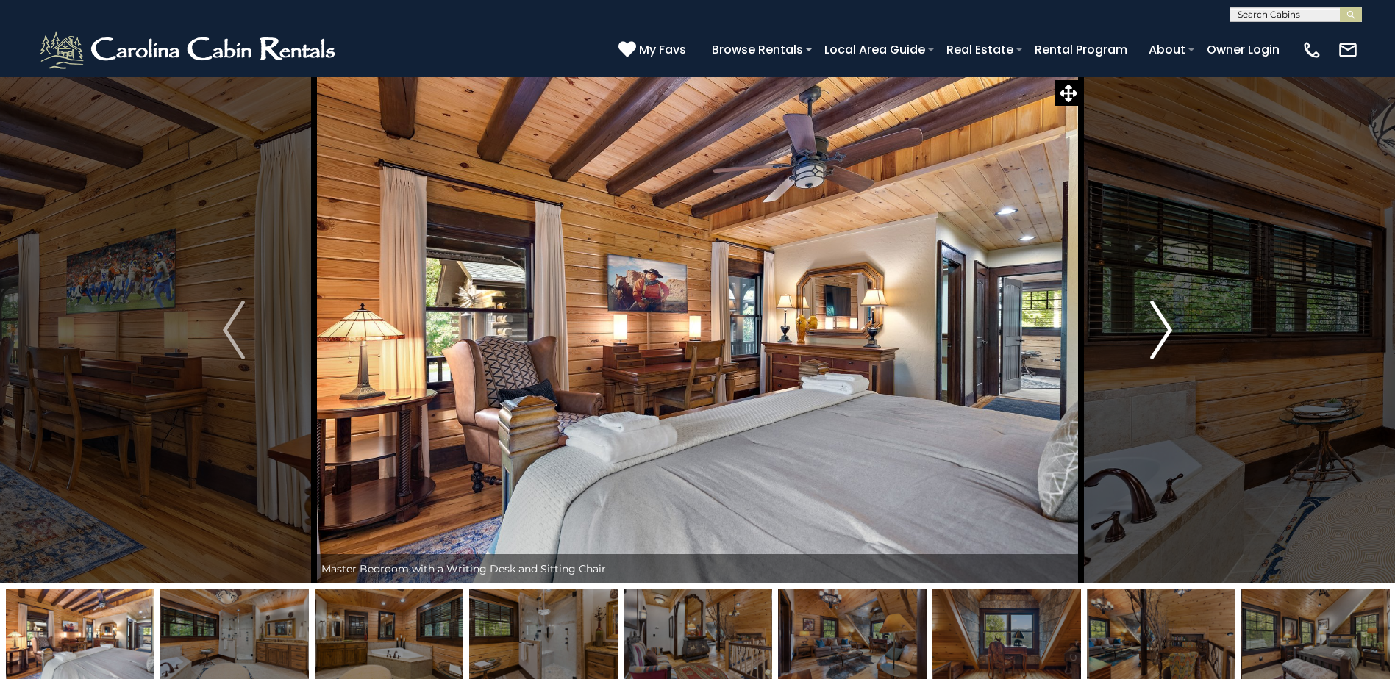
click at [1167, 337] on img "Next" at bounding box center [1161, 330] width 22 height 59
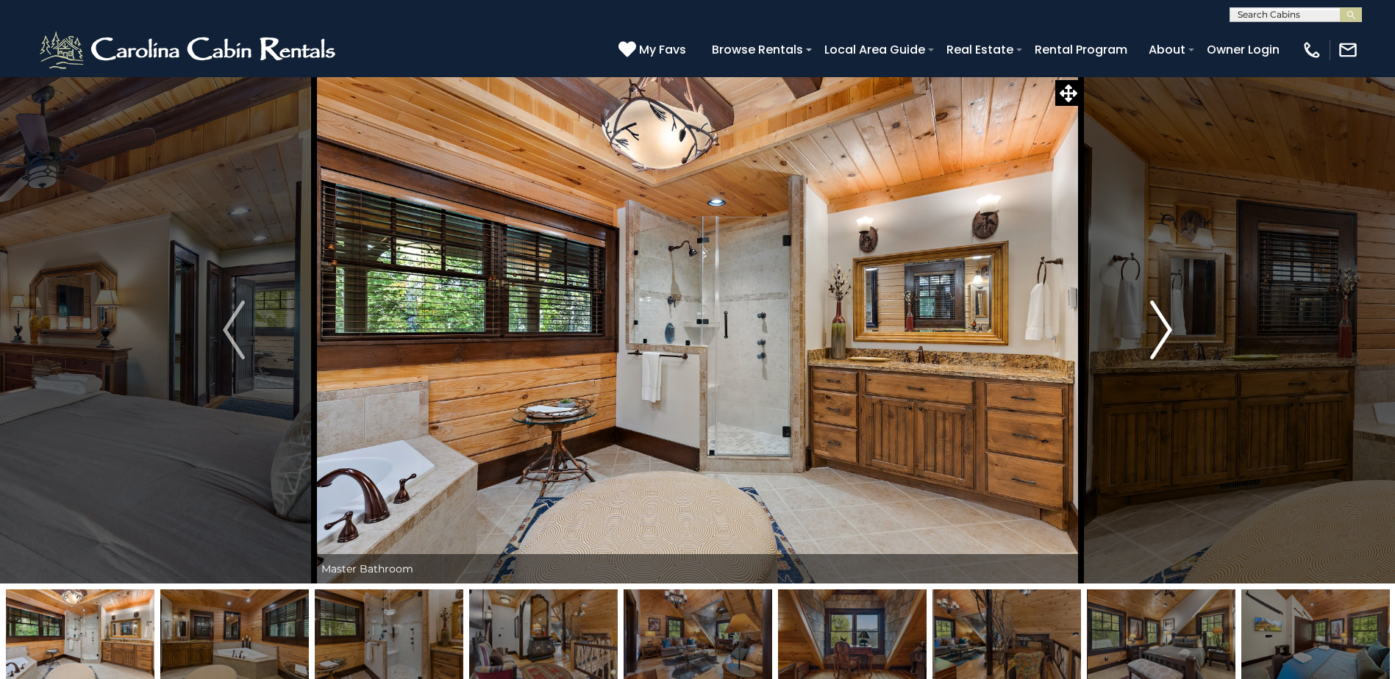
click at [1167, 337] on img "Next" at bounding box center [1161, 330] width 22 height 59
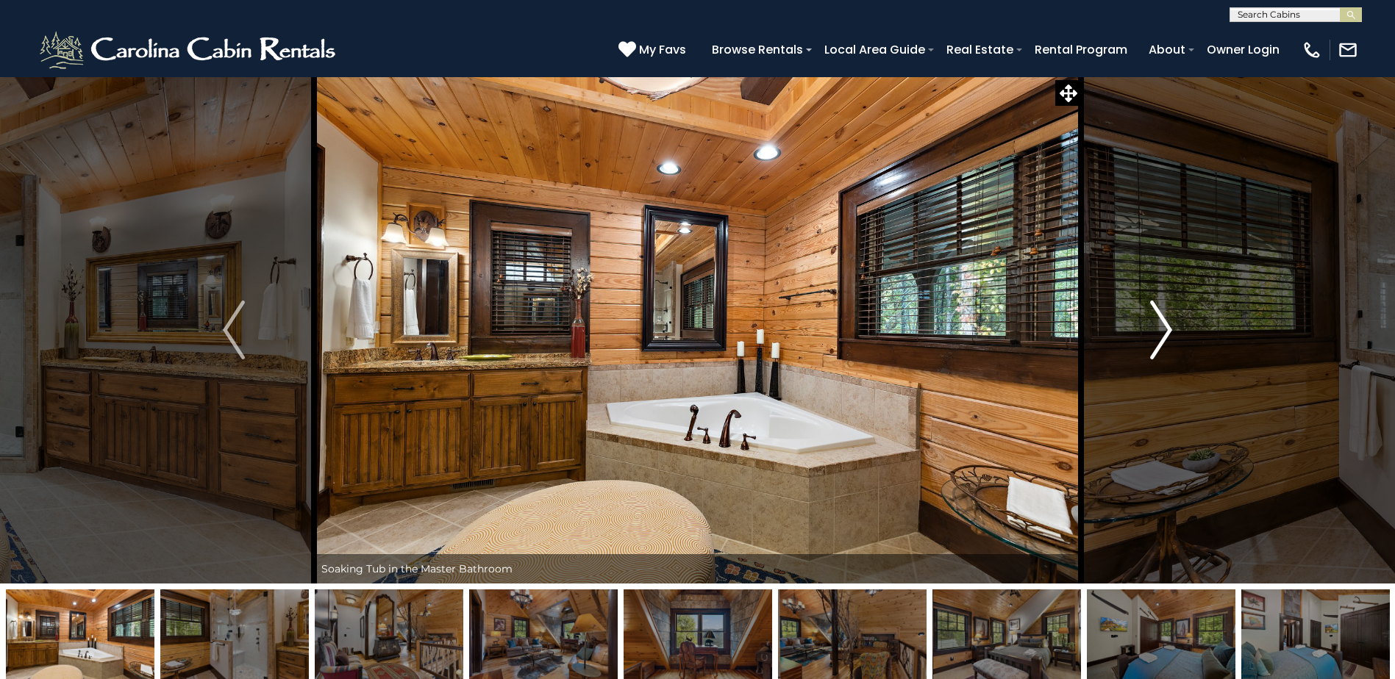
click at [1167, 337] on img "Next" at bounding box center [1161, 330] width 22 height 59
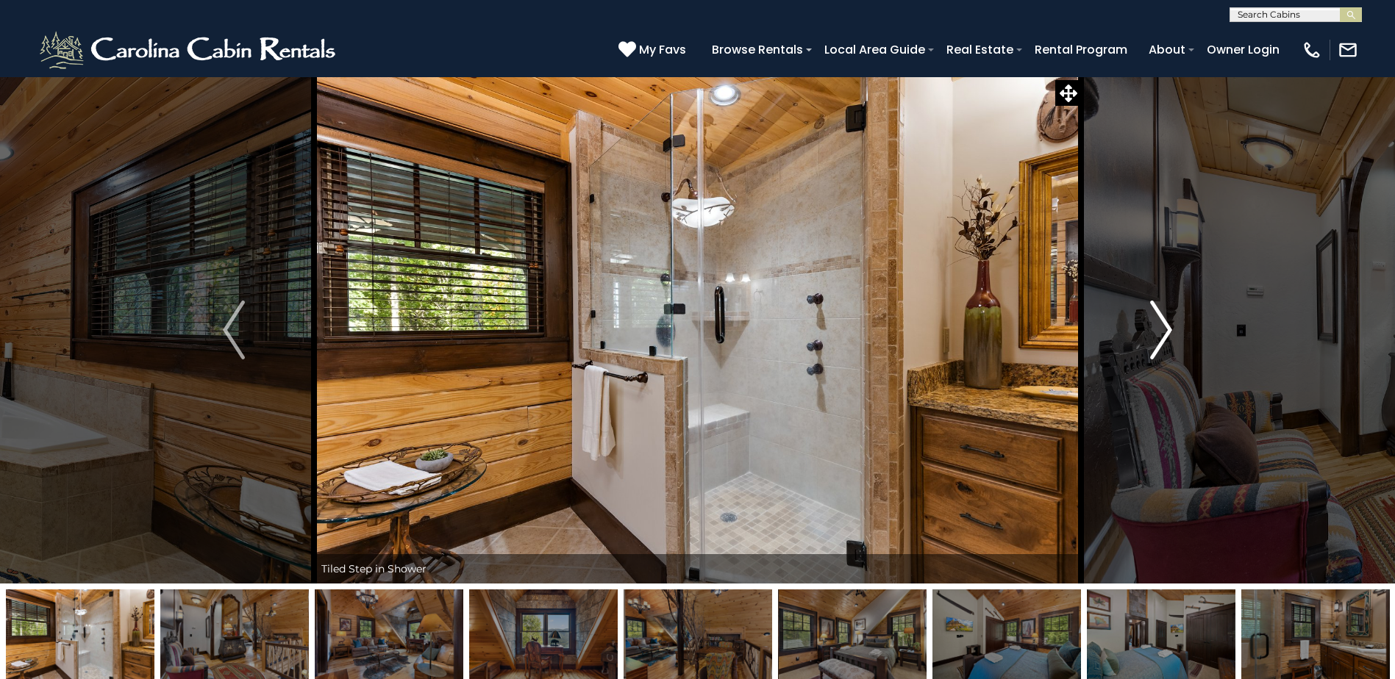
click at [1167, 337] on img "Next" at bounding box center [1161, 330] width 22 height 59
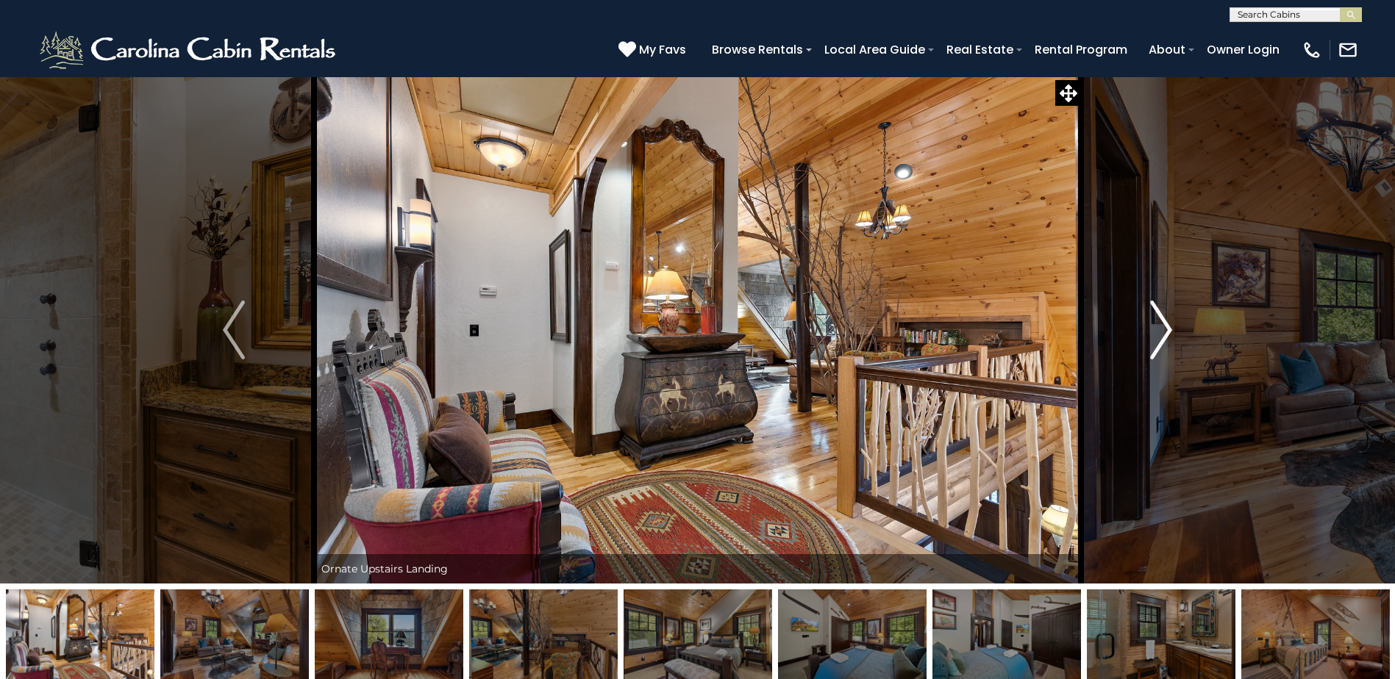
click at [1167, 337] on img "Next" at bounding box center [1161, 330] width 22 height 59
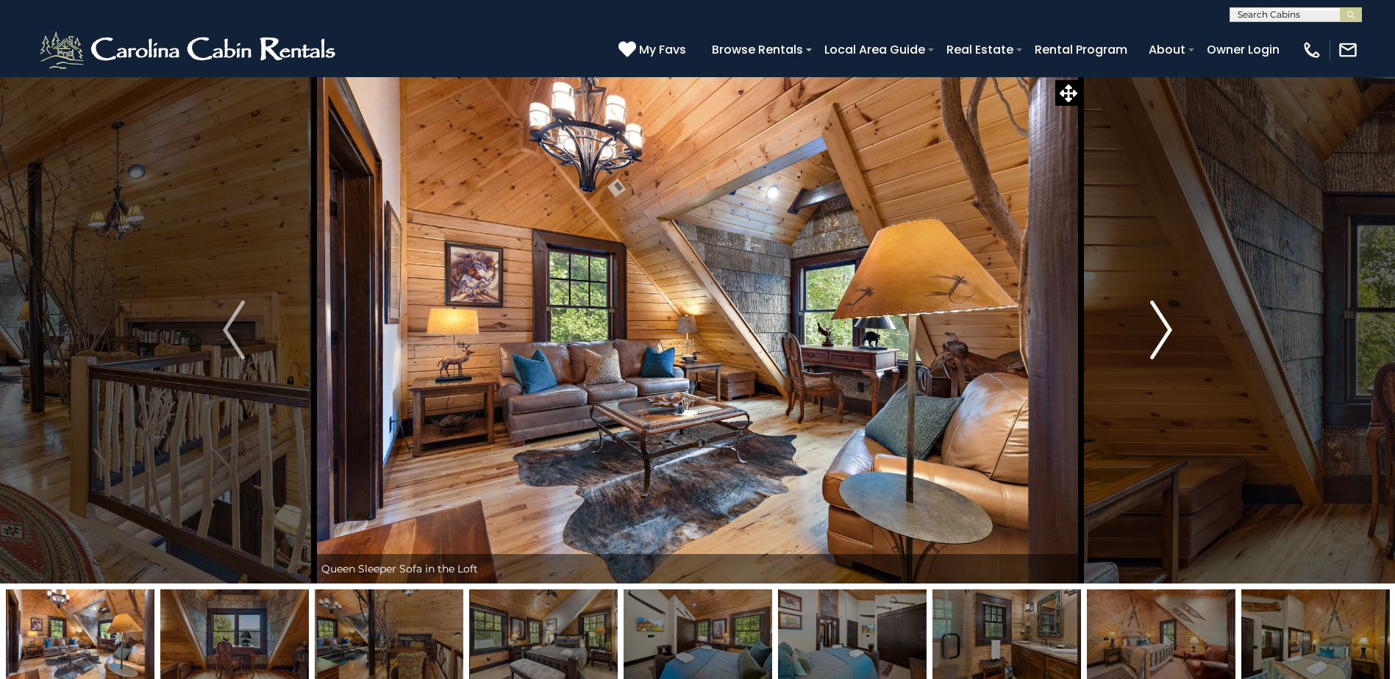
click at [1167, 337] on img "Next" at bounding box center [1161, 330] width 22 height 59
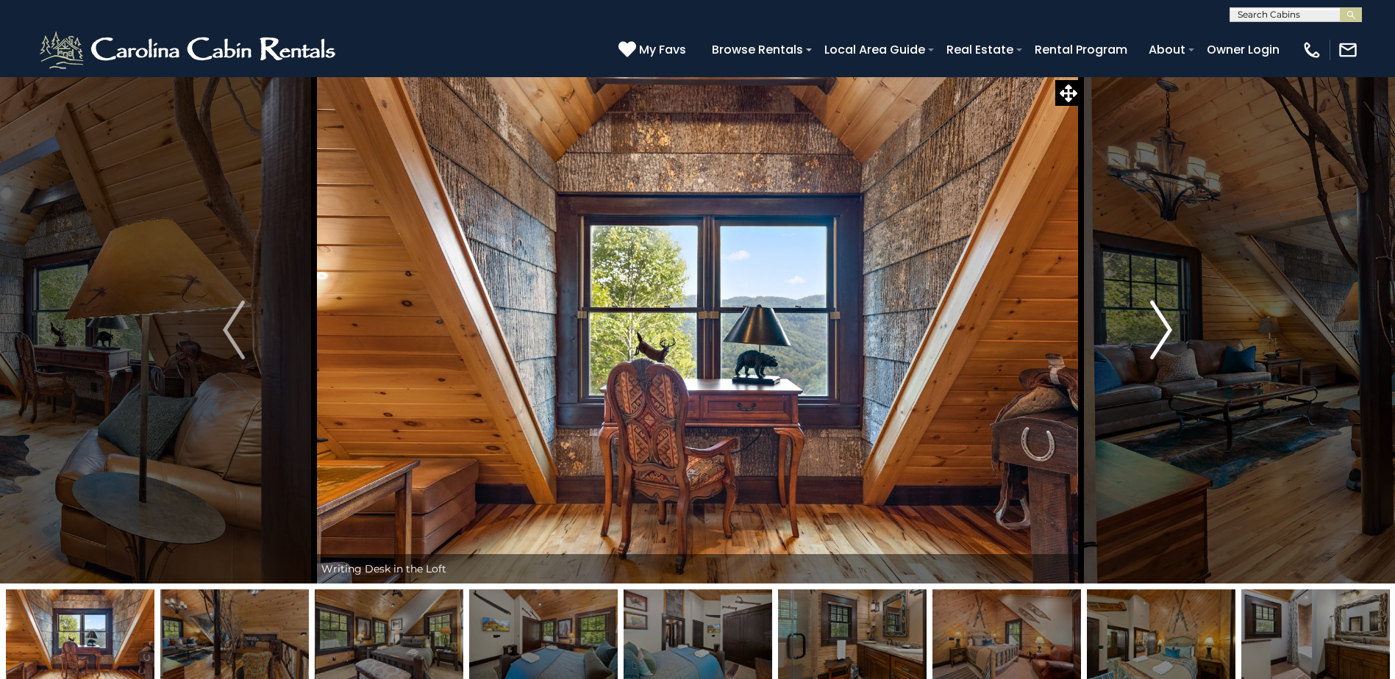
click at [1167, 337] on img "Next" at bounding box center [1161, 330] width 22 height 59
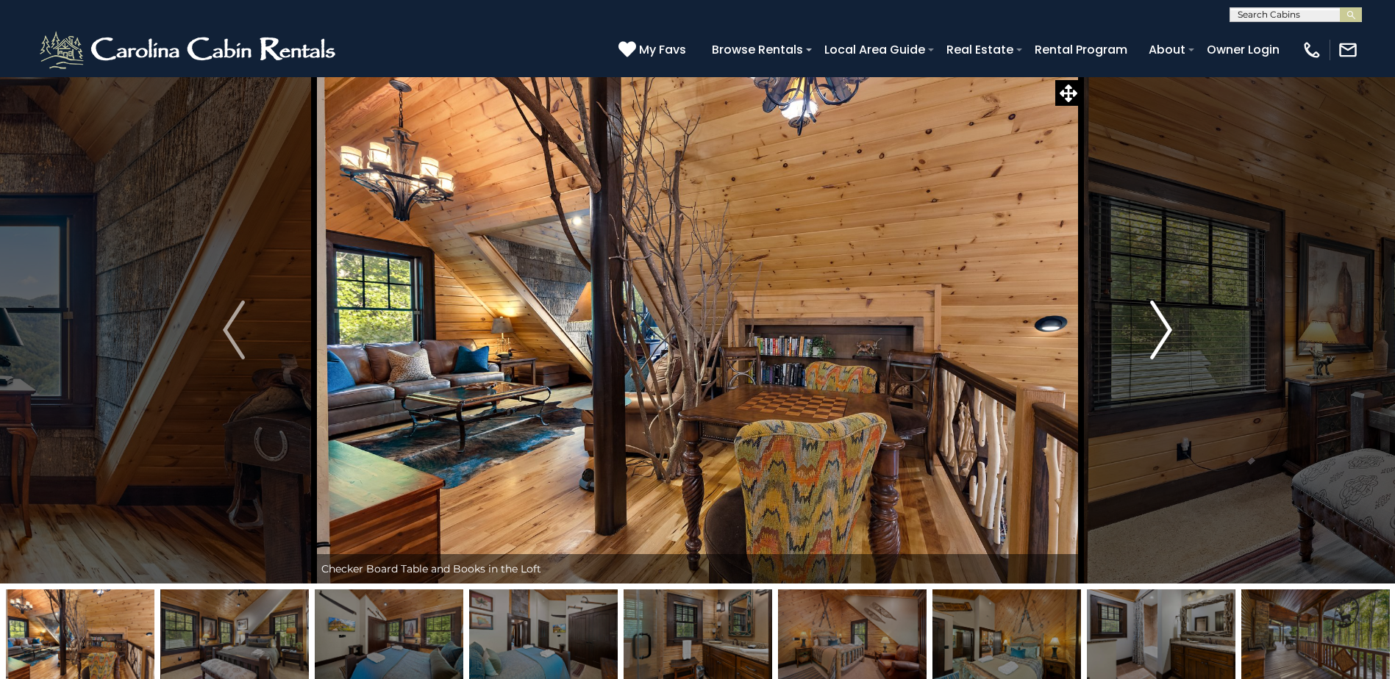
click at [1167, 337] on img "Next" at bounding box center [1161, 330] width 22 height 59
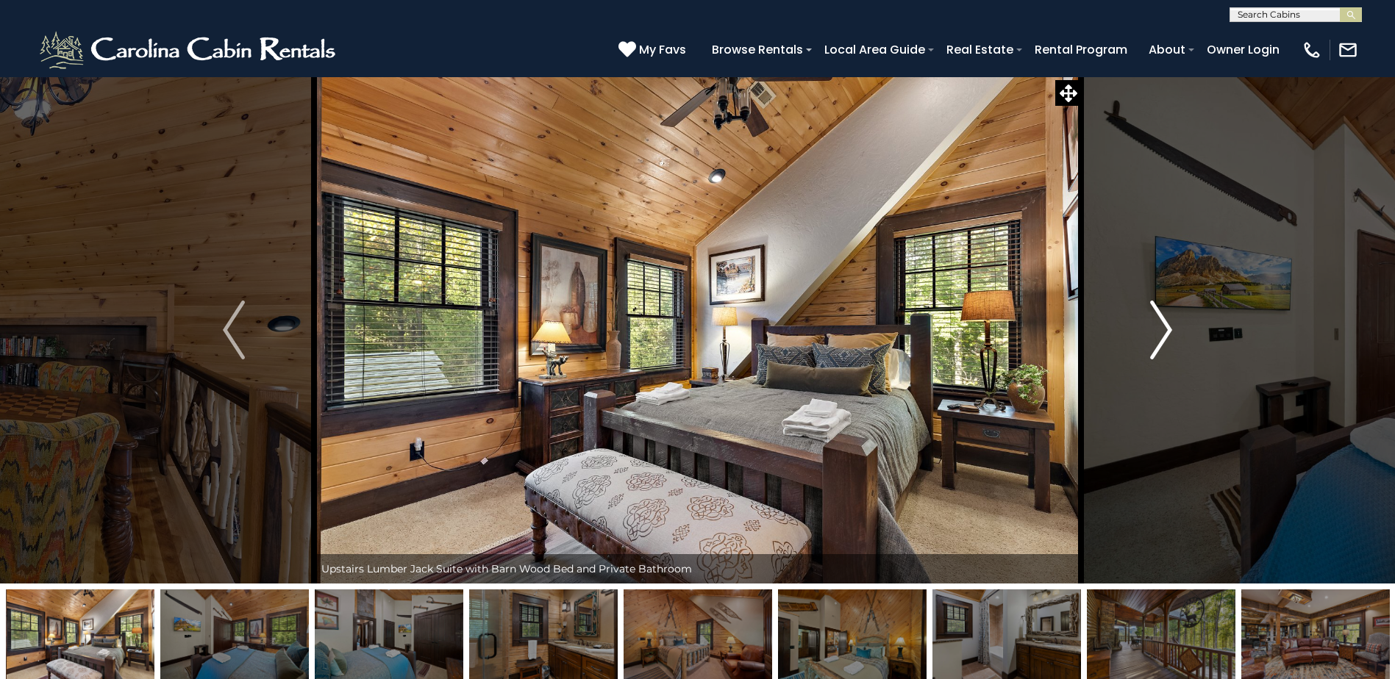
click at [1167, 337] on img "Next" at bounding box center [1161, 330] width 22 height 59
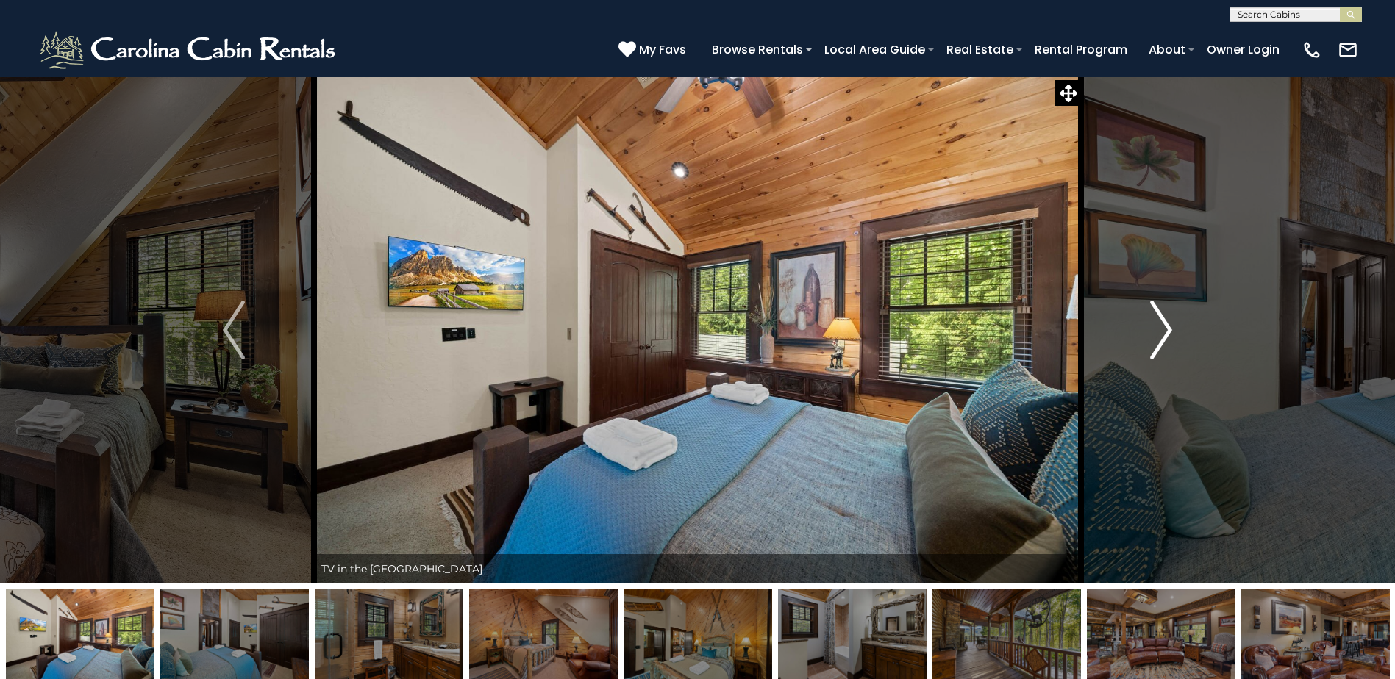
click at [1167, 337] on img "Next" at bounding box center [1161, 330] width 22 height 59
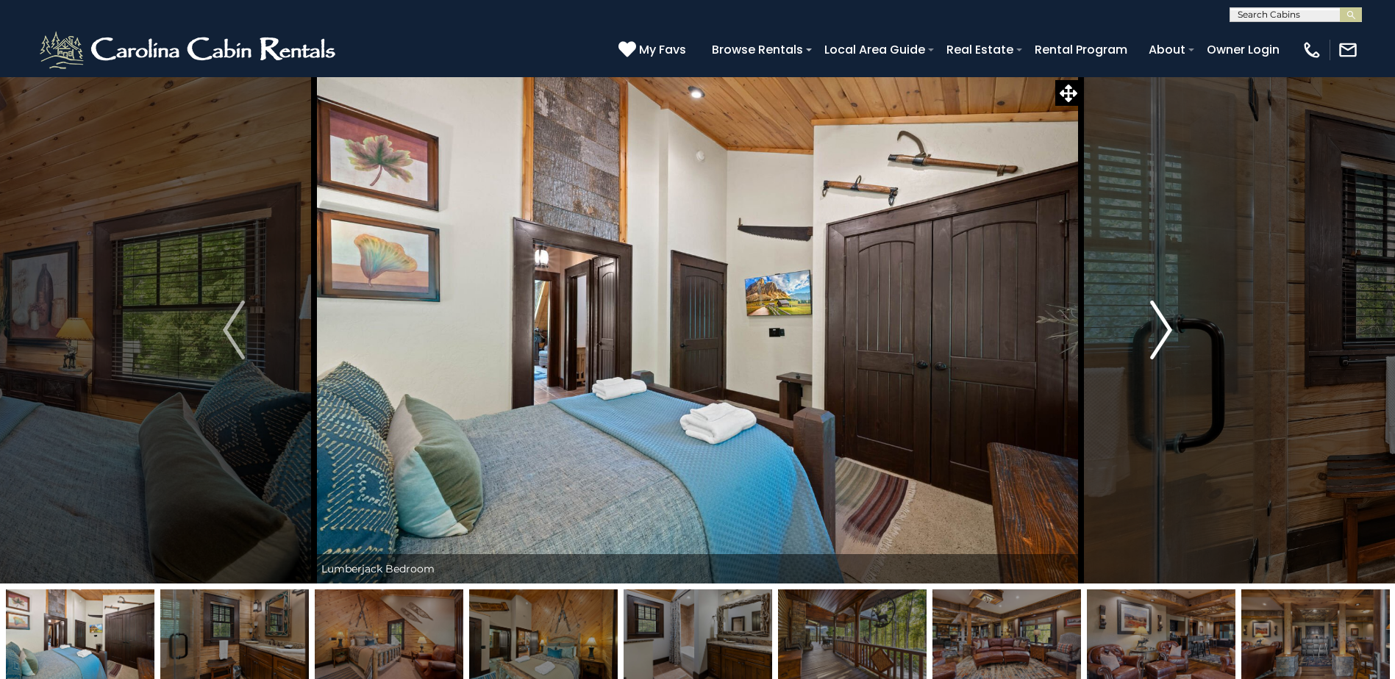
click at [1167, 337] on img "Next" at bounding box center [1161, 330] width 22 height 59
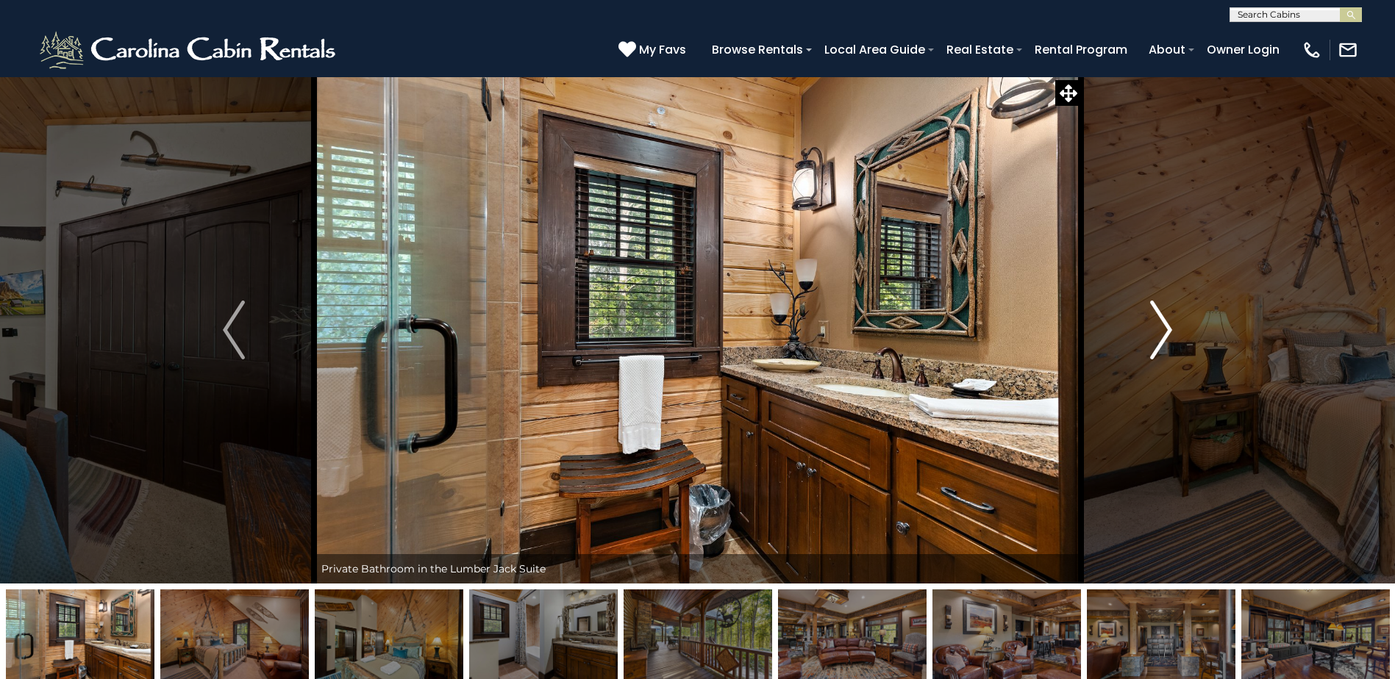
click at [1167, 337] on img "Next" at bounding box center [1161, 330] width 22 height 59
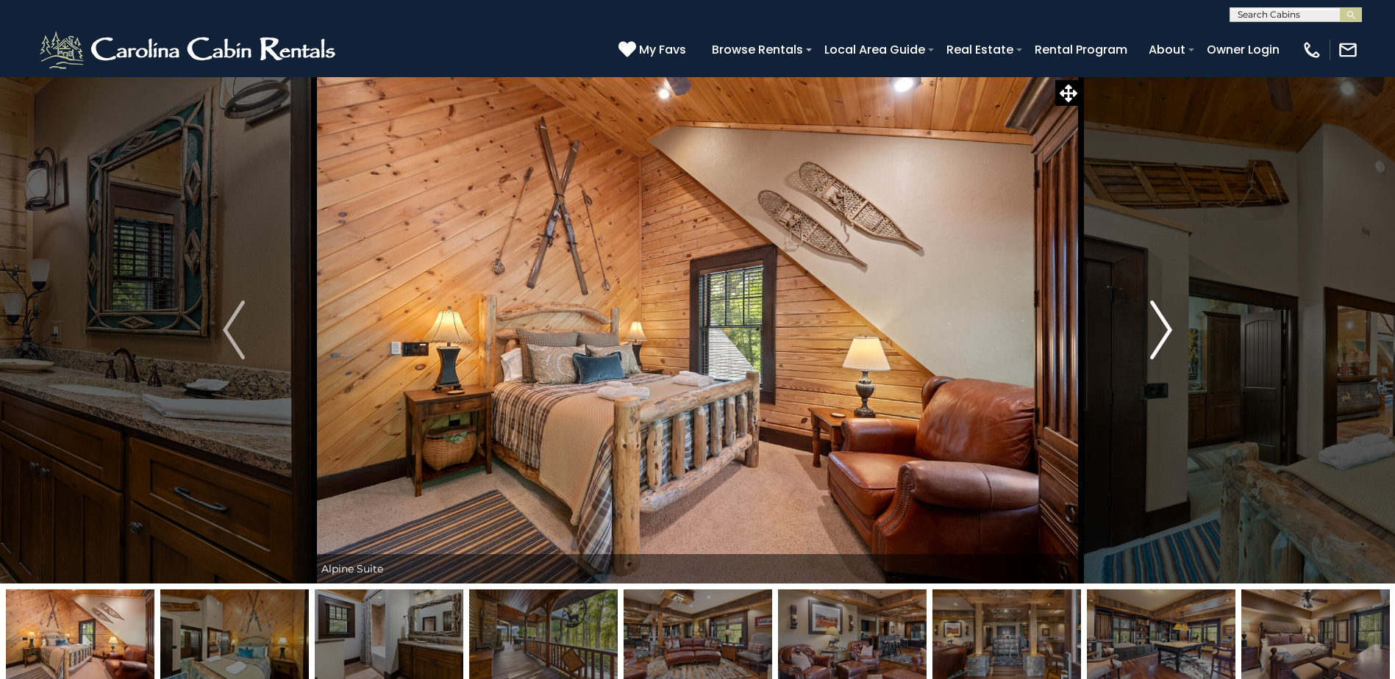
click at [1167, 337] on img "Next" at bounding box center [1161, 330] width 22 height 59
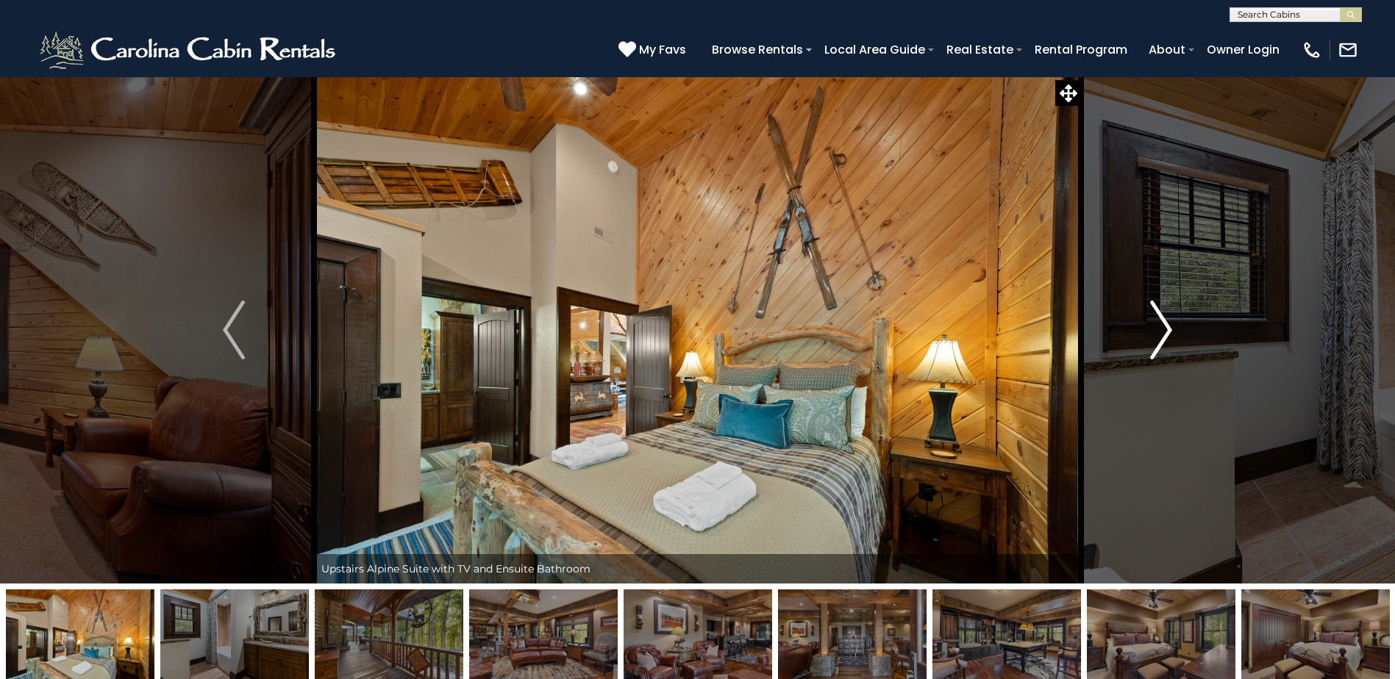
click at [1167, 337] on img "Next" at bounding box center [1161, 330] width 22 height 59
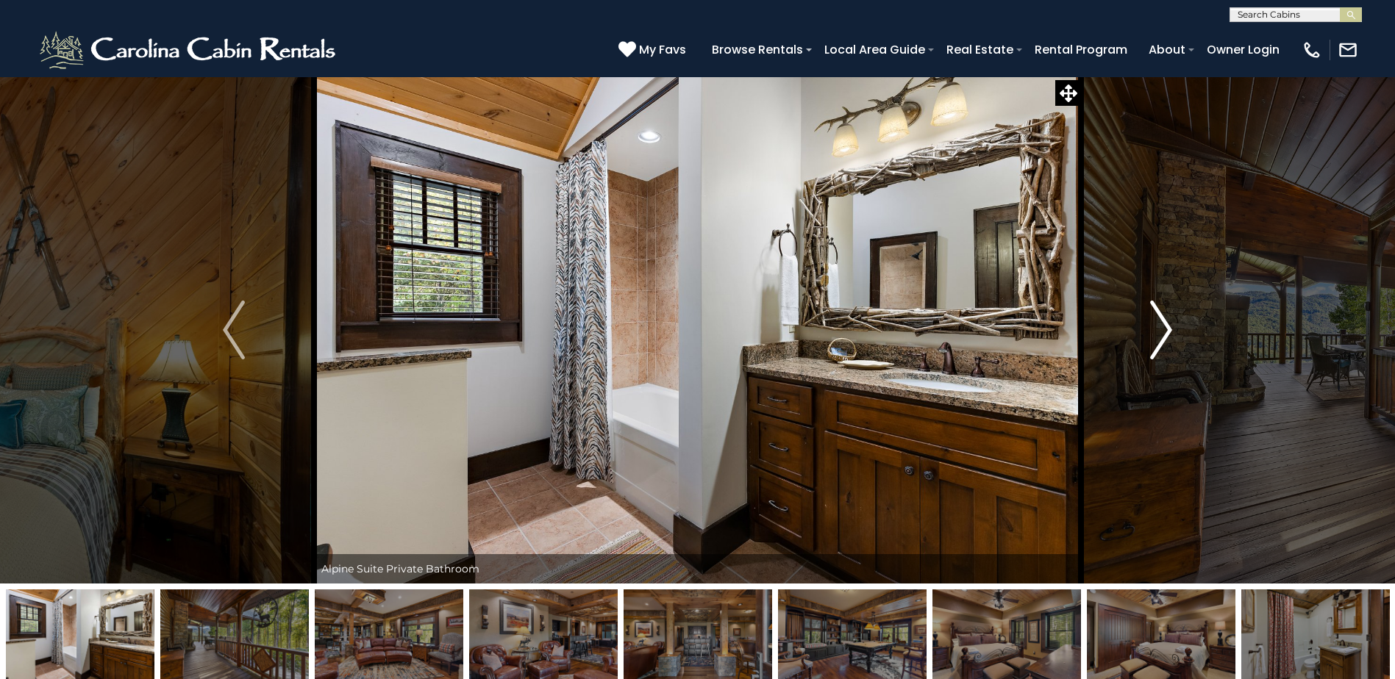
click at [1167, 337] on img "Next" at bounding box center [1161, 330] width 22 height 59
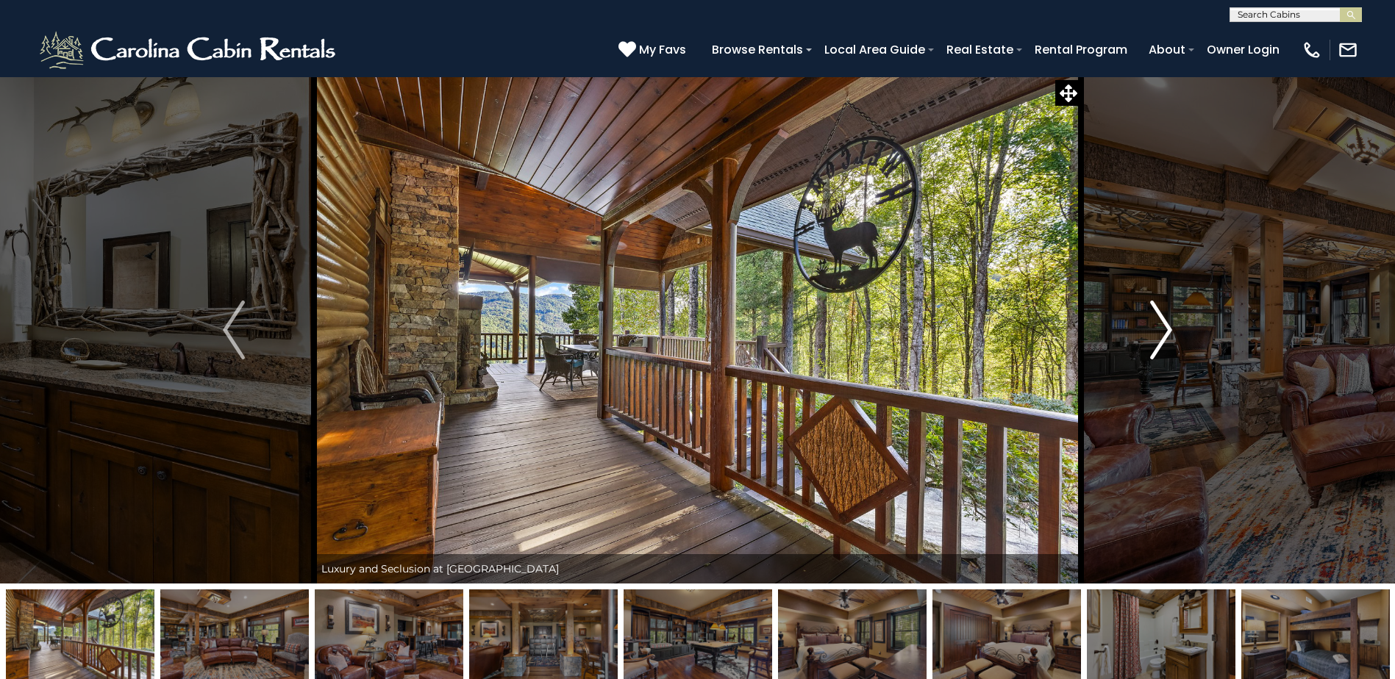
click at [1167, 337] on img "Next" at bounding box center [1161, 330] width 22 height 59
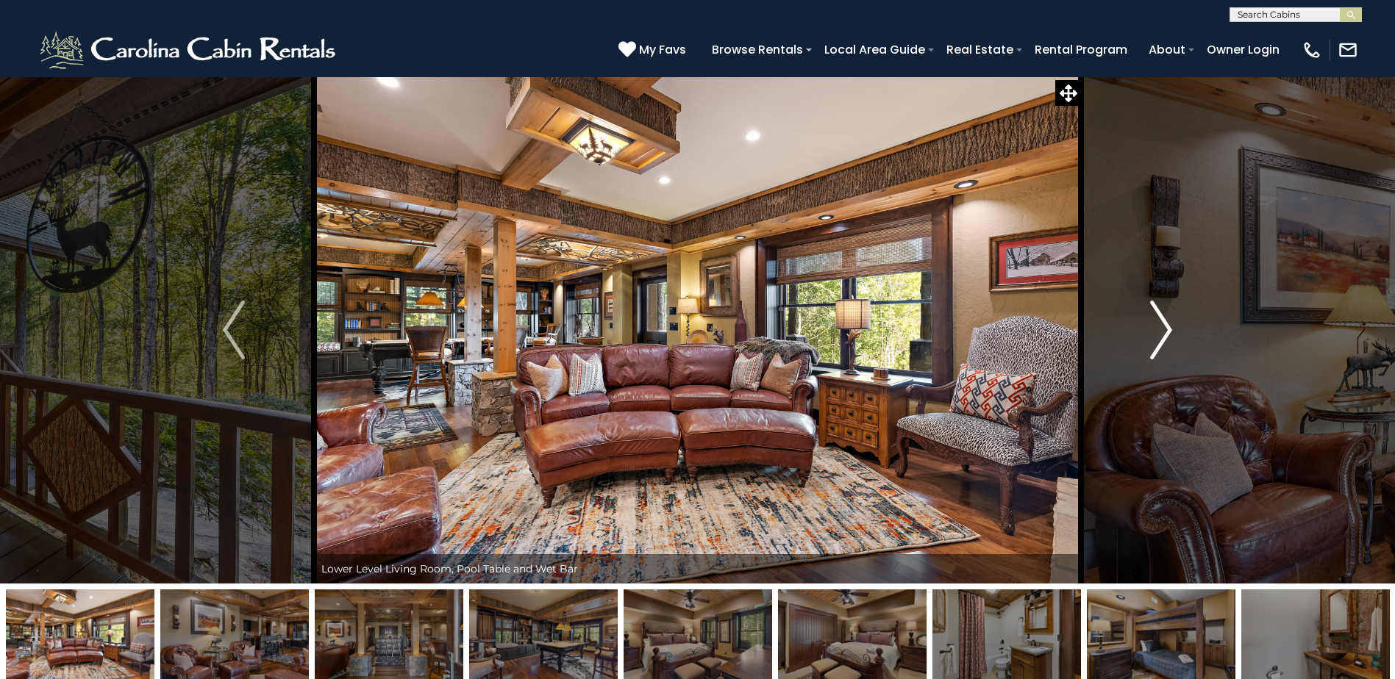
click at [1167, 337] on img "Next" at bounding box center [1161, 330] width 22 height 59
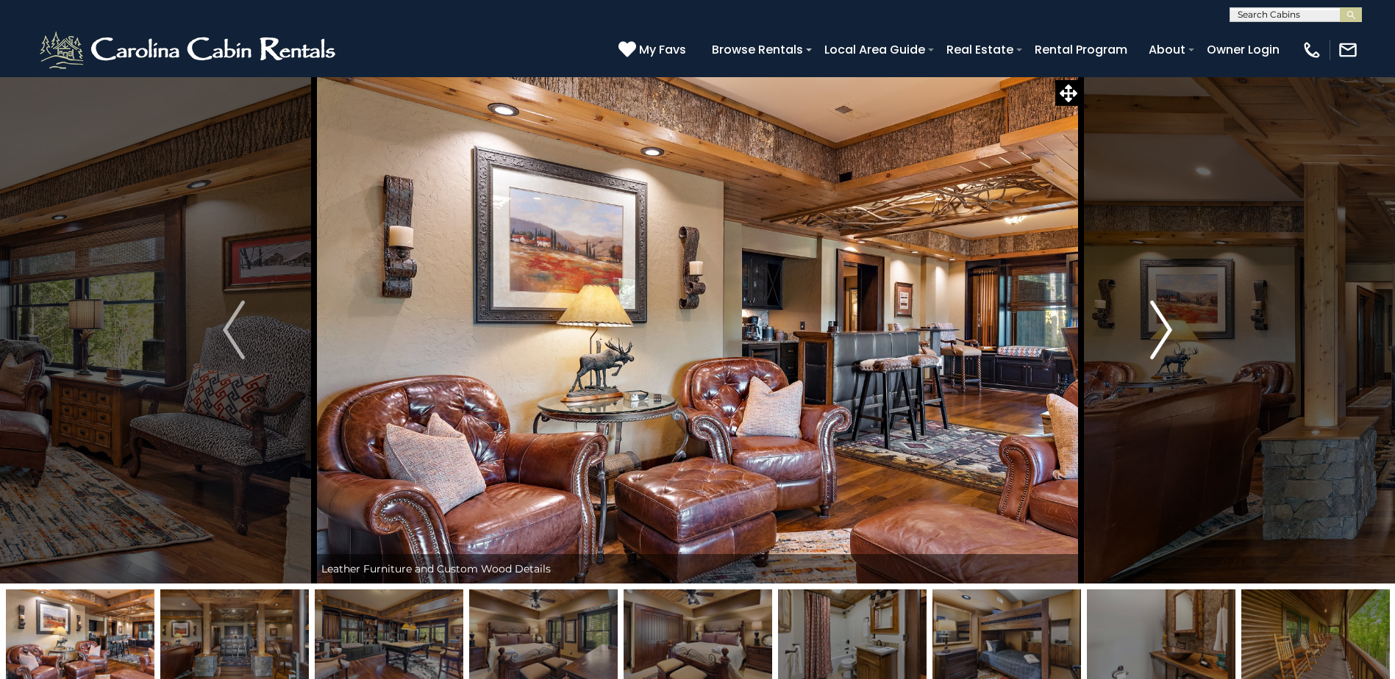
click at [1167, 337] on img "Next" at bounding box center [1161, 330] width 22 height 59
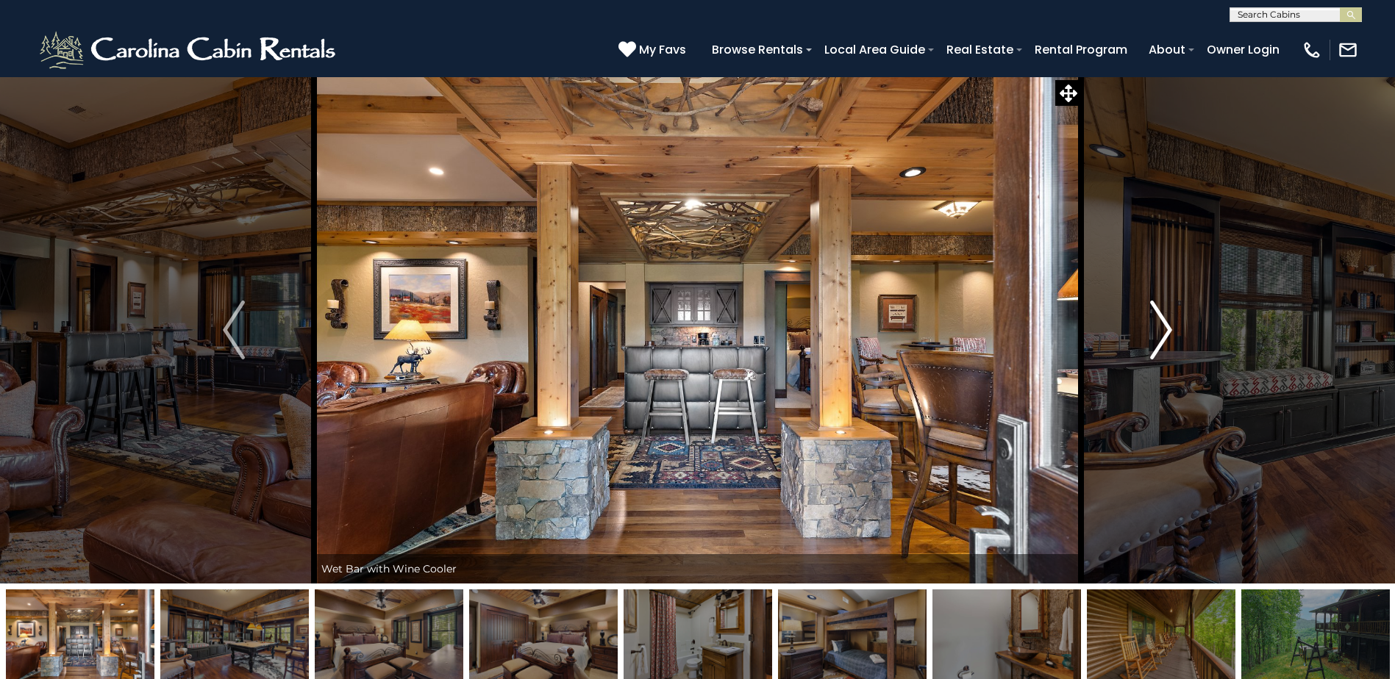
click at [1167, 337] on img "Next" at bounding box center [1161, 330] width 22 height 59
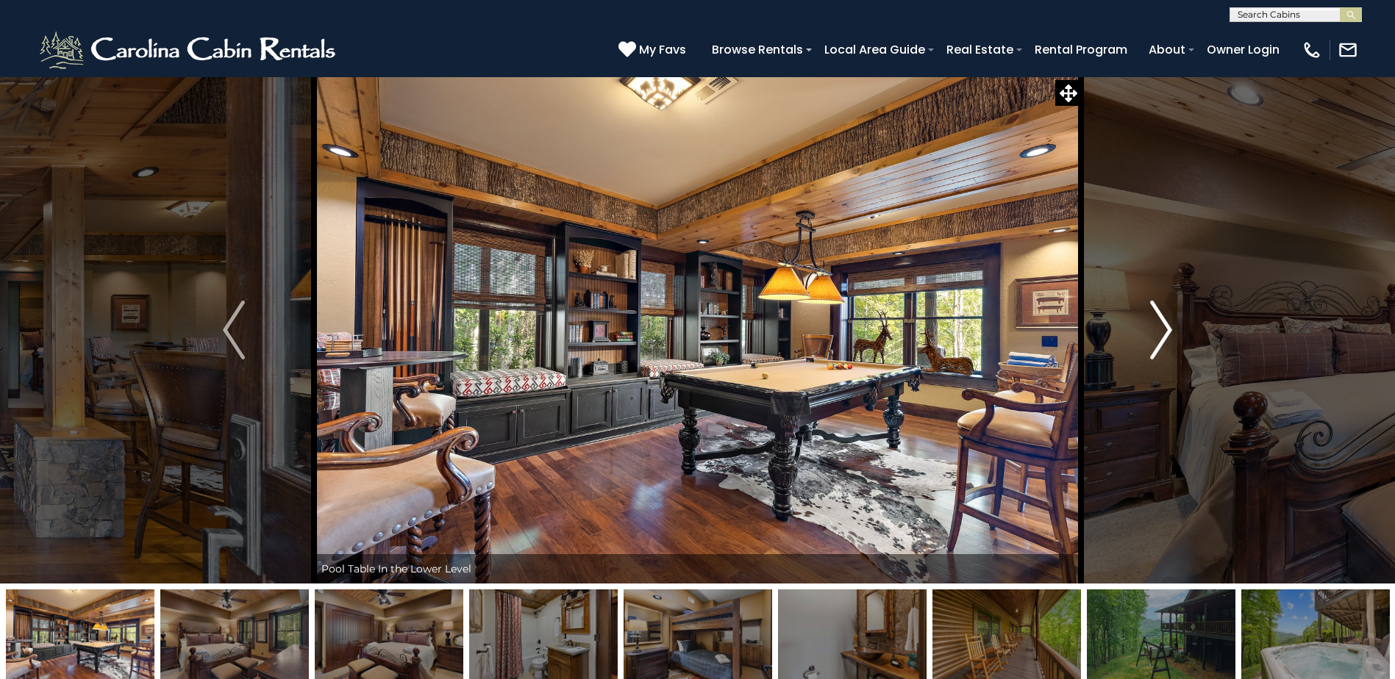
click at [1167, 337] on img "Next" at bounding box center [1161, 330] width 22 height 59
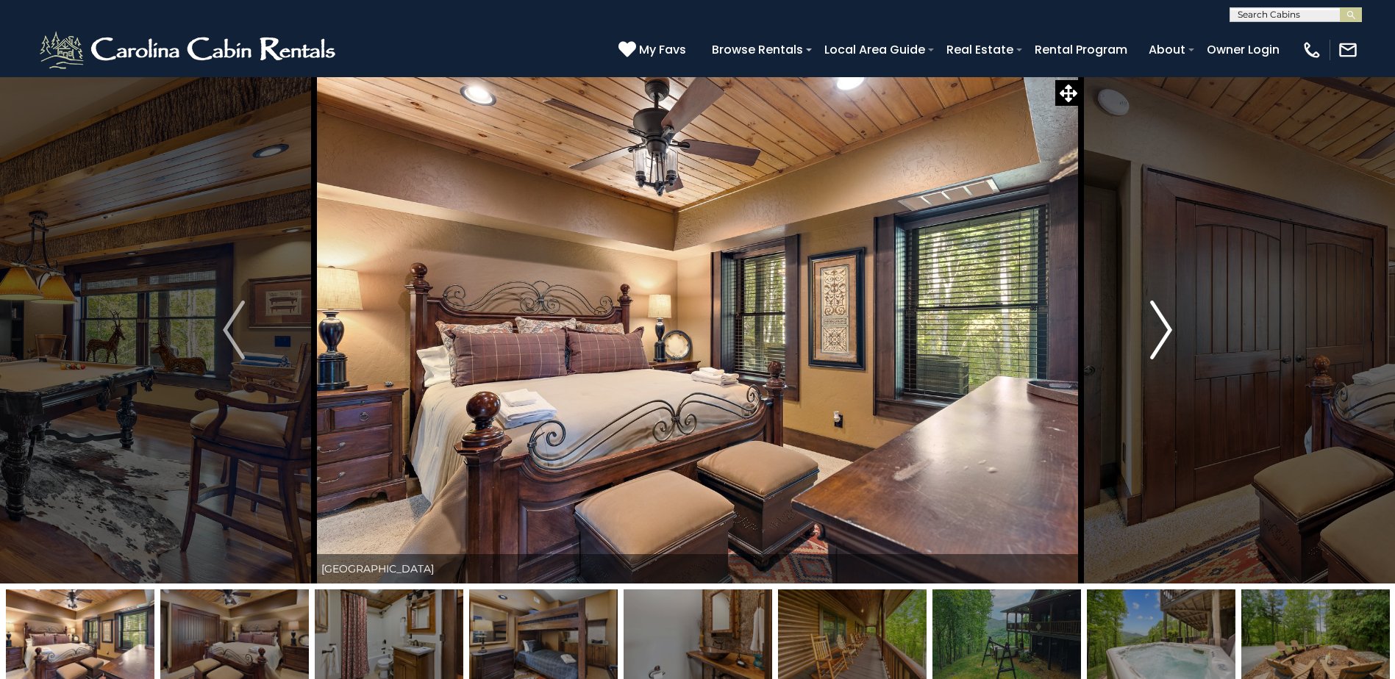
click at [1167, 337] on img "Next" at bounding box center [1161, 330] width 22 height 59
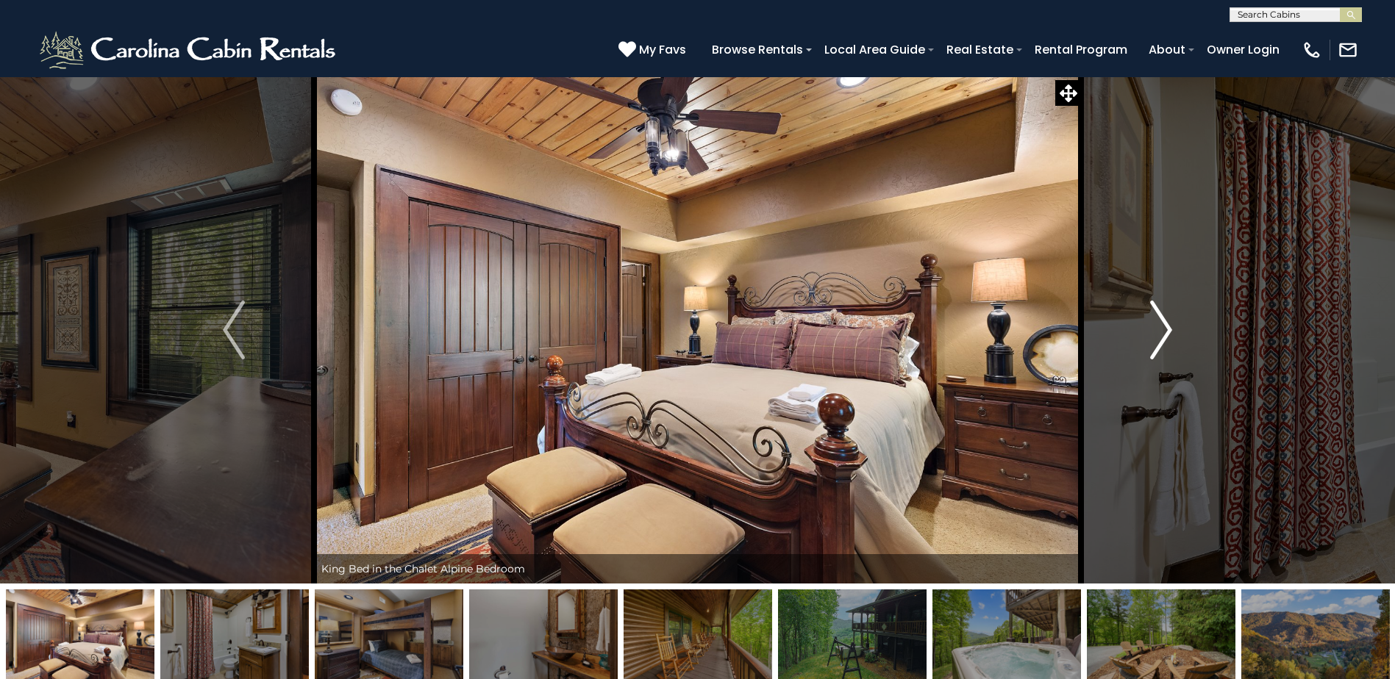
click at [1167, 337] on img "Next" at bounding box center [1161, 330] width 22 height 59
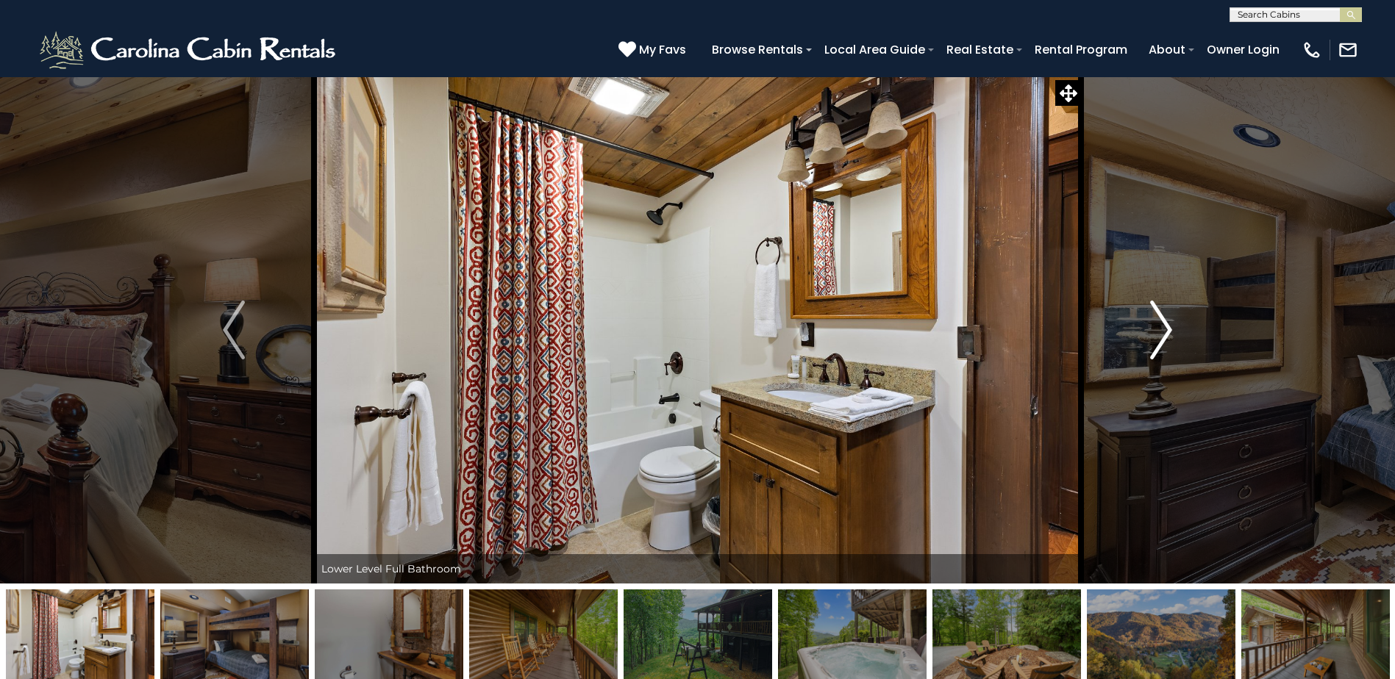
click at [1167, 337] on img "Next" at bounding box center [1161, 330] width 22 height 59
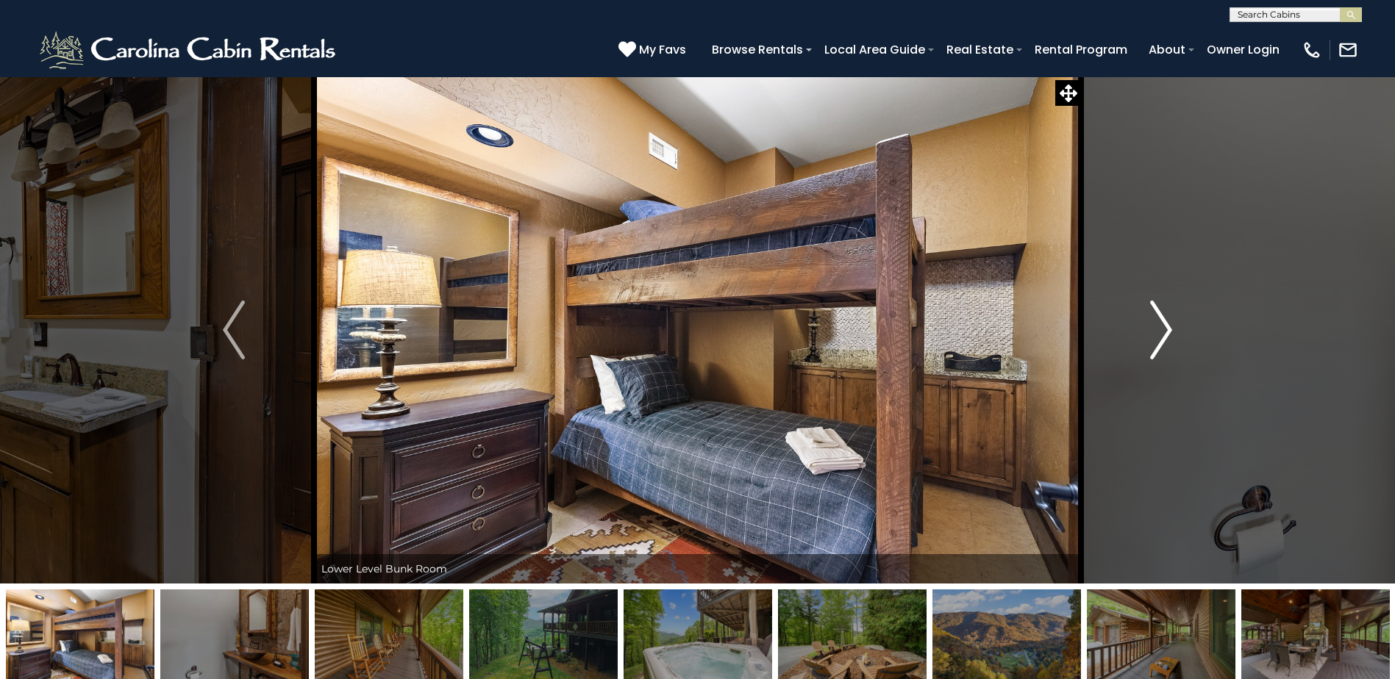
click at [1167, 337] on img "Next" at bounding box center [1161, 330] width 22 height 59
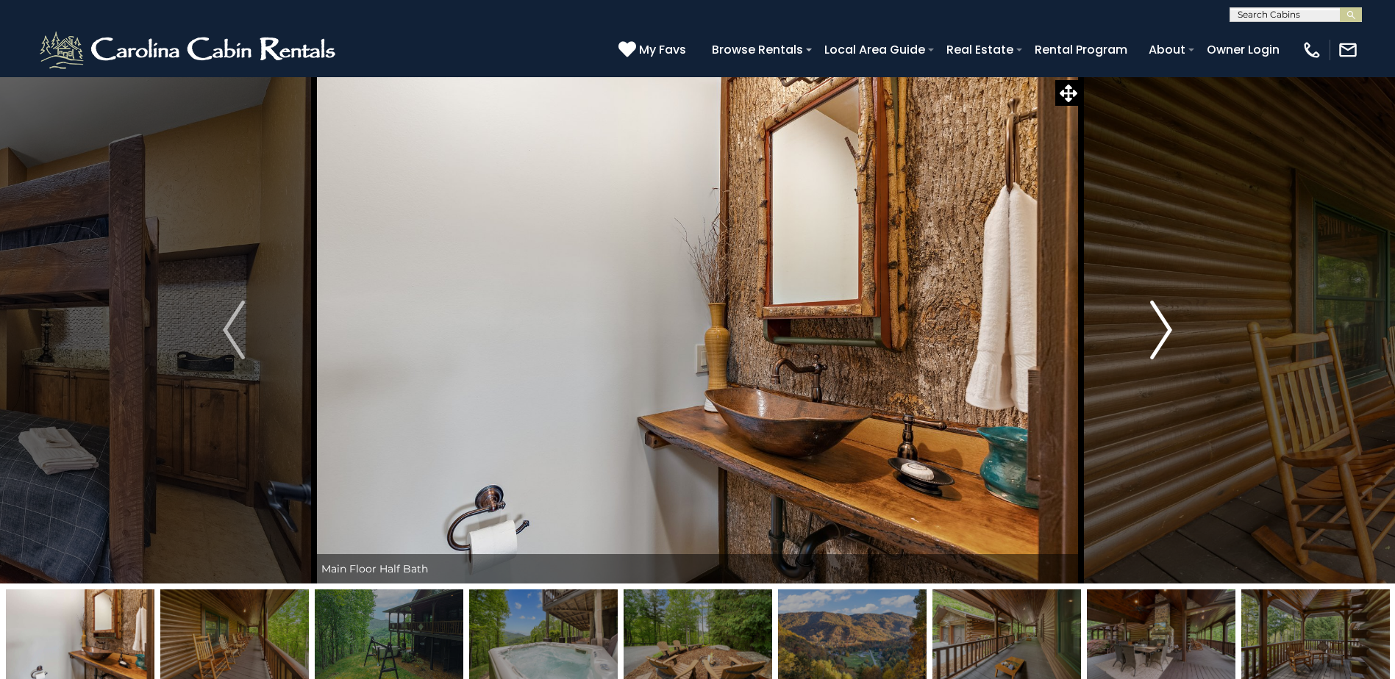
click at [1167, 337] on img "Next" at bounding box center [1161, 330] width 22 height 59
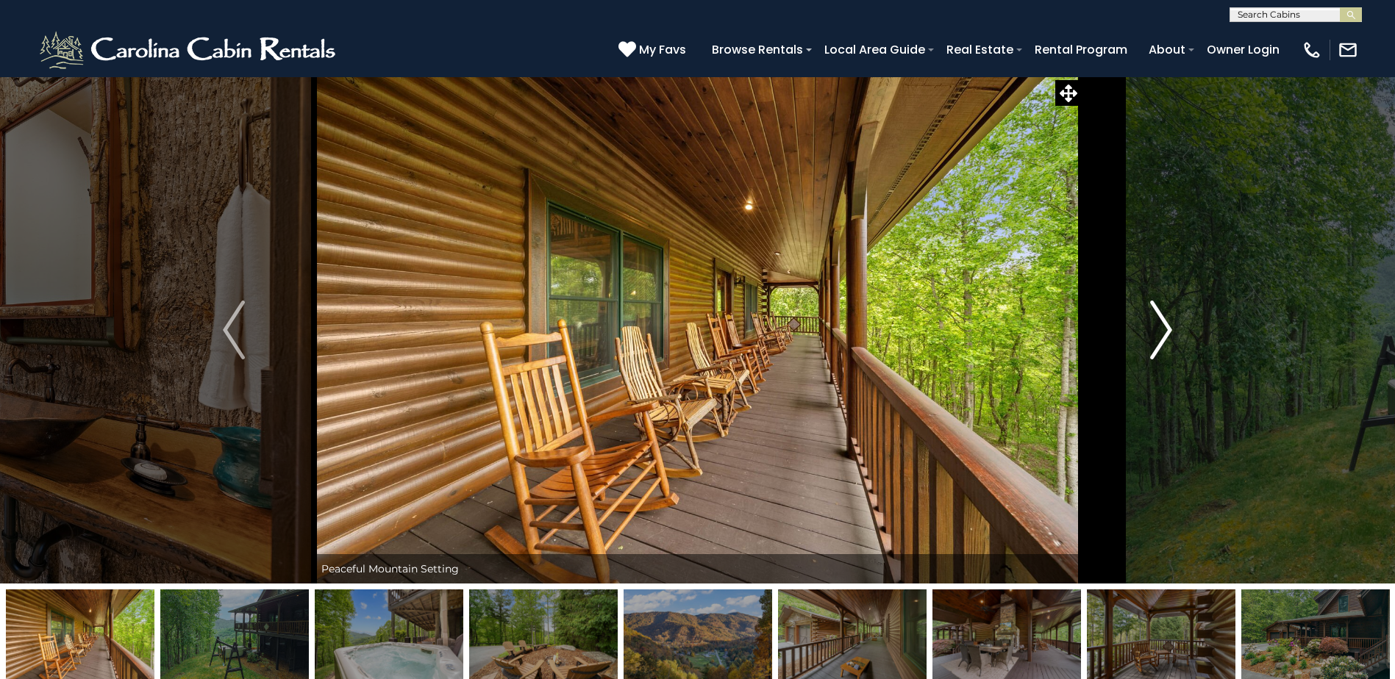
click at [1167, 337] on img "Next" at bounding box center [1161, 330] width 22 height 59
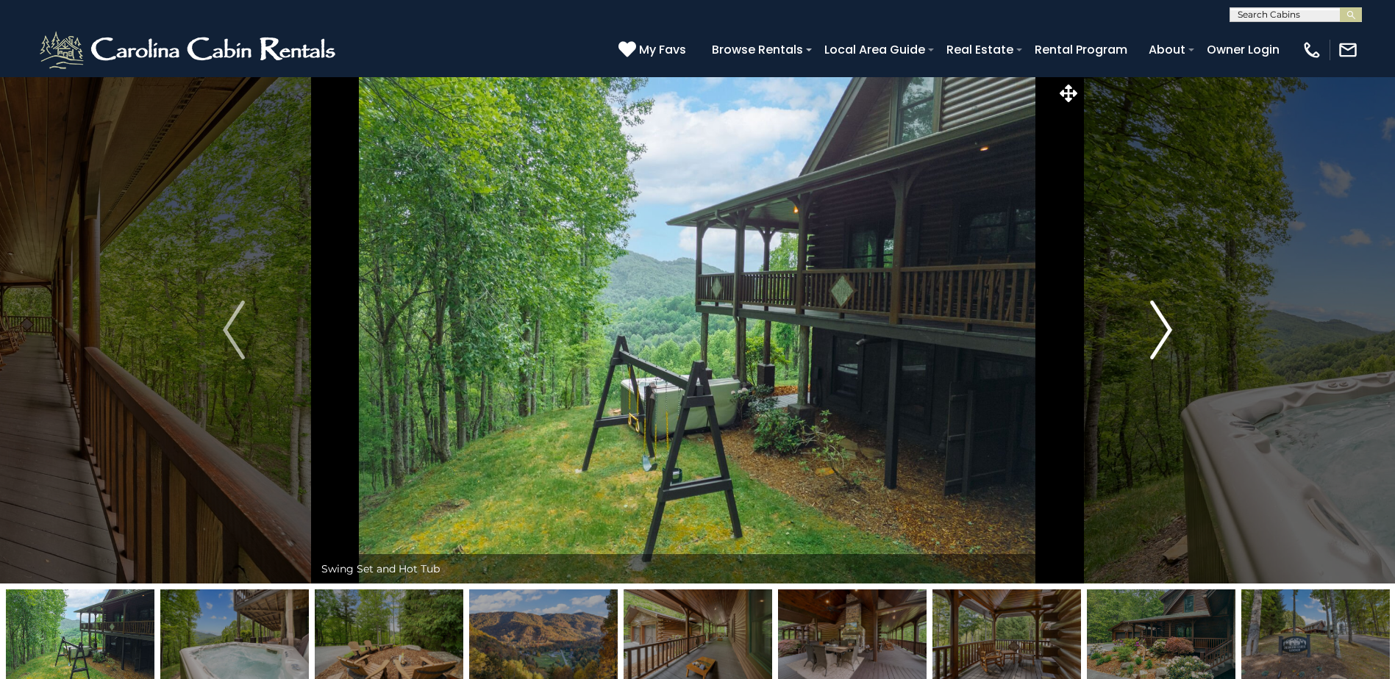
click at [1167, 337] on img "Next" at bounding box center [1161, 330] width 22 height 59
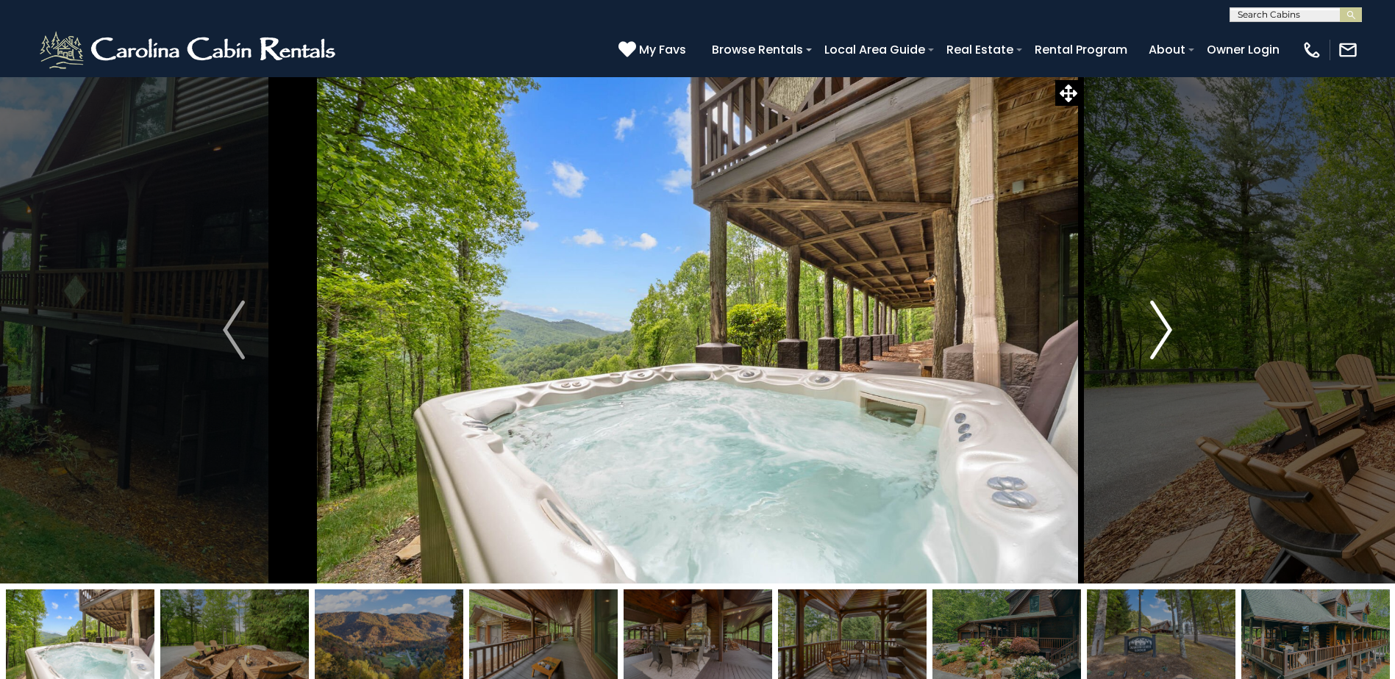
click at [1167, 337] on img "Next" at bounding box center [1161, 330] width 22 height 59
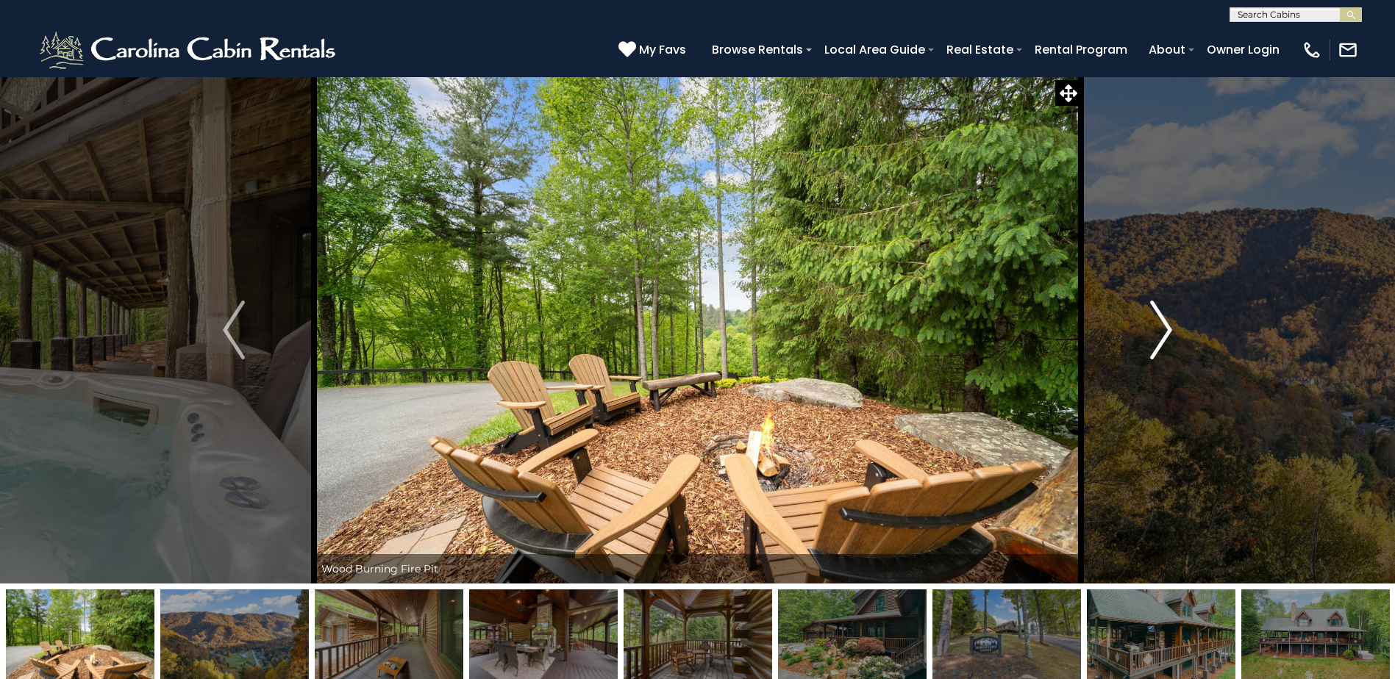
click at [1167, 337] on img "Next" at bounding box center [1161, 330] width 22 height 59
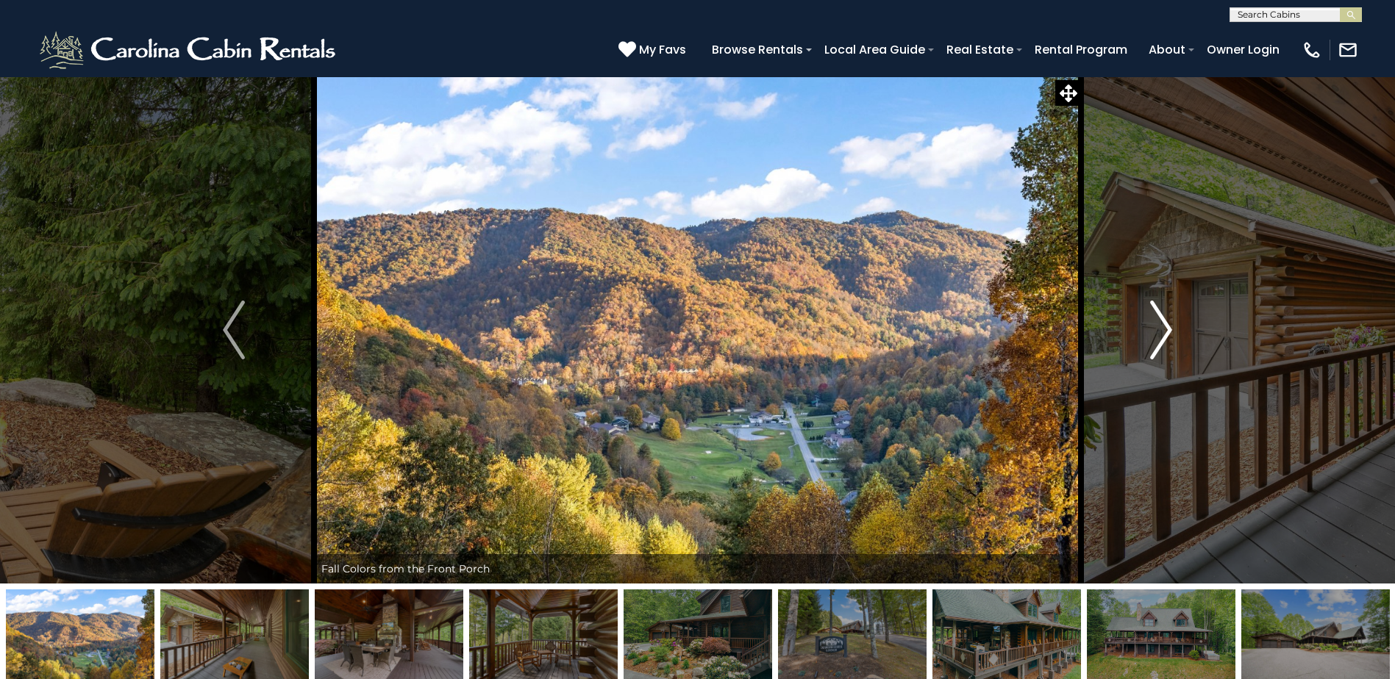
click at [1167, 337] on img "Next" at bounding box center [1161, 330] width 22 height 59
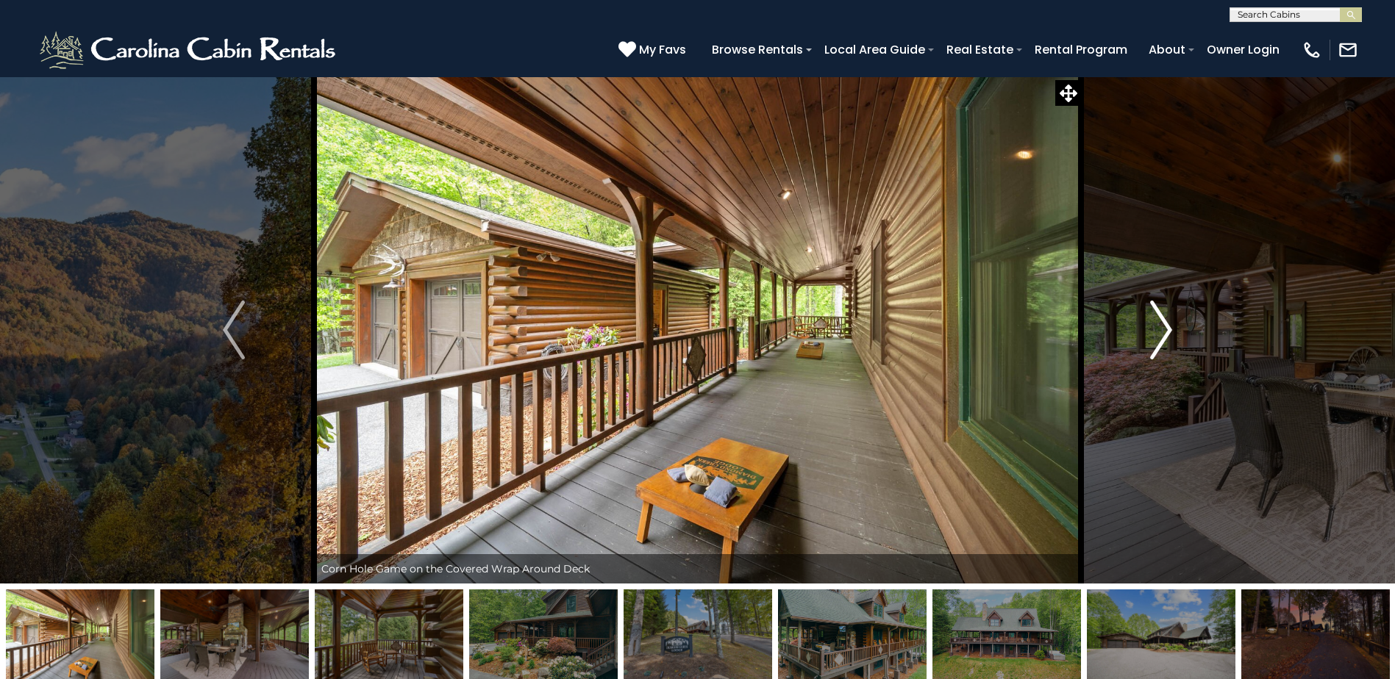
click at [1167, 337] on img "Next" at bounding box center [1161, 330] width 22 height 59
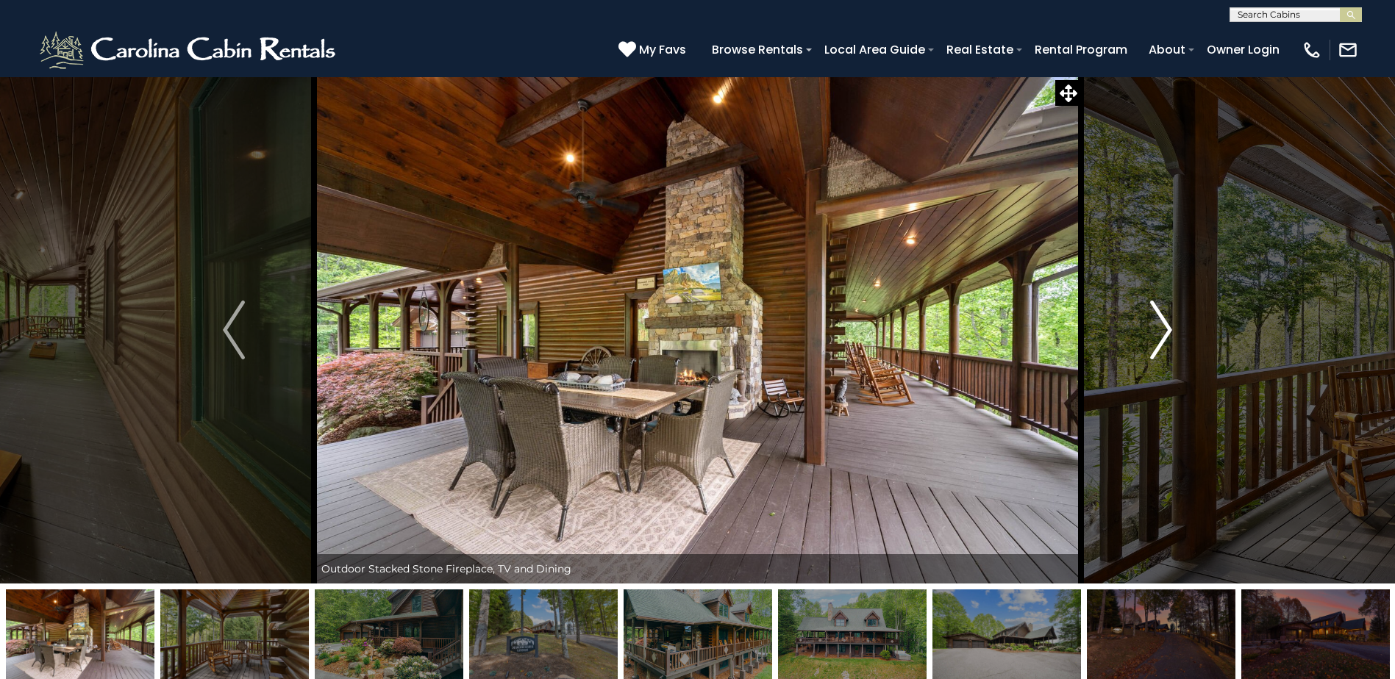
click at [1167, 337] on img "Next" at bounding box center [1161, 330] width 22 height 59
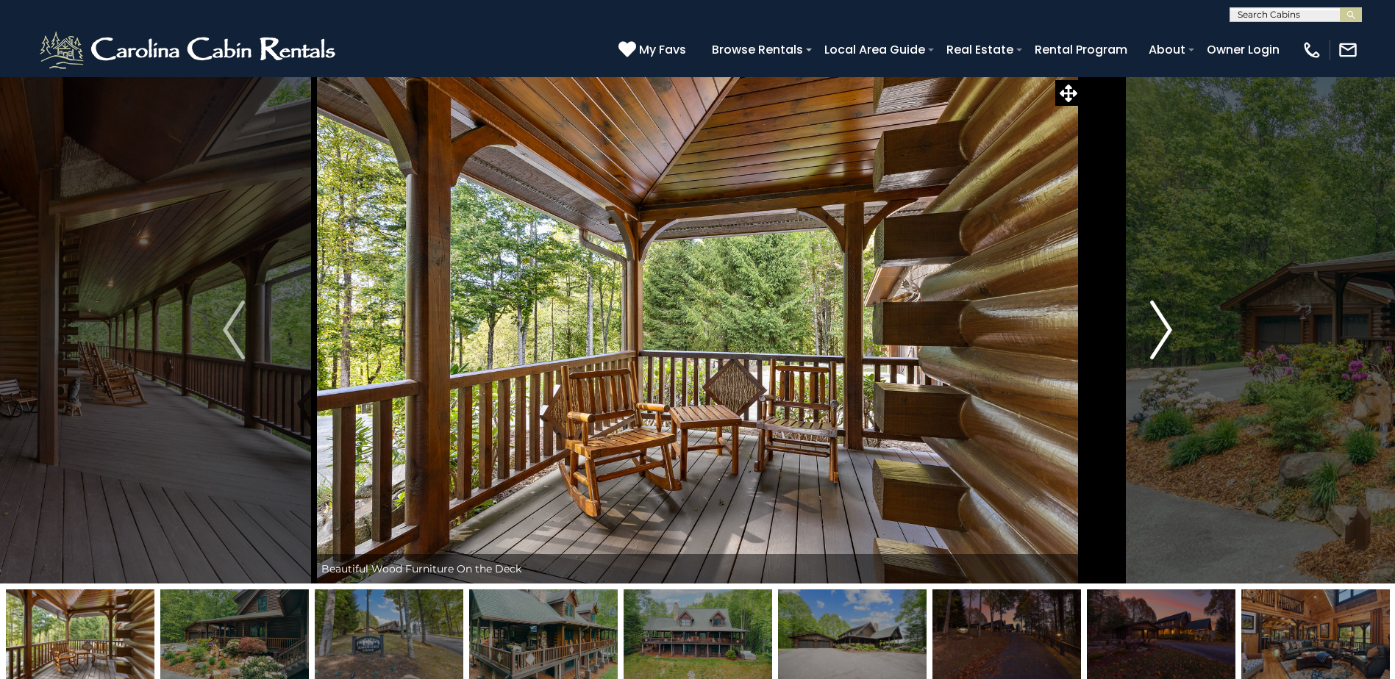
click at [1167, 337] on img "Next" at bounding box center [1161, 330] width 22 height 59
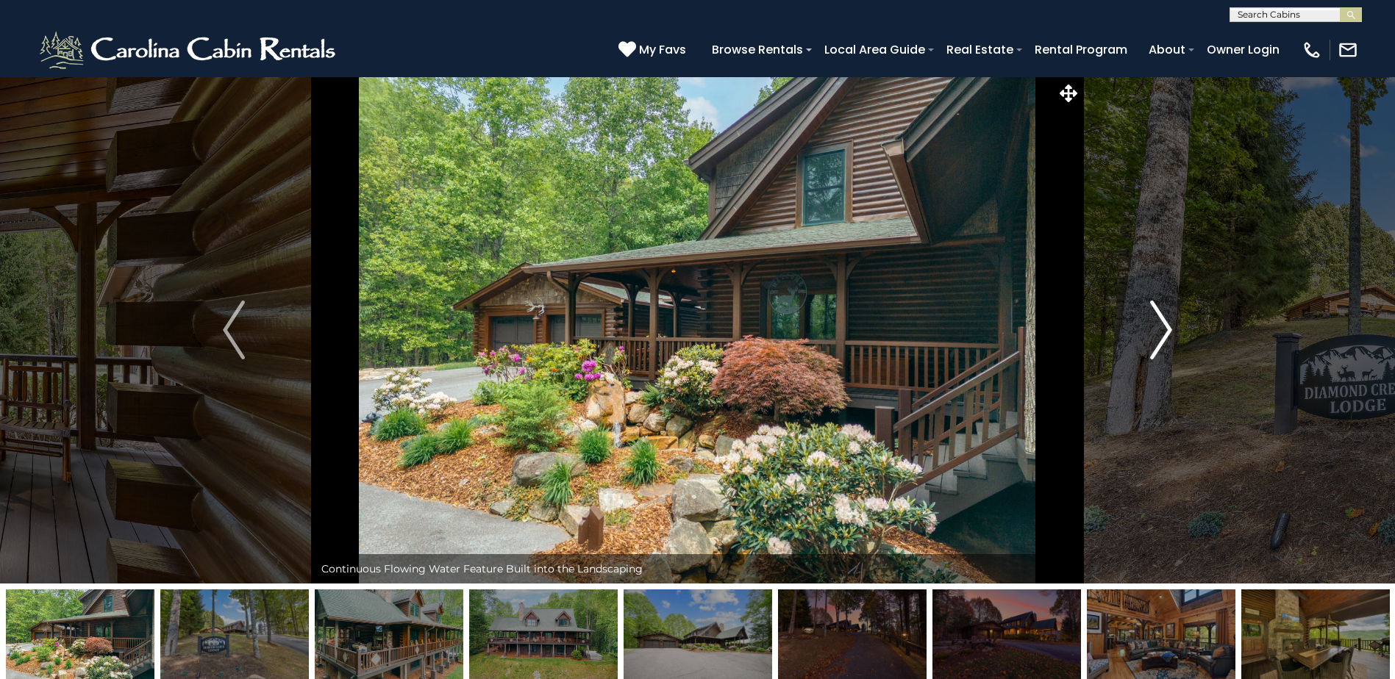
click at [1167, 337] on img "Next" at bounding box center [1161, 330] width 22 height 59
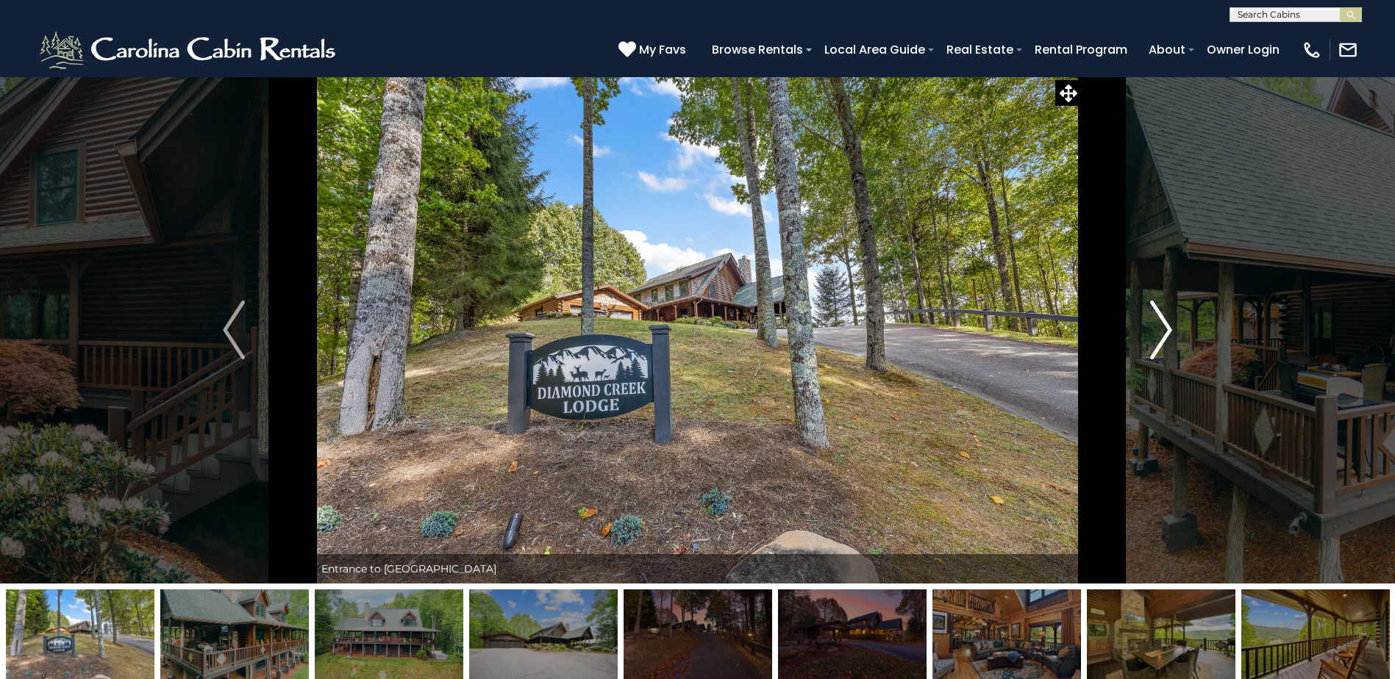
click at [1167, 337] on img "Next" at bounding box center [1161, 330] width 22 height 59
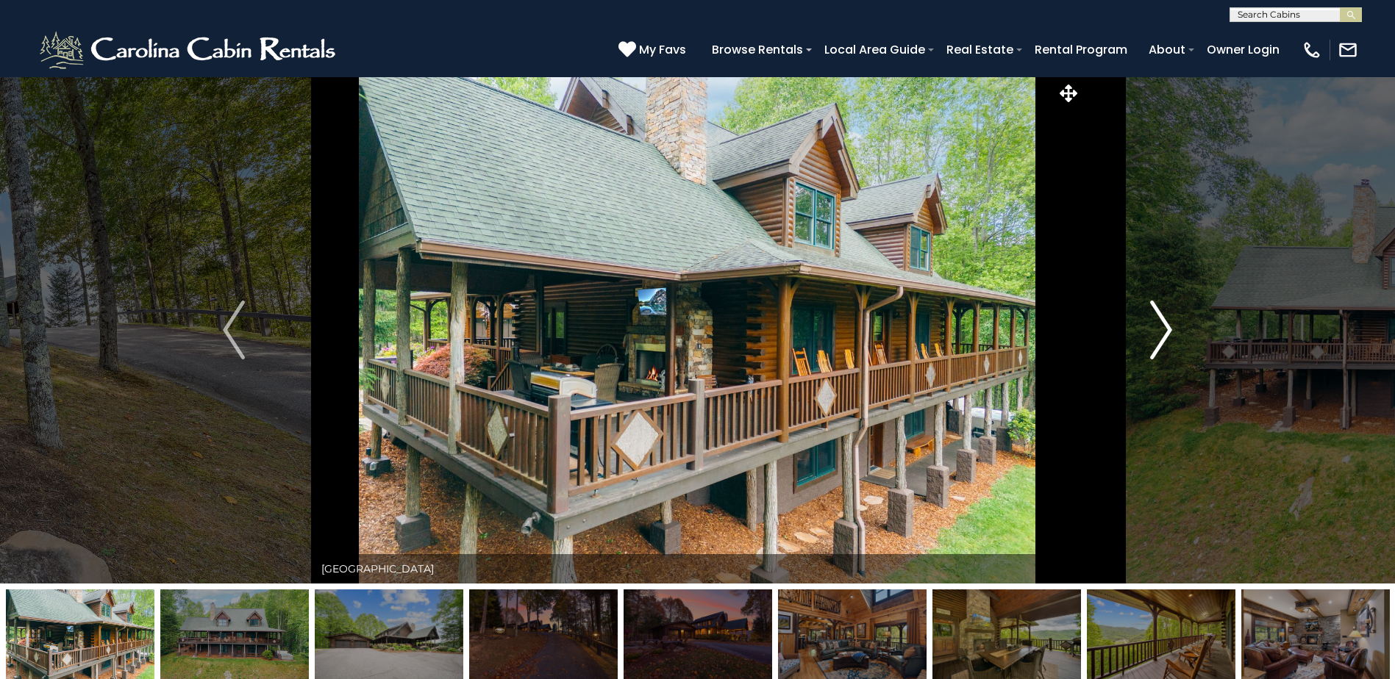
click at [1171, 331] on img "Next" at bounding box center [1161, 330] width 22 height 59
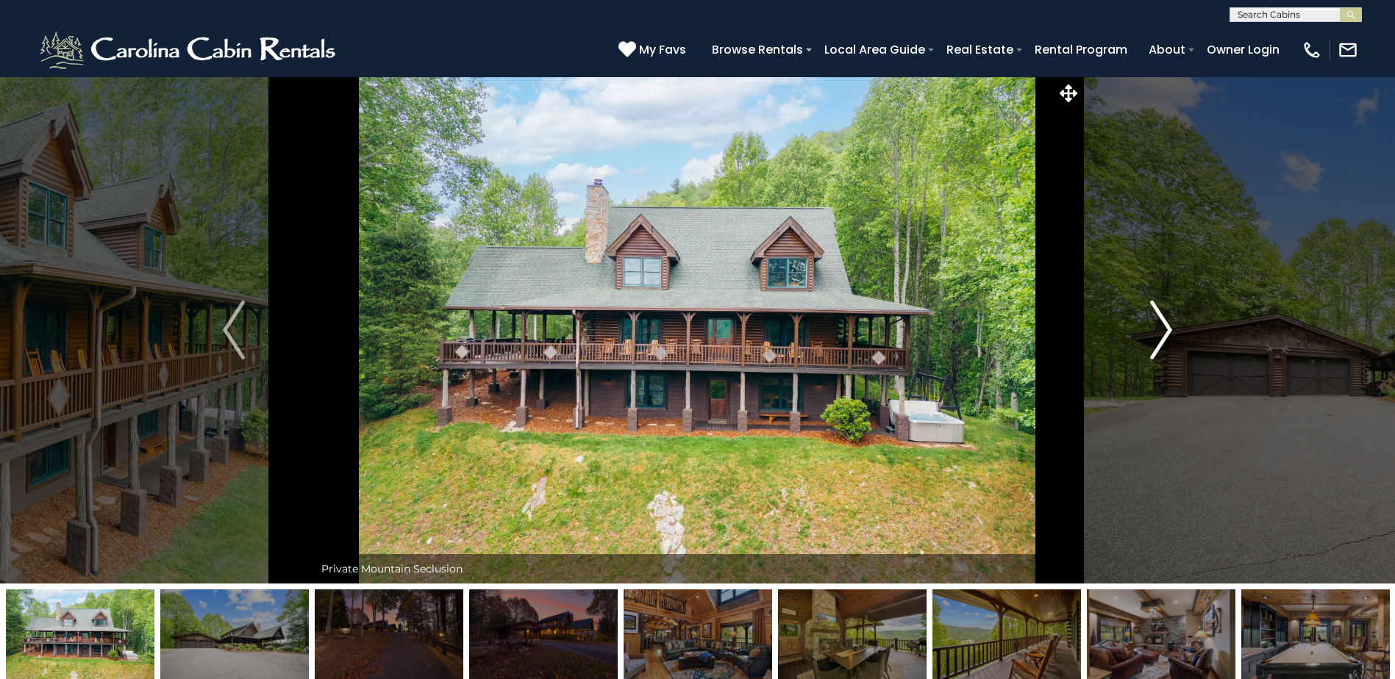
click at [1170, 331] on img "Next" at bounding box center [1161, 330] width 22 height 59
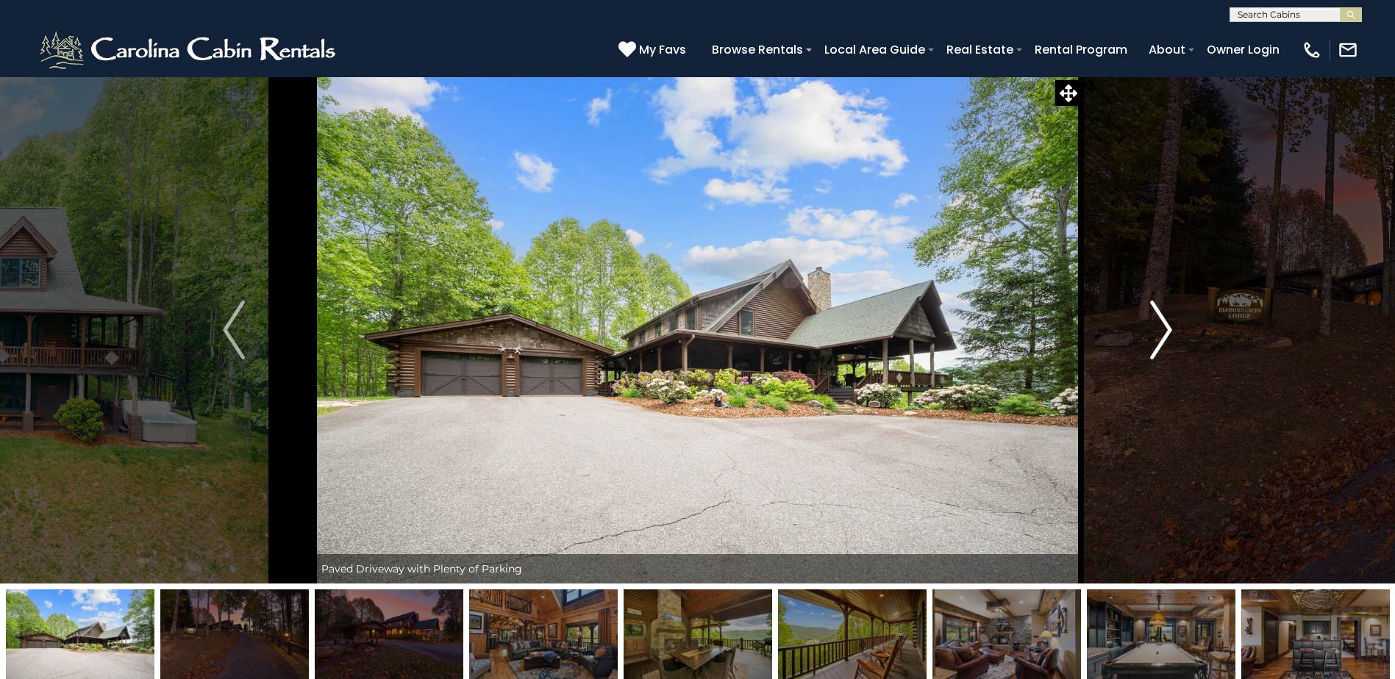
click at [1170, 331] on img "Next" at bounding box center [1161, 330] width 22 height 59
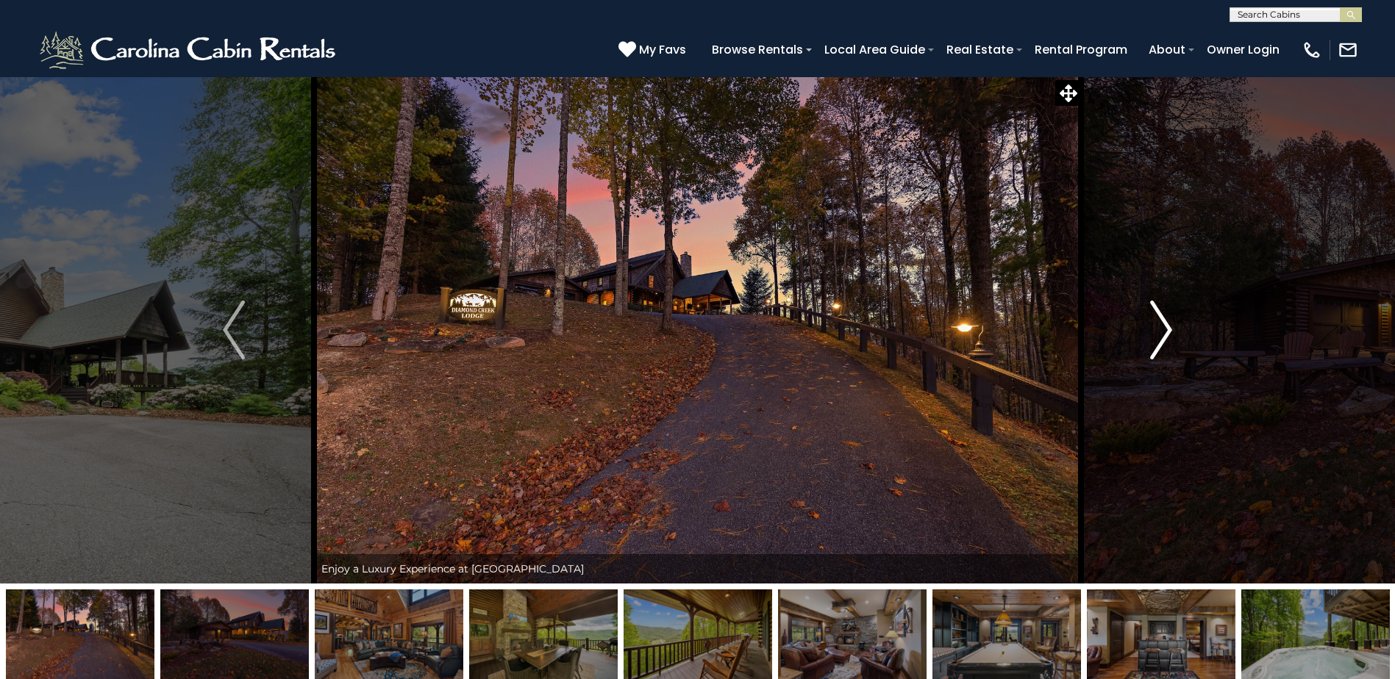
click at [1170, 331] on img "Next" at bounding box center [1161, 330] width 22 height 59
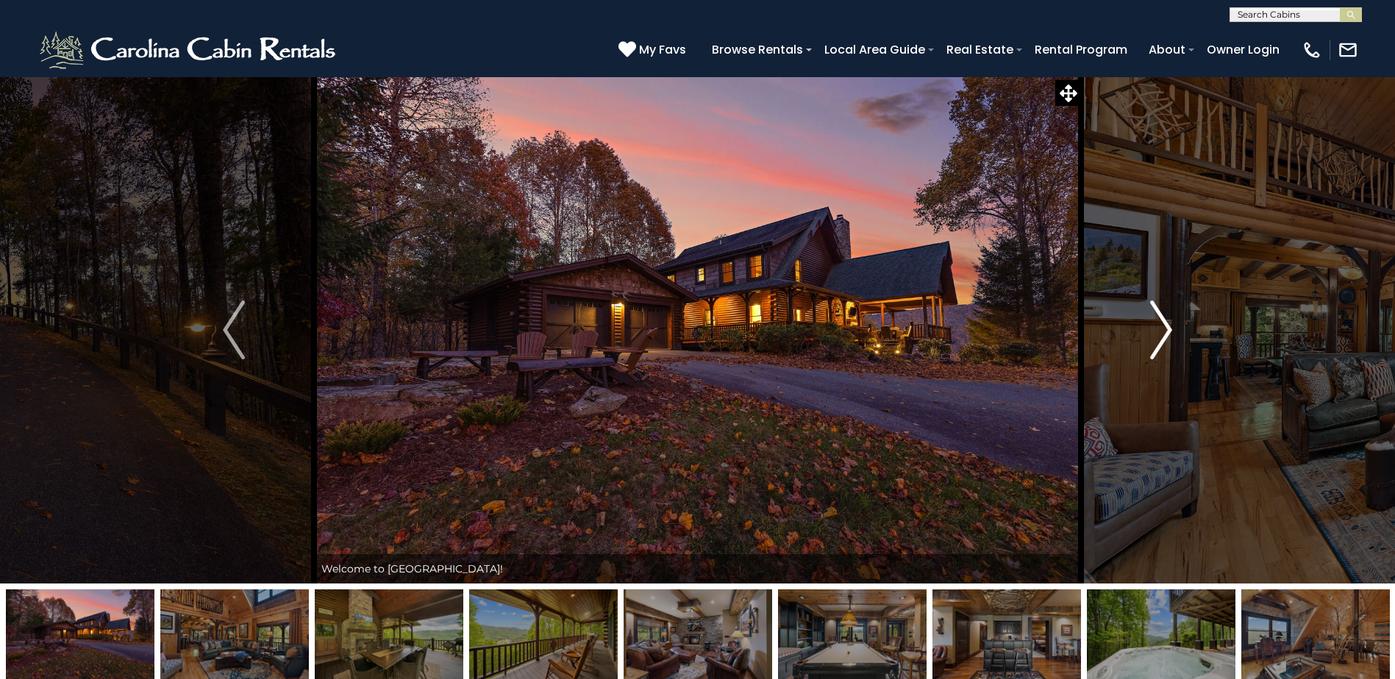
click at [1170, 331] on img "Next" at bounding box center [1161, 330] width 22 height 59
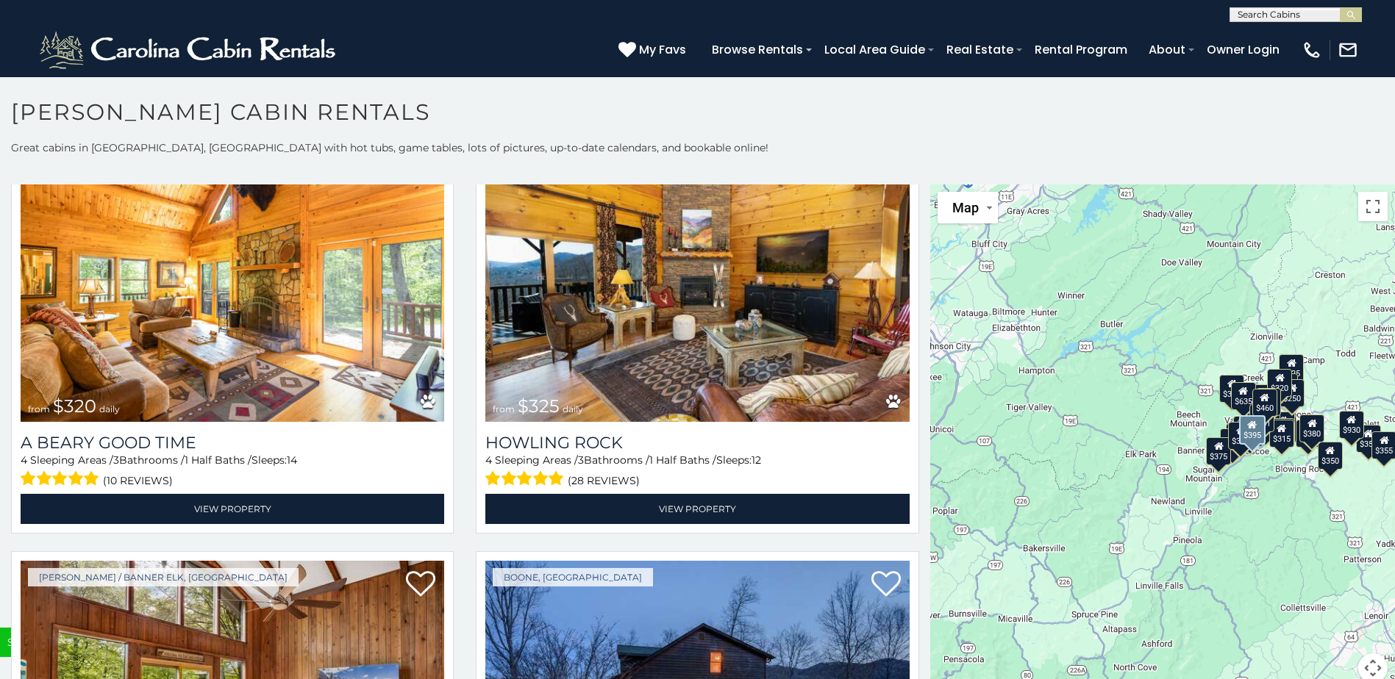
scroll to position [5662, 0]
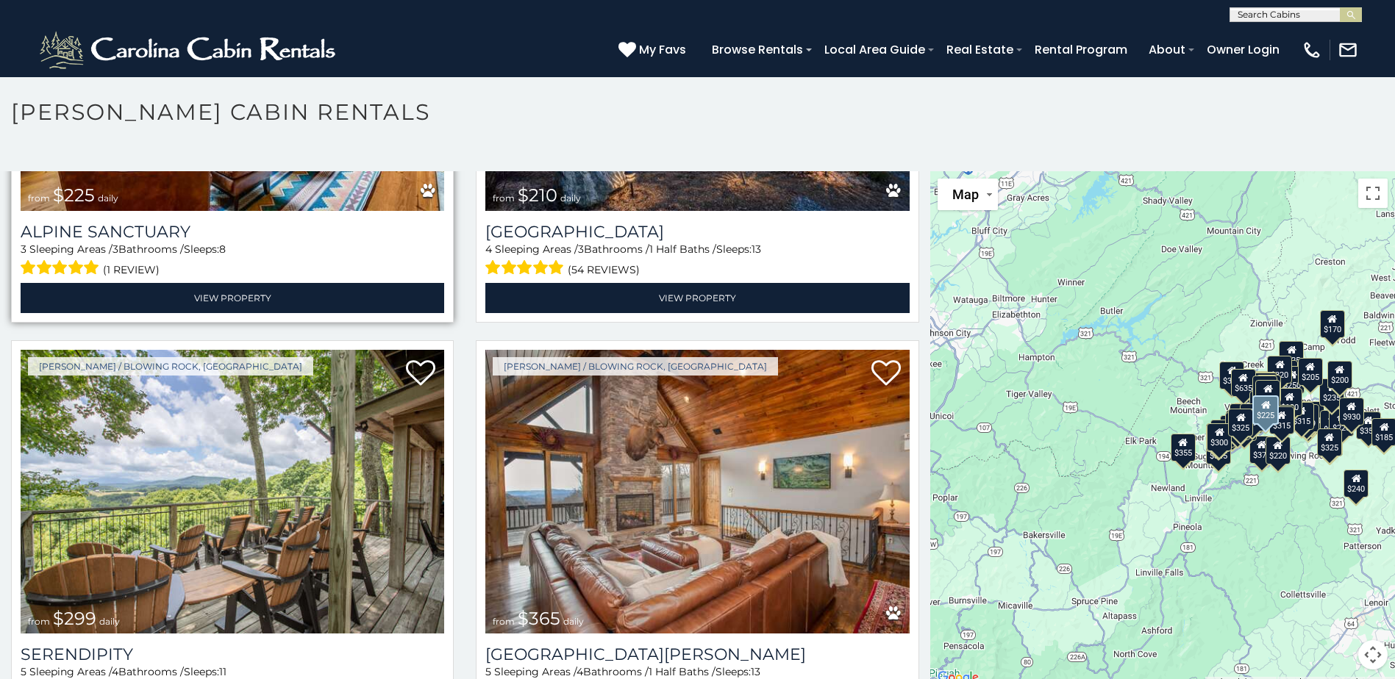
scroll to position [6389, 0]
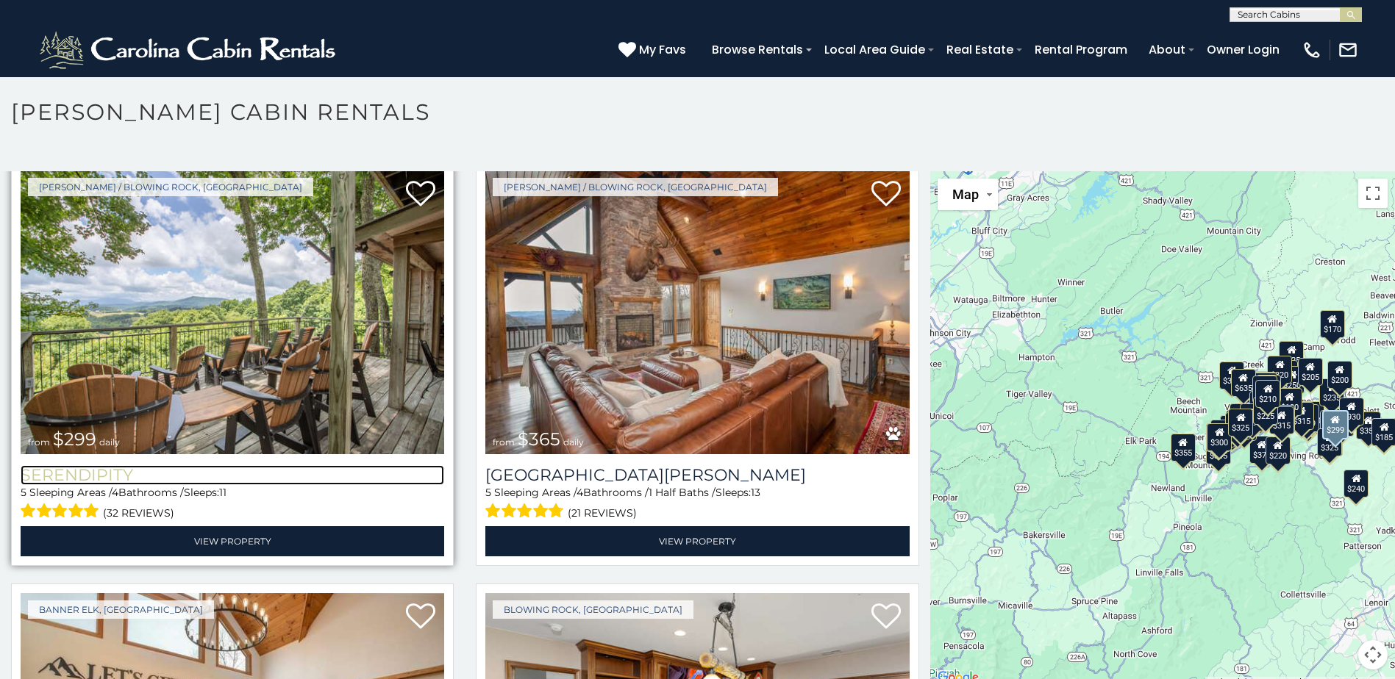
click at [85, 465] on h3 "Serendipity" at bounding box center [233, 475] width 424 height 20
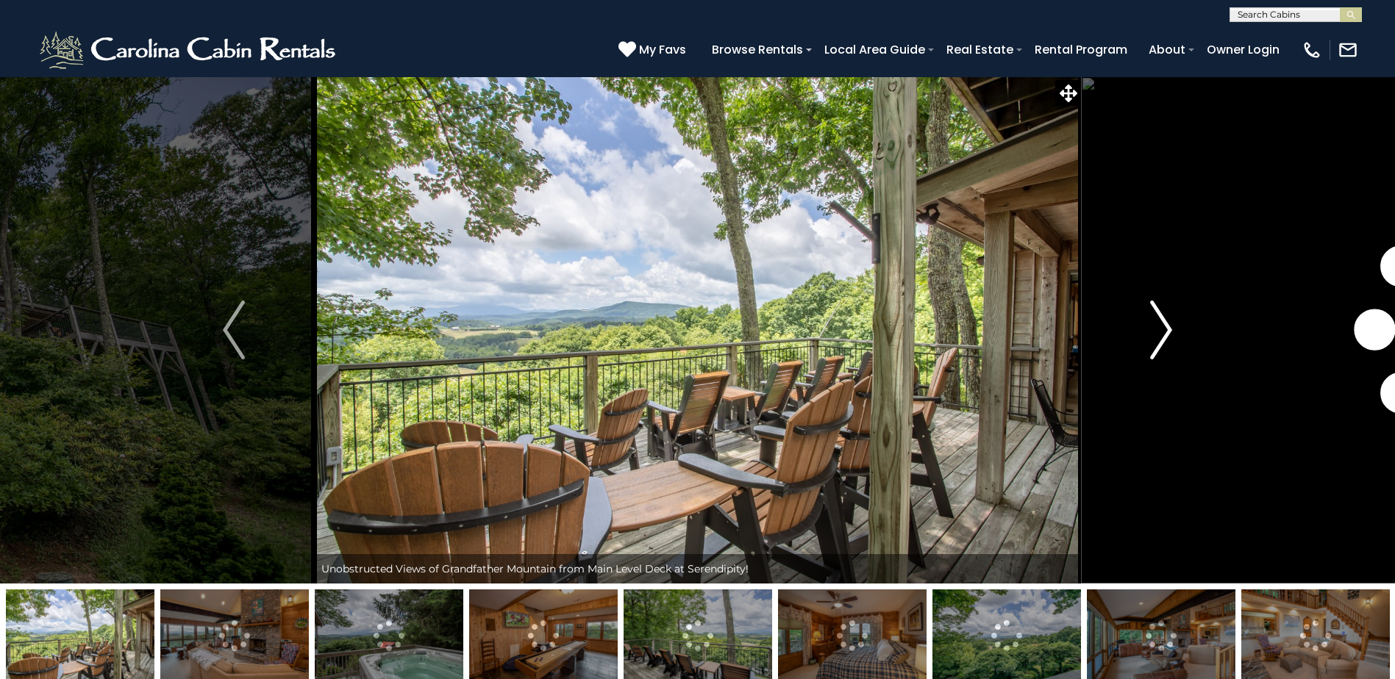
click at [1168, 339] on img "Next" at bounding box center [1161, 330] width 22 height 59
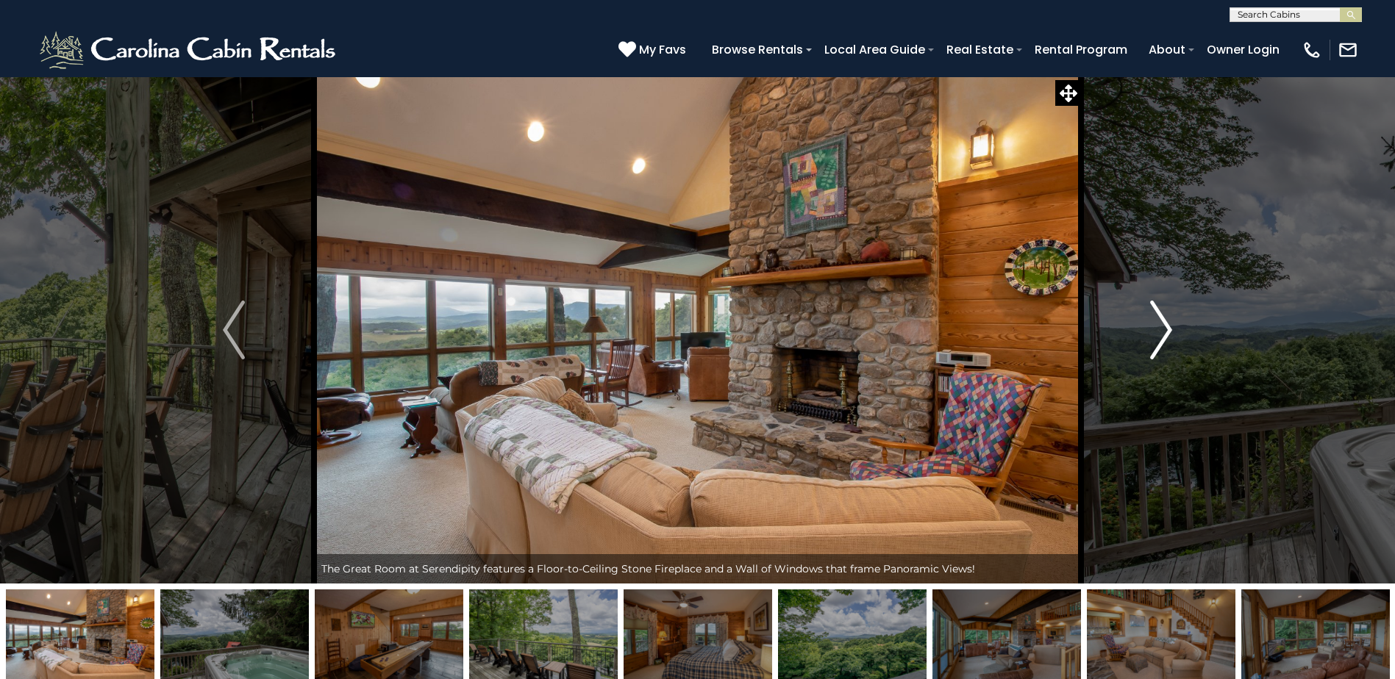
click at [1162, 332] on img "Next" at bounding box center [1161, 330] width 22 height 59
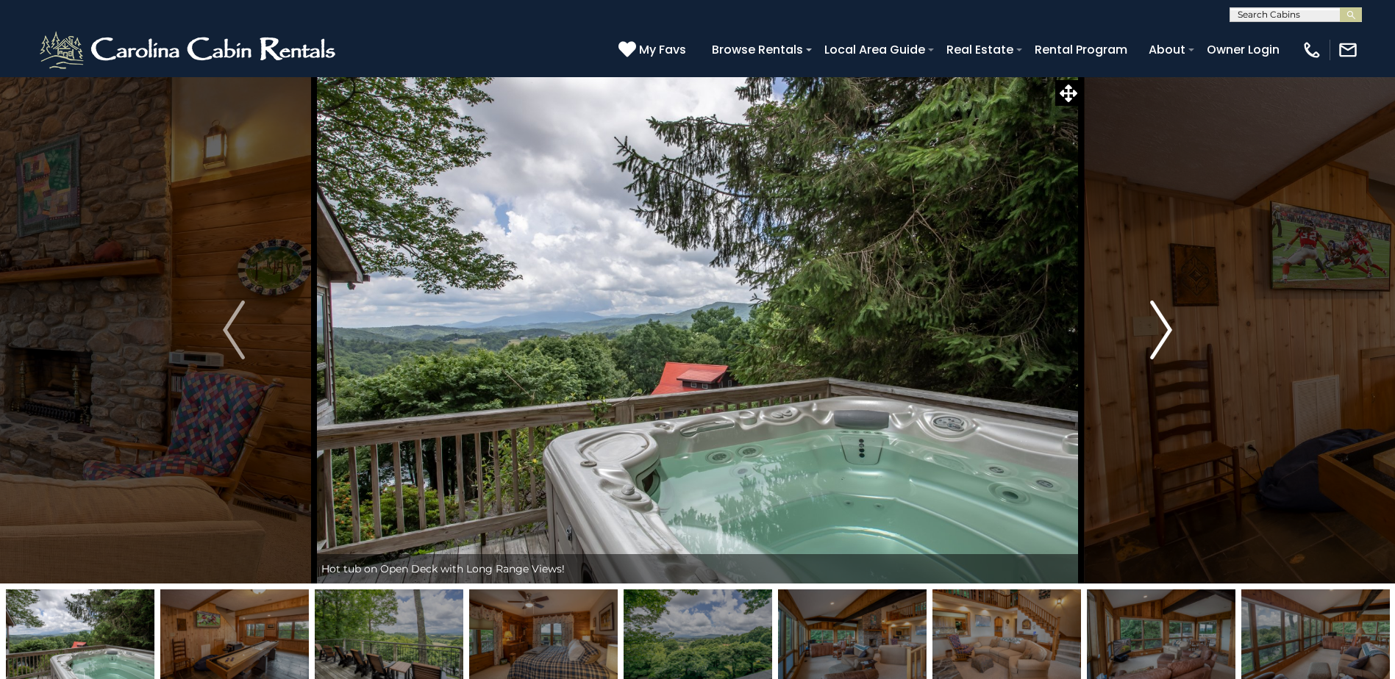
click at [1162, 332] on img "Next" at bounding box center [1161, 330] width 22 height 59
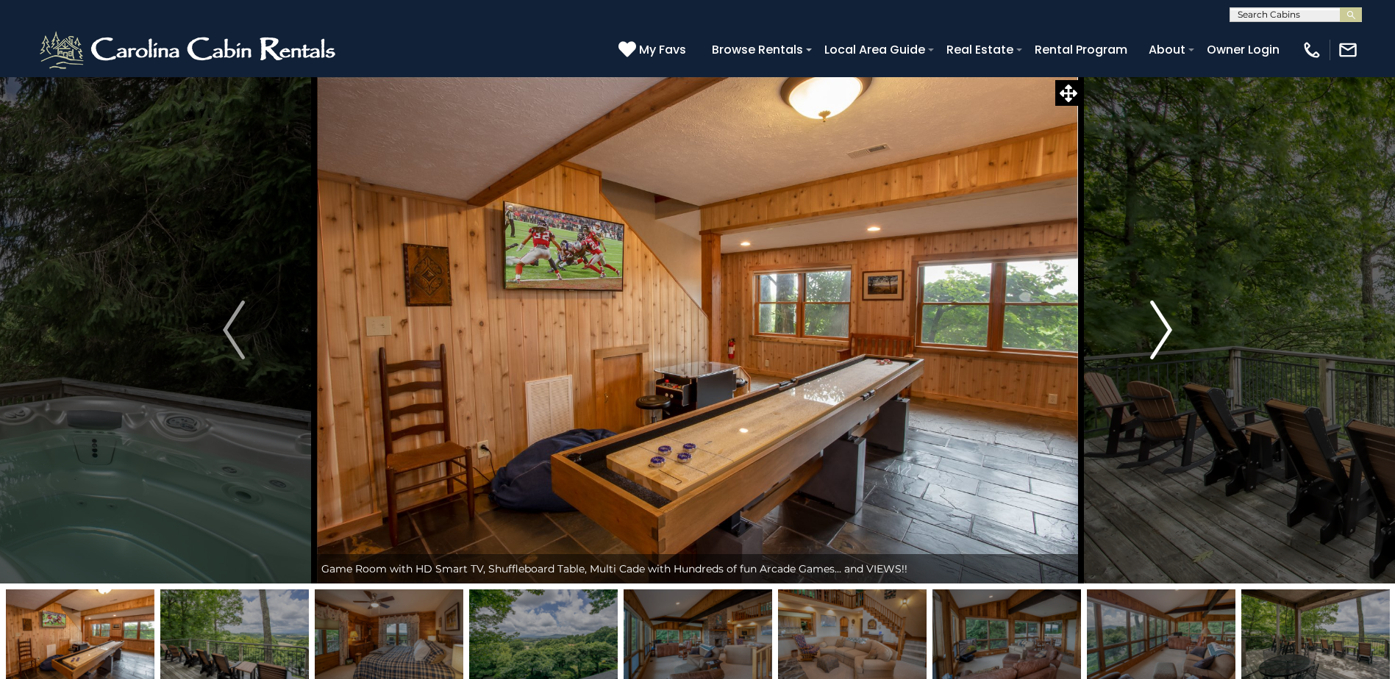
click at [1162, 332] on img "Next" at bounding box center [1161, 330] width 22 height 59
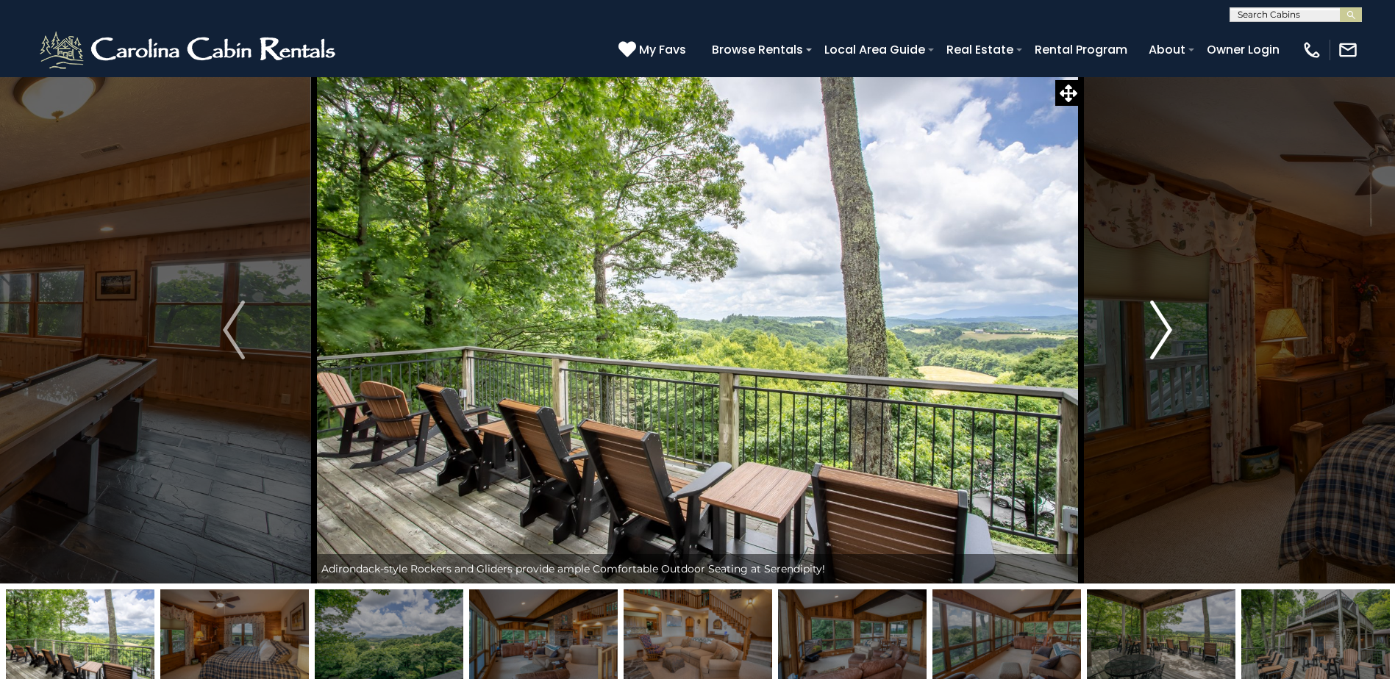
click at [1162, 332] on img "Next" at bounding box center [1161, 330] width 22 height 59
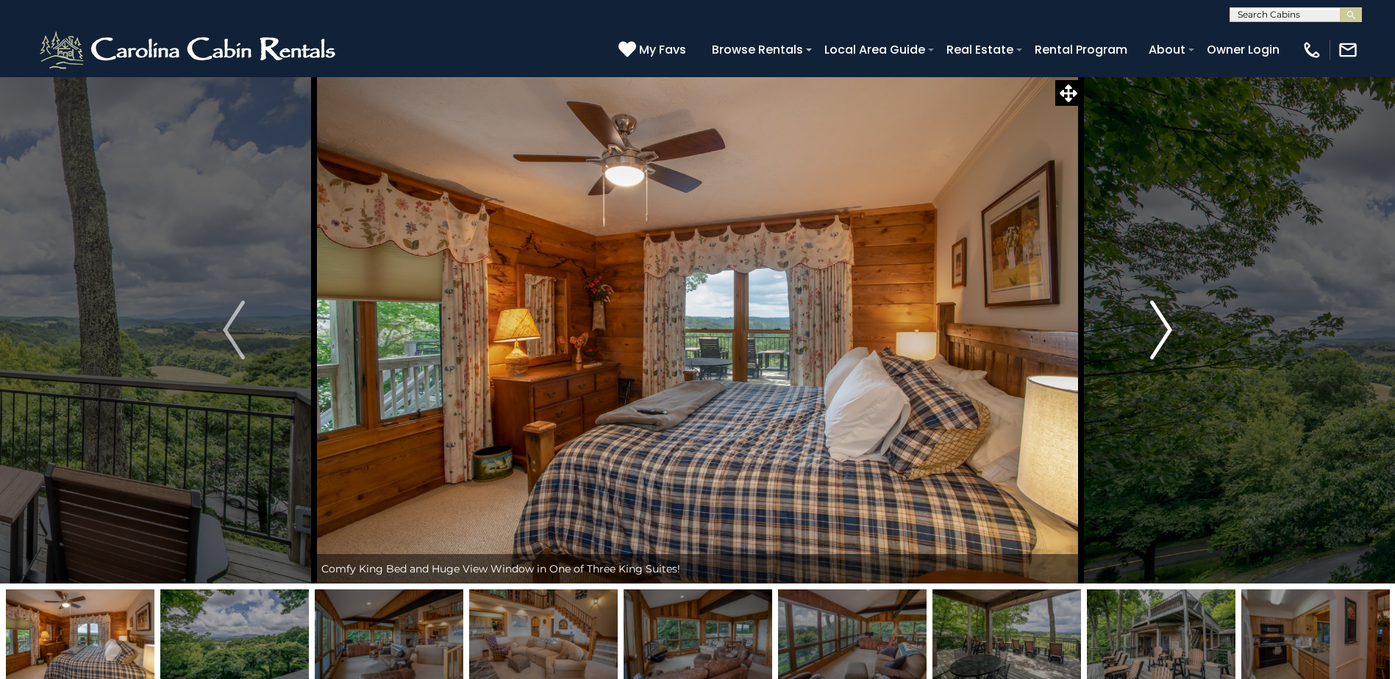
click at [1162, 332] on img "Next" at bounding box center [1161, 330] width 22 height 59
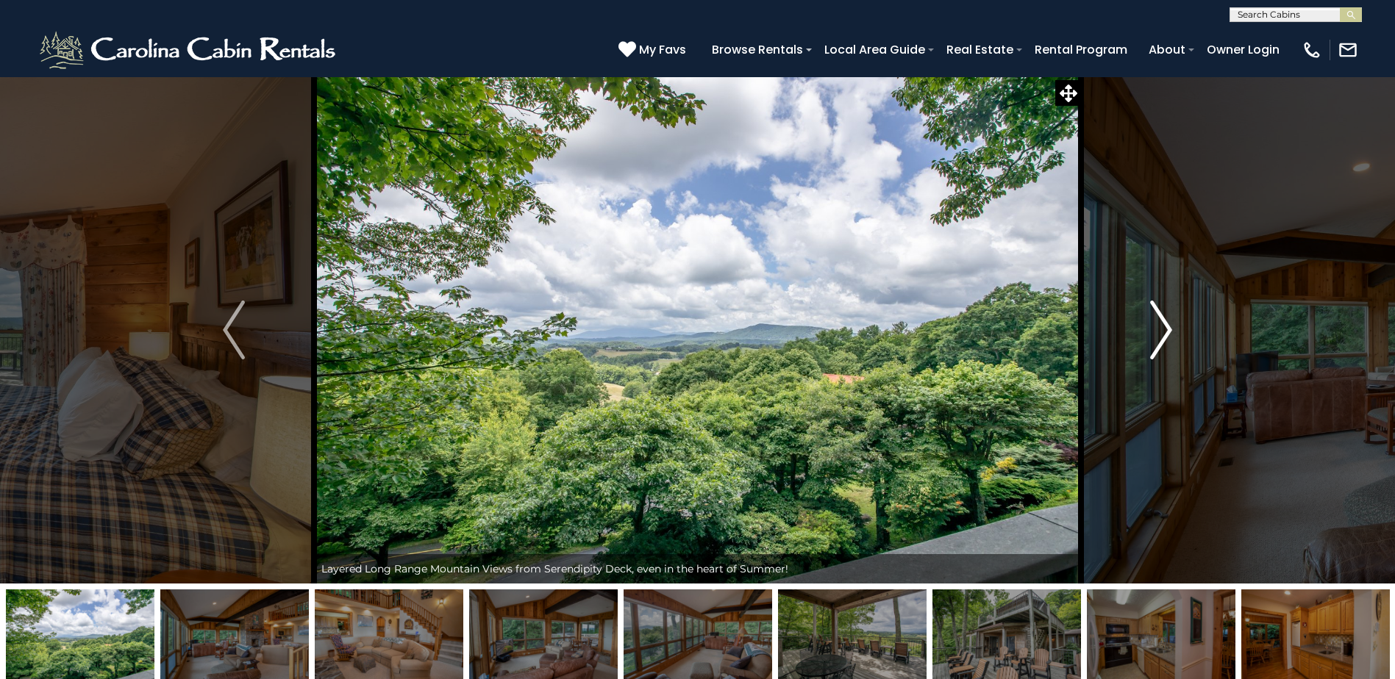
click at [1162, 332] on img "Next" at bounding box center [1161, 330] width 22 height 59
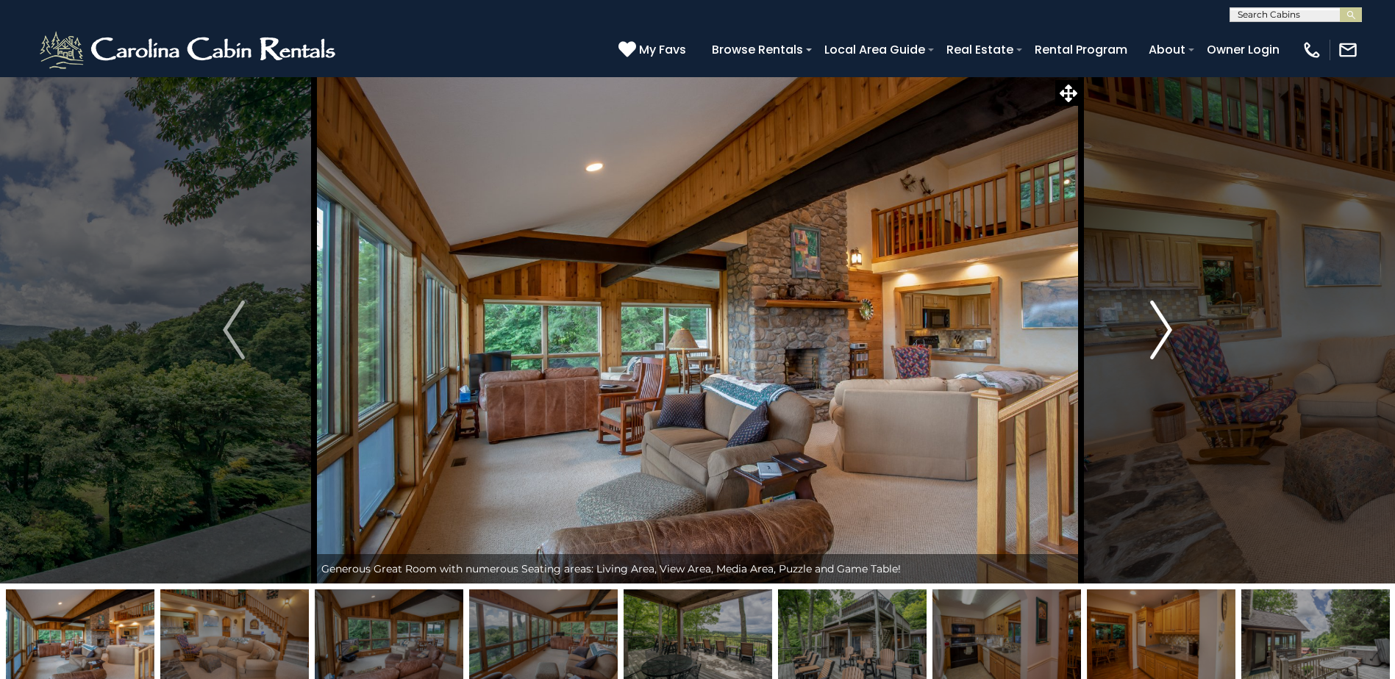
click at [1162, 332] on img "Next" at bounding box center [1161, 330] width 22 height 59
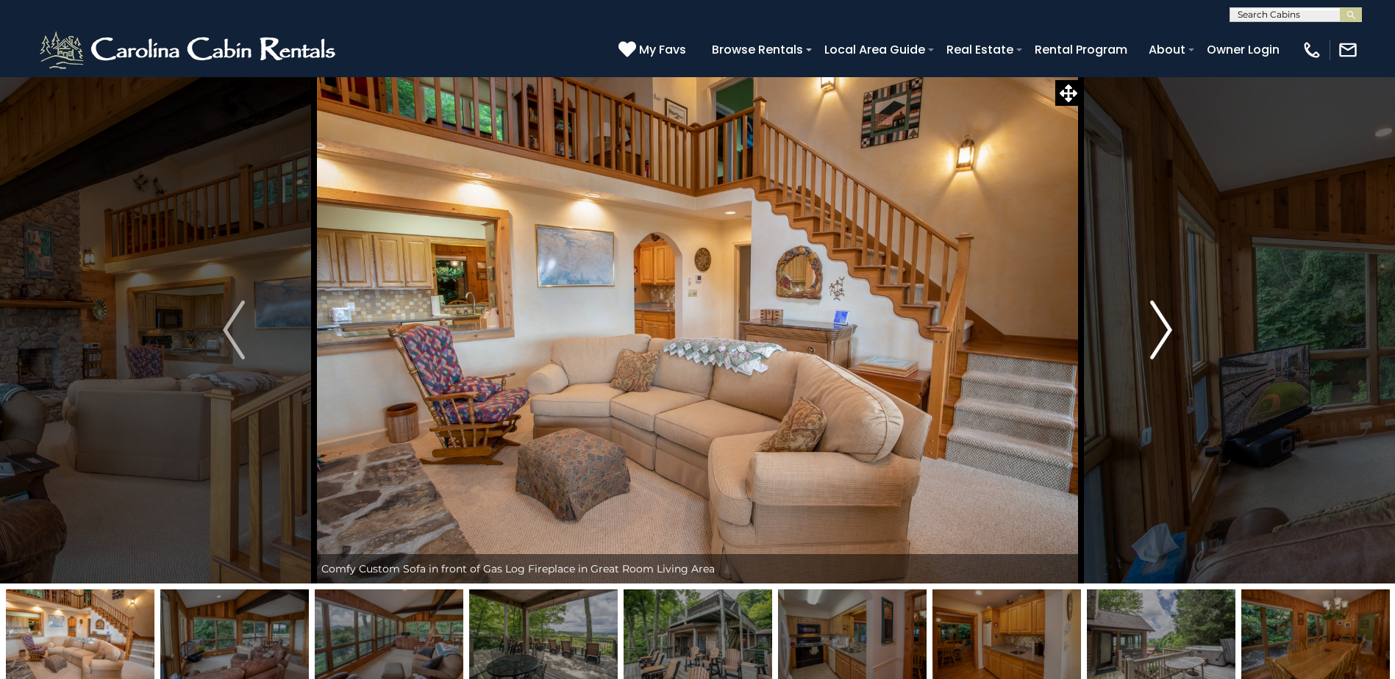
click at [1162, 332] on img "Next" at bounding box center [1161, 330] width 22 height 59
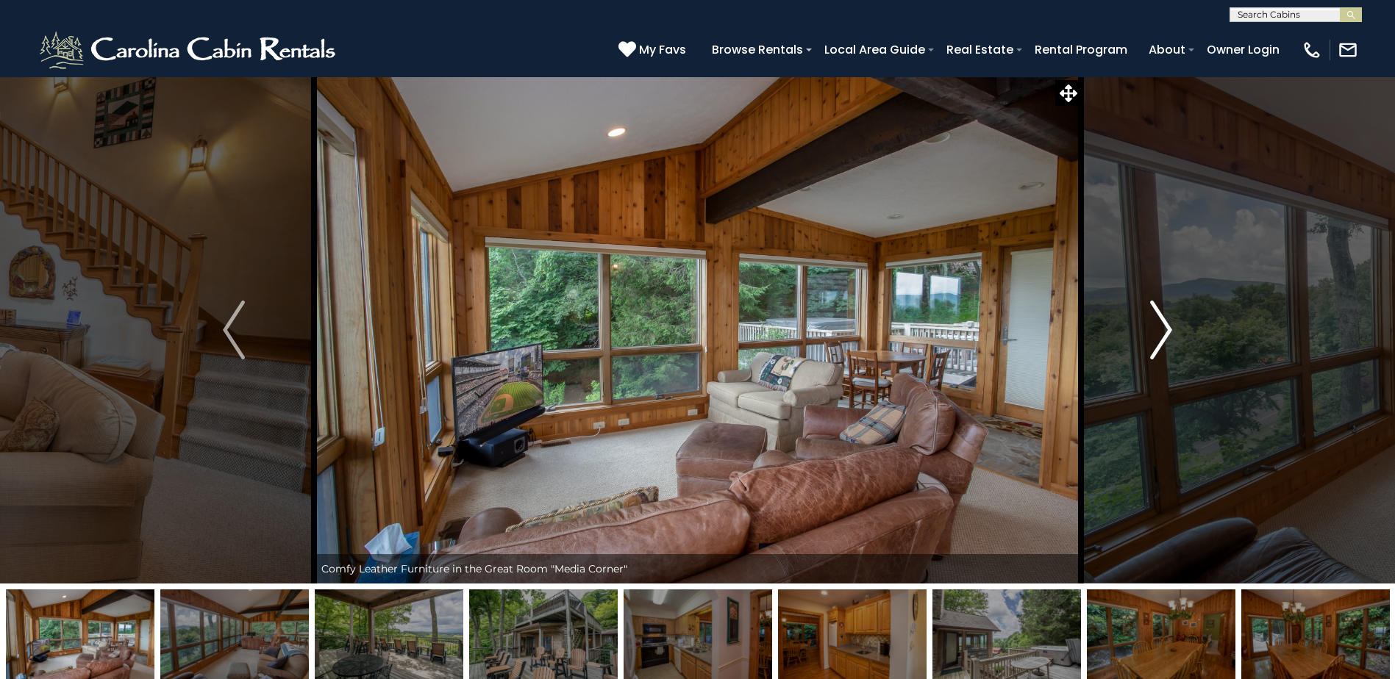
click at [1162, 332] on img "Next" at bounding box center [1161, 330] width 22 height 59
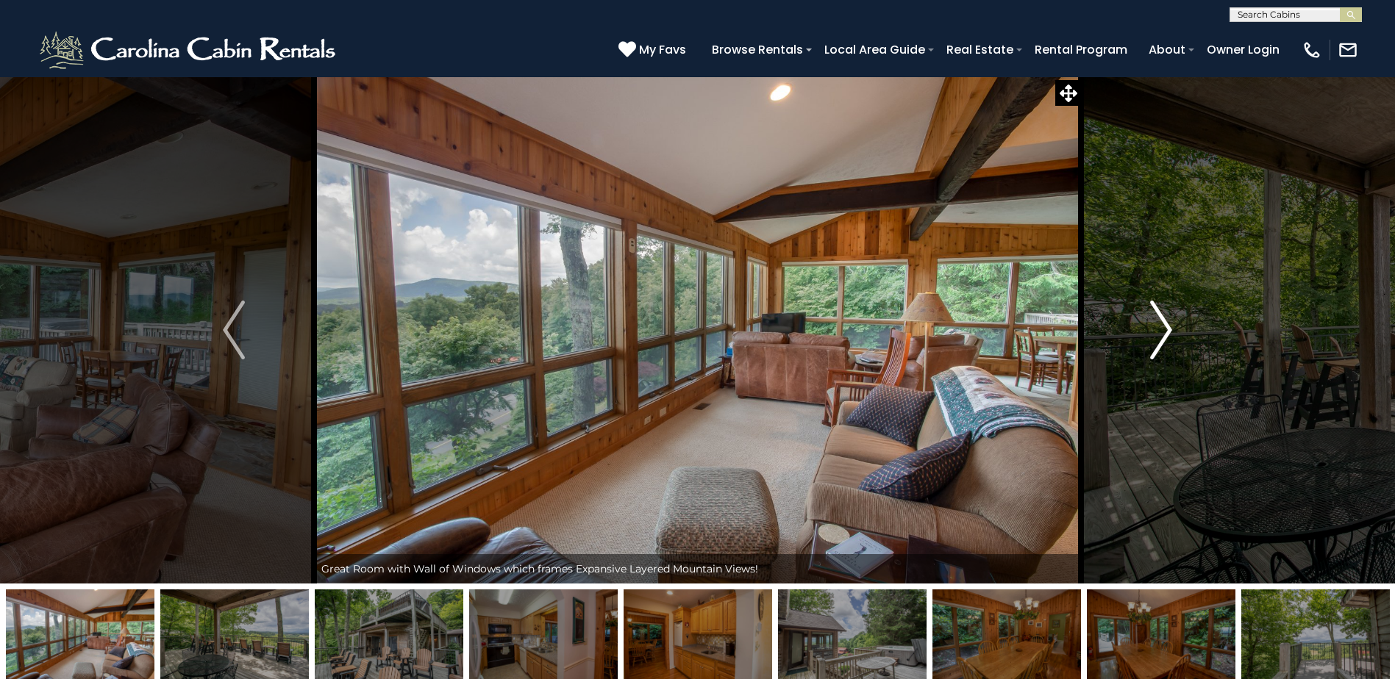
click at [1162, 332] on img "Next" at bounding box center [1161, 330] width 22 height 59
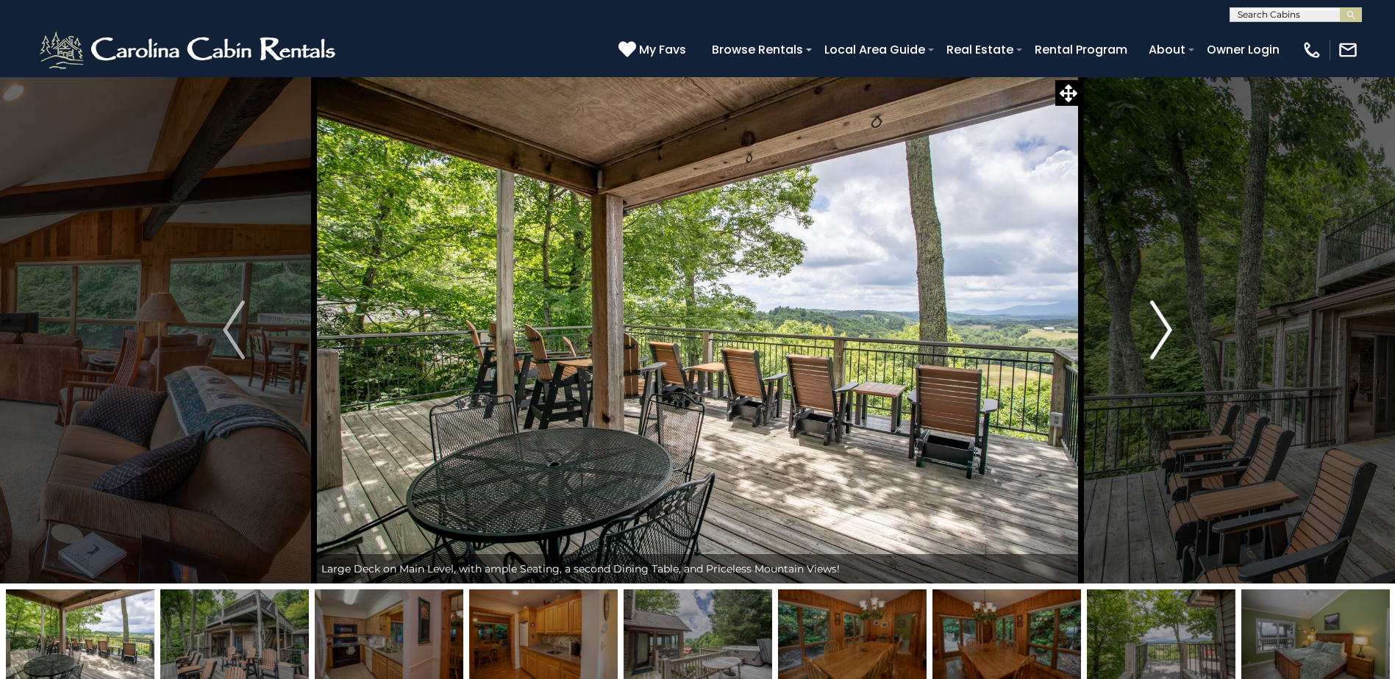
click at [1162, 332] on img "Next" at bounding box center [1161, 330] width 22 height 59
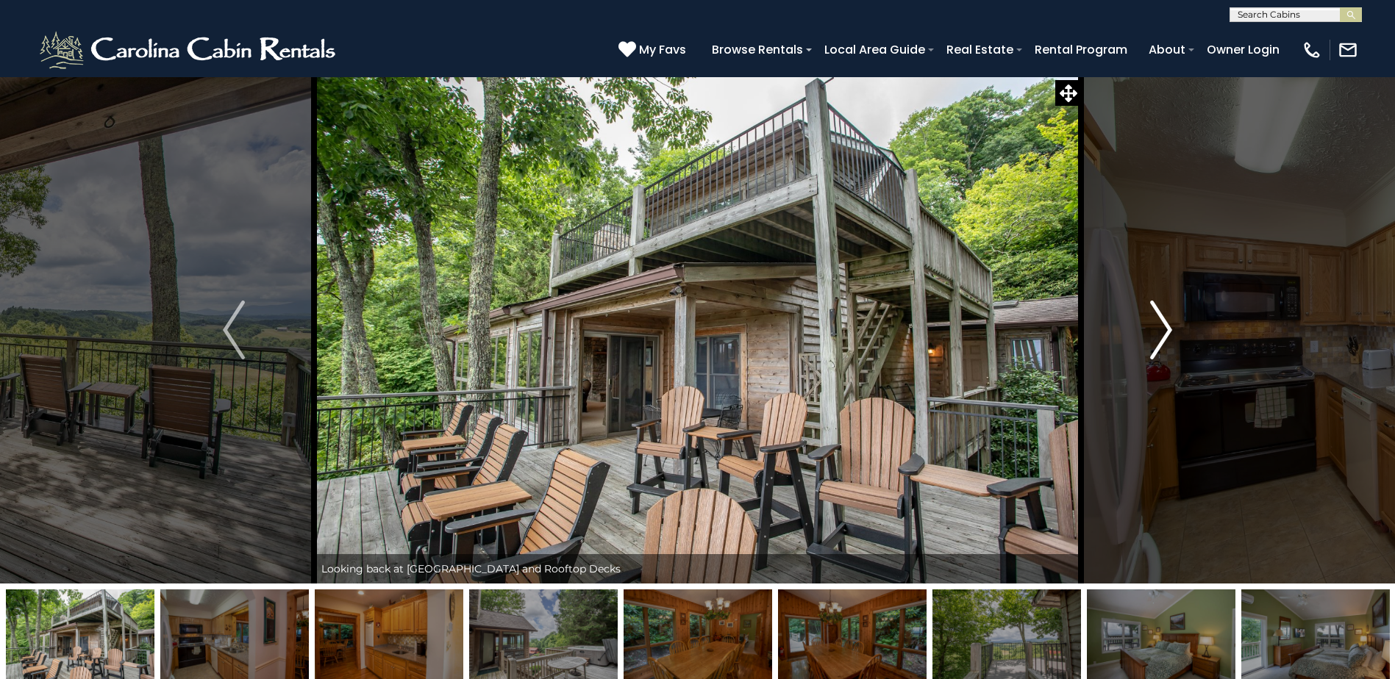
click at [1162, 332] on img "Next" at bounding box center [1161, 330] width 22 height 59
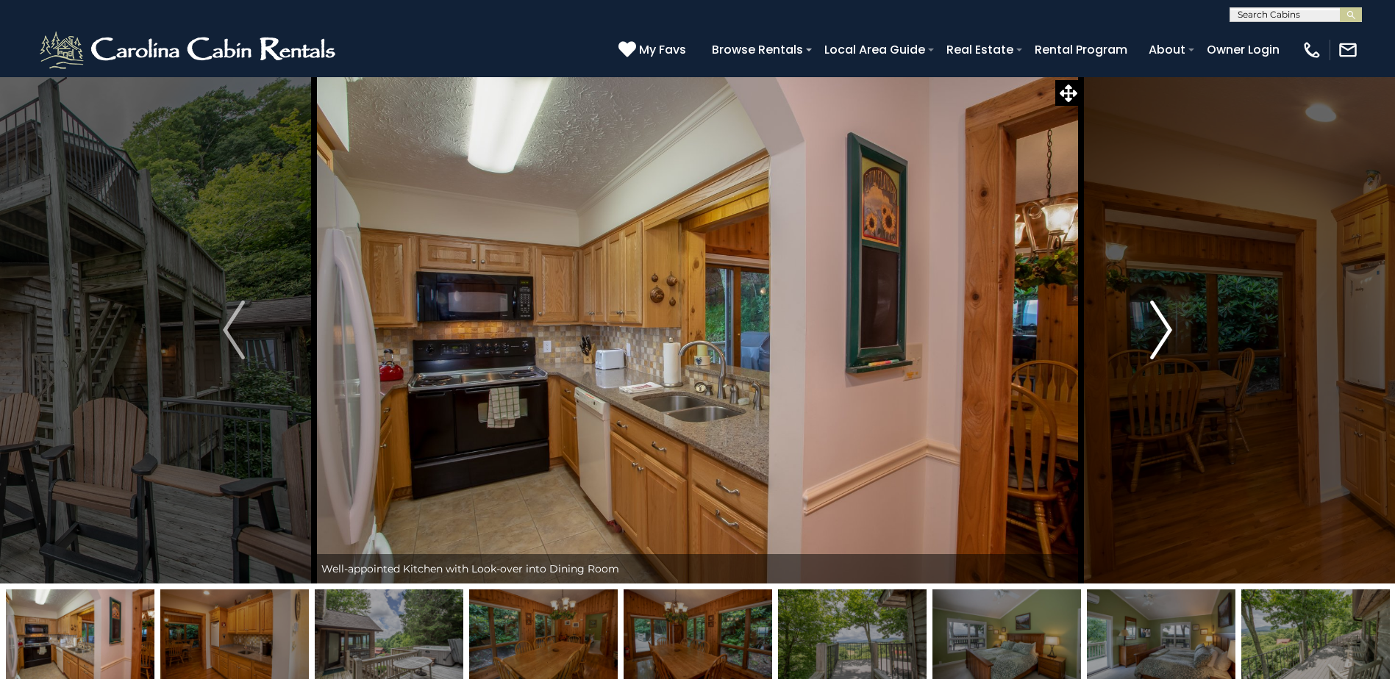
click at [1162, 332] on img "Next" at bounding box center [1161, 330] width 22 height 59
